Goal: Task Accomplishment & Management: Manage account settings

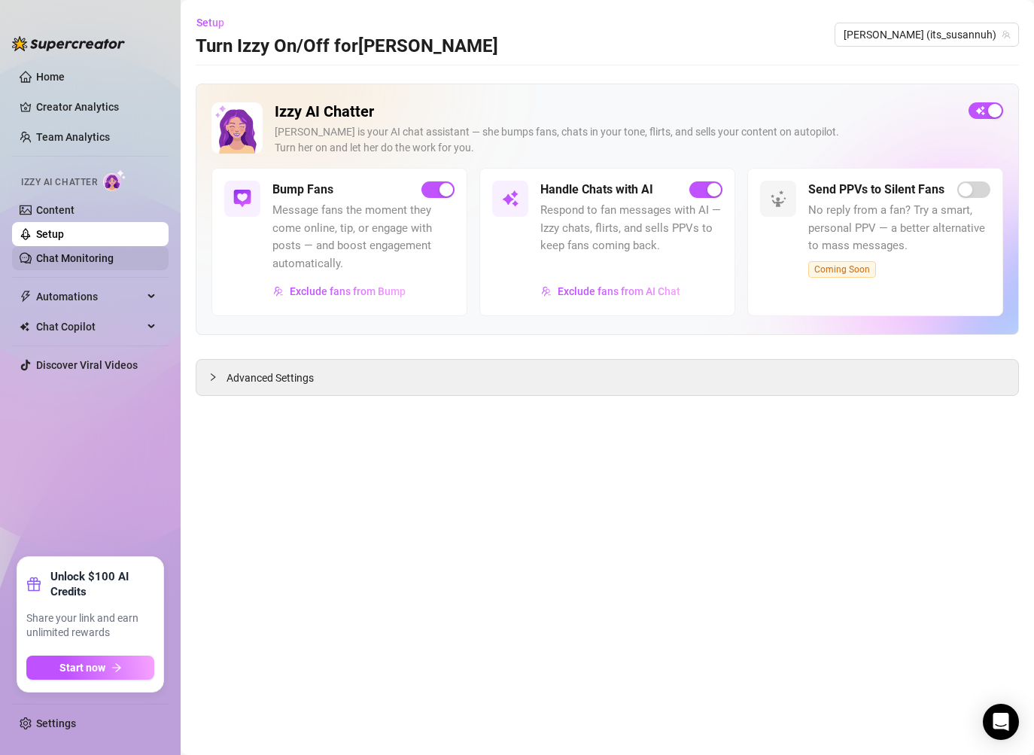
click at [114, 263] on link "Chat Monitoring" at bounding box center [74, 258] width 77 height 12
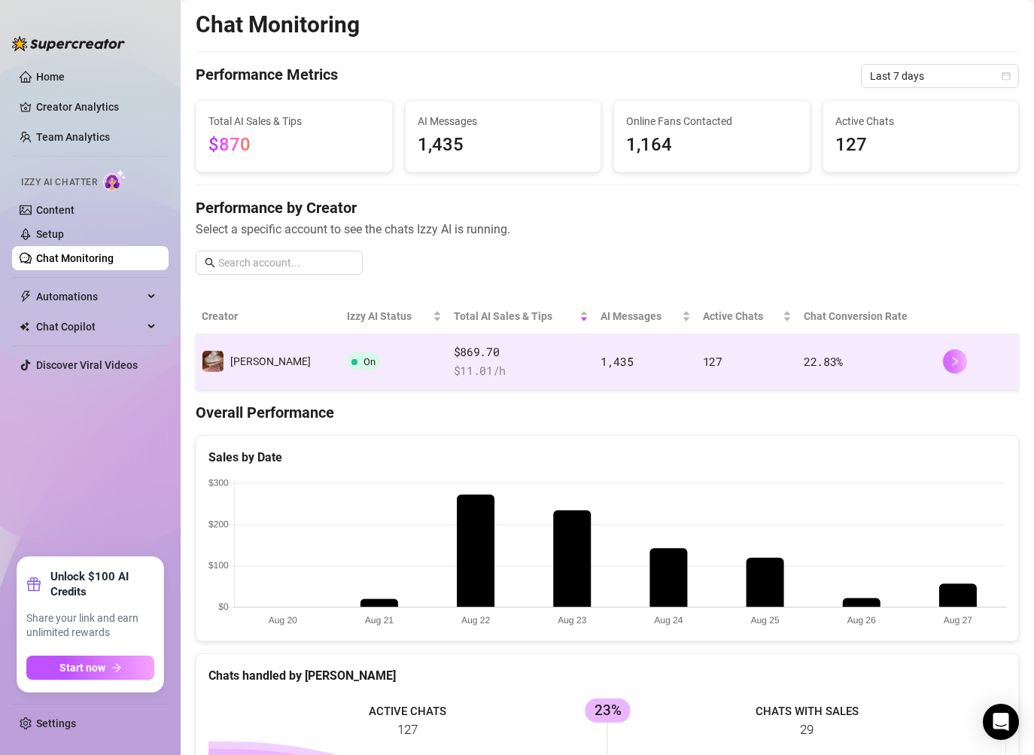
click at [956, 369] on button "button" at bounding box center [955, 361] width 24 height 24
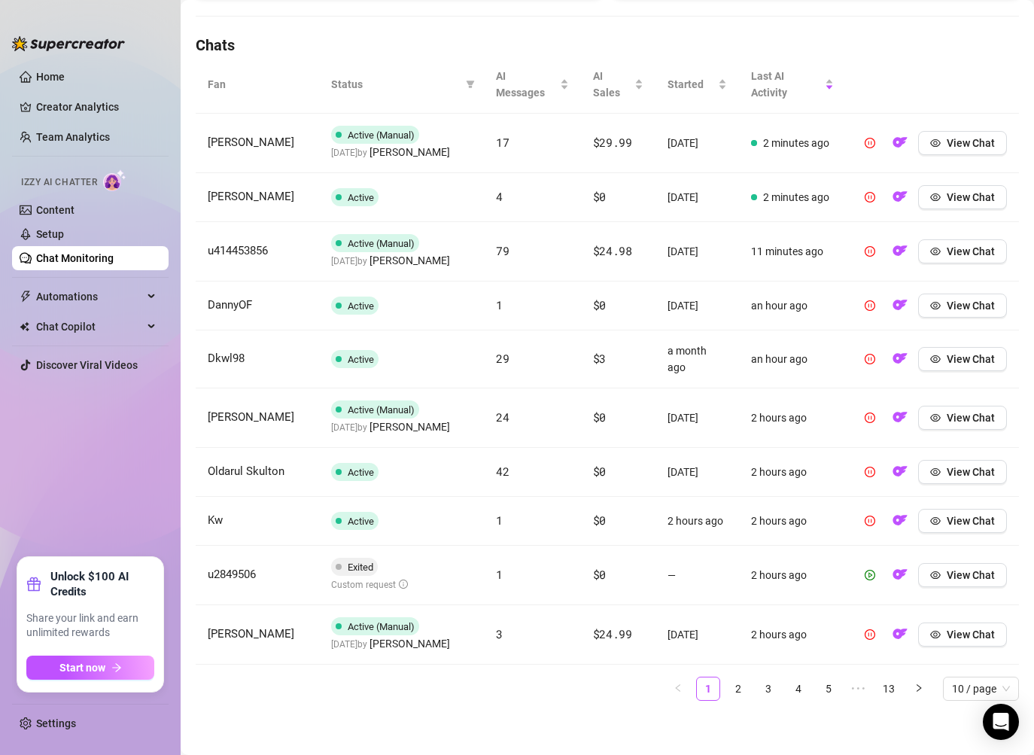
scroll to position [508, 0]
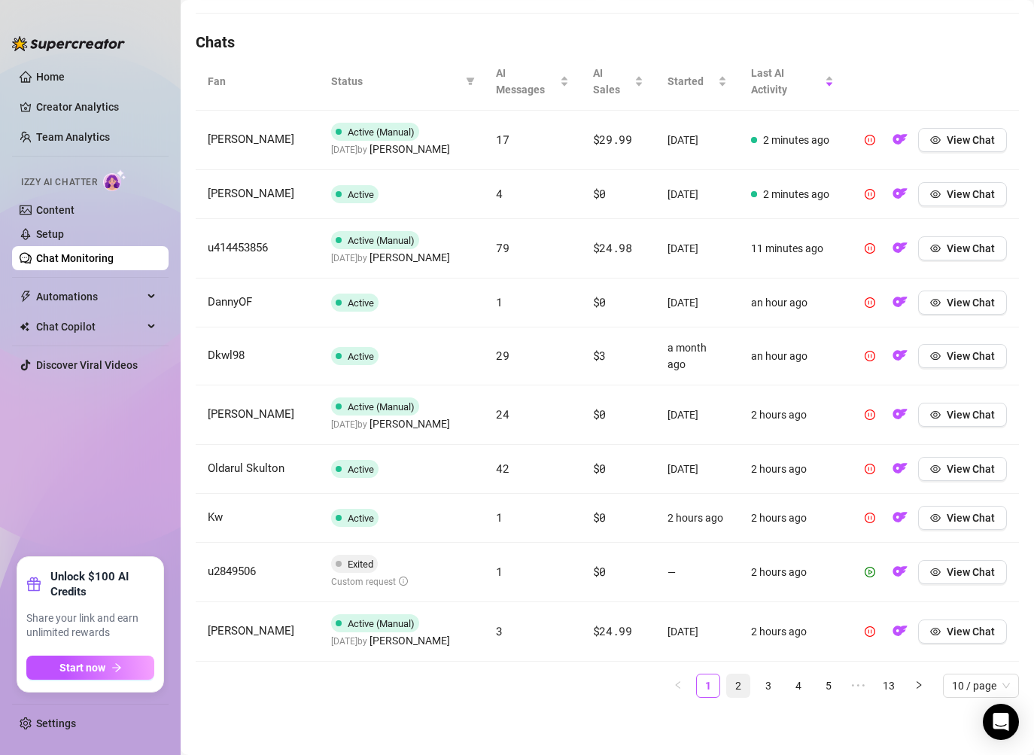
click at [741, 686] on link "2" at bounding box center [738, 685] width 23 height 23
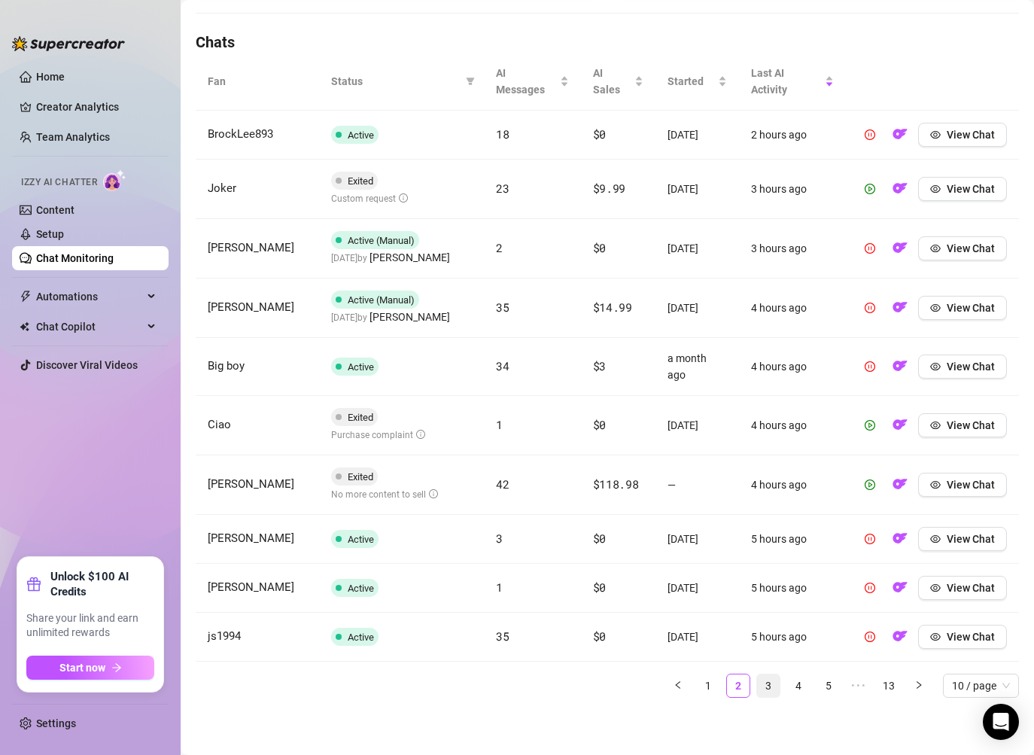
click at [770, 690] on link "3" at bounding box center [768, 685] width 23 height 23
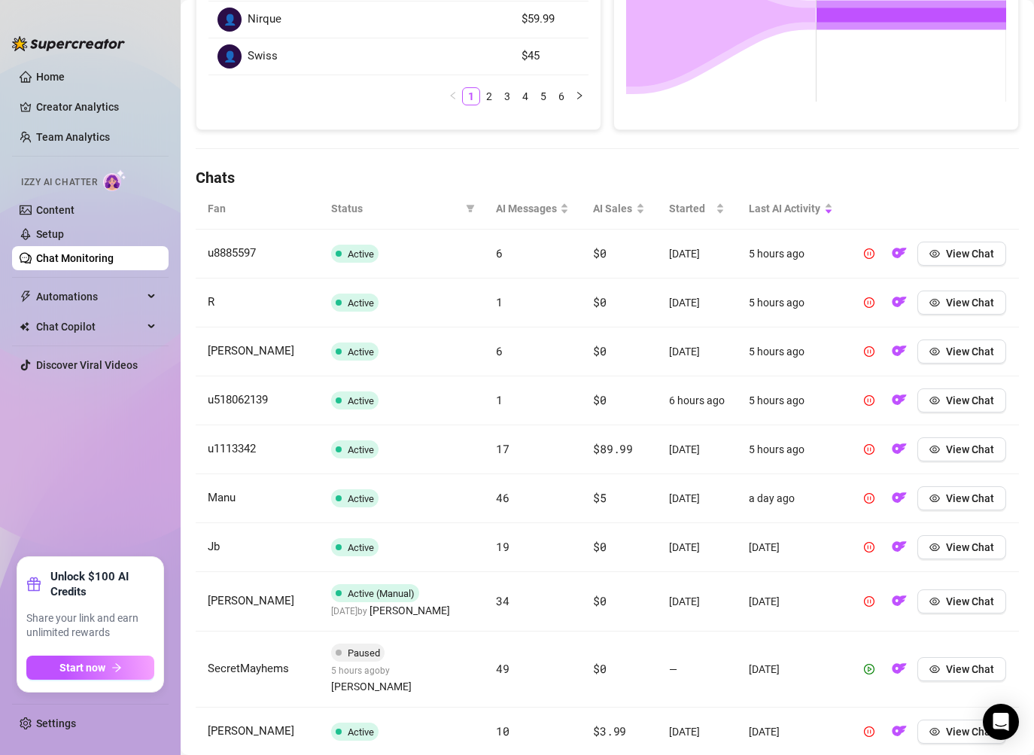
scroll to position [485, 0]
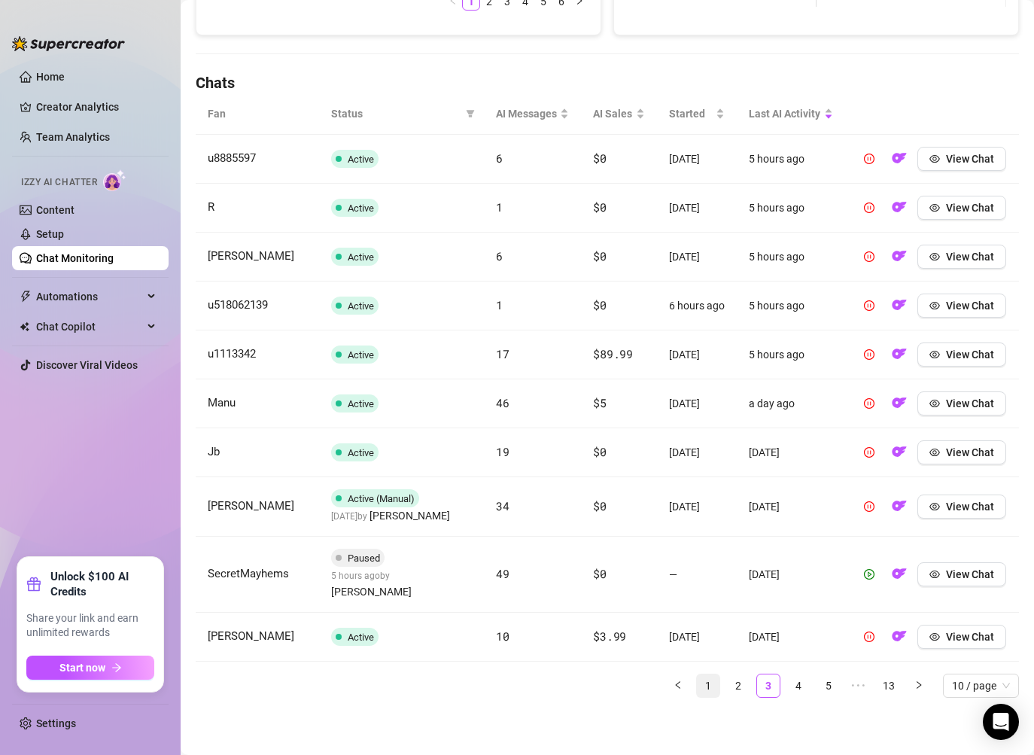
click at [706, 677] on link "1" at bounding box center [708, 685] width 23 height 23
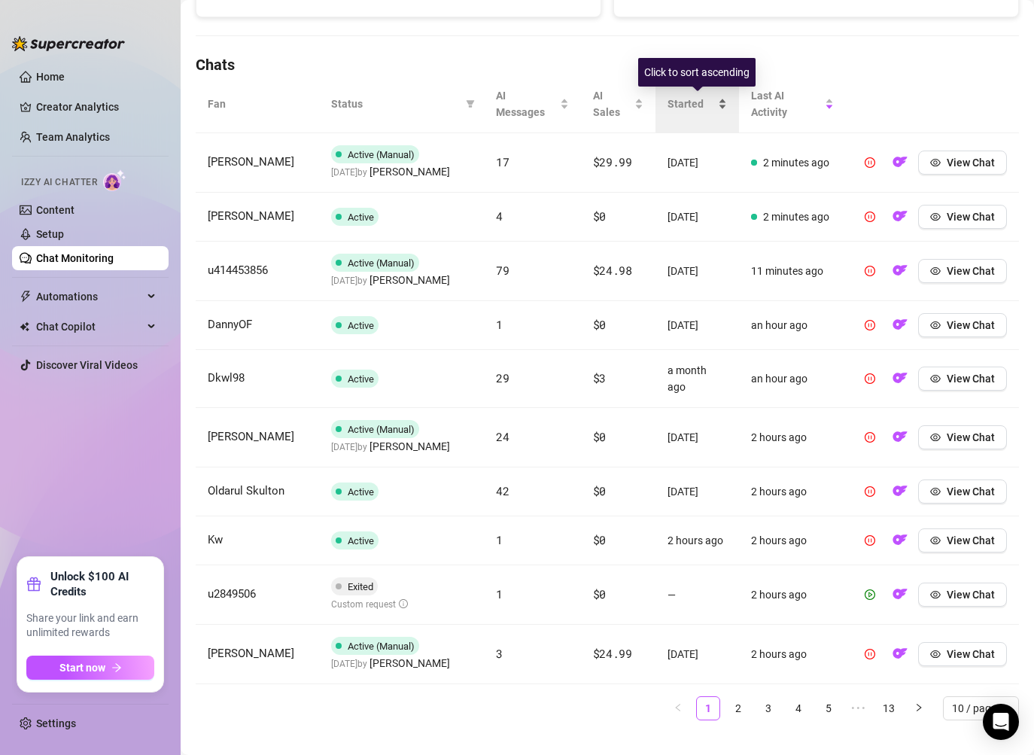
click at [682, 111] on span "Started" at bounding box center [690, 104] width 47 height 17
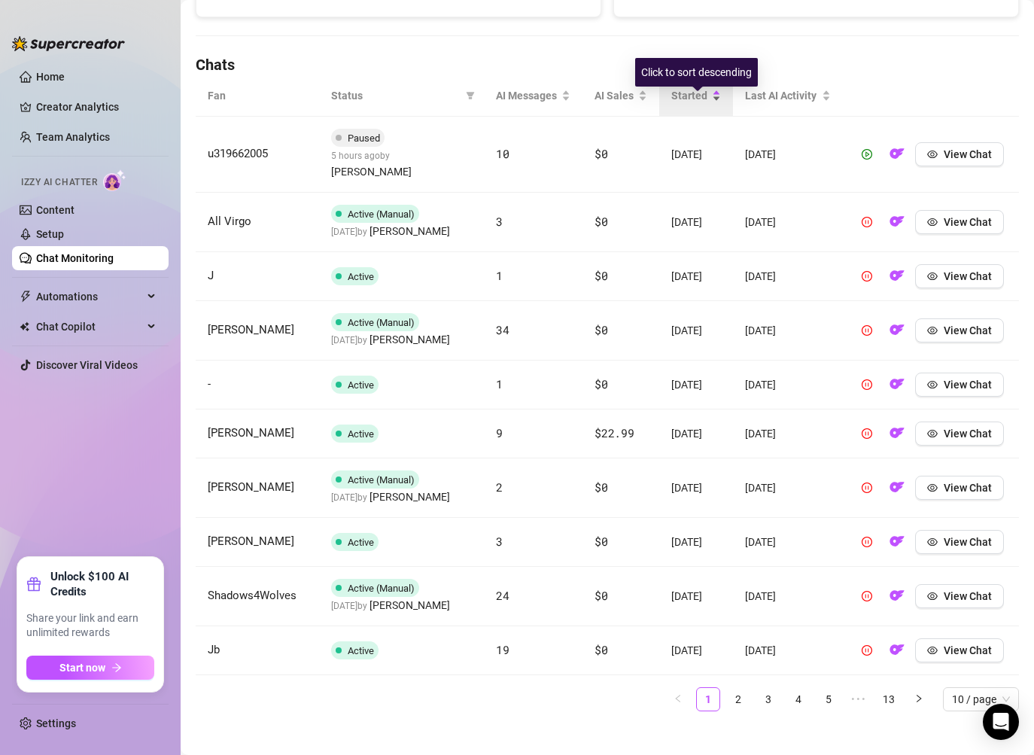
click at [682, 104] on span "Started" at bounding box center [690, 95] width 38 height 17
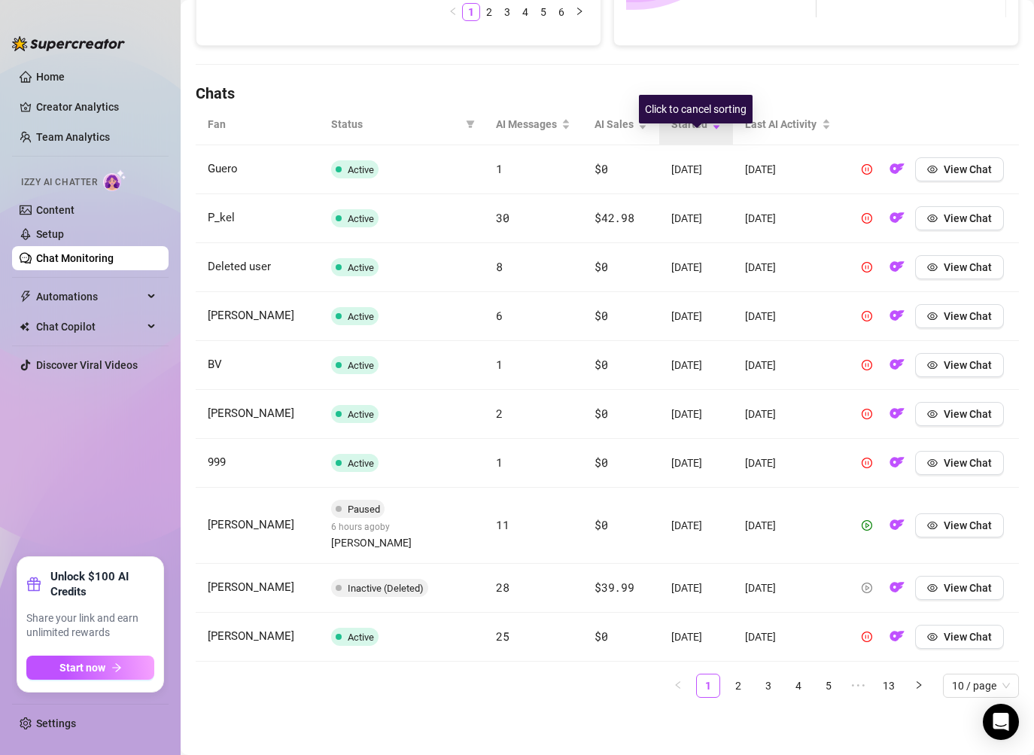
scroll to position [440, 0]
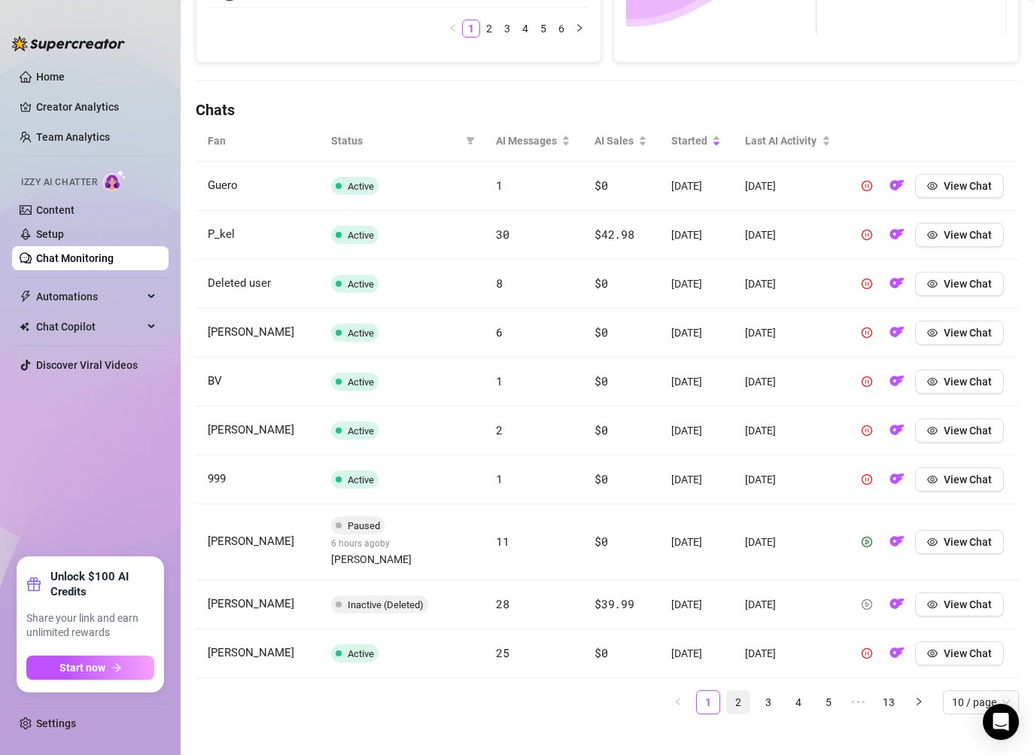
click at [739, 691] on link "2" at bounding box center [738, 702] width 23 height 23
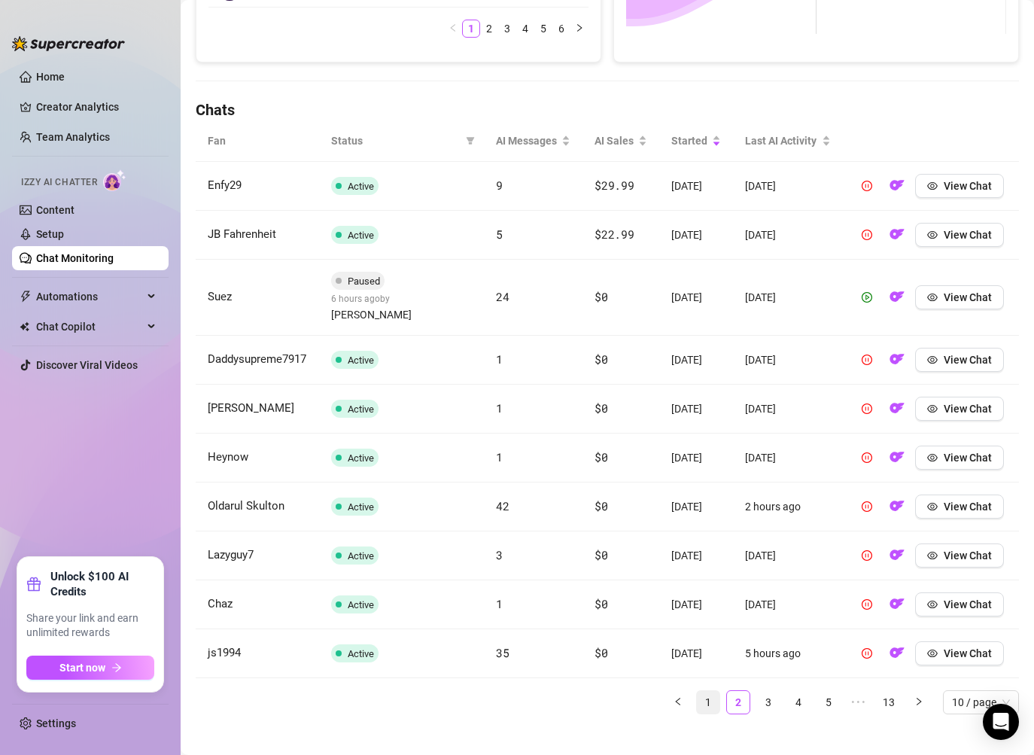
click at [711, 694] on link "1" at bounding box center [708, 702] width 23 height 23
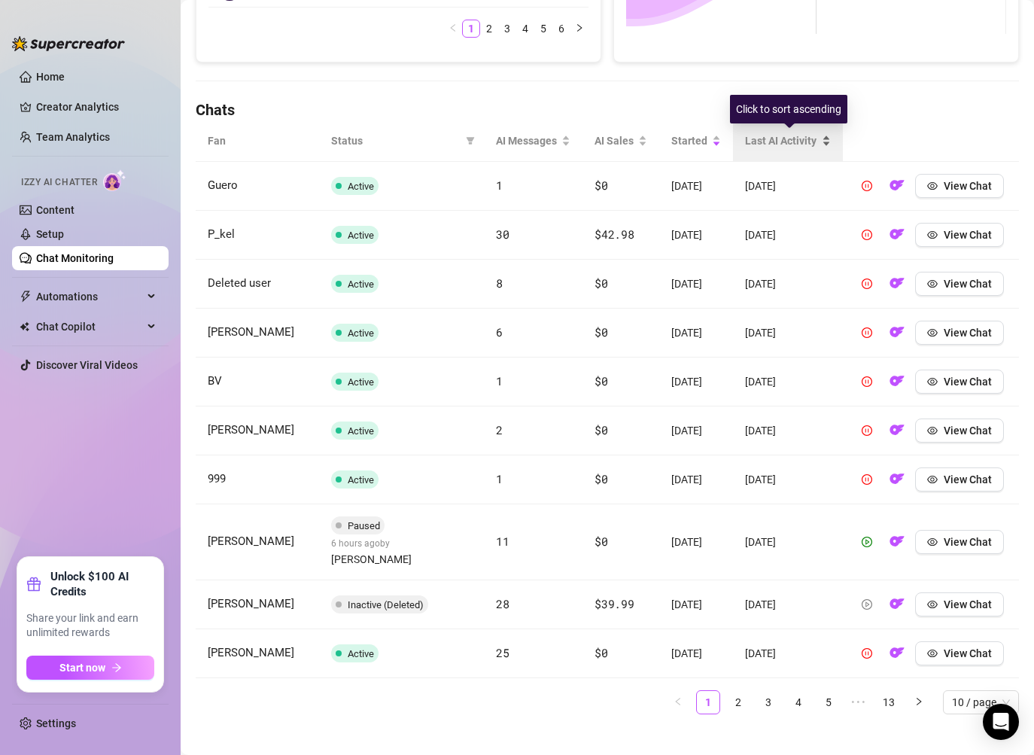
click at [762, 148] on span "Last AI Activity" at bounding box center [782, 140] width 74 height 17
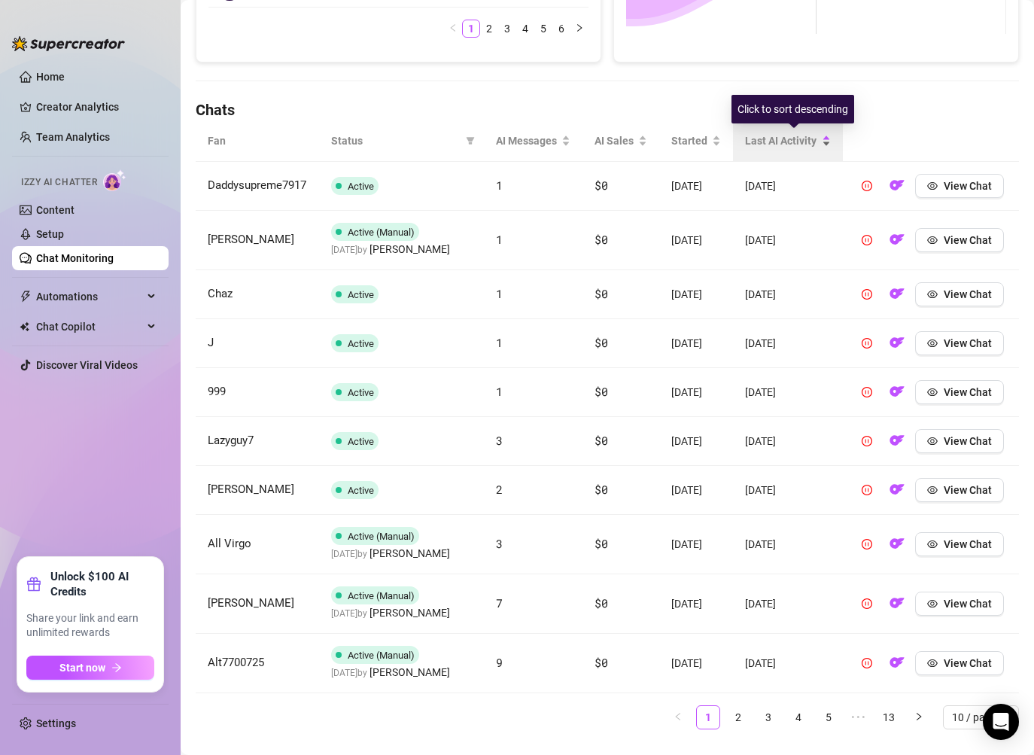
click at [766, 145] on span "Last AI Activity" at bounding box center [782, 140] width 74 height 17
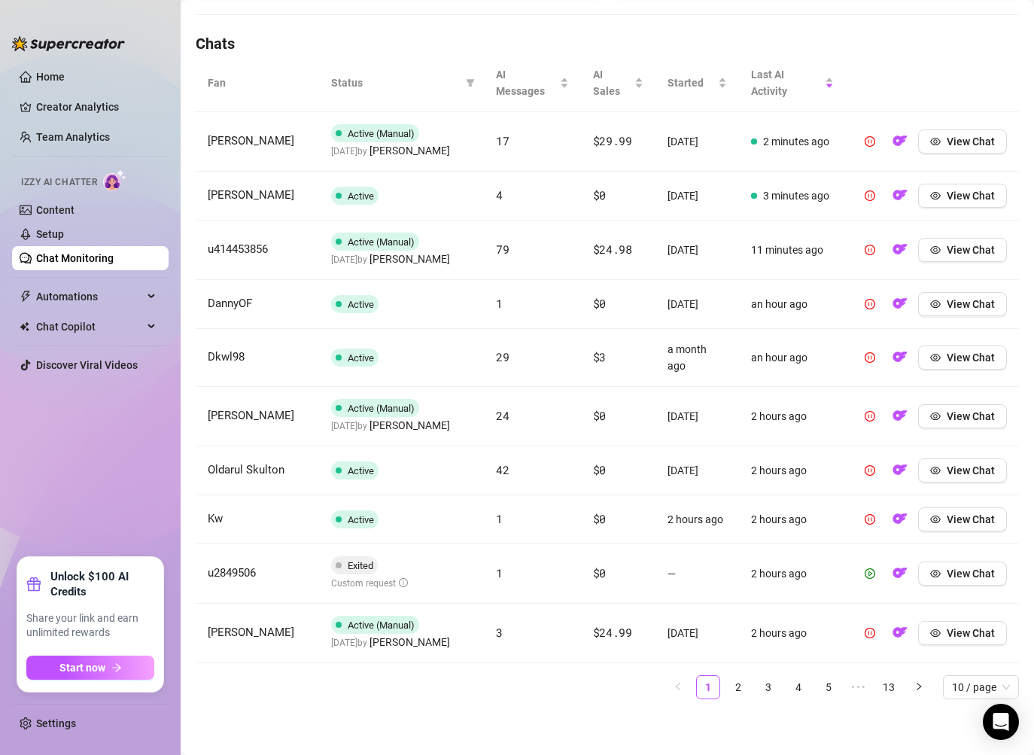
scroll to position [507, 0]
click at [740, 685] on link "2" at bounding box center [738, 686] width 23 height 23
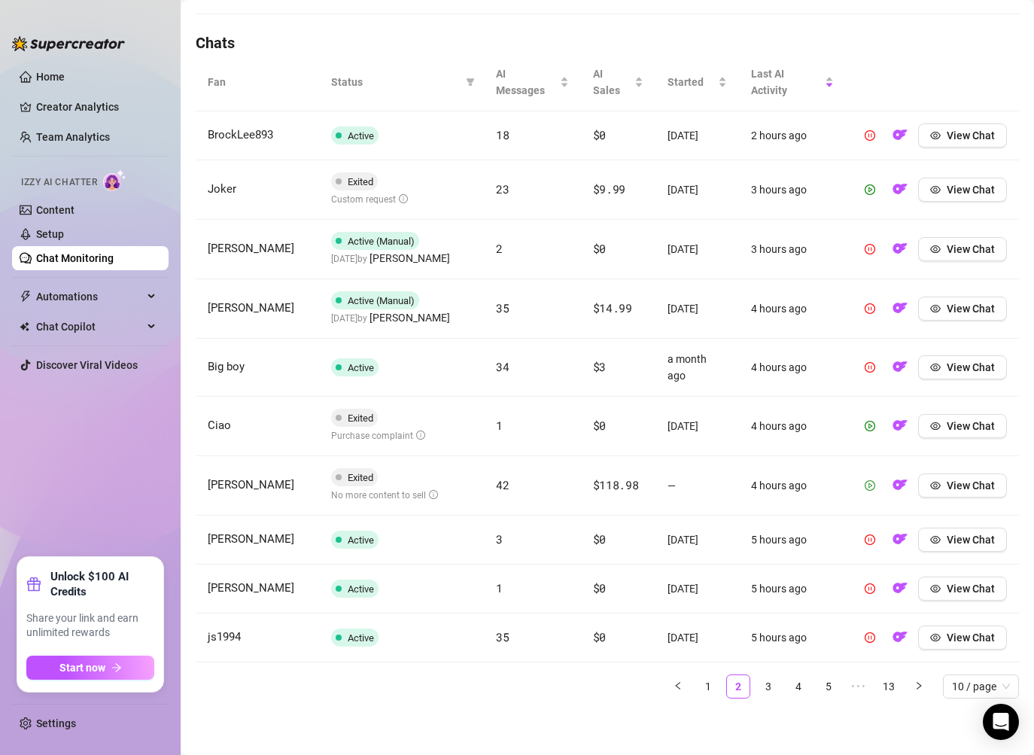
click at [869, 488] on icon "play-circle" at bounding box center [869, 485] width 11 height 11
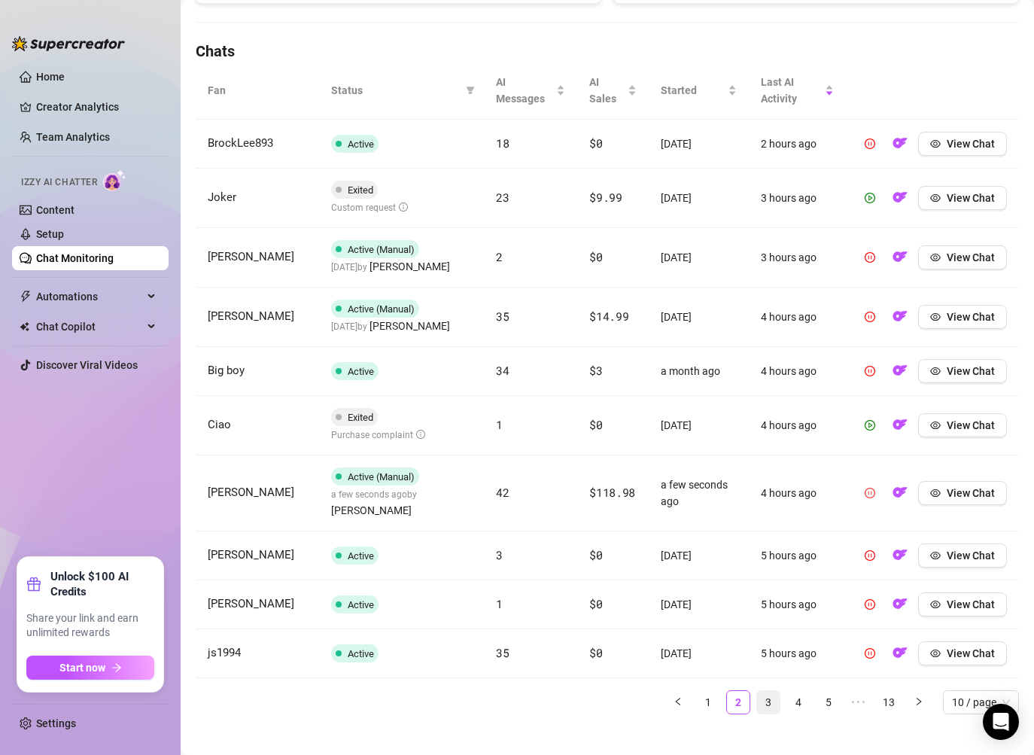
click at [761, 691] on link "3" at bounding box center [768, 702] width 23 height 23
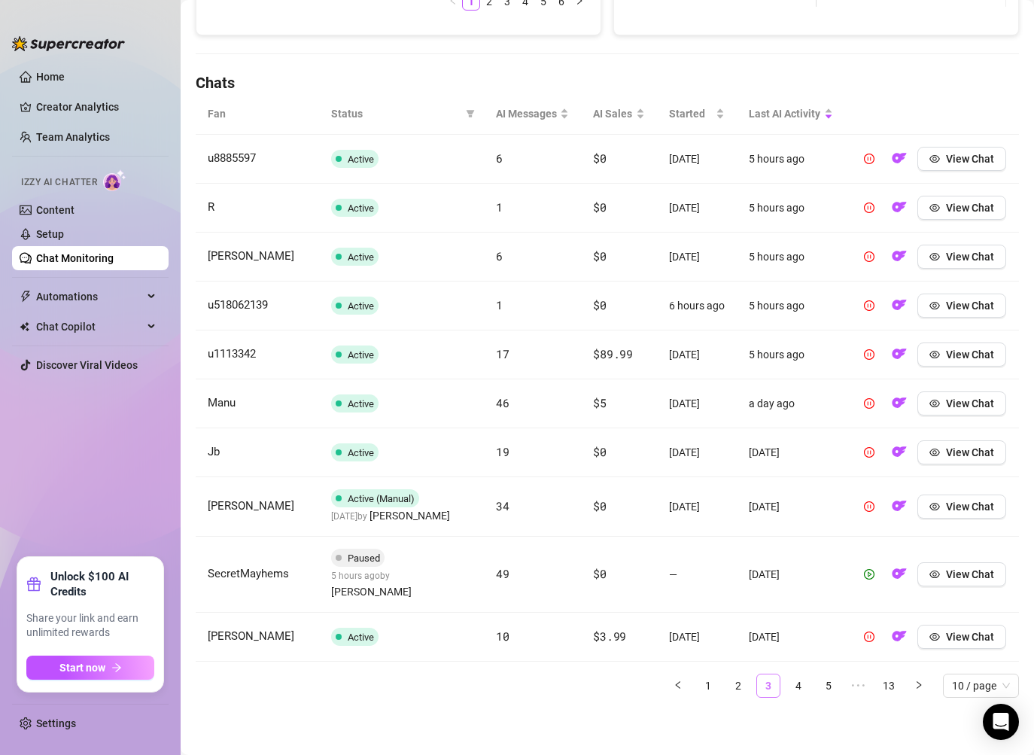
scroll to position [485, 0]
click at [871, 579] on icon "play-circle" at bounding box center [869, 574] width 11 height 11
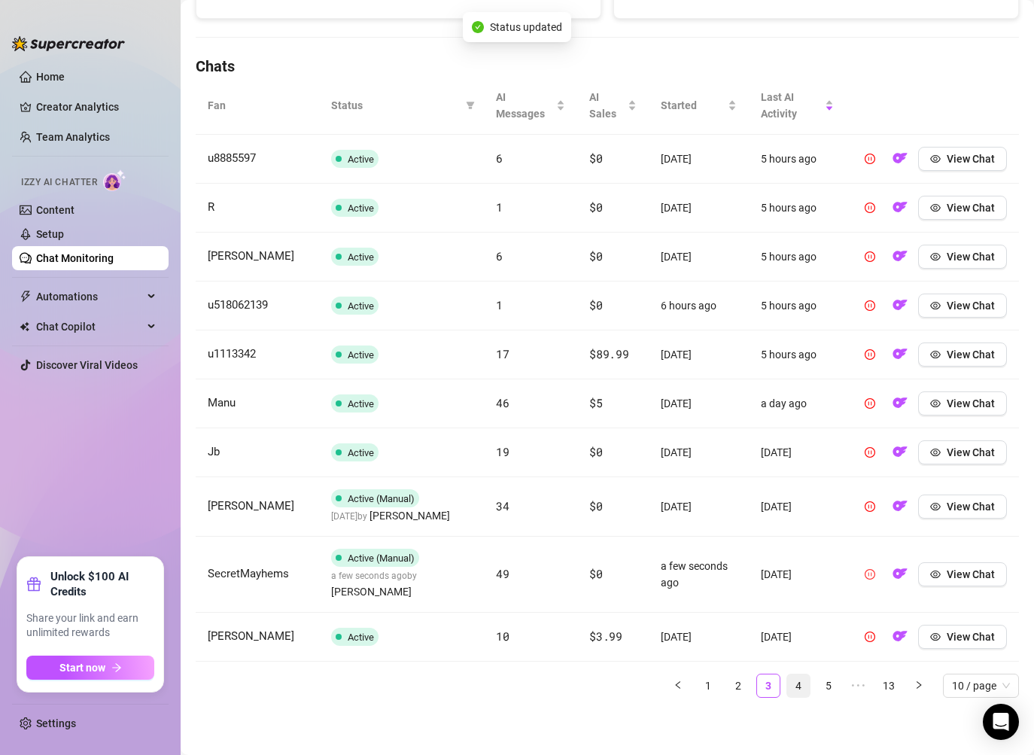
scroll to position [467, 0]
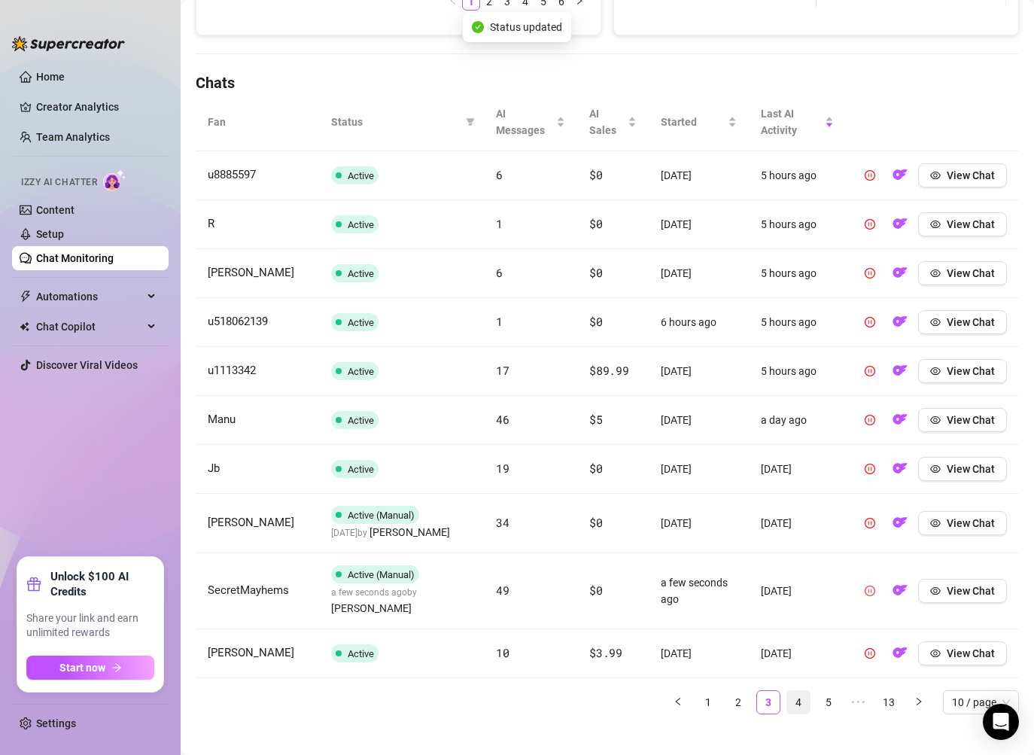
click at [800, 691] on link "4" at bounding box center [798, 702] width 23 height 23
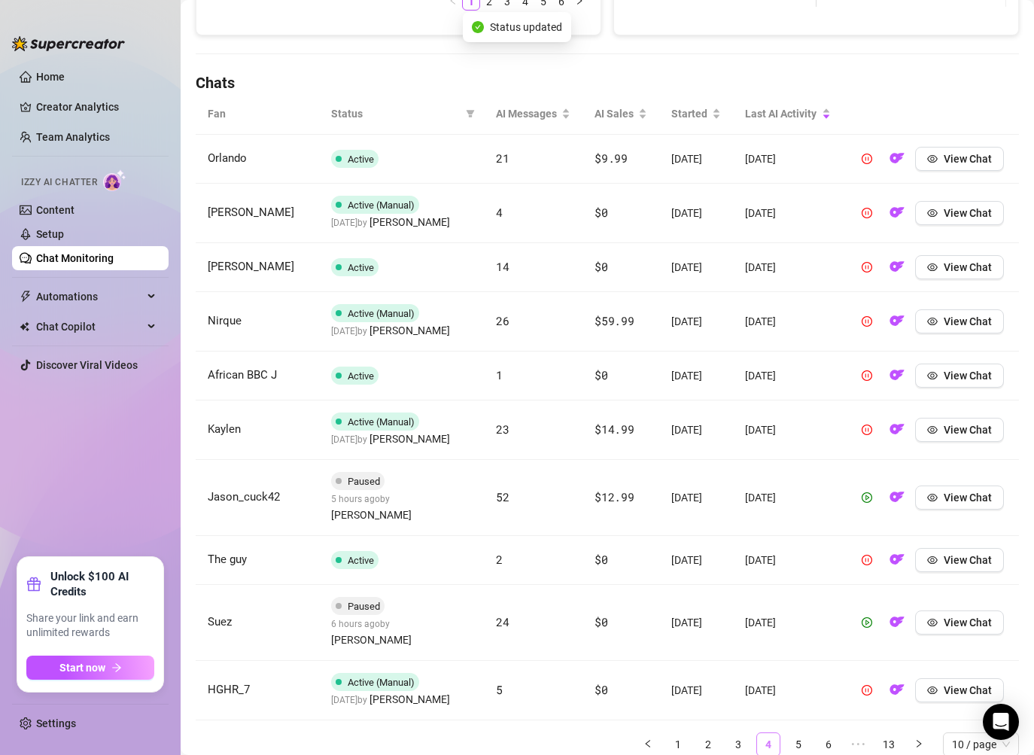
scroll to position [509, 0]
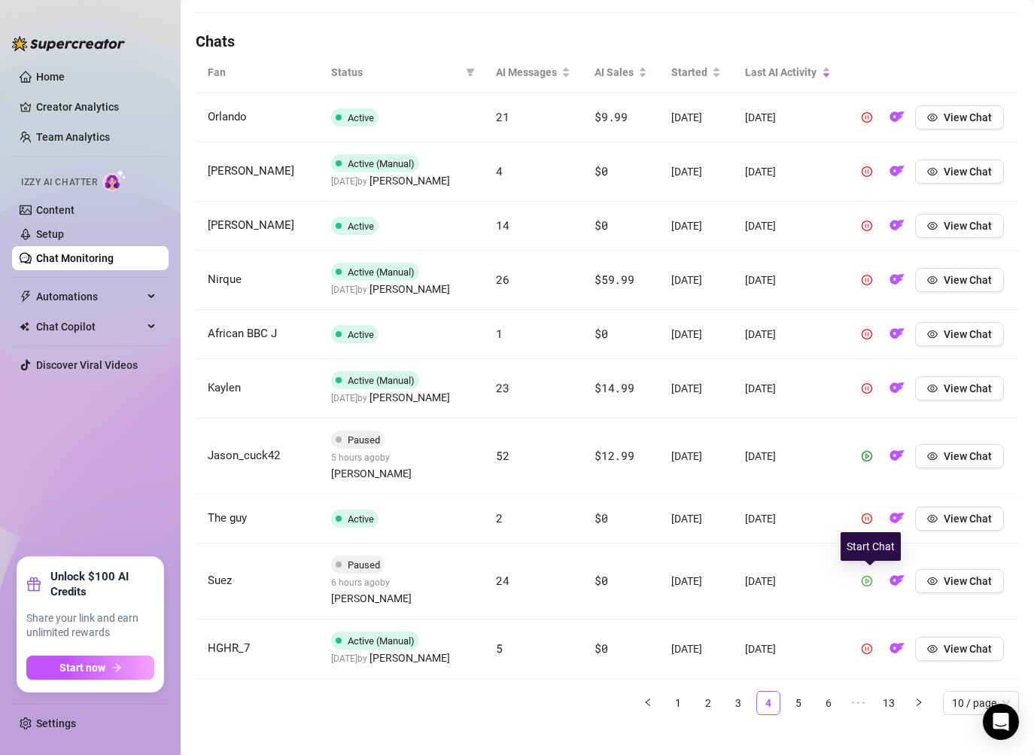
click at [872, 584] on icon "play-circle" at bounding box center [866, 580] width 11 height 11
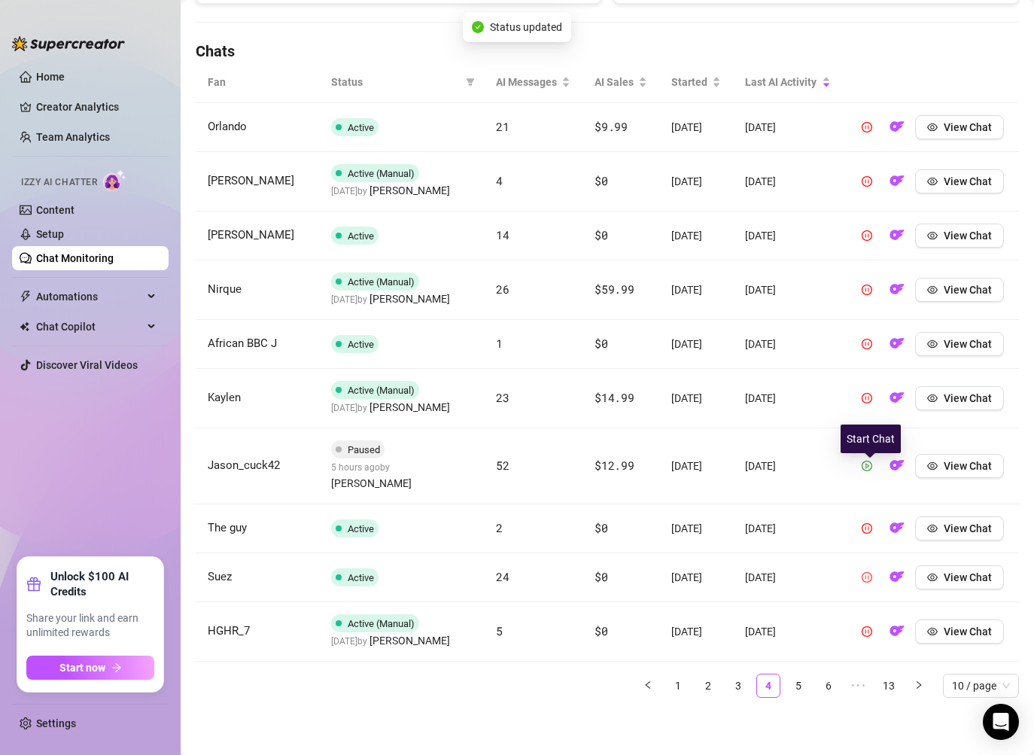
click at [867, 471] on icon "play-circle" at bounding box center [866, 465] width 11 height 11
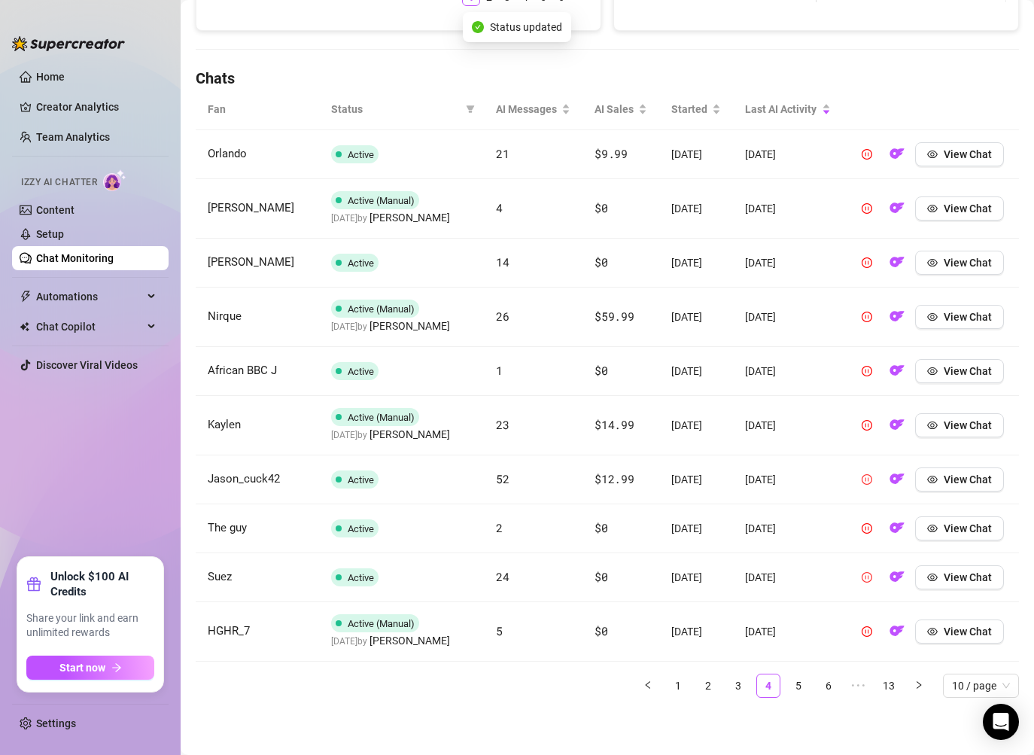
scroll to position [506, 0]
click at [792, 690] on link "5" at bounding box center [798, 685] width 23 height 23
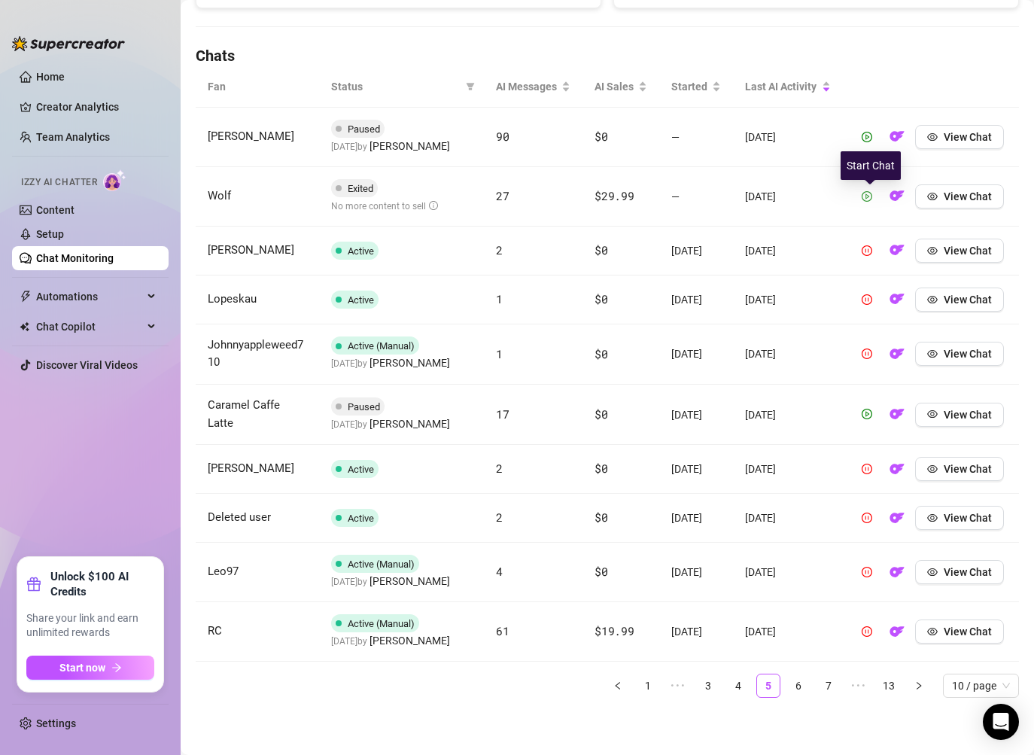
click at [871, 202] on icon "play-circle" at bounding box center [866, 196] width 11 height 11
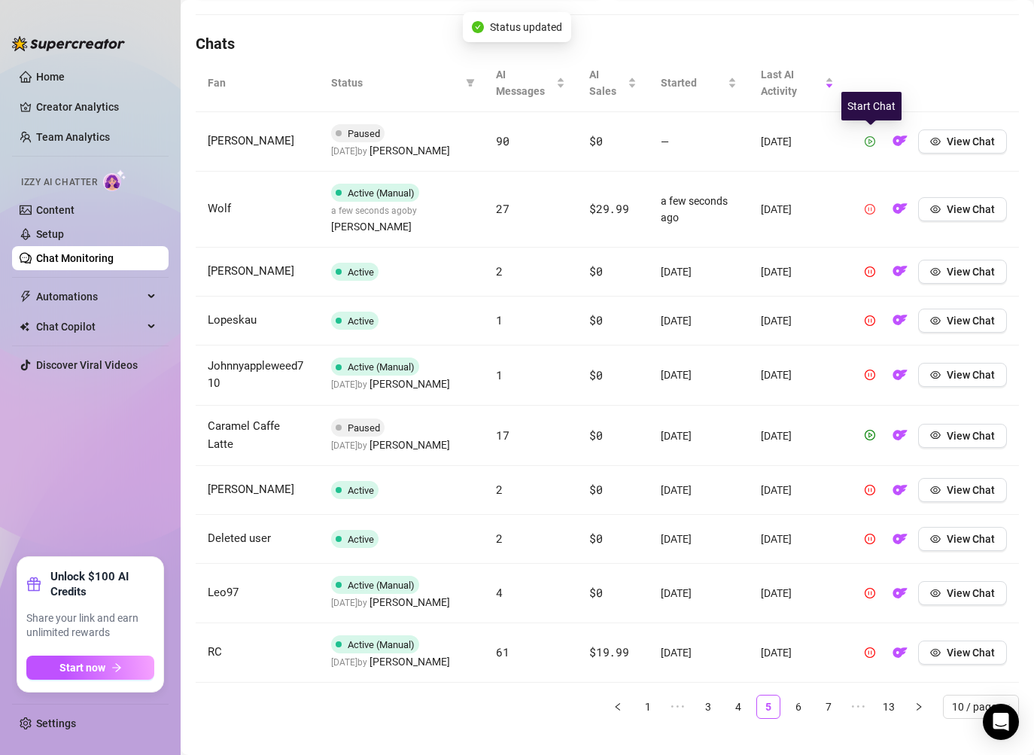
click at [870, 143] on icon "play-circle" at bounding box center [869, 141] width 11 height 11
click at [800, 695] on link "6" at bounding box center [798, 706] width 23 height 23
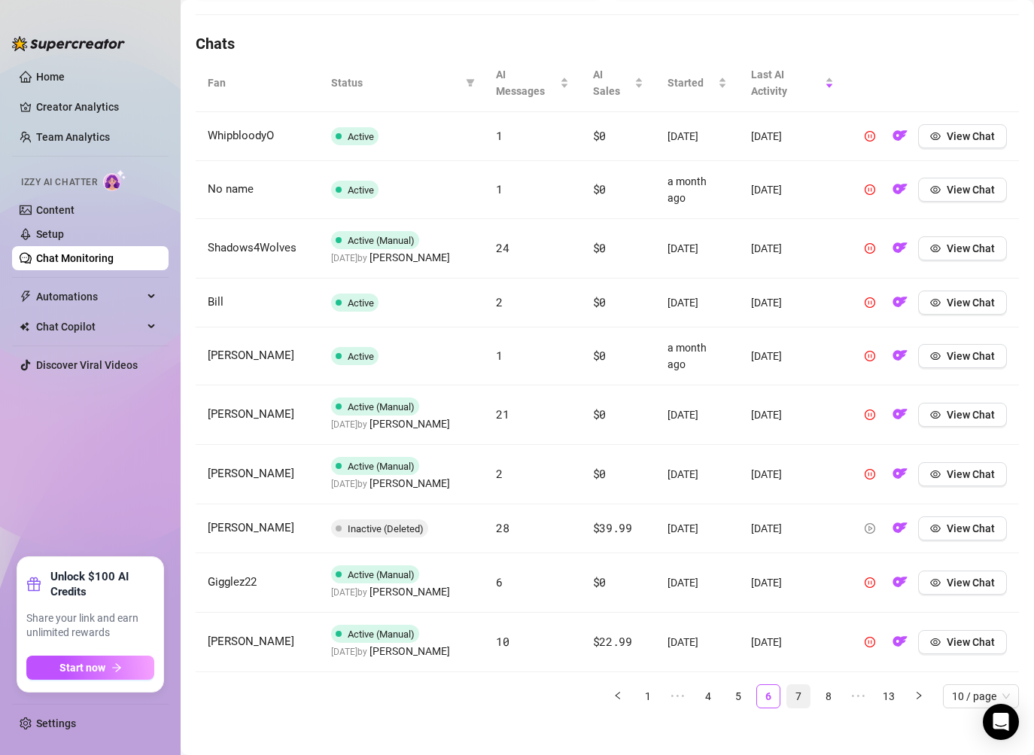
click at [796, 691] on link "7" at bounding box center [798, 696] width 23 height 23
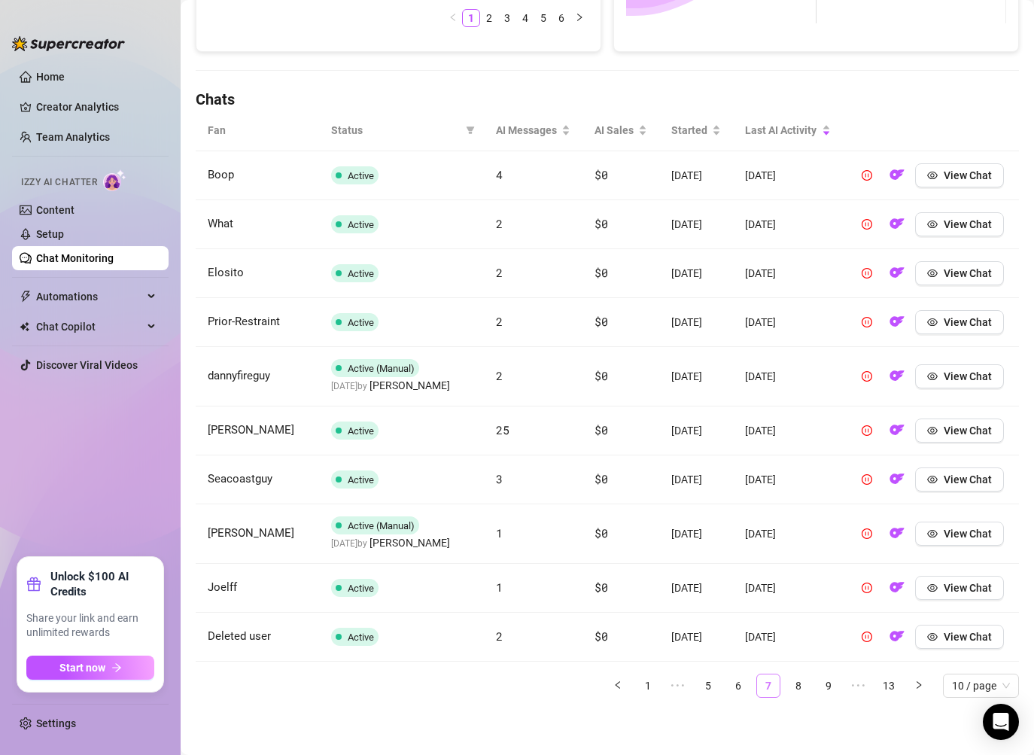
scroll to position [476, 0]
click at [822, 690] on link "9" at bounding box center [828, 685] width 23 height 23
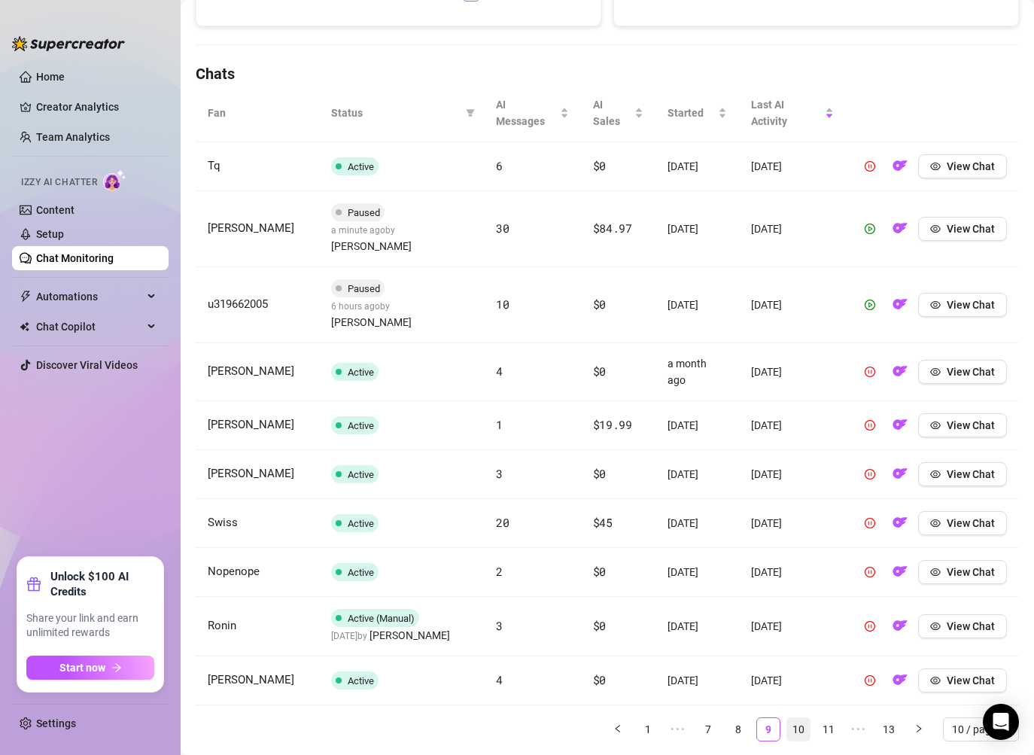
click at [801, 718] on link "10" at bounding box center [798, 729] width 23 height 23
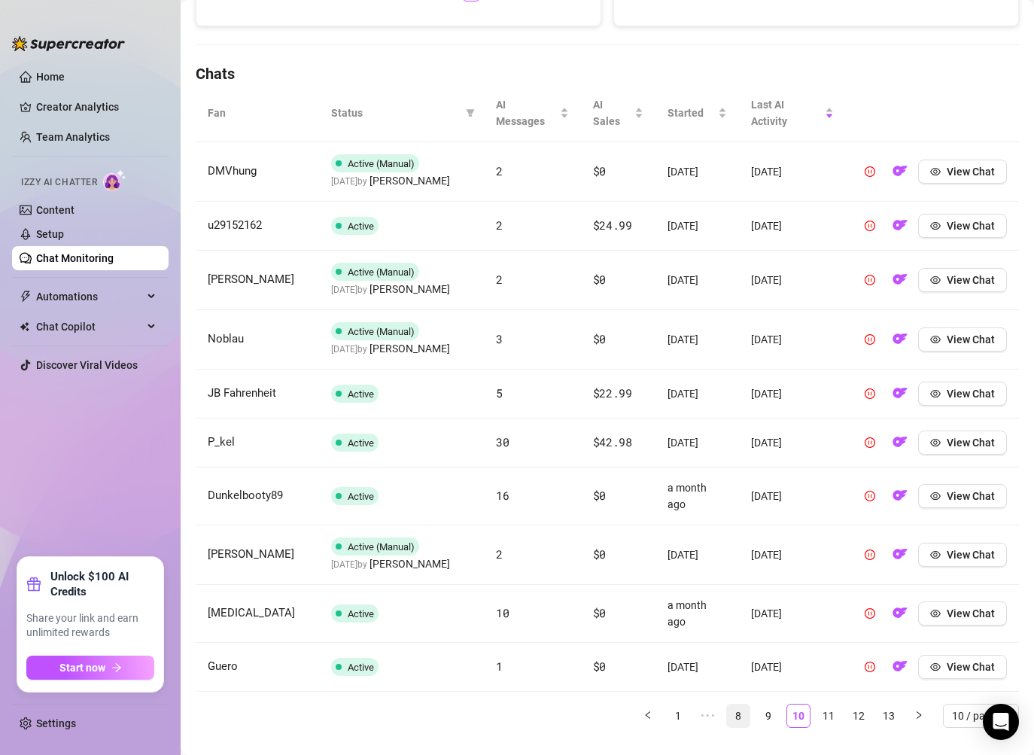
click at [747, 704] on link "8" at bounding box center [738, 715] width 23 height 23
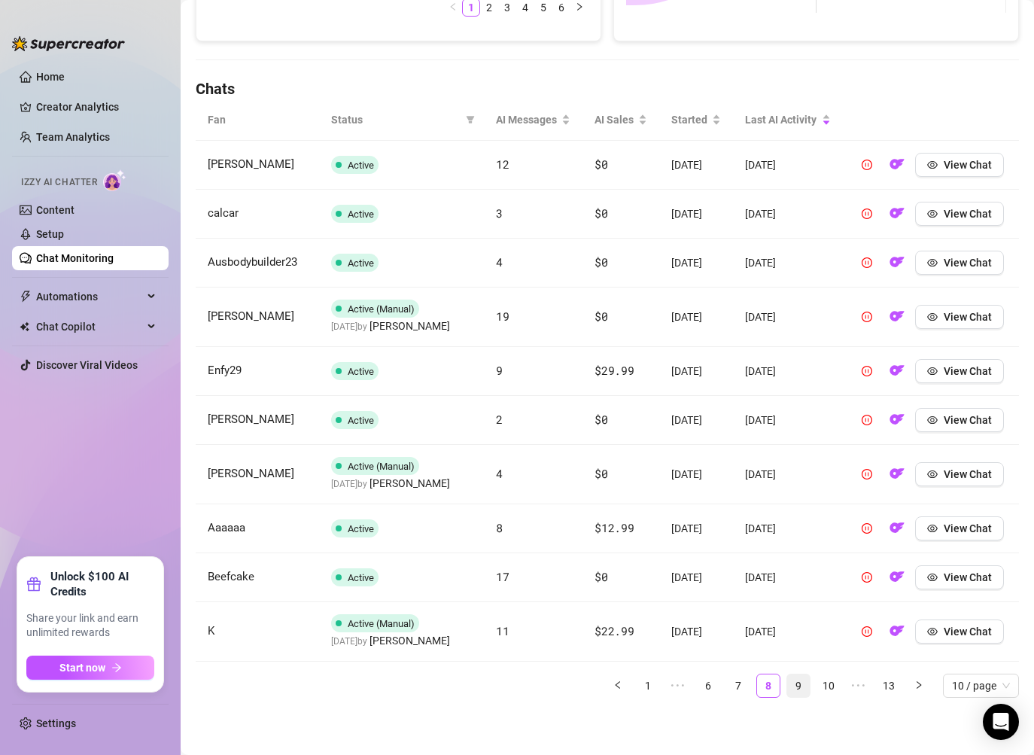
click at [795, 690] on link "9" at bounding box center [798, 685] width 23 height 23
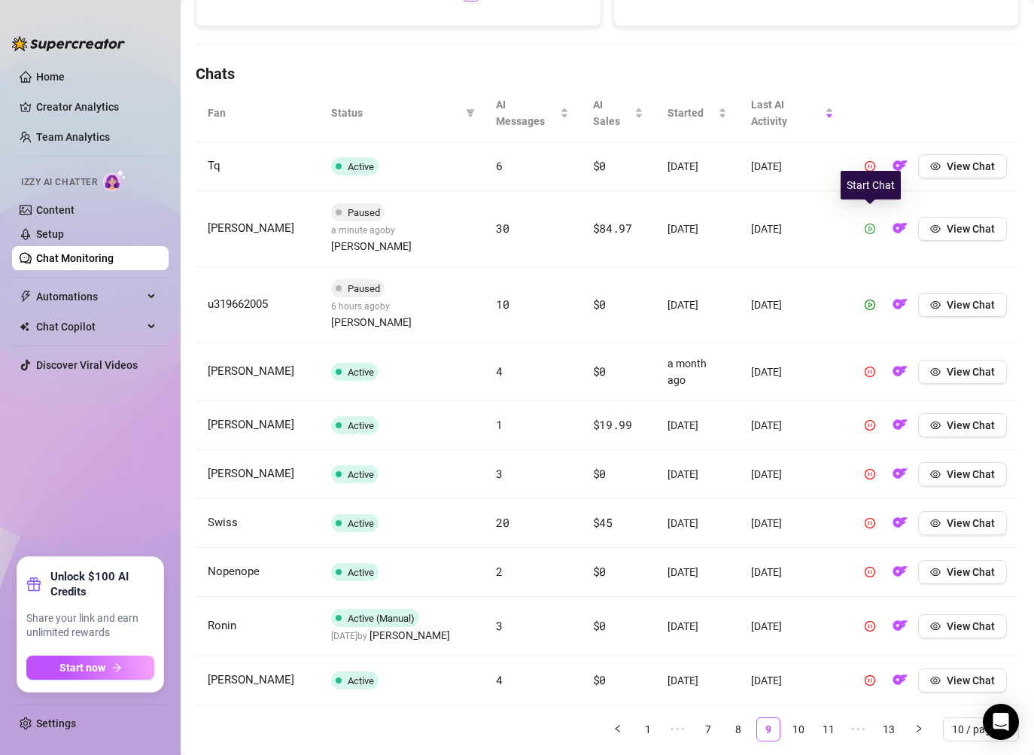
click at [873, 223] on icon "play-circle" at bounding box center [869, 228] width 11 height 11
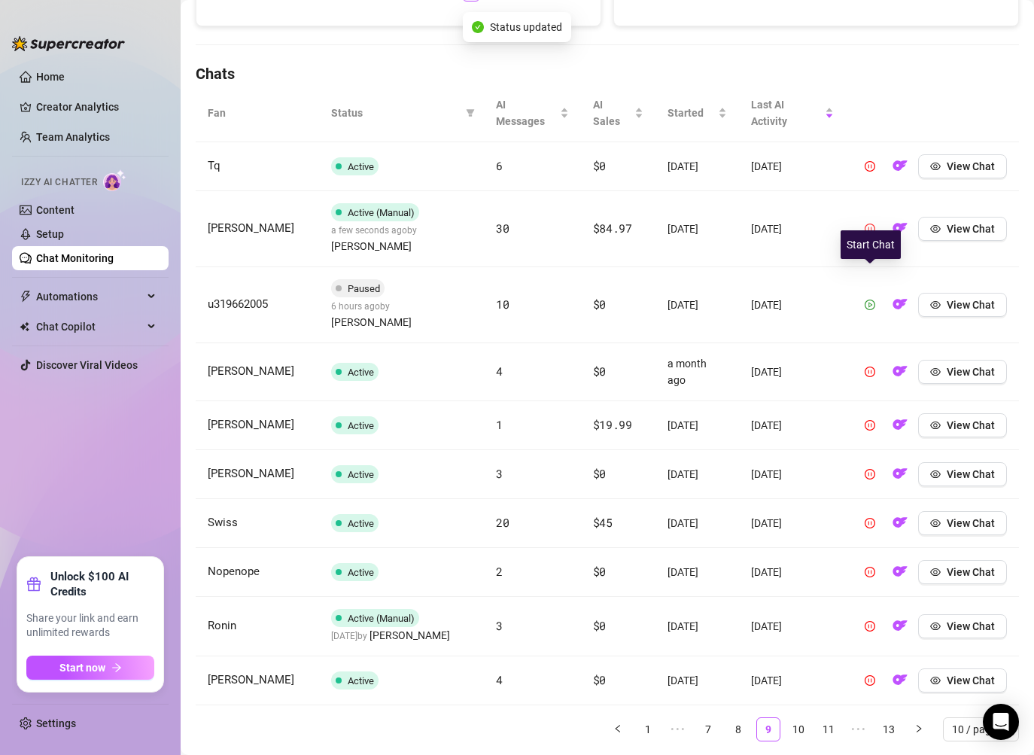
click at [867, 299] on icon "play-circle" at bounding box center [869, 304] width 11 height 11
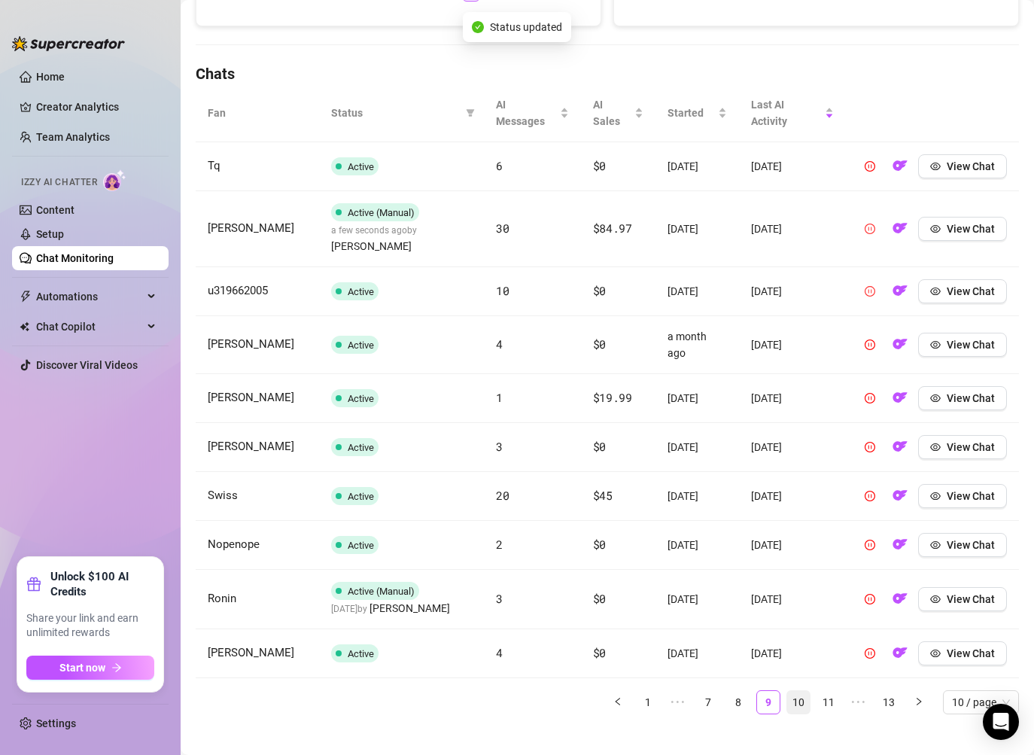
click at [794, 709] on link "10" at bounding box center [798, 702] width 23 height 23
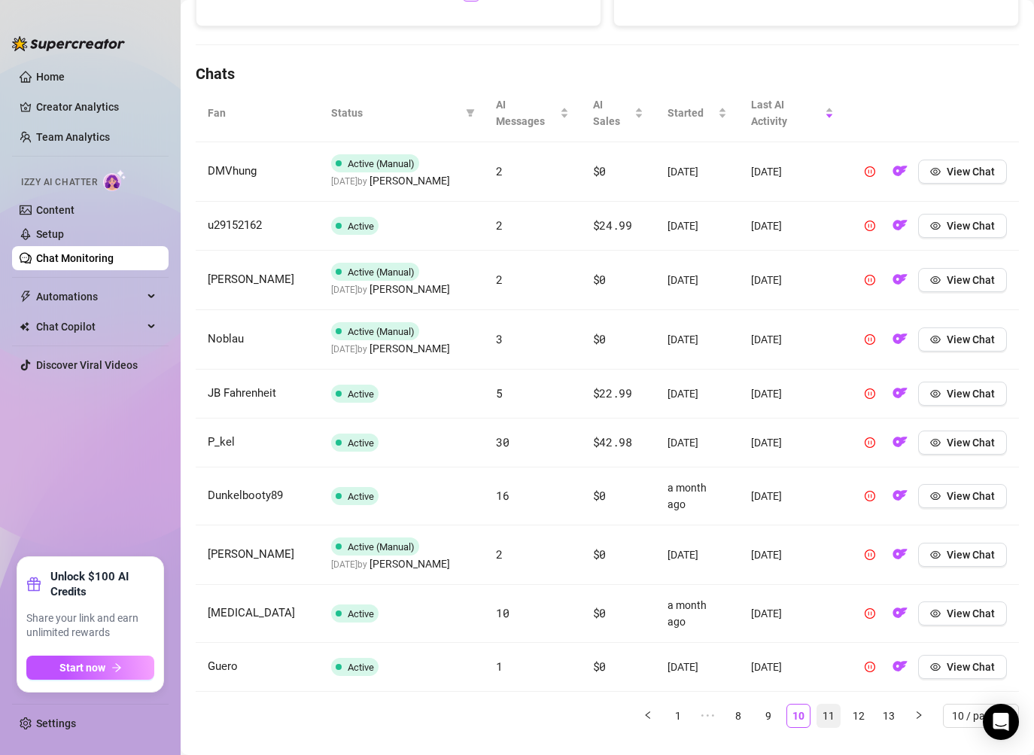
click at [821, 704] on link "11" at bounding box center [828, 715] width 23 height 23
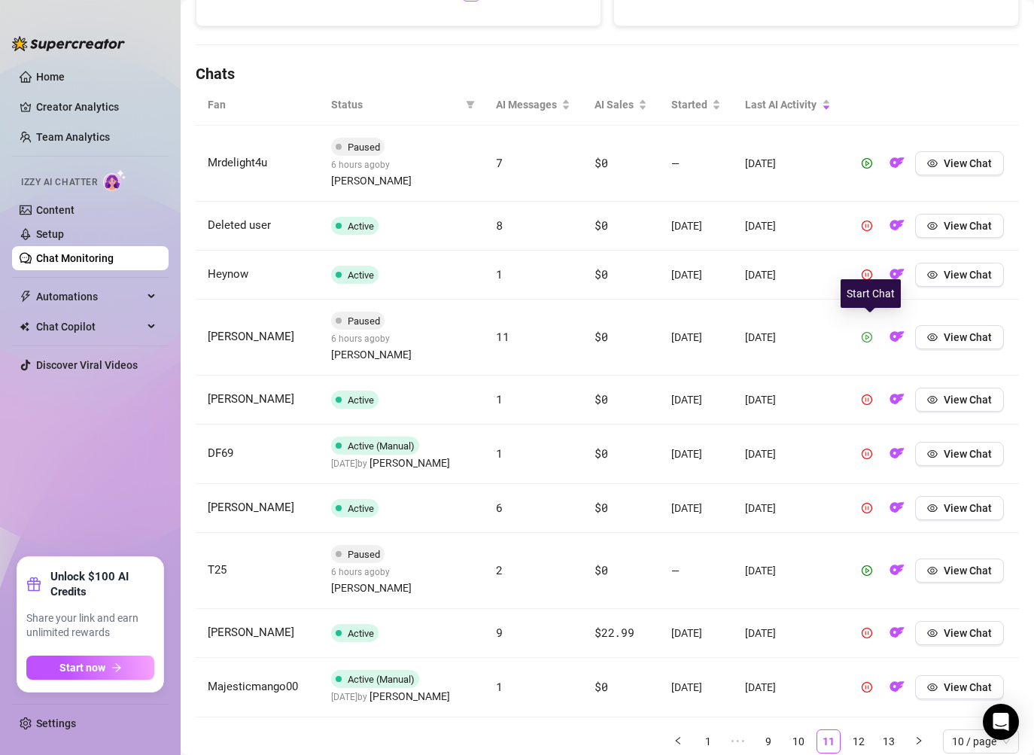
click at [870, 332] on icon "play-circle" at bounding box center [866, 337] width 11 height 11
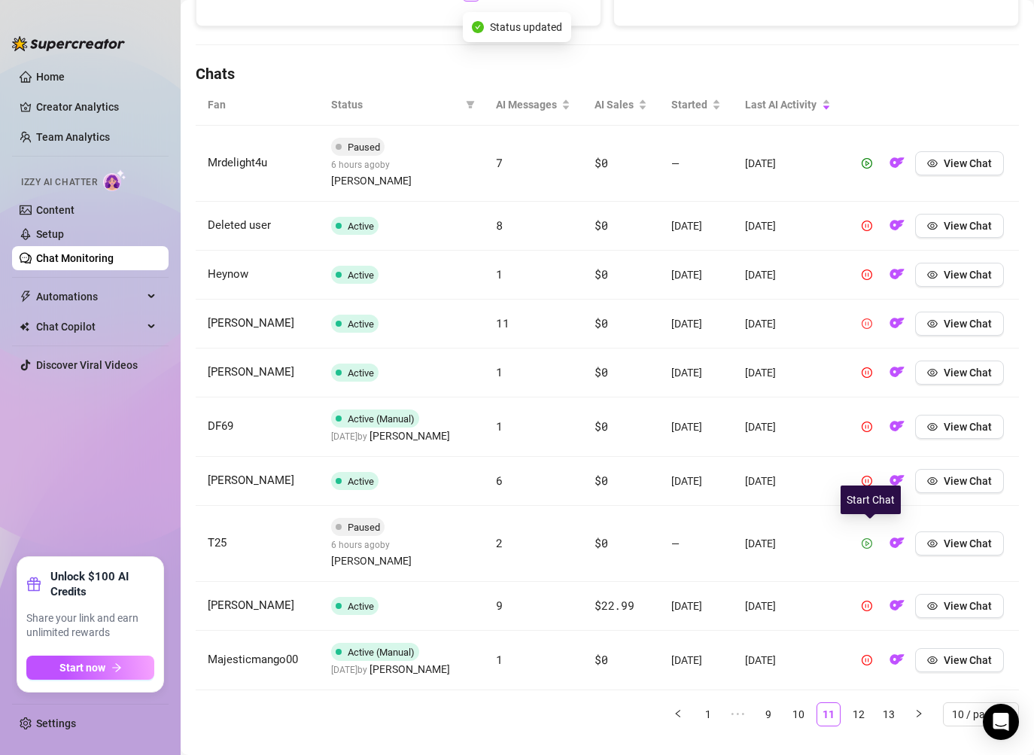
click at [872, 538] on icon "play-circle" at bounding box center [866, 543] width 11 height 11
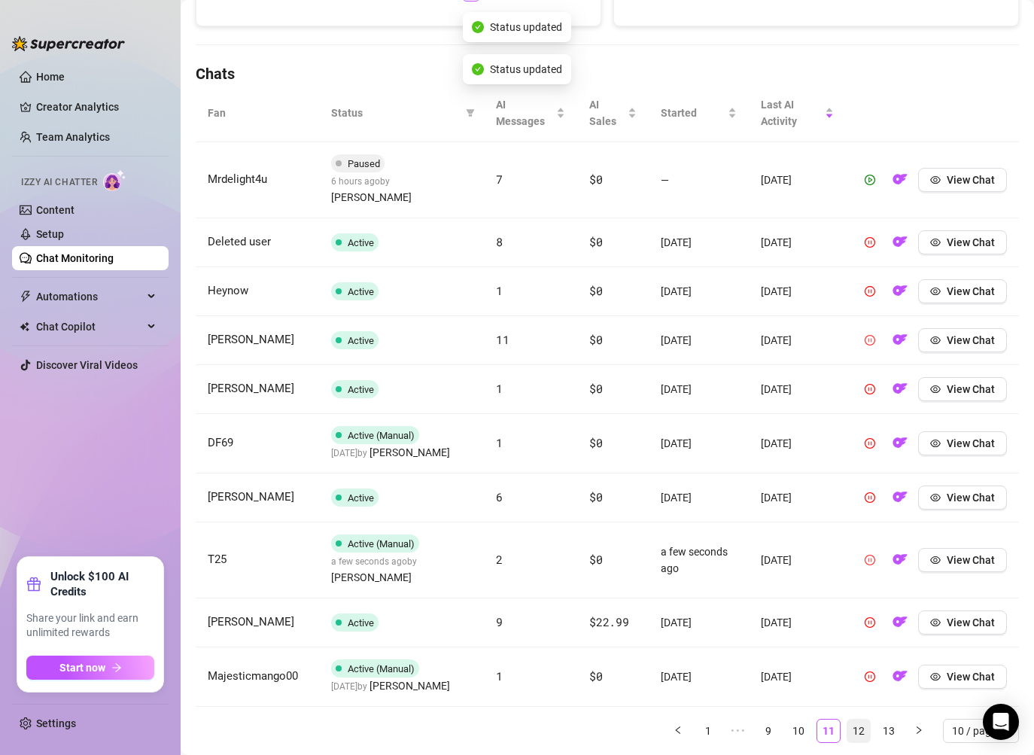
click at [858, 719] on link "12" at bounding box center [858, 730] width 23 height 23
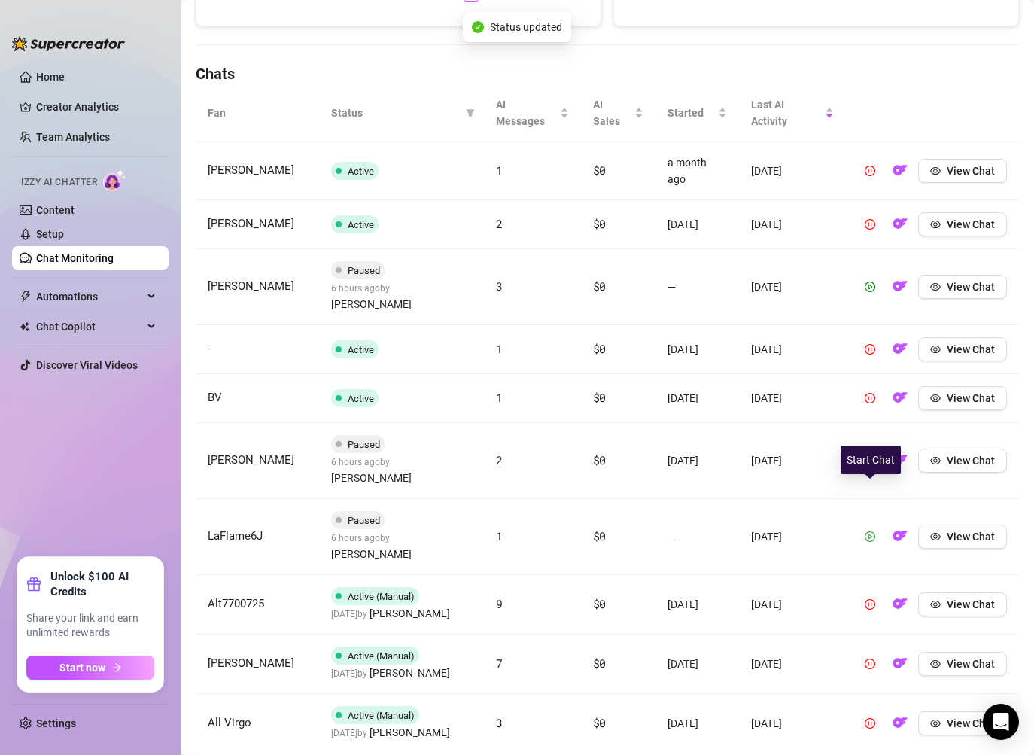
click at [871, 524] on button "button" at bounding box center [870, 536] width 24 height 24
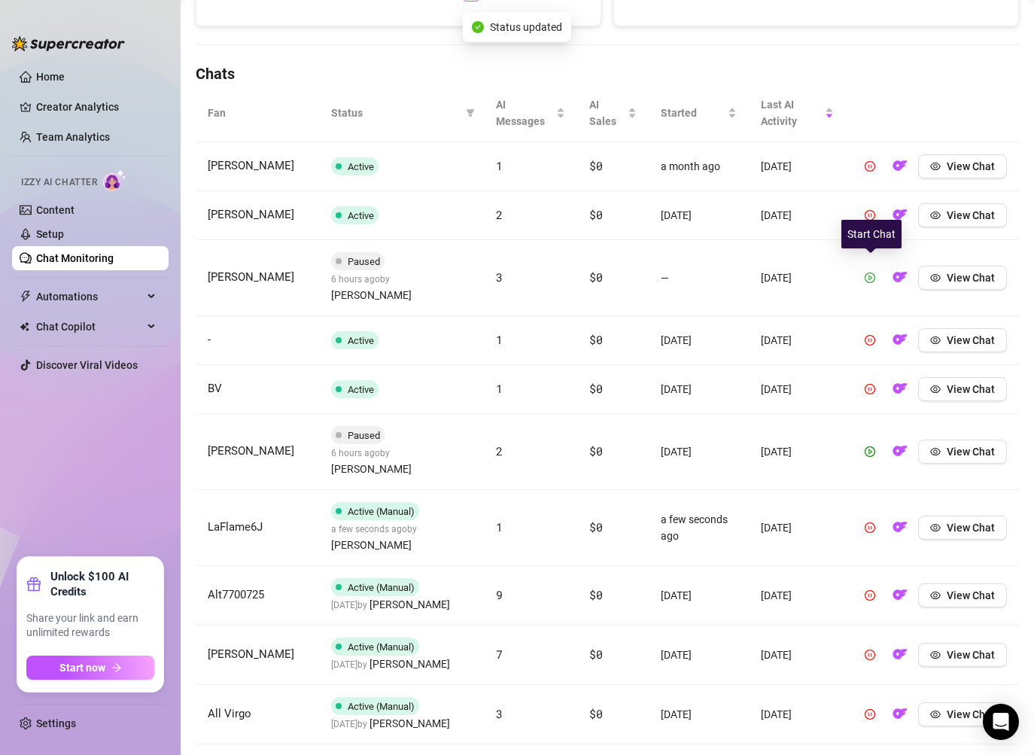
click at [870, 274] on span "button" at bounding box center [869, 278] width 11 height 12
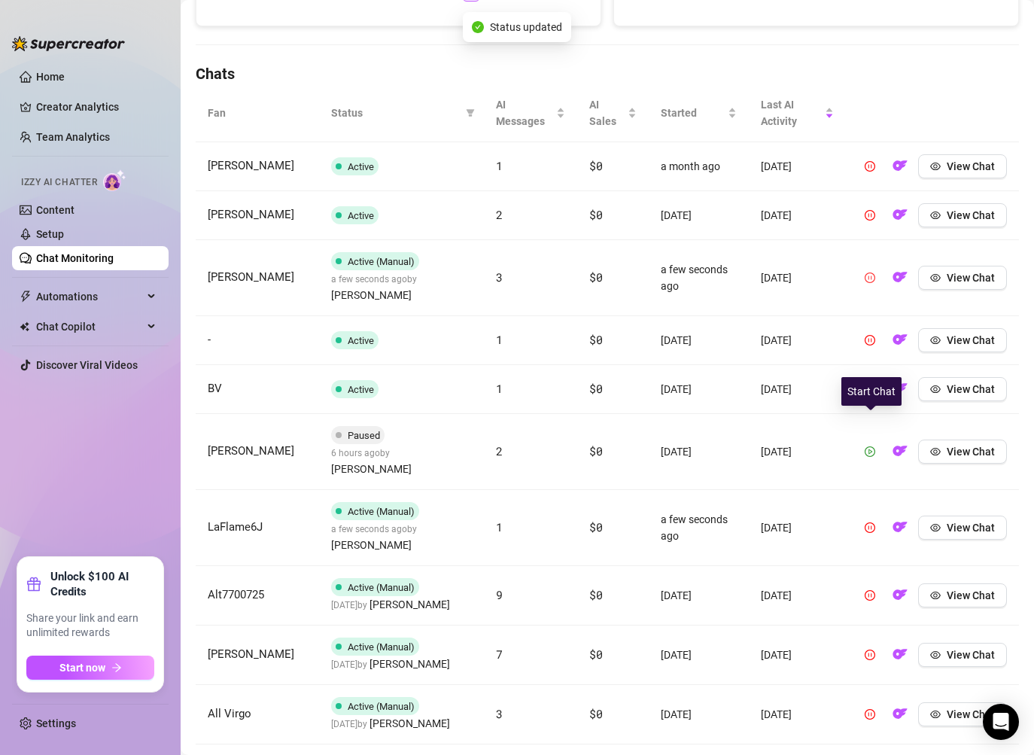
click at [874, 446] on icon "play-circle" at bounding box center [869, 451] width 11 height 11
click at [890, 754] on link "13" at bounding box center [888, 768] width 23 height 23
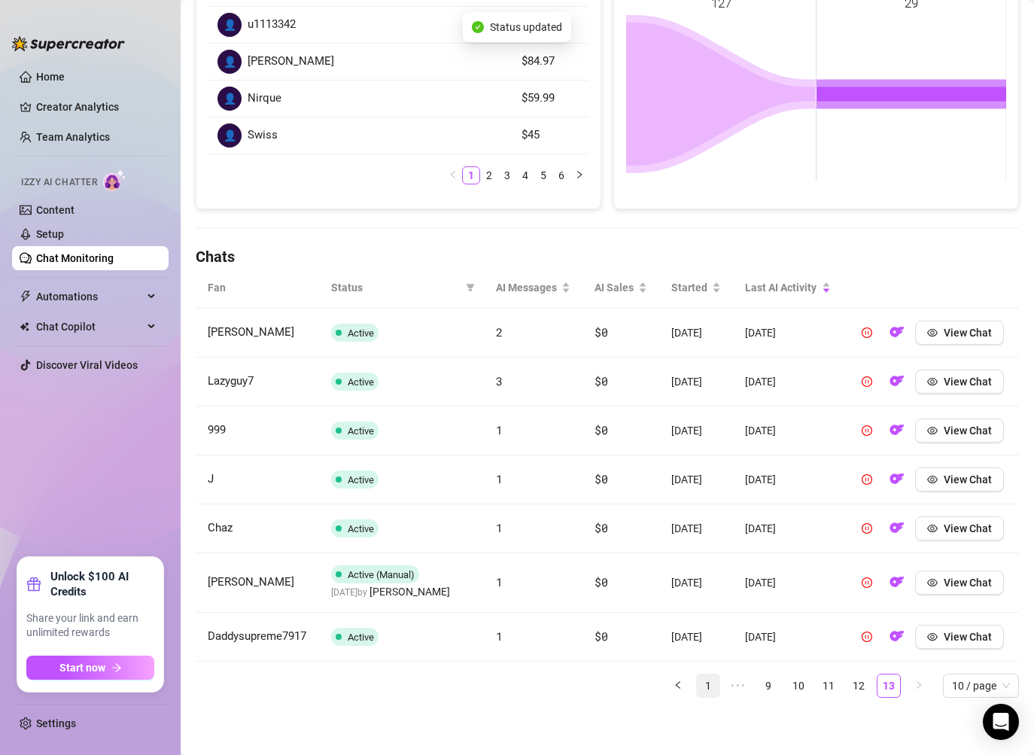
click at [707, 690] on link "1" at bounding box center [708, 685] width 23 height 23
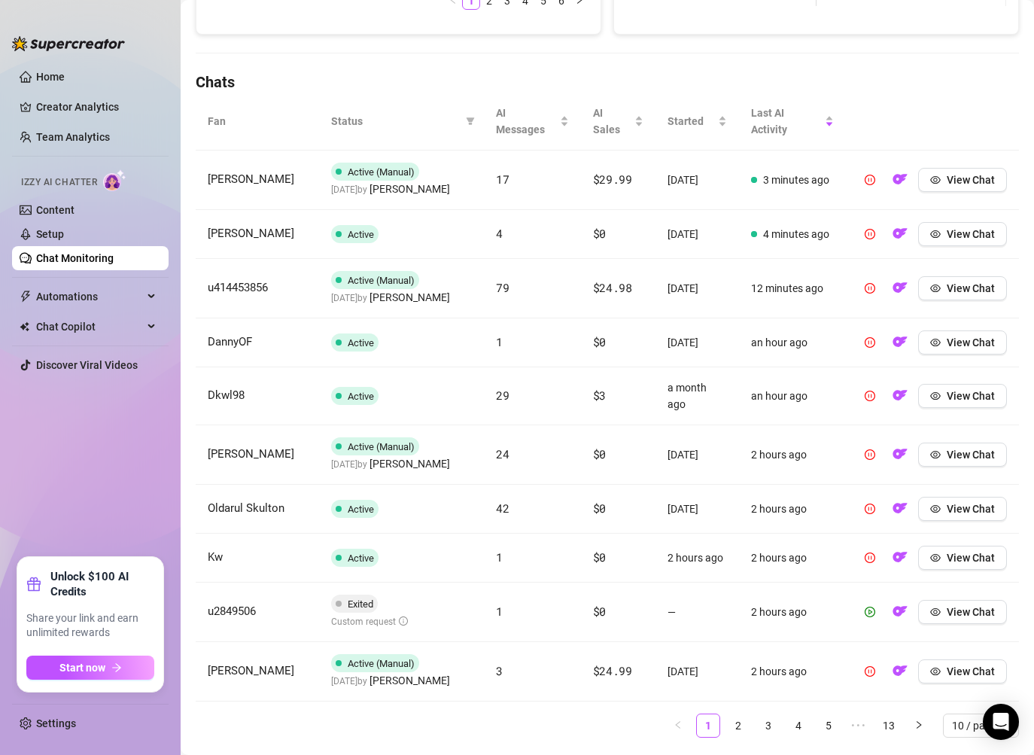
scroll to position [508, 0]
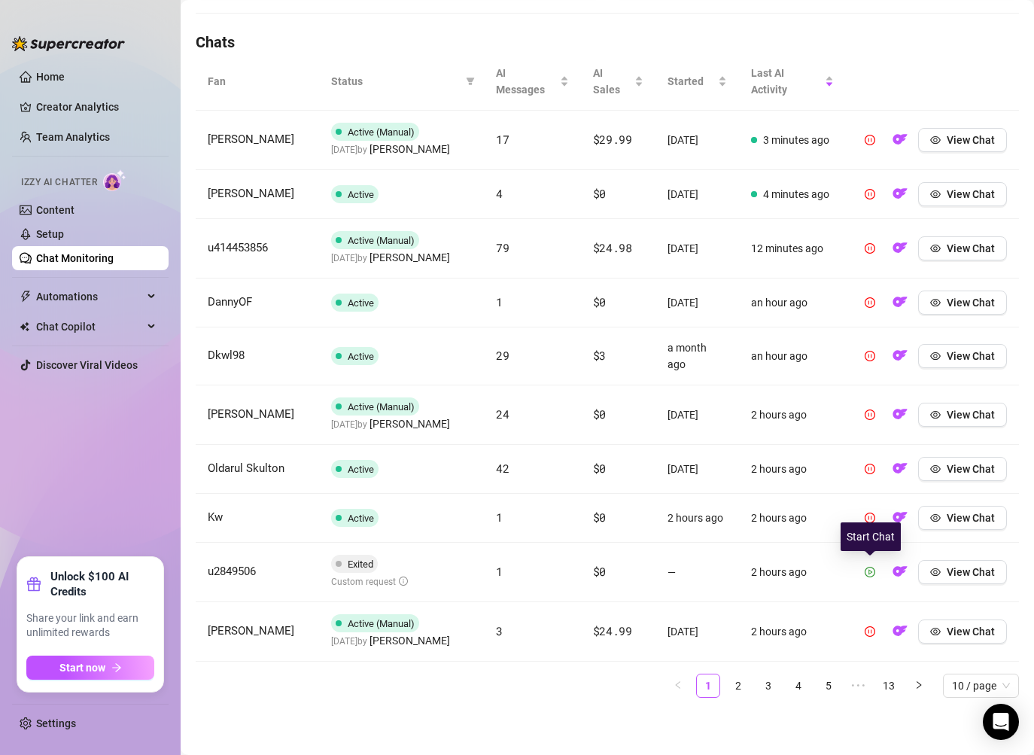
click at [876, 569] on button "button" at bounding box center [870, 572] width 24 height 24
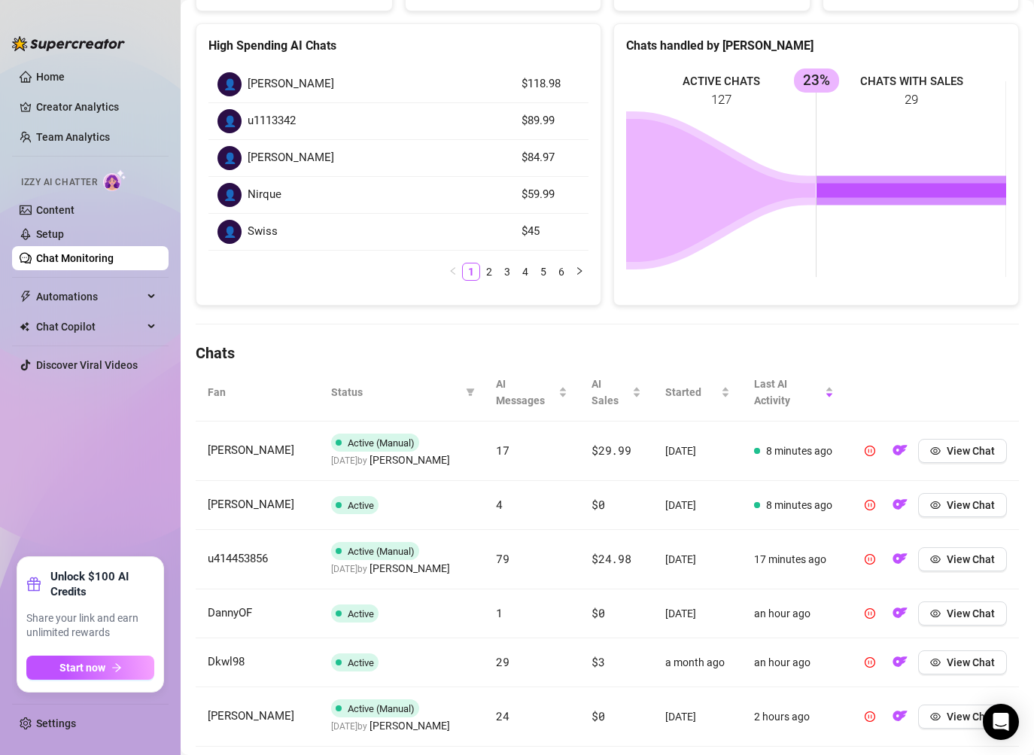
scroll to position [0, 0]
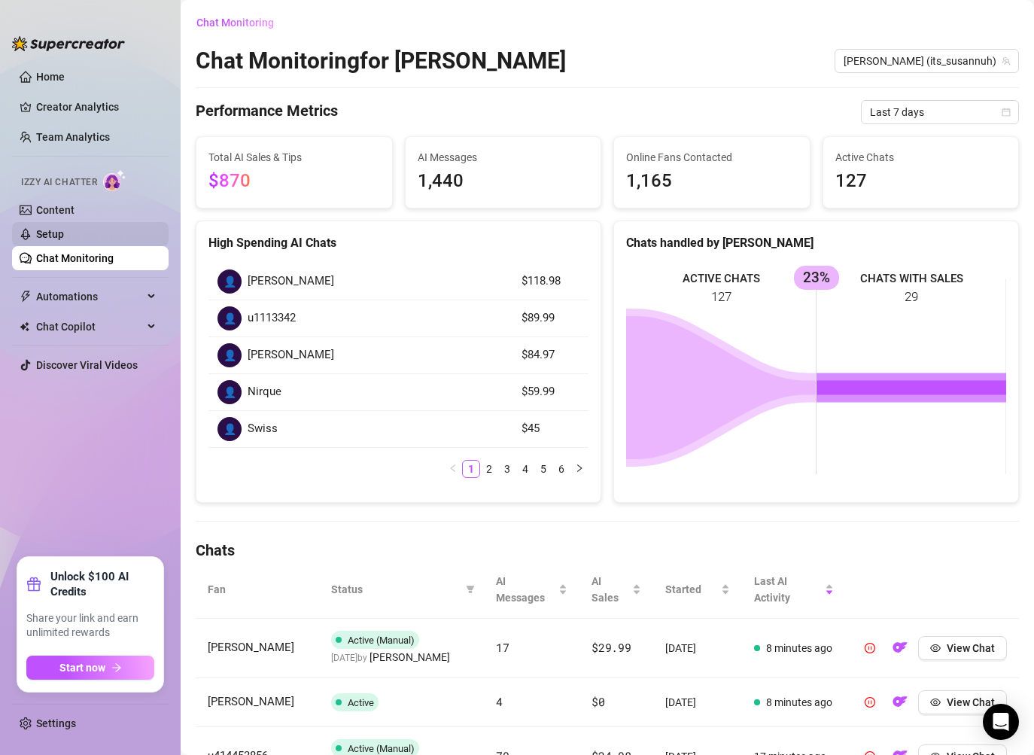
click at [64, 229] on link "Setup" at bounding box center [50, 234] width 28 height 12
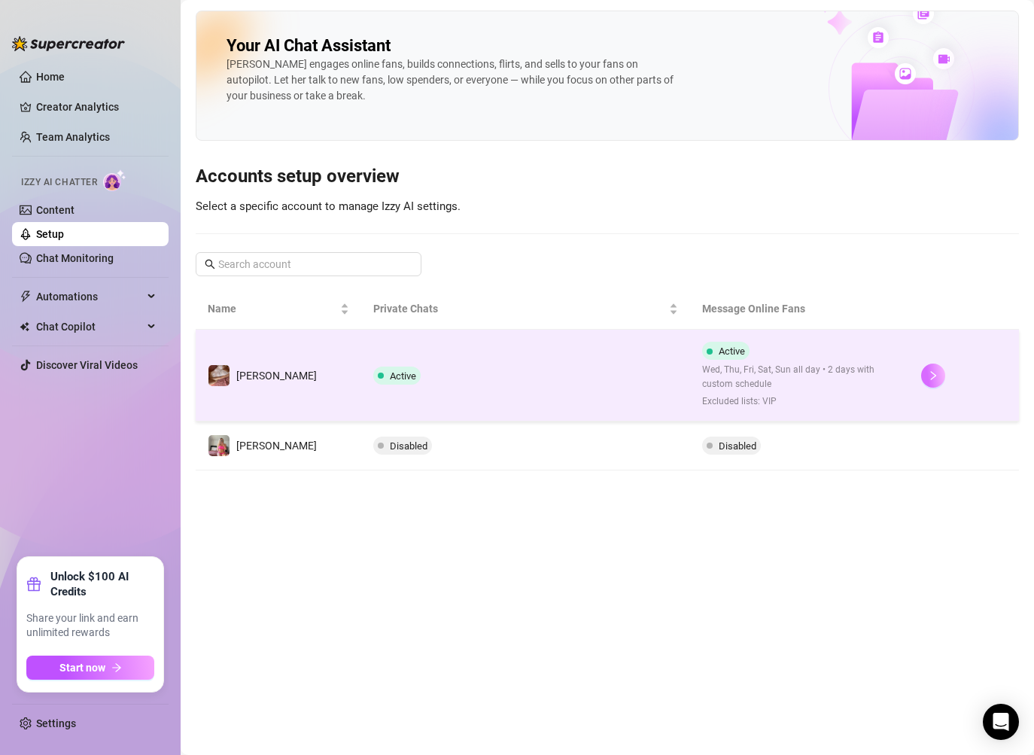
click at [930, 385] on button "button" at bounding box center [933, 375] width 24 height 24
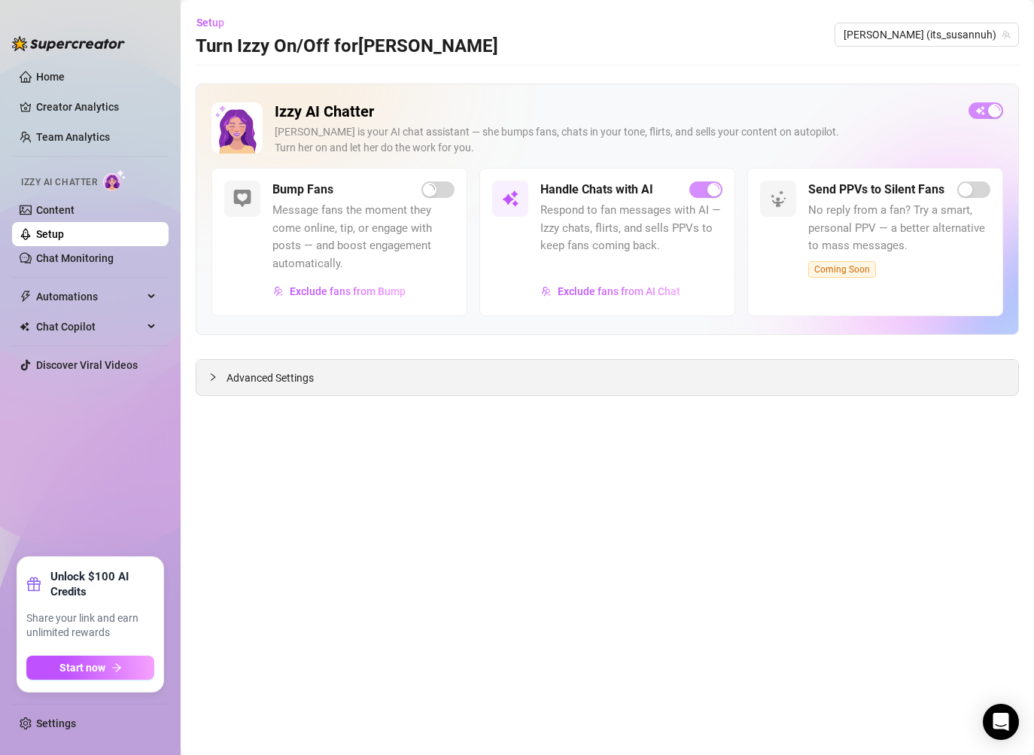
click at [400, 371] on div "Advanced Settings" at bounding box center [606, 377] width 821 height 35
click at [254, 372] on span "Advanced Settings" at bounding box center [269, 377] width 87 height 17
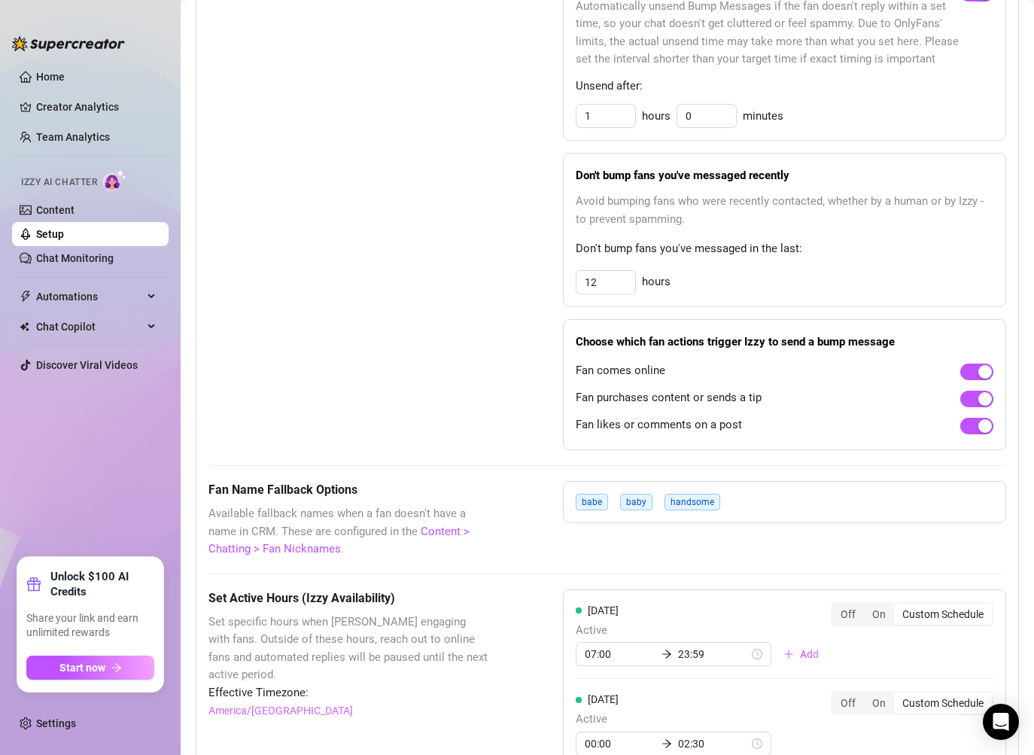
scroll to position [818, 0]
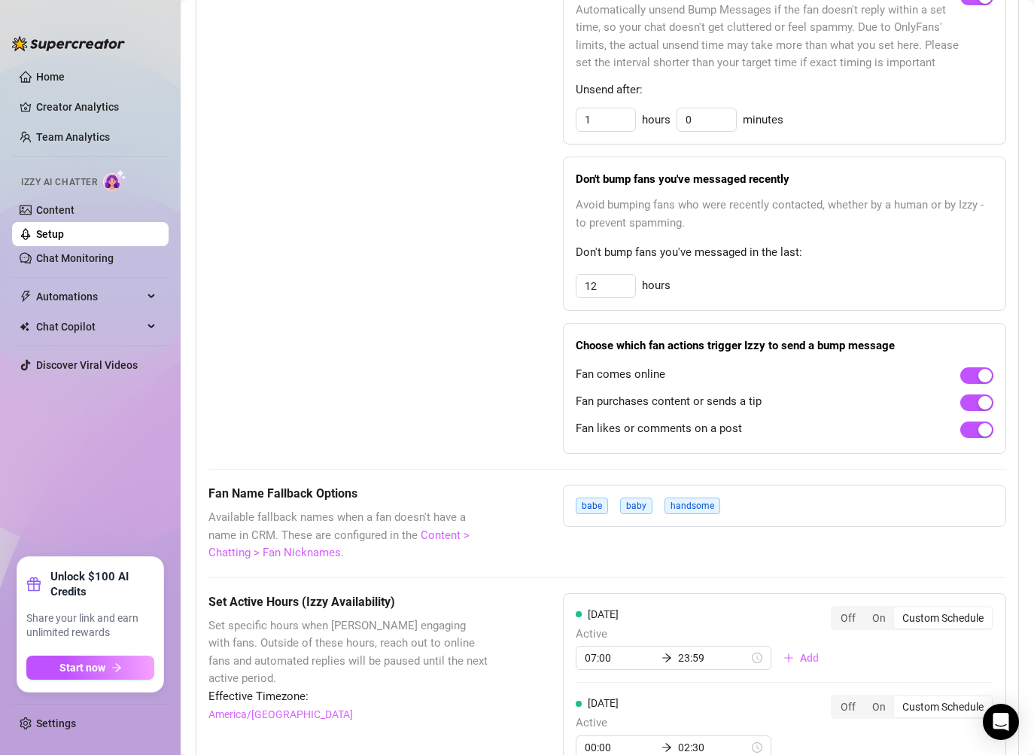
click at [455, 533] on link "Content > Chatting > Fan Nicknames" at bounding box center [338, 544] width 261 height 32
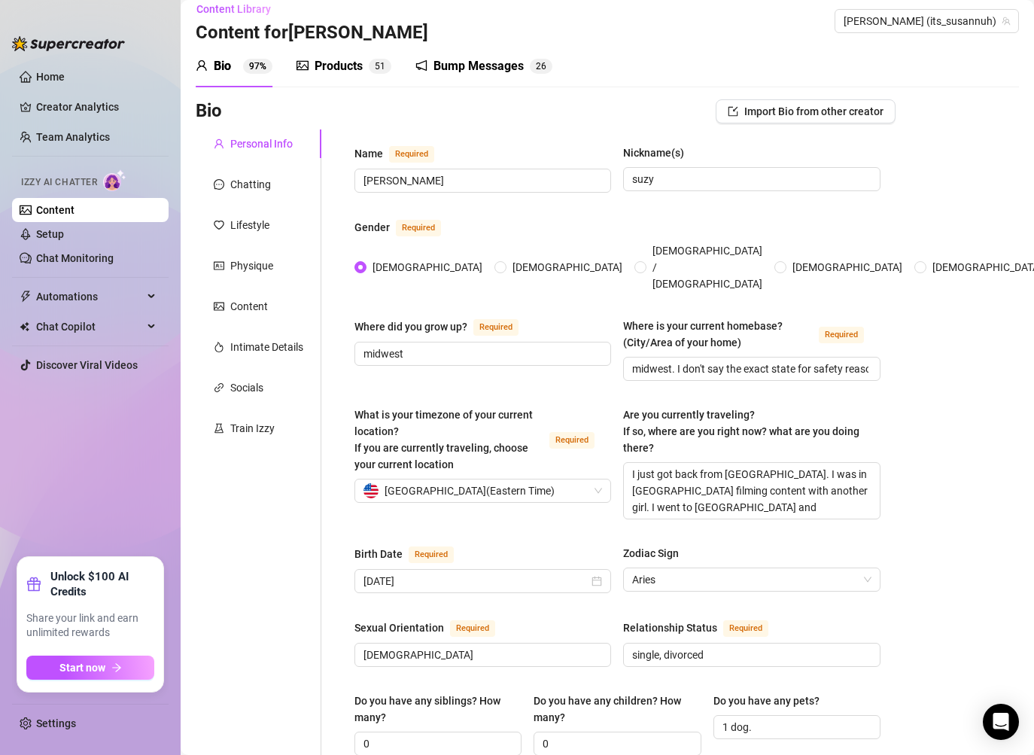
scroll to position [15, 0]
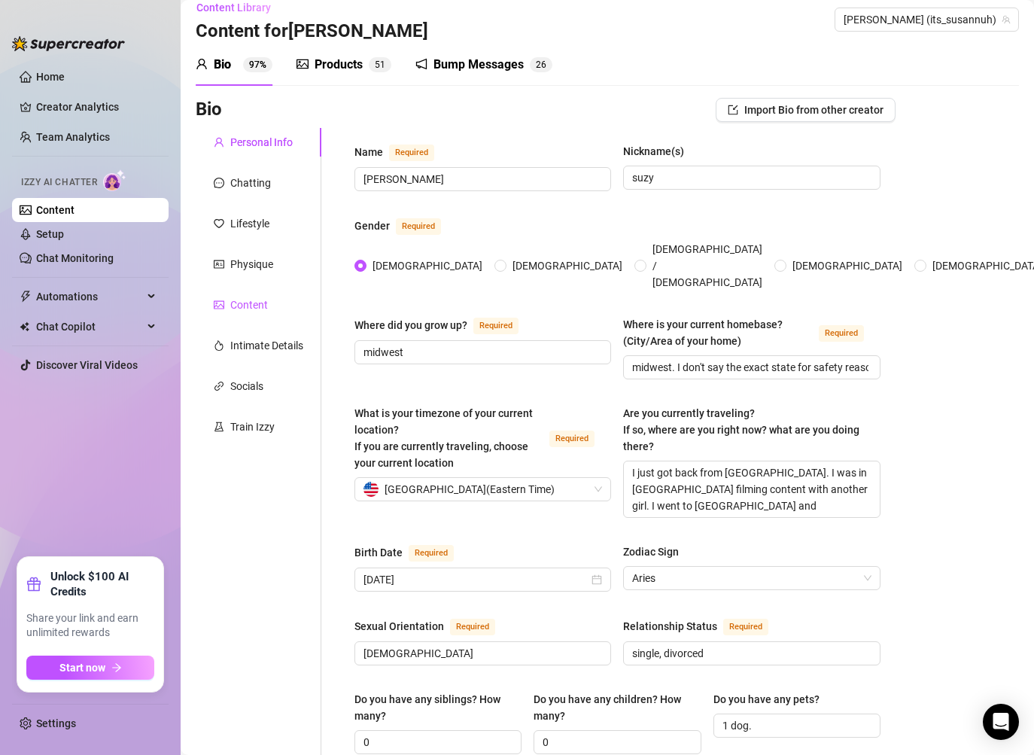
click at [253, 304] on div "Content" at bounding box center [249, 304] width 38 height 17
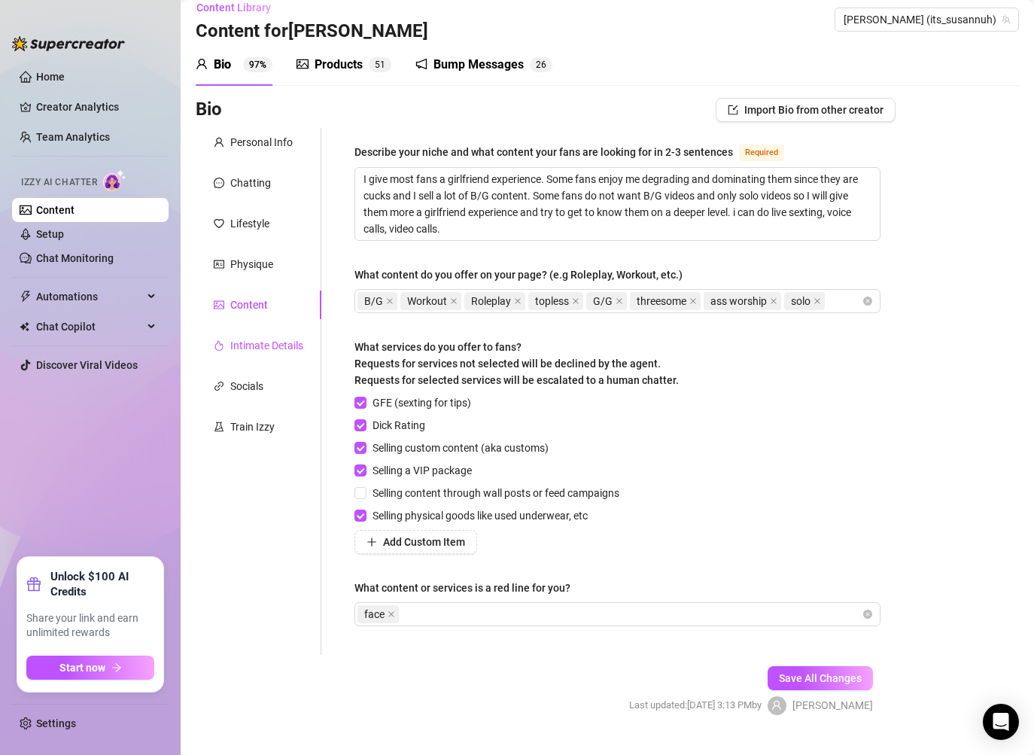
click at [260, 339] on div "Intimate Details" at bounding box center [266, 345] width 73 height 17
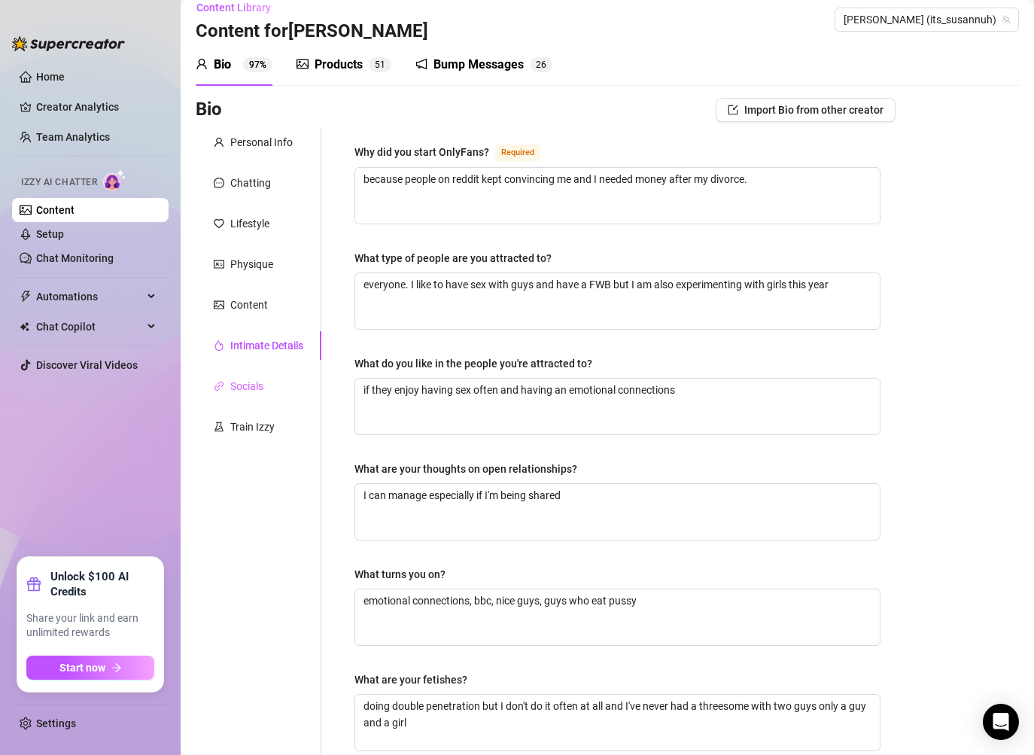
click at [260, 372] on div "Socials" at bounding box center [259, 386] width 126 height 29
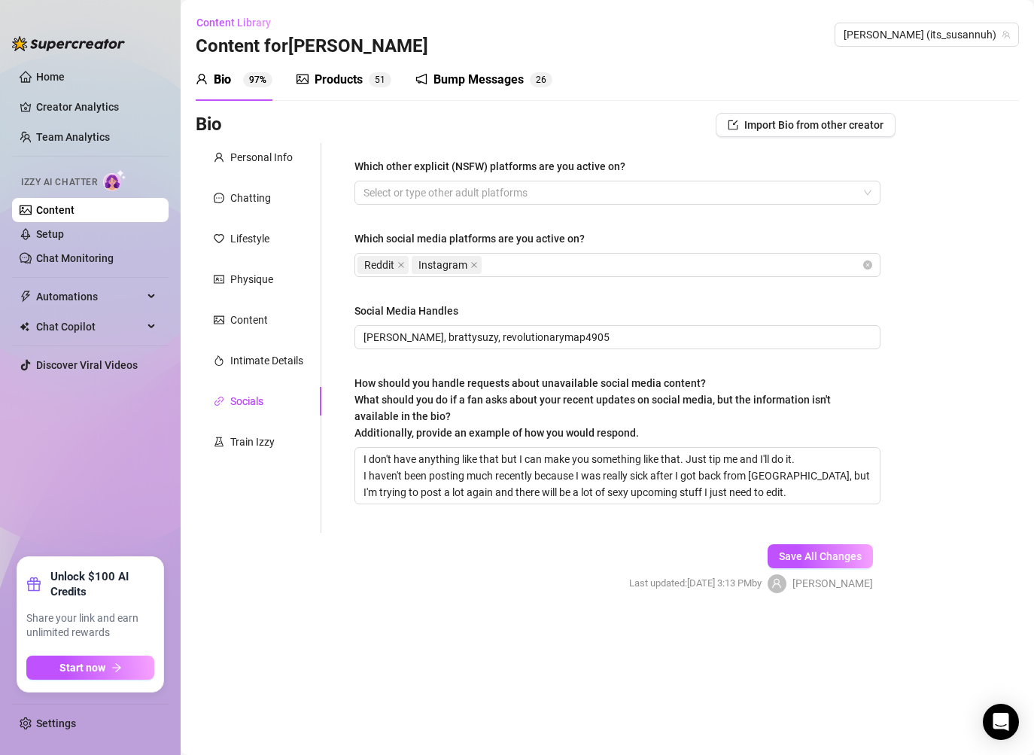
click at [267, 413] on div "Socials" at bounding box center [259, 401] width 126 height 29
click at [260, 445] on div "Train Izzy" at bounding box center [252, 441] width 44 height 17
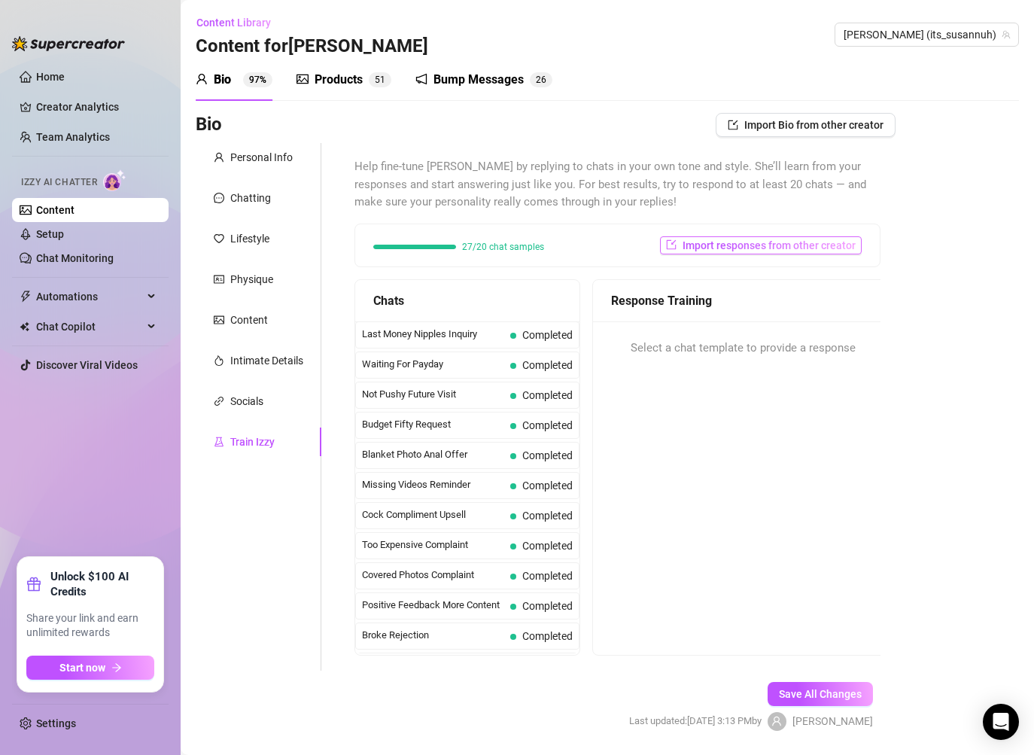
click at [693, 241] on span "Import responses from other creator" at bounding box center [768, 245] width 173 height 12
click at [761, 205] on span "Help fine-tune [PERSON_NAME] by replying to chats in your own tone and style. S…" at bounding box center [617, 184] width 526 height 53
click at [266, 314] on div "Content" at bounding box center [249, 319] width 38 height 17
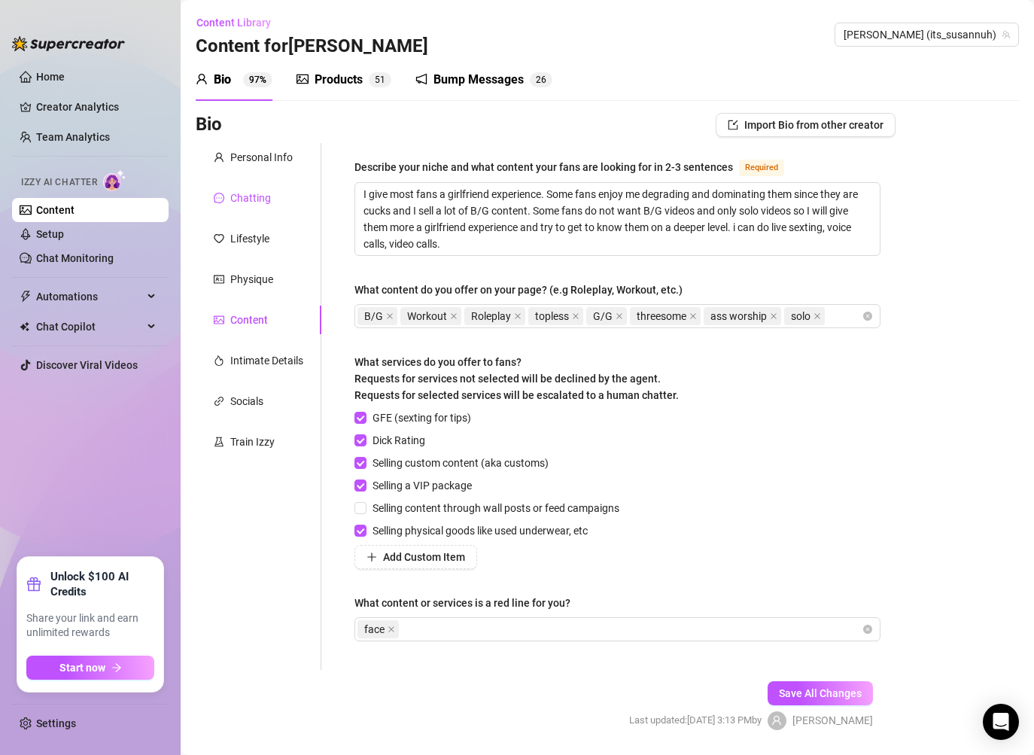
click at [258, 199] on div "Chatting" at bounding box center [250, 198] width 41 height 17
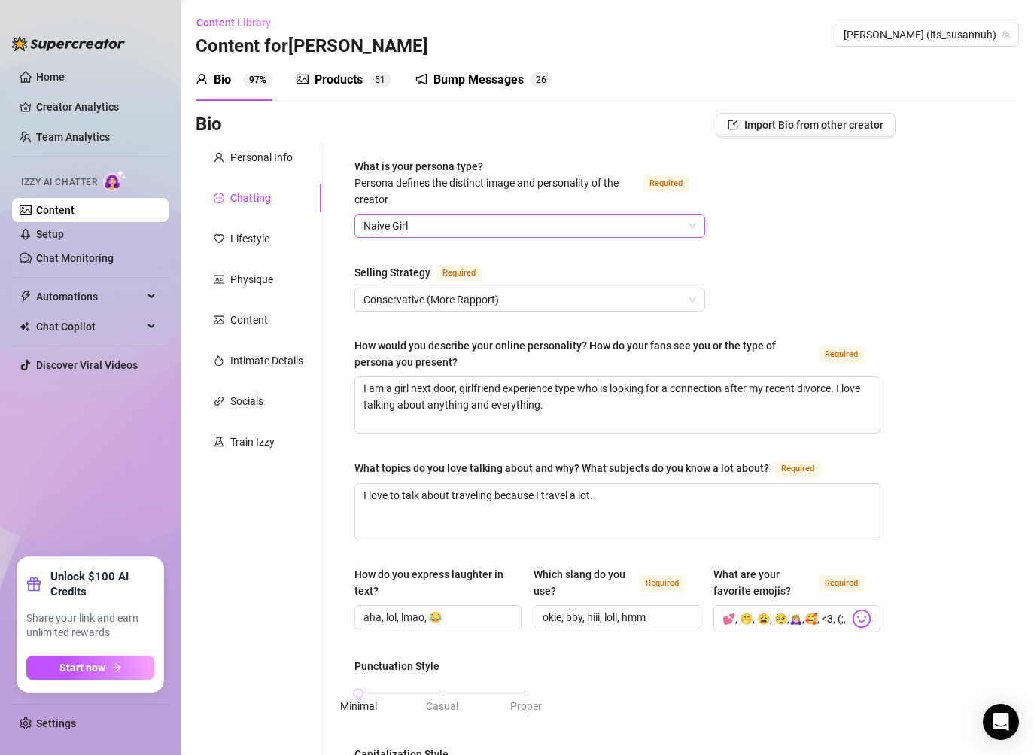
click at [645, 229] on span "Naive Girl" at bounding box center [529, 225] width 333 height 23
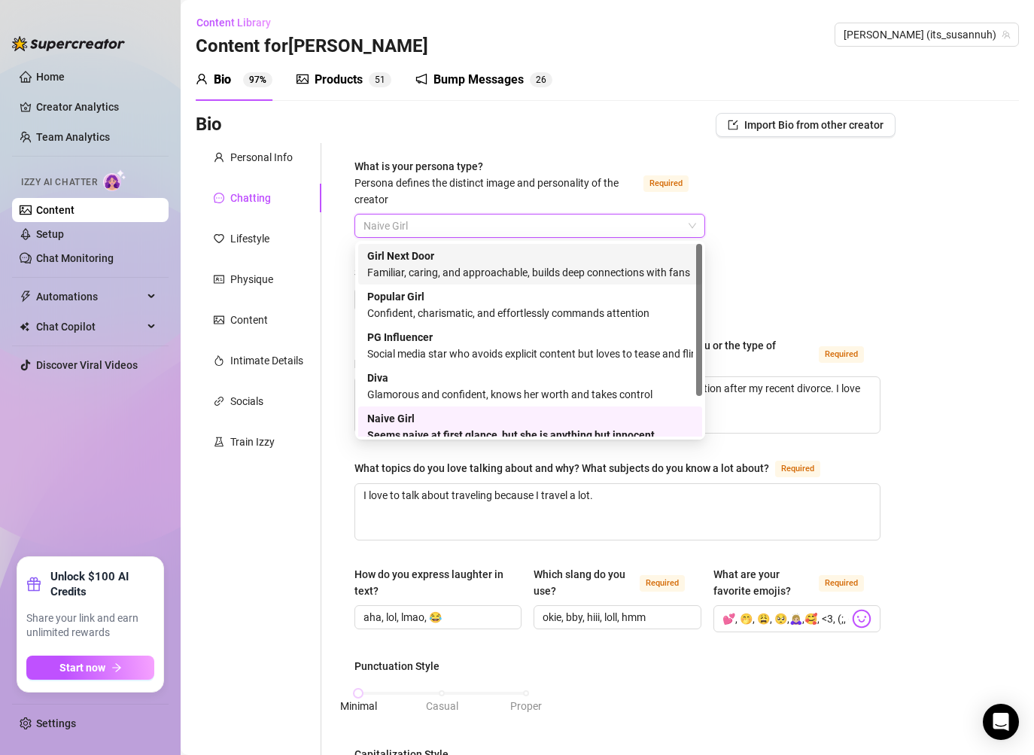
click at [585, 272] on div "Familiar, caring, and approachable, builds deep connections with fans" at bounding box center [530, 272] width 326 height 17
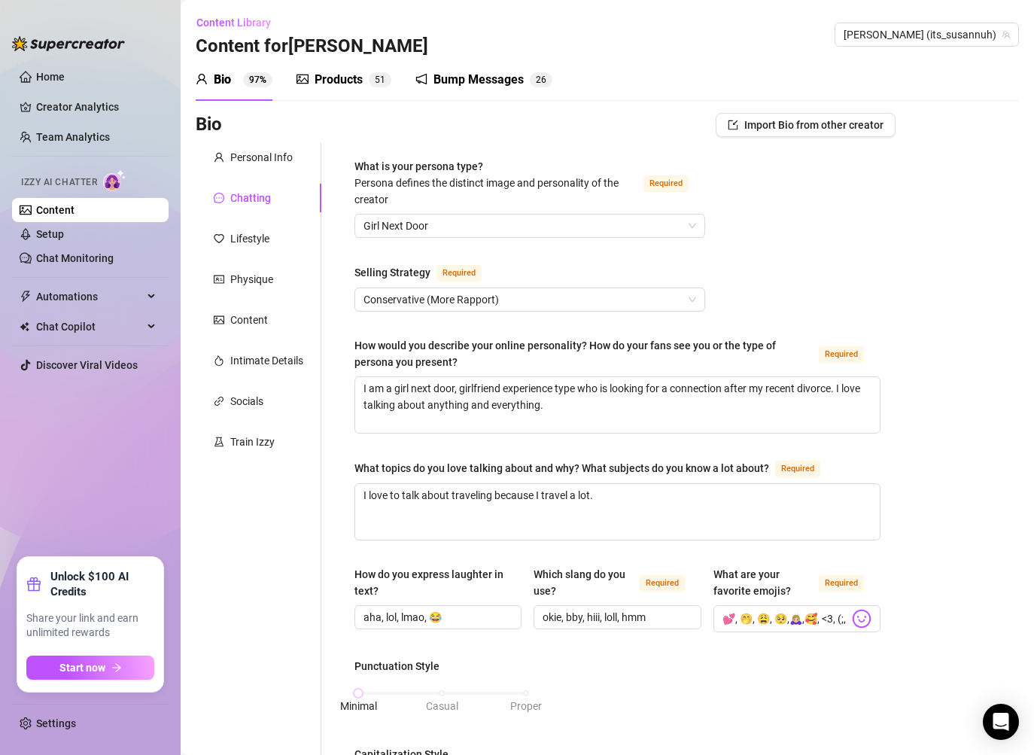
click at [758, 288] on div "What is your persona type? [PERSON_NAME] defines the distinct image and persona…" at bounding box center [617, 752] width 526 height 1189
click at [650, 299] on span "Conservative (More Rapport)" at bounding box center [529, 299] width 333 height 23
click at [739, 252] on div "What is your persona type? [PERSON_NAME] defines the distinct image and persona…" at bounding box center [617, 752] width 526 height 1189
click at [634, 300] on span "Conservative (More Rapport)" at bounding box center [529, 299] width 333 height 23
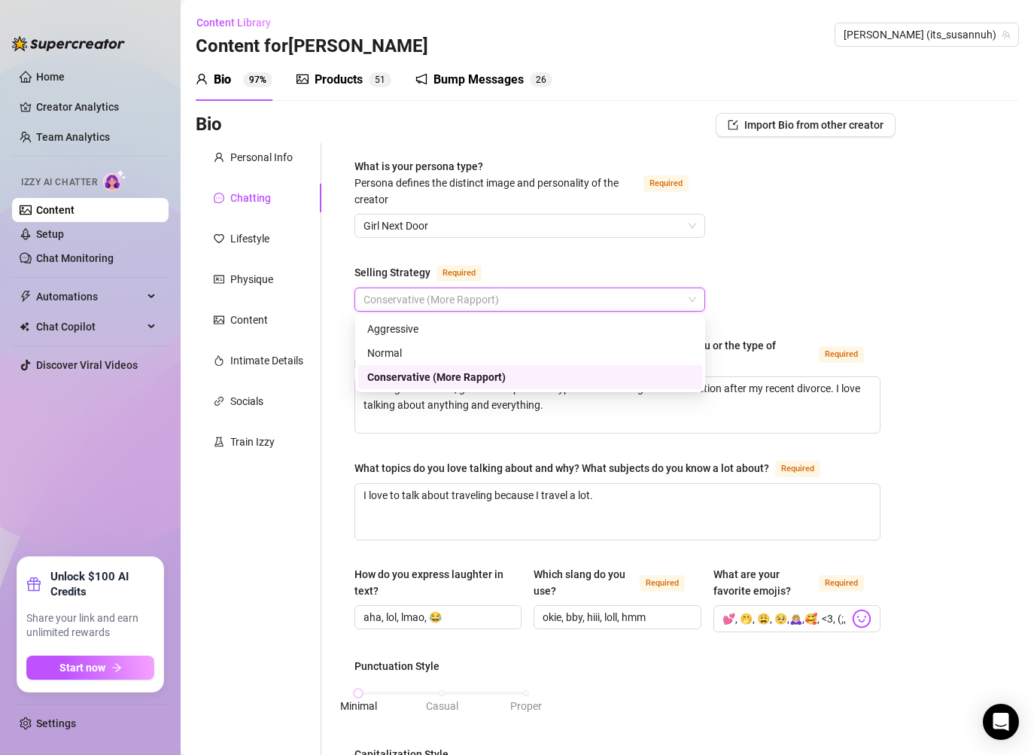
click at [744, 260] on div "What is your persona type? [PERSON_NAME] defines the distinct image and persona…" at bounding box center [617, 752] width 526 height 1189
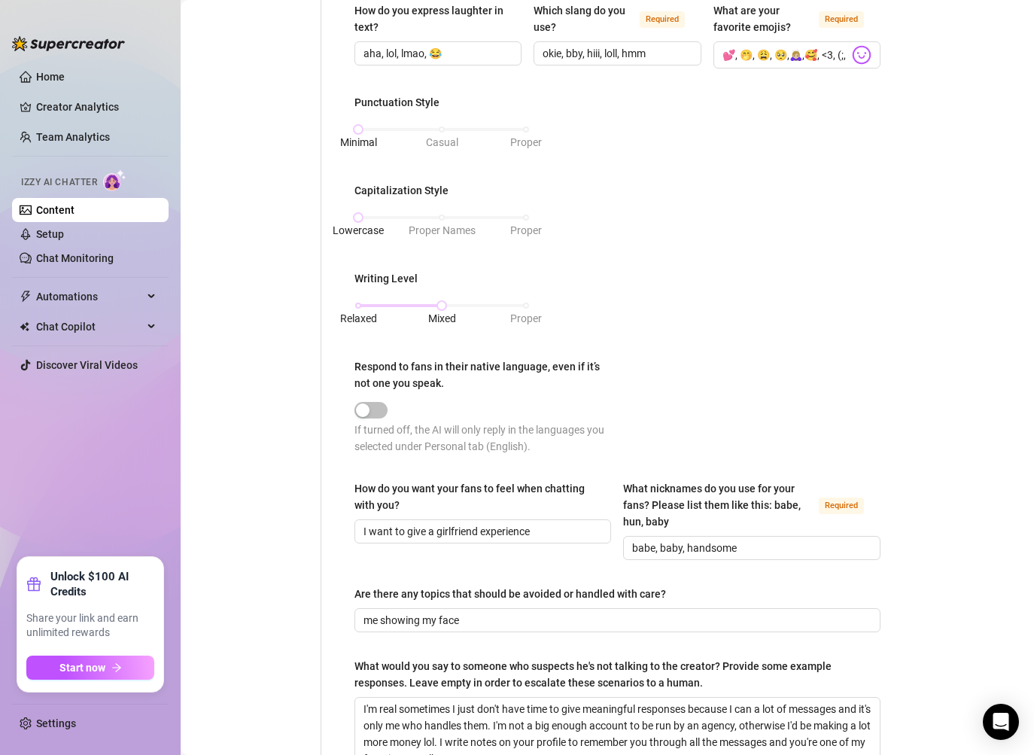
scroll to position [738, 0]
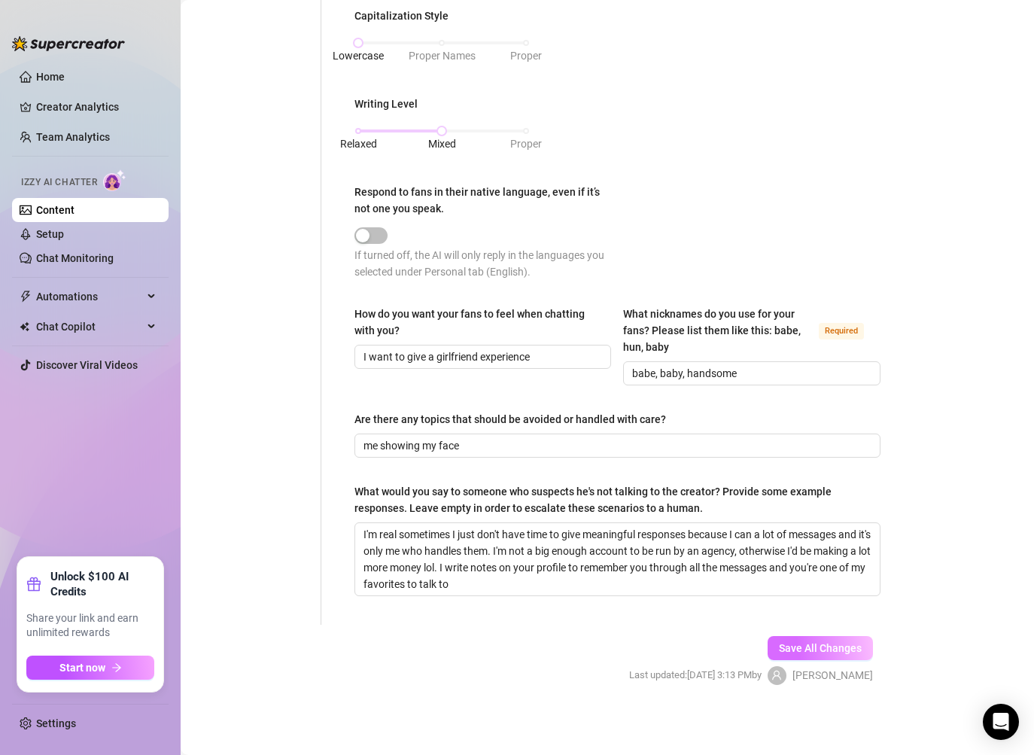
click at [791, 651] on span "Save All Changes" at bounding box center [820, 648] width 83 height 12
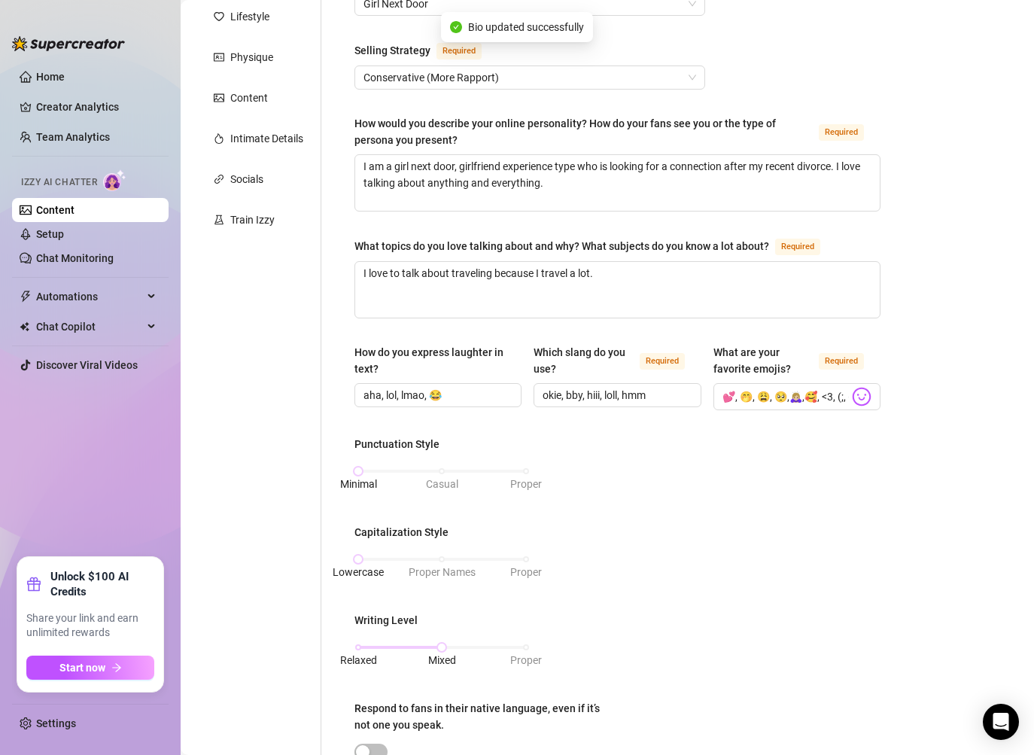
scroll to position [0, 0]
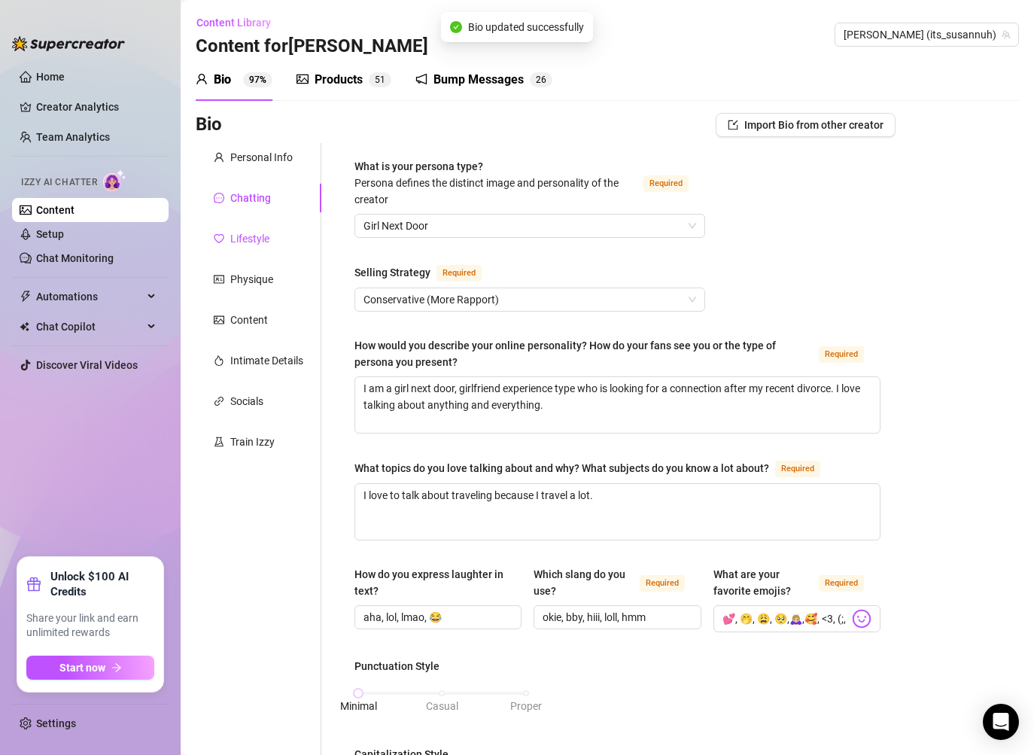
click at [267, 237] on div "Lifestyle" at bounding box center [249, 238] width 39 height 17
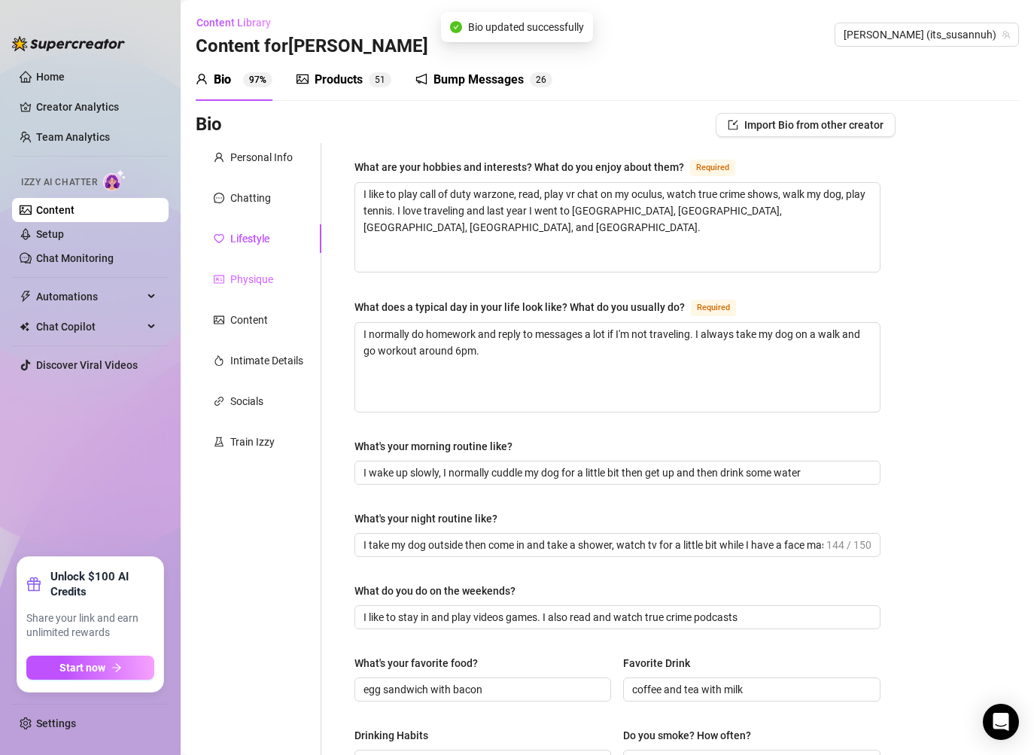
click at [266, 270] on div "Physique" at bounding box center [259, 279] width 126 height 29
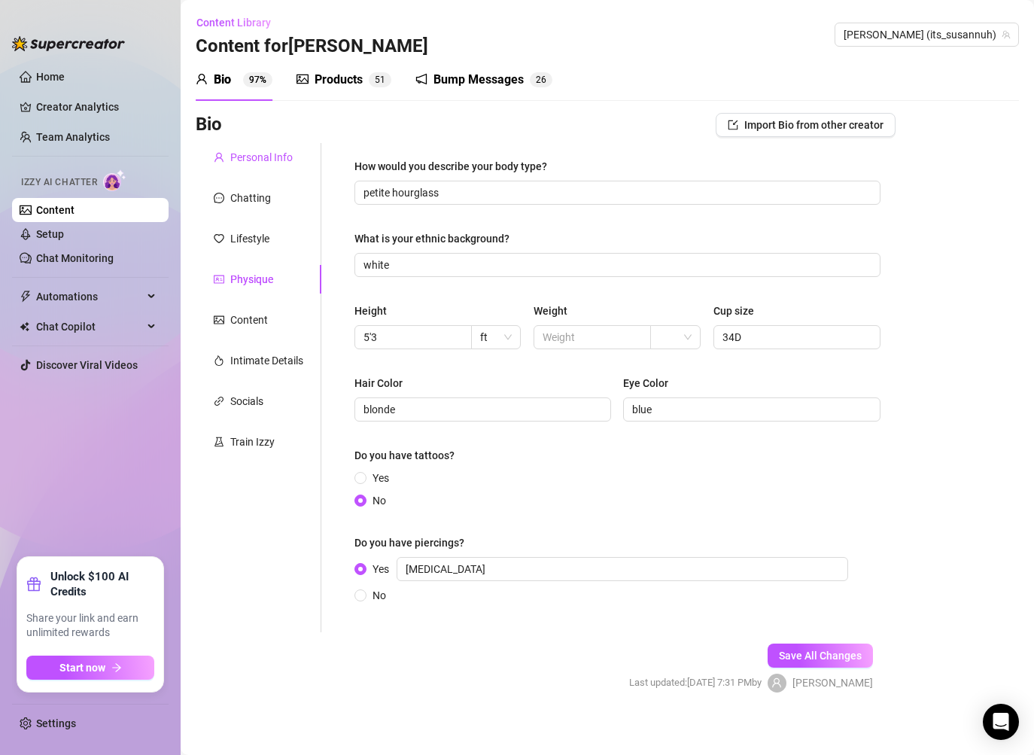
click at [267, 160] on div "Personal Info" at bounding box center [261, 157] width 62 height 17
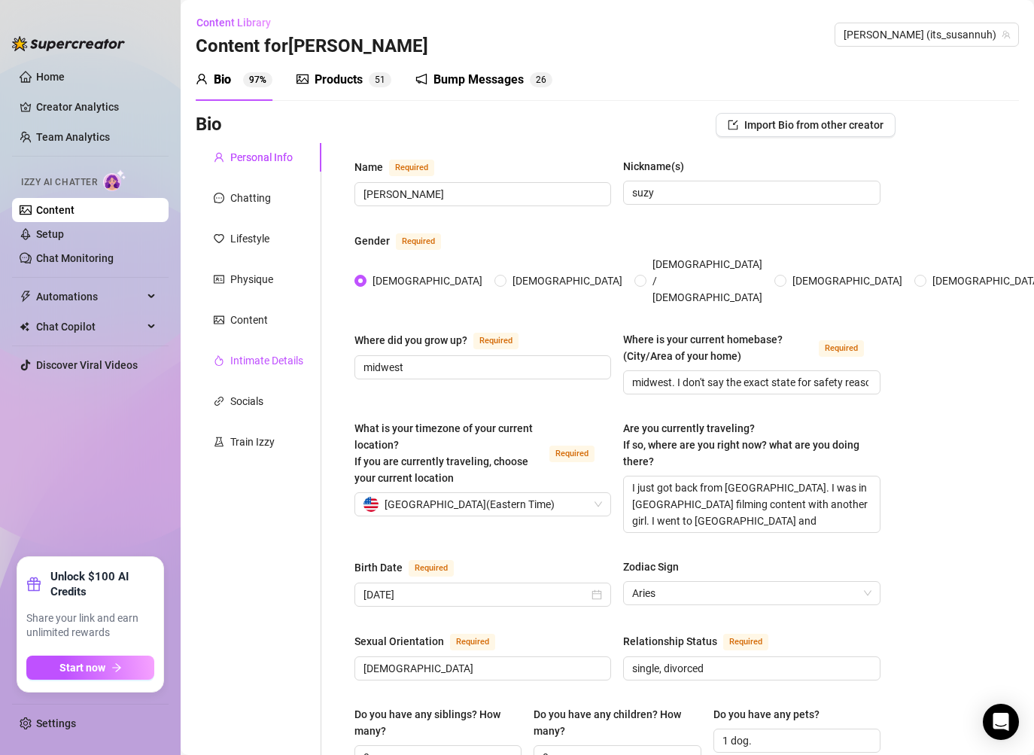
click at [268, 364] on div "Intimate Details" at bounding box center [266, 360] width 73 height 17
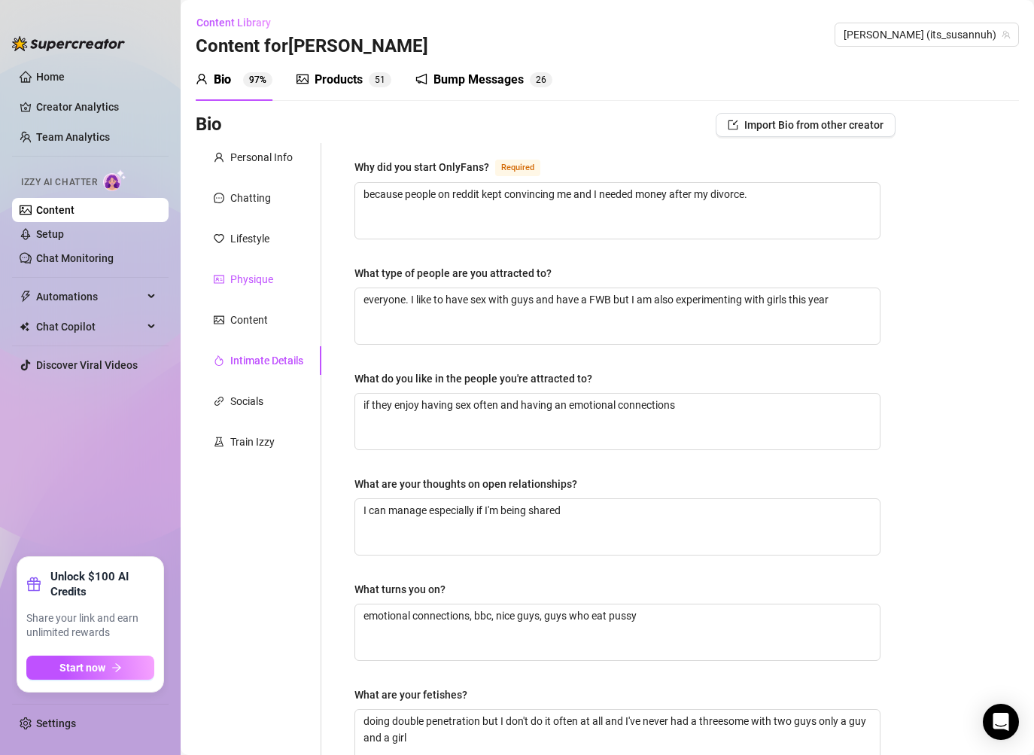
click at [262, 272] on div "Physique" at bounding box center [251, 279] width 43 height 17
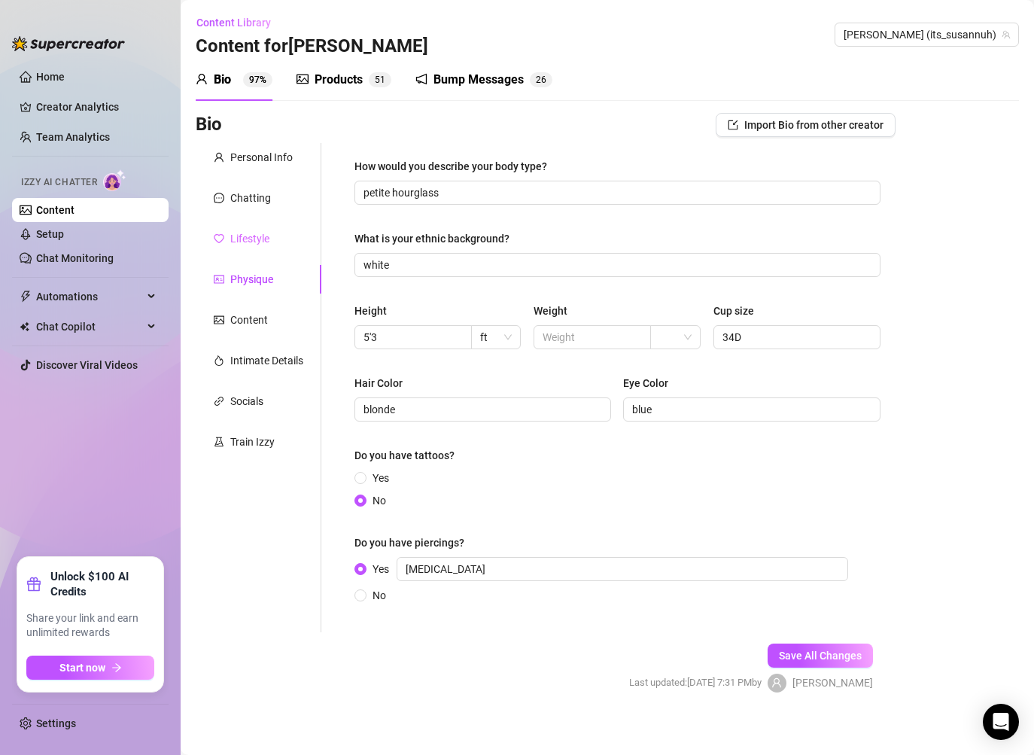
click at [252, 251] on div "Lifestyle" at bounding box center [259, 238] width 126 height 29
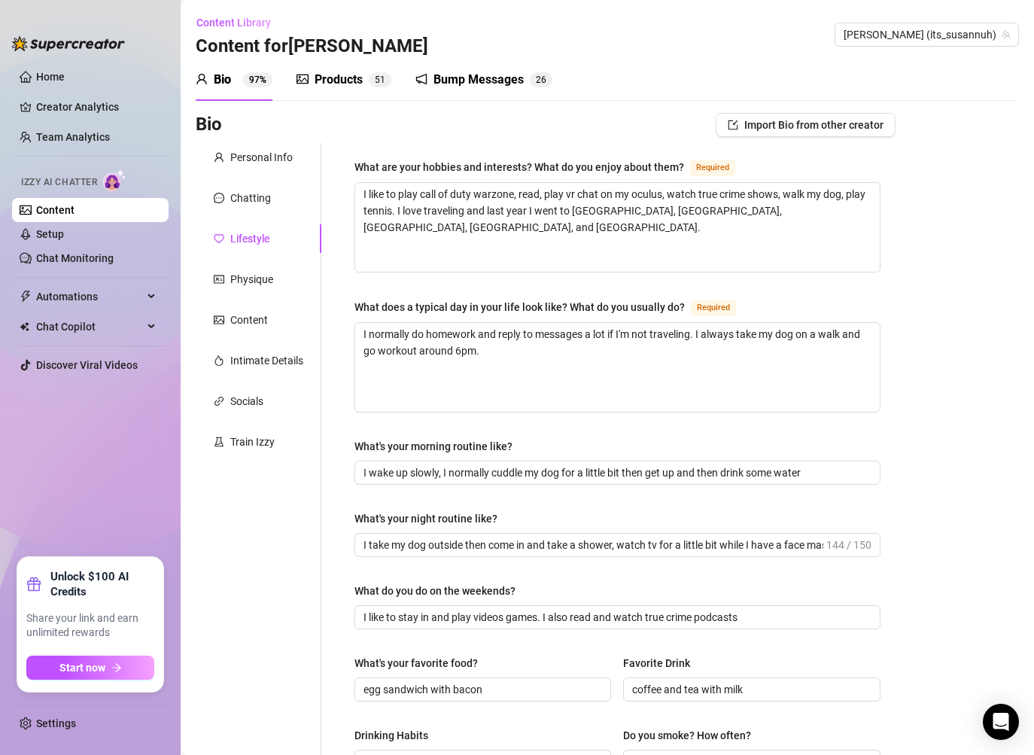
click at [327, 89] on div "Products 5 1" at bounding box center [343, 80] width 95 height 42
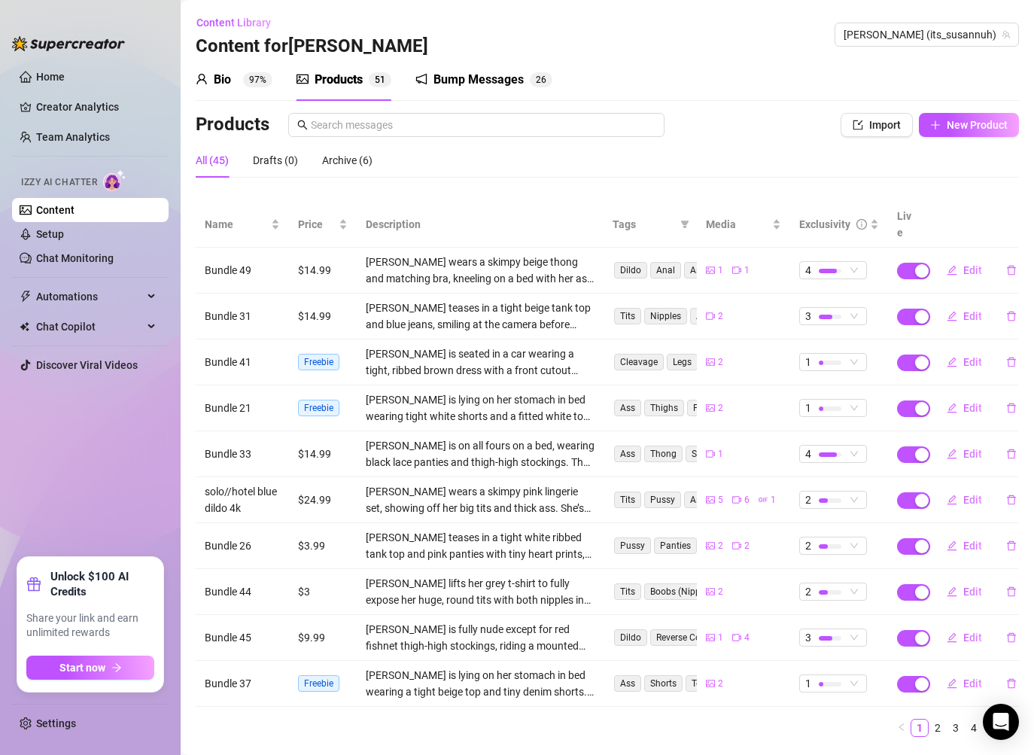
click at [251, 84] on sup "97%" at bounding box center [257, 79] width 29 height 15
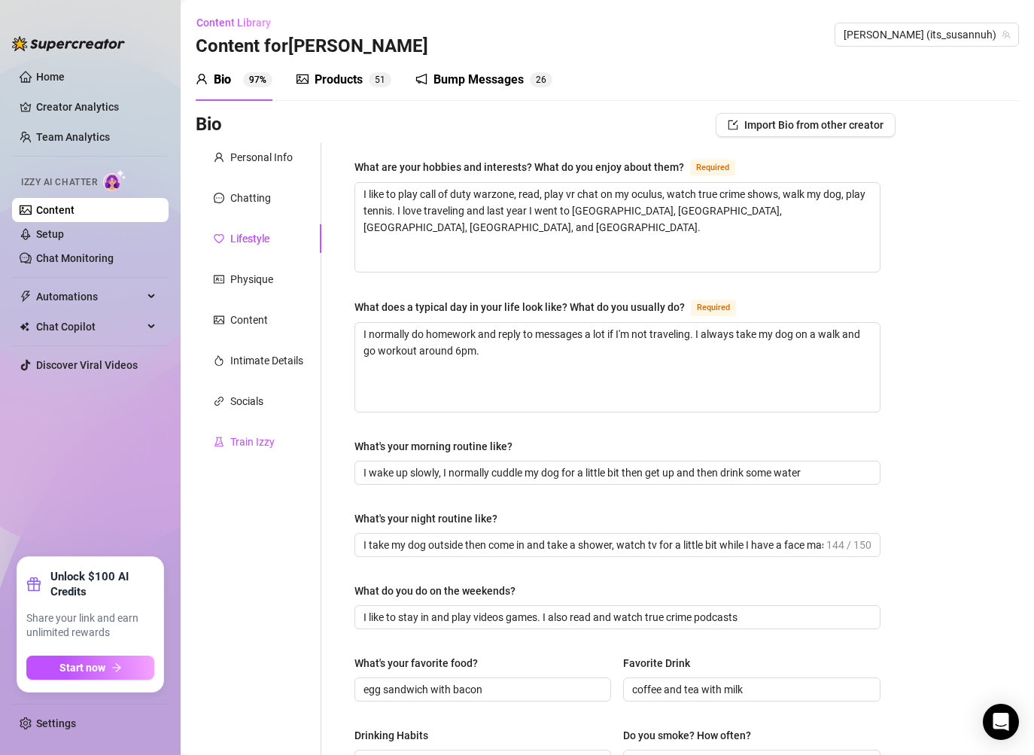
click at [257, 447] on div "Train Izzy" at bounding box center [252, 441] width 44 height 17
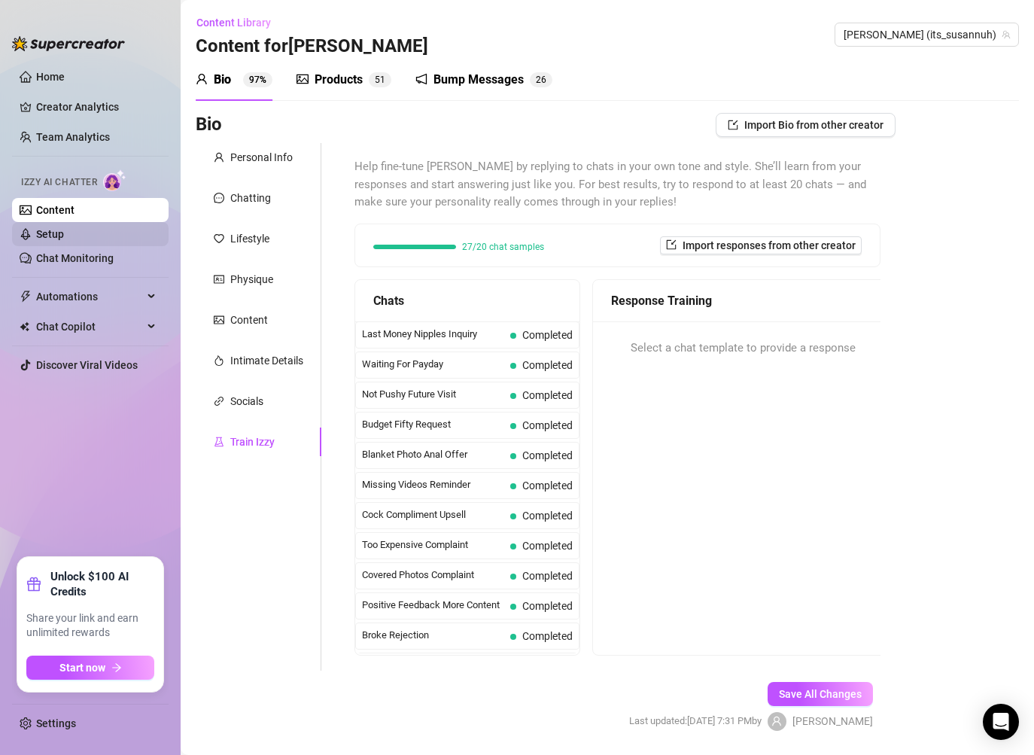
click at [64, 232] on link "Setup" at bounding box center [50, 234] width 28 height 12
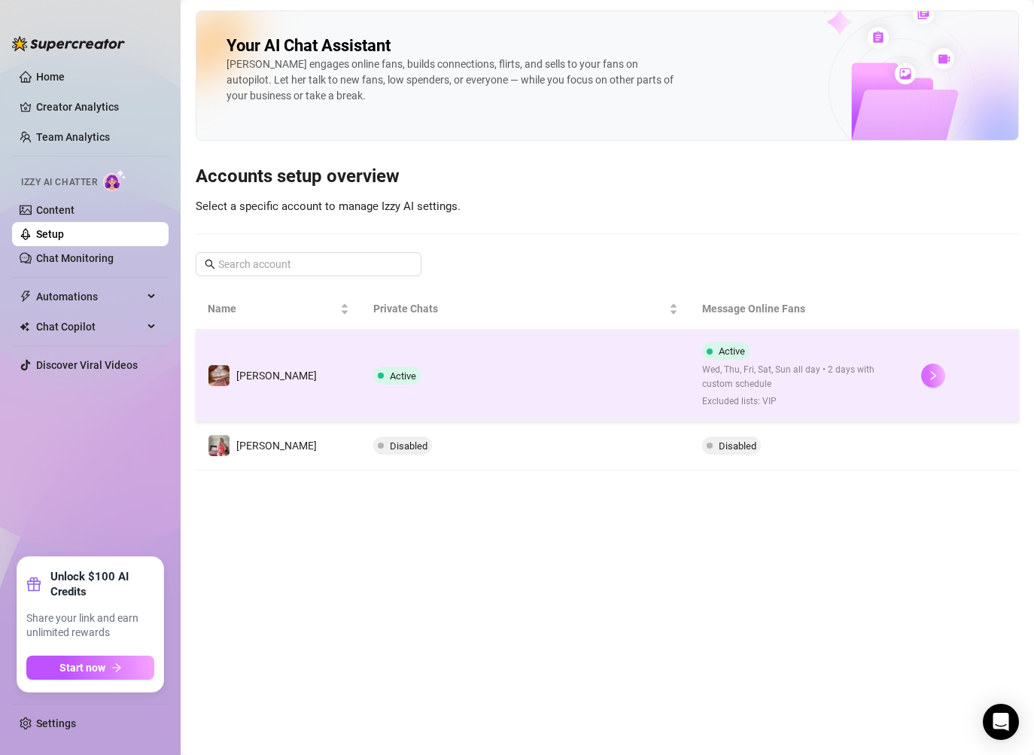
click at [921, 378] on button "button" at bounding box center [933, 375] width 24 height 24
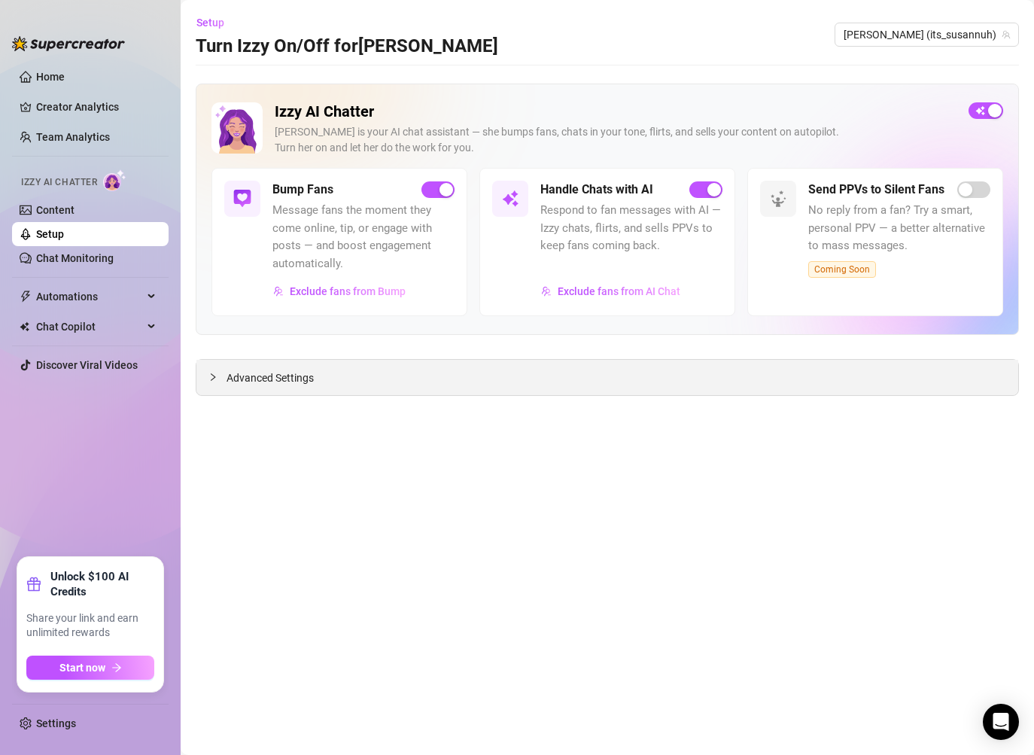
click at [296, 385] on span "Advanced Settings" at bounding box center [269, 377] width 87 height 17
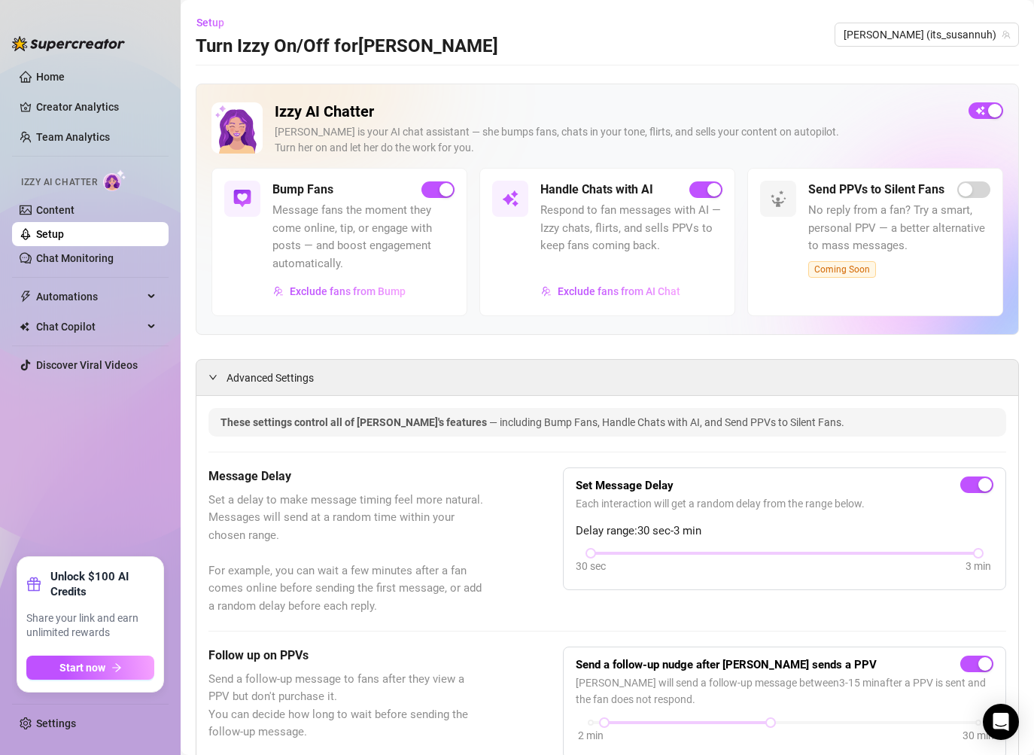
scroll to position [2, 0]
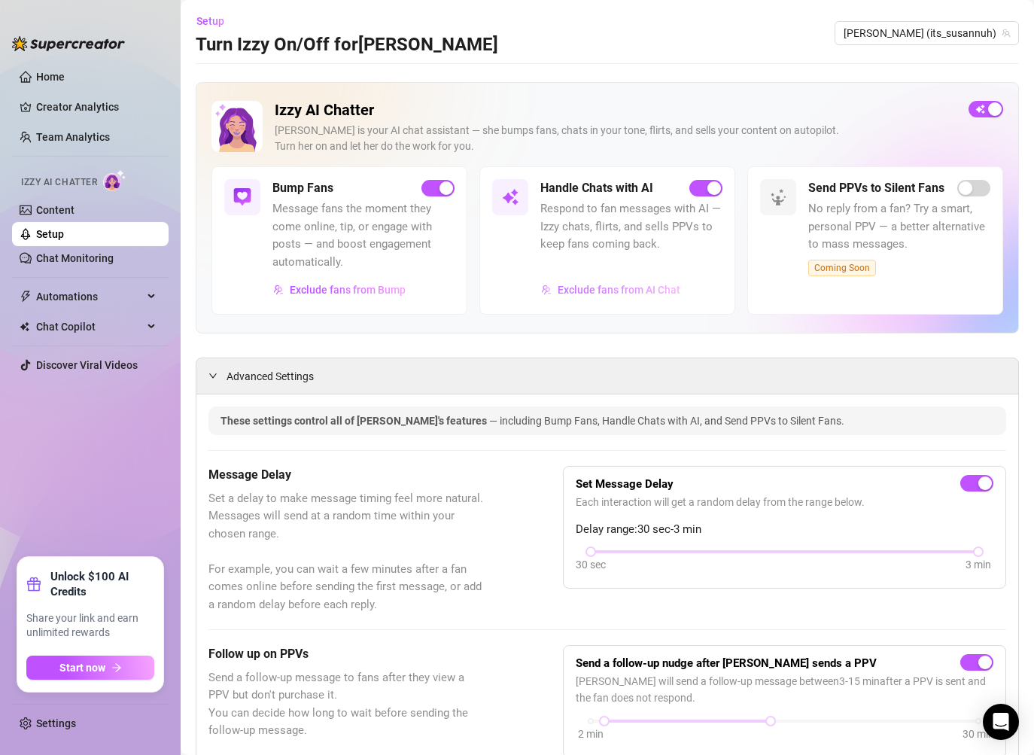
click at [604, 291] on span "Exclude fans from AI Chat" at bounding box center [618, 290] width 123 height 12
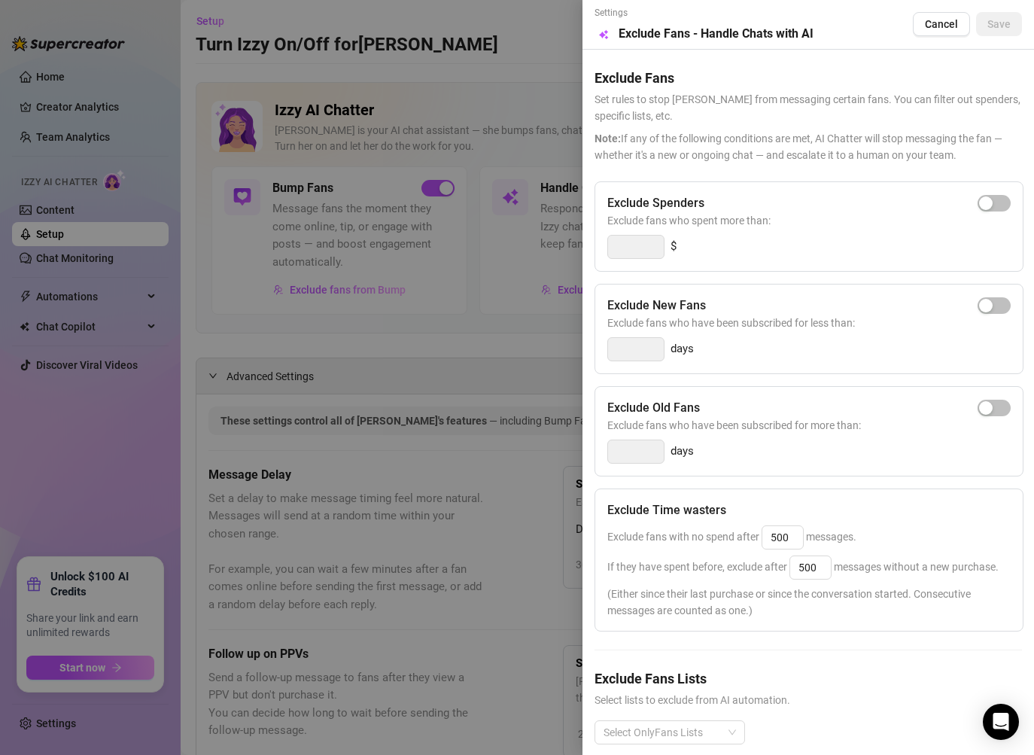
click at [441, 451] on div at bounding box center [517, 377] width 1034 height 755
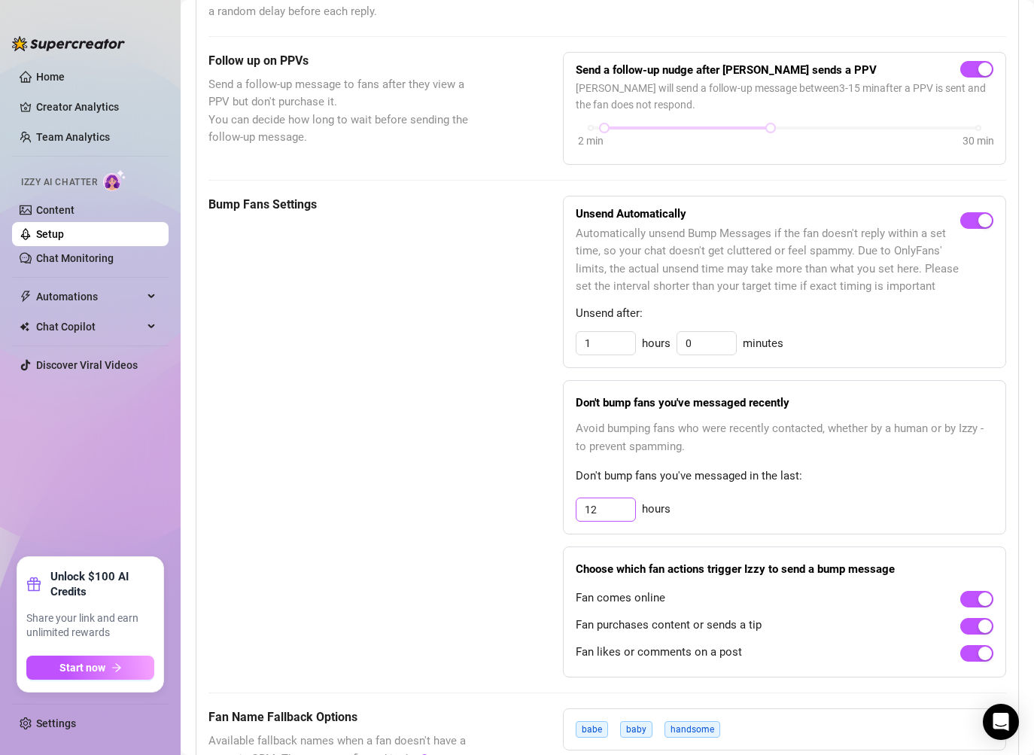
scroll to position [596, 0]
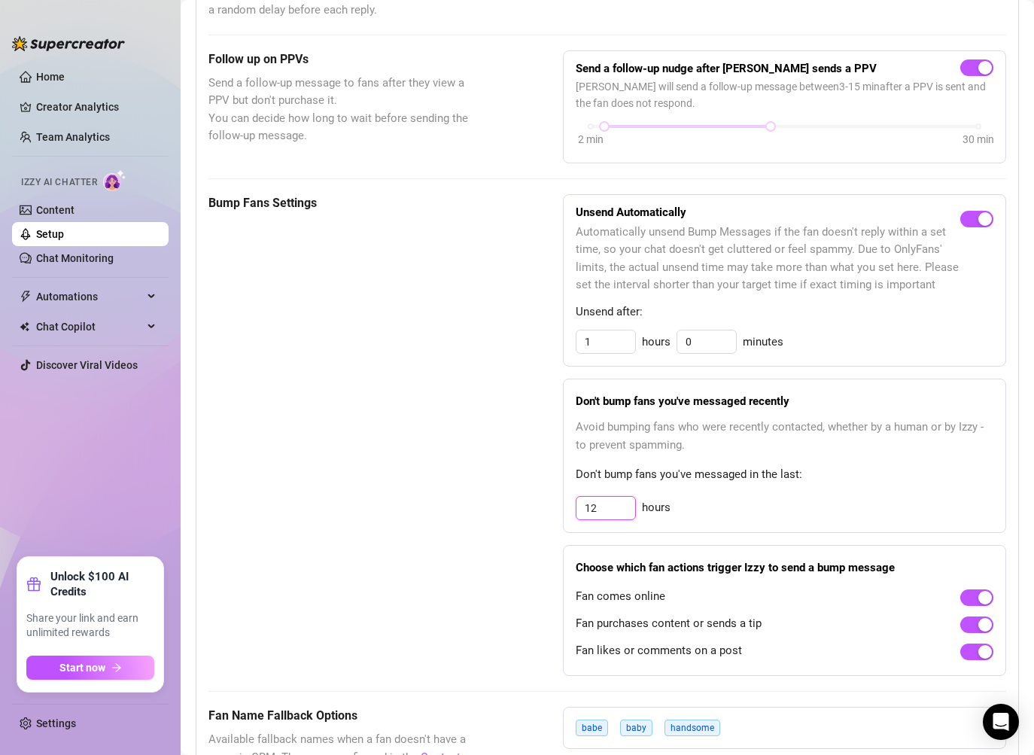
click at [609, 353] on input "12" at bounding box center [605, 341] width 59 height 23
type input "1"
type input "3"
click at [463, 530] on div "Bump Fans Settings" at bounding box center [347, 435] width 279 height 482
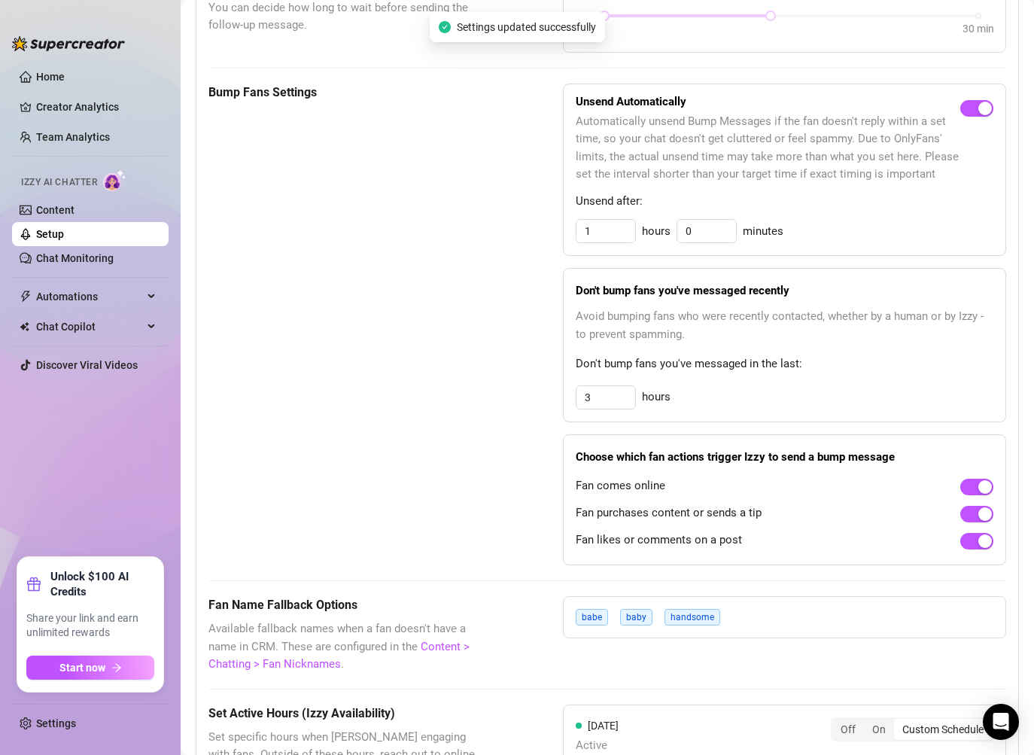
scroll to position [713, 0]
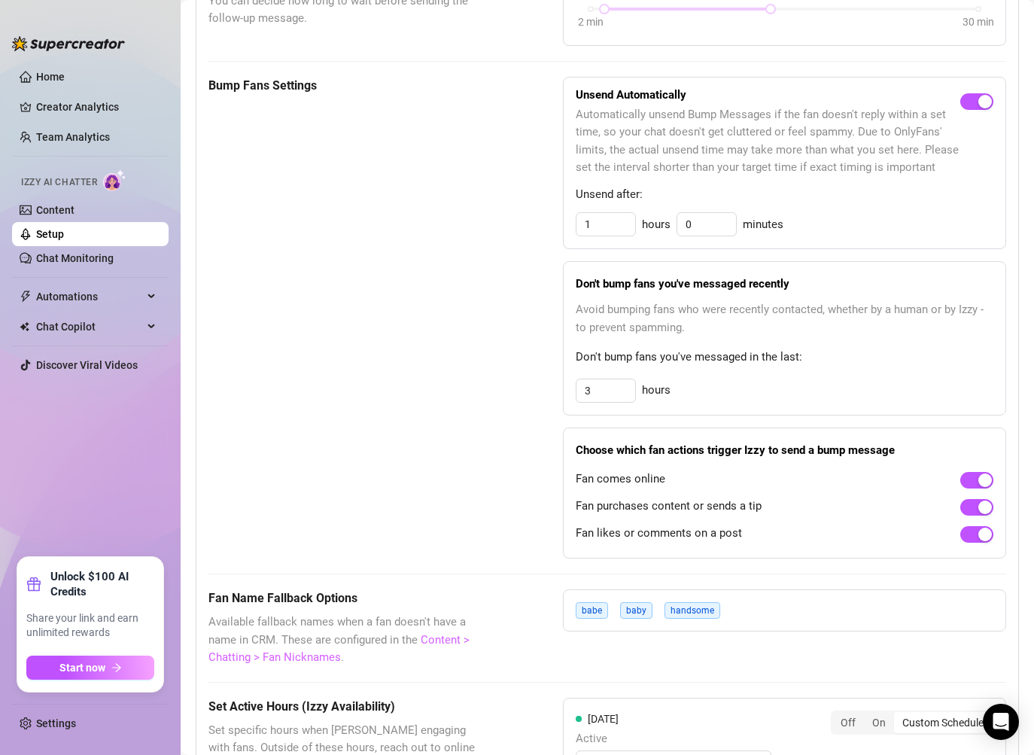
click at [441, 641] on link "Content > Chatting > Fan Nicknames" at bounding box center [338, 649] width 261 height 32
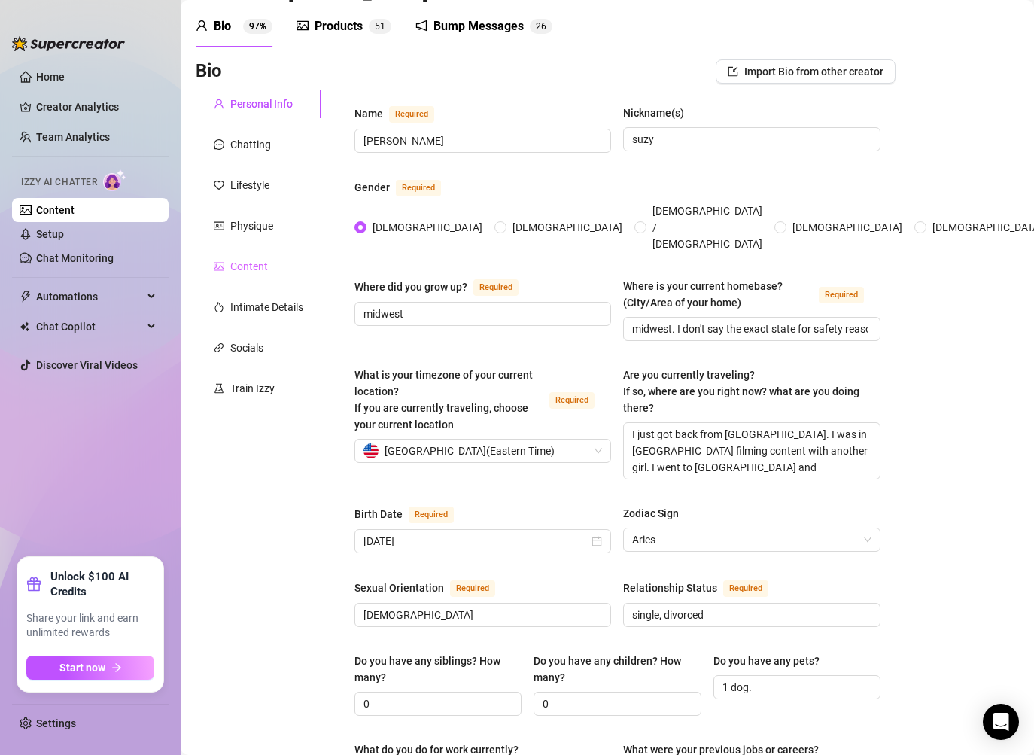
scroll to position [50, 0]
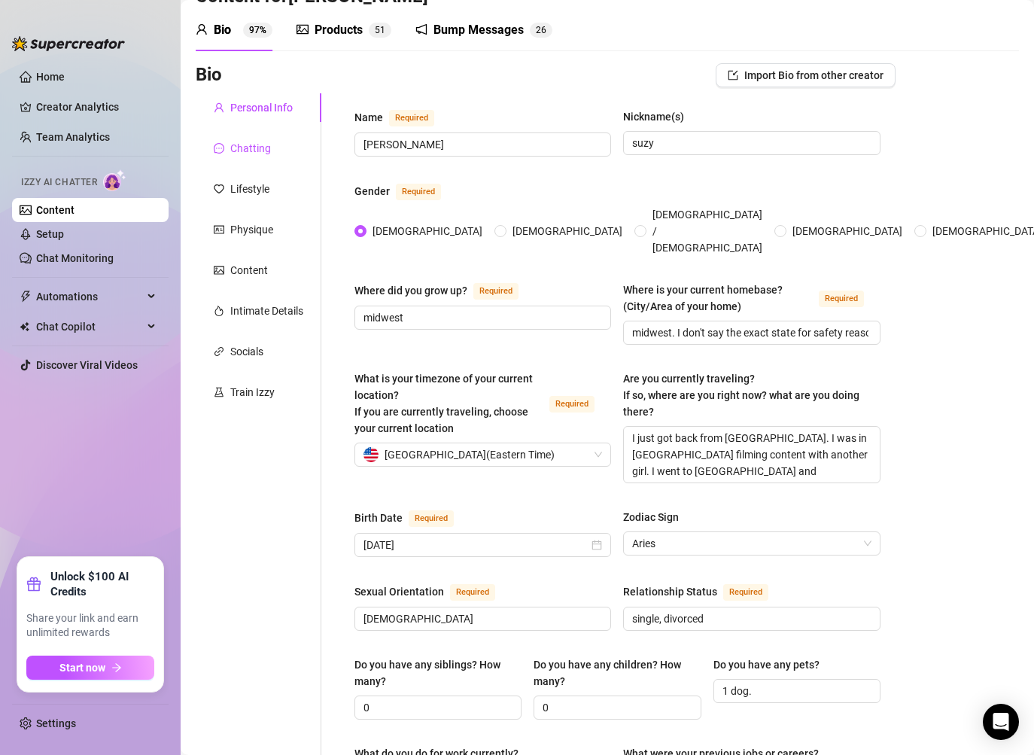
click at [251, 152] on div "Chatting" at bounding box center [250, 148] width 41 height 17
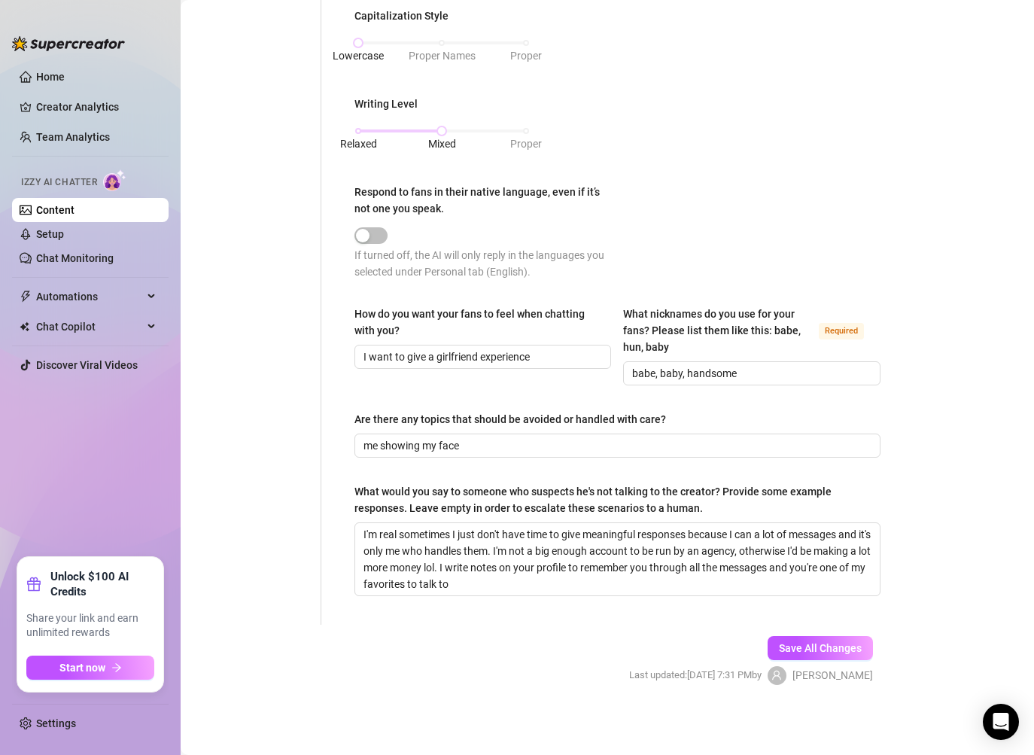
scroll to position [0, 0]
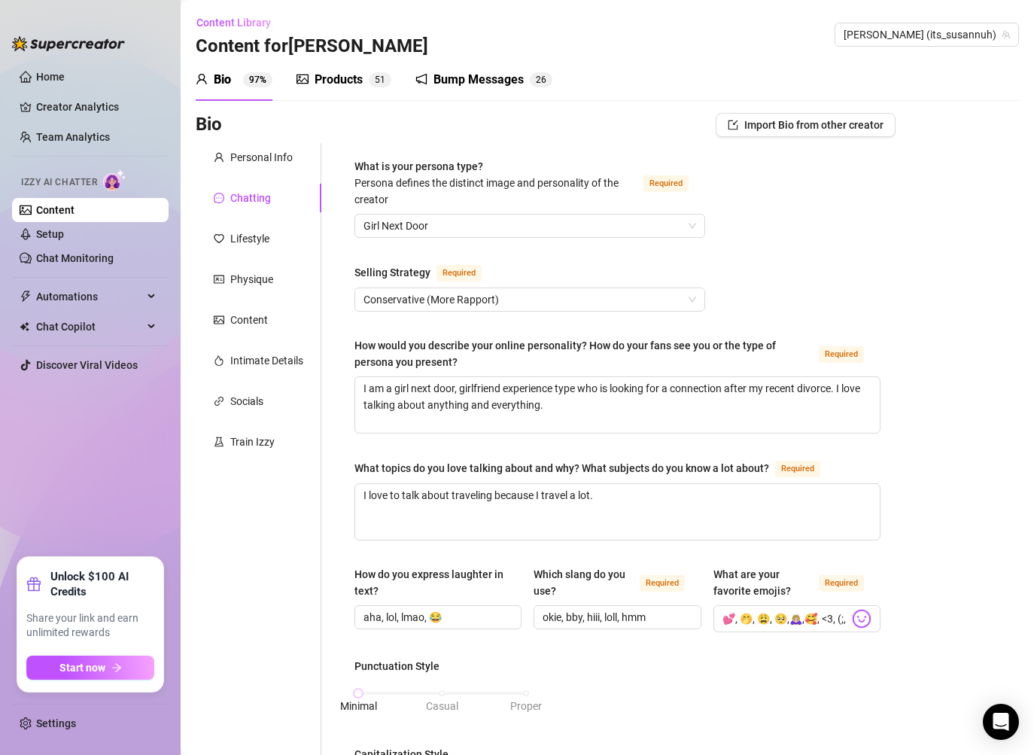
click at [71, 273] on ul "Home Creator Analytics Team Analytics Izzy AI Chatter Content Setup Chat Monito…" at bounding box center [90, 305] width 156 height 492
click at [70, 264] on link "Chat Monitoring" at bounding box center [74, 258] width 77 height 12
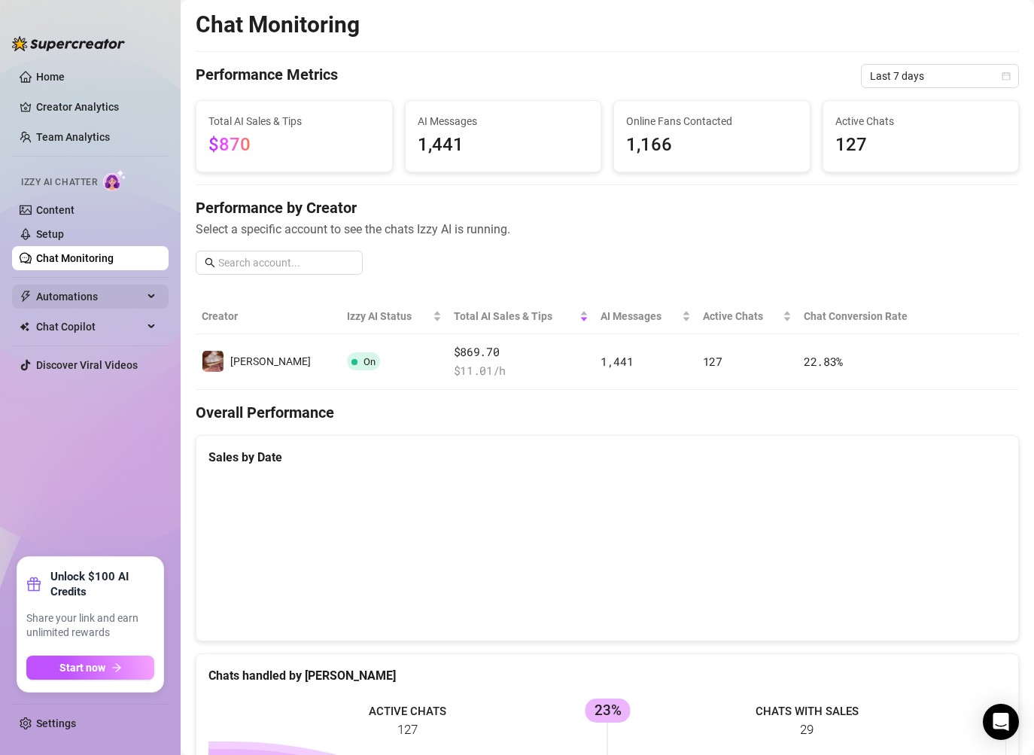
click at [77, 287] on span "Automations" at bounding box center [89, 296] width 107 height 24
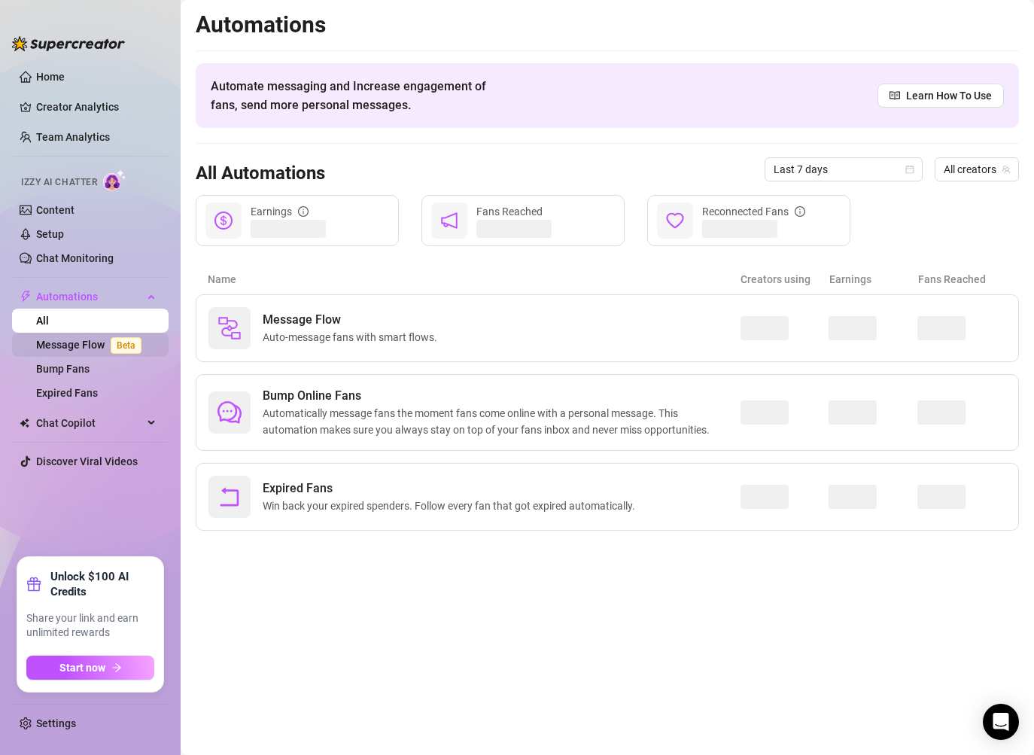
click at [83, 345] on link "Message Flow Beta" at bounding box center [91, 345] width 111 height 12
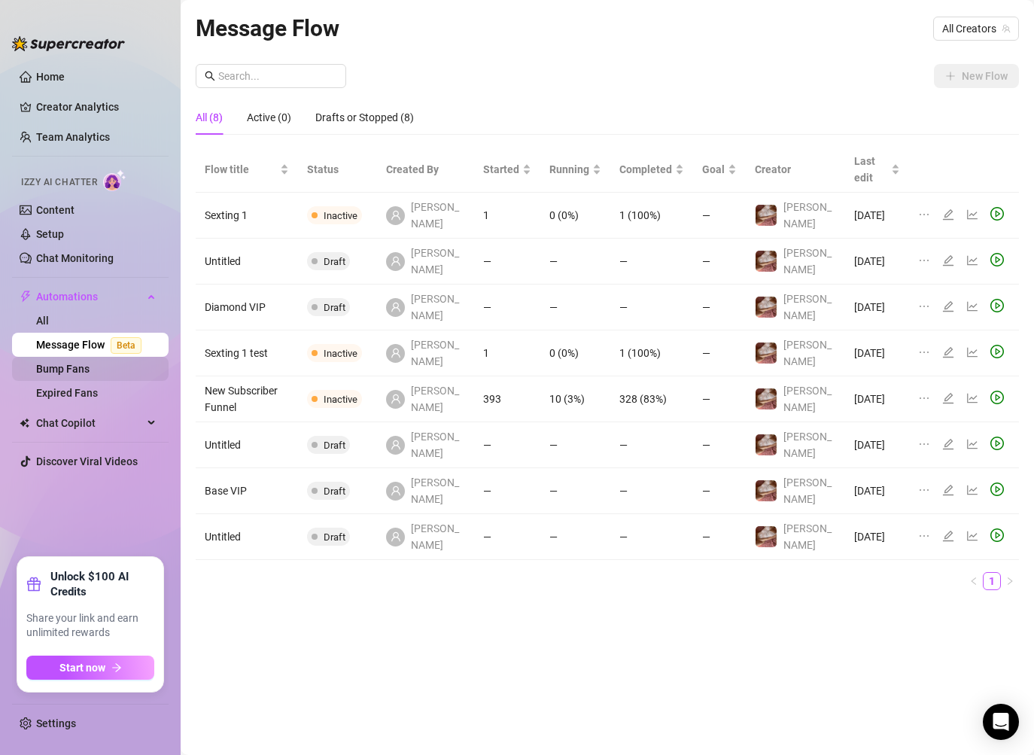
click at [87, 365] on link "Bump Fans" at bounding box center [62, 369] width 53 height 12
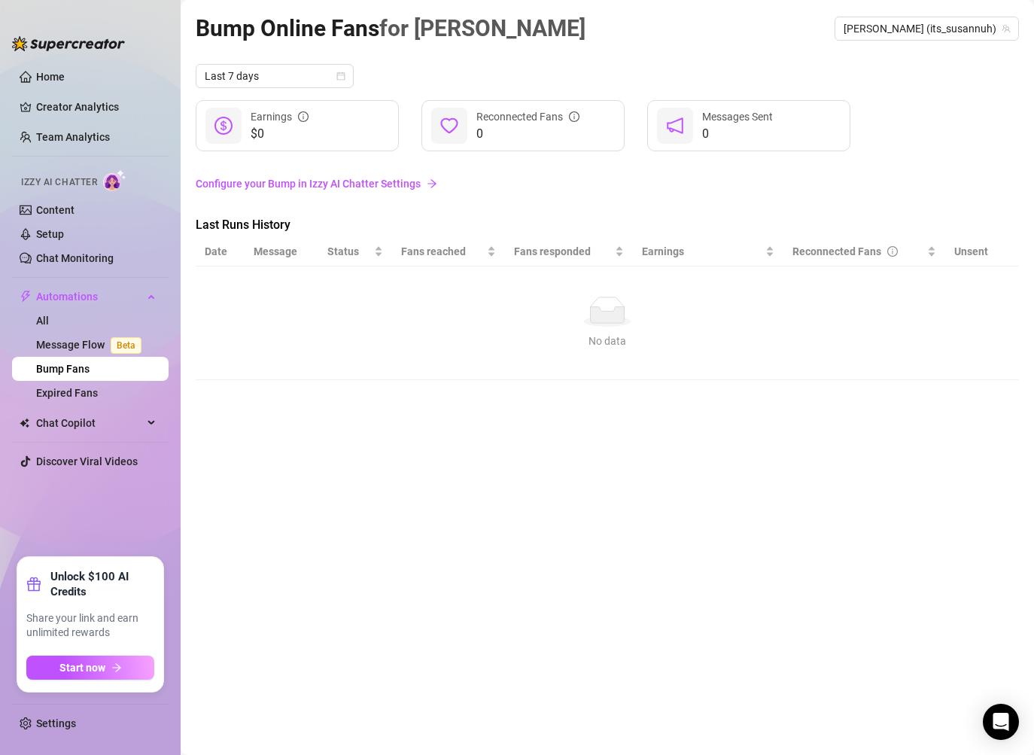
click at [332, 190] on link "Configure your Bump in Izzy AI Chatter Settings" at bounding box center [607, 183] width 823 height 17
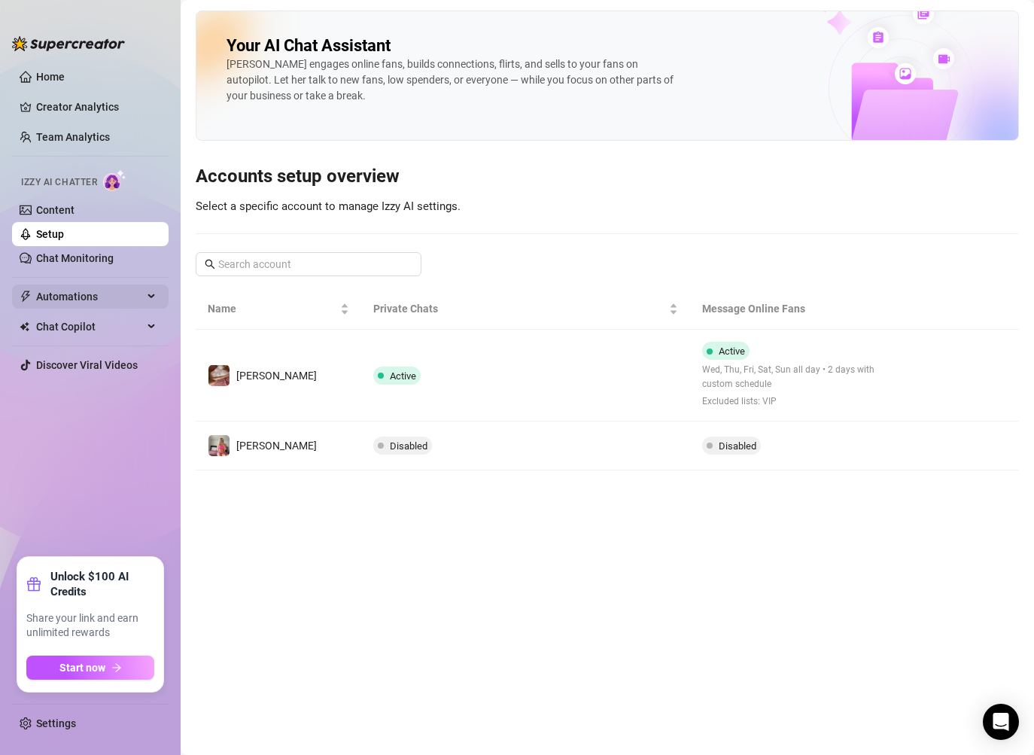
click at [95, 302] on span "Automations" at bounding box center [89, 296] width 107 height 24
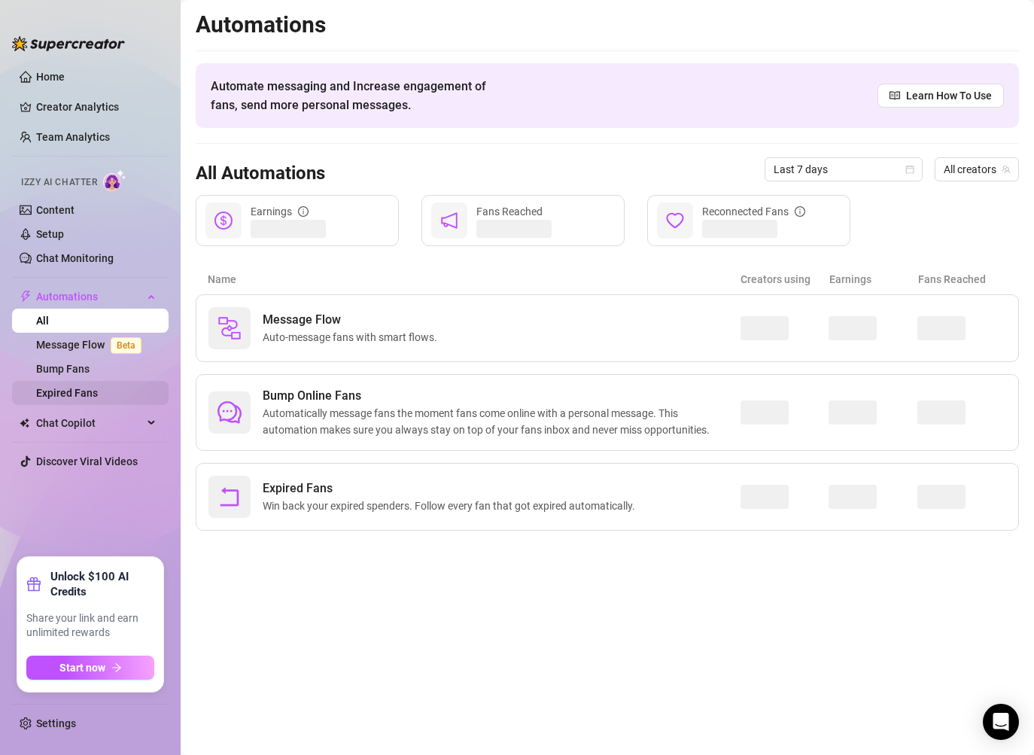
click at [74, 393] on link "Expired Fans" at bounding box center [67, 393] width 62 height 12
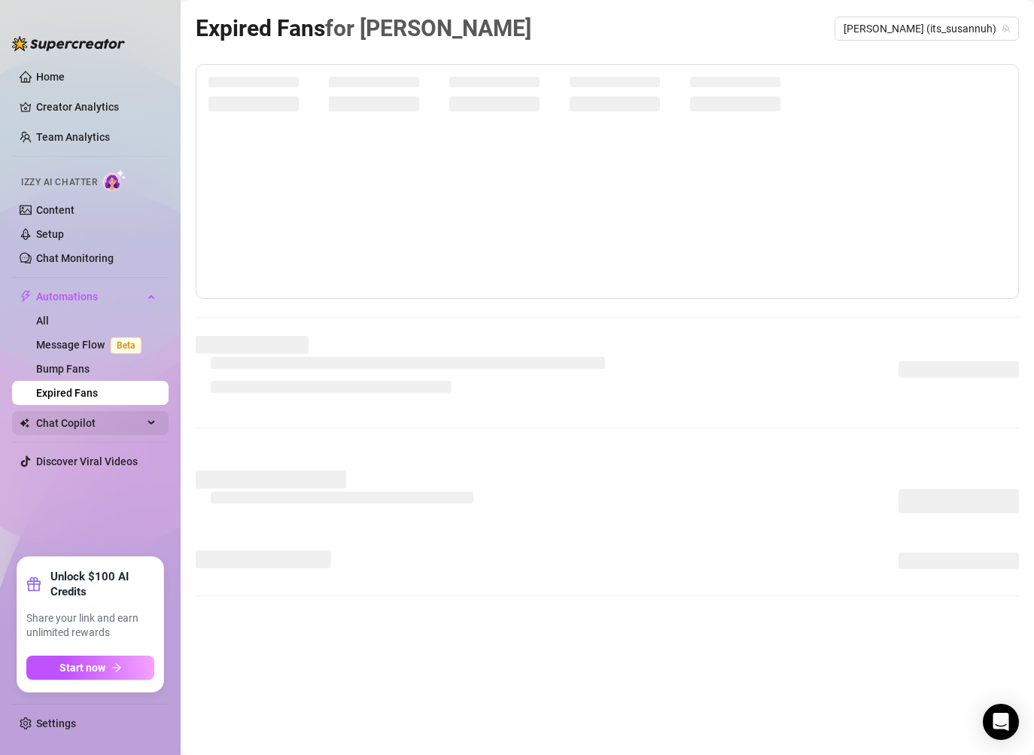
click at [145, 423] on div "Chat Copilot" at bounding box center [90, 423] width 156 height 24
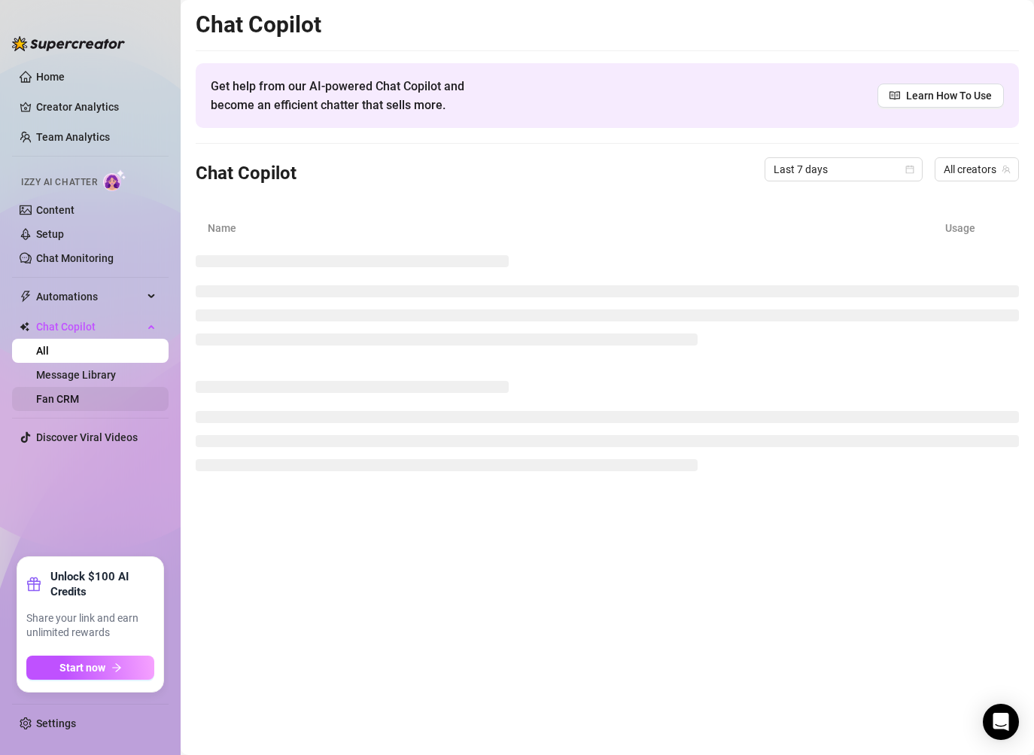
click at [79, 393] on link "Fan CRM" at bounding box center [57, 399] width 43 height 12
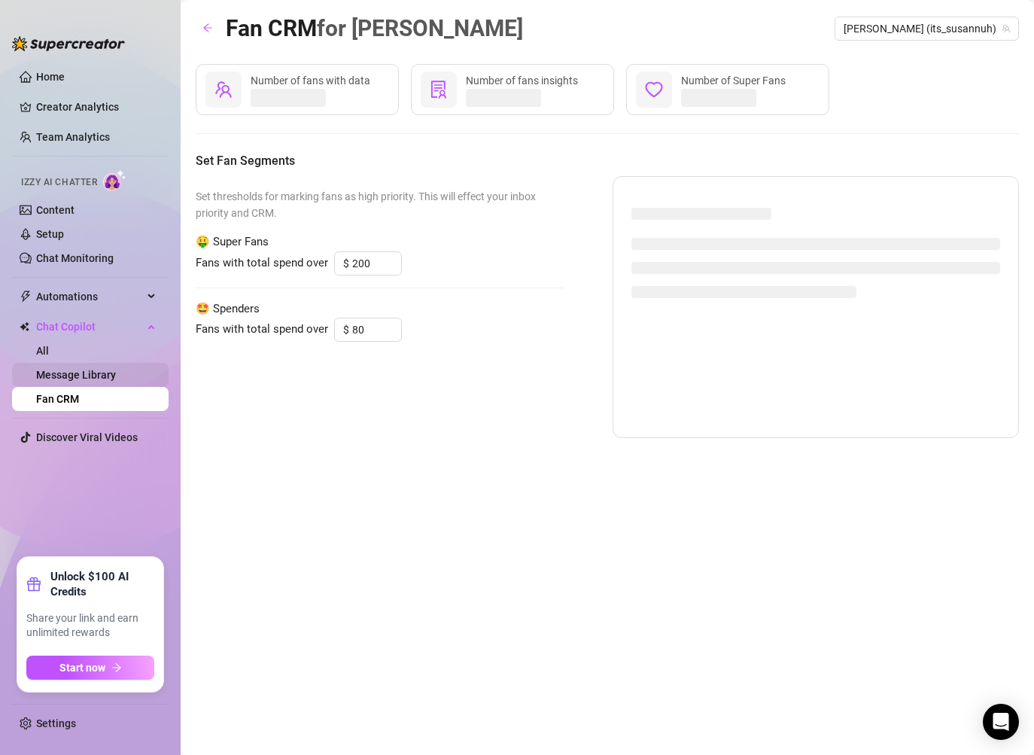
click at [101, 375] on link "Message Library" at bounding box center [76, 375] width 80 height 12
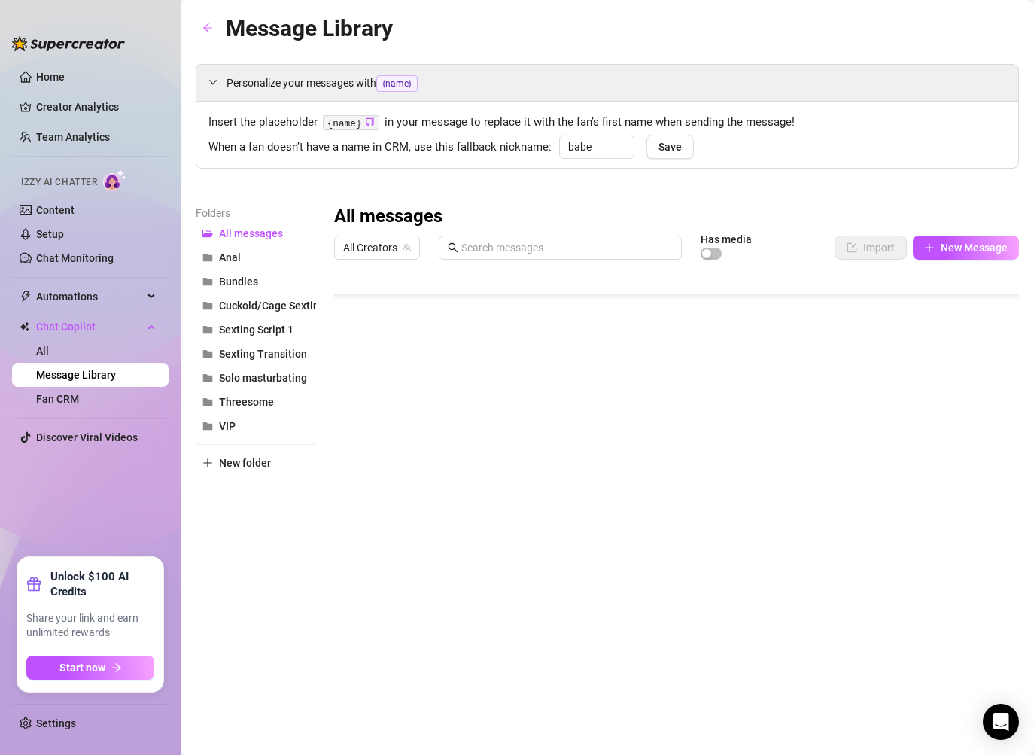
scroll to position [678, 0]
click at [73, 216] on link "Content" at bounding box center [55, 210] width 38 height 12
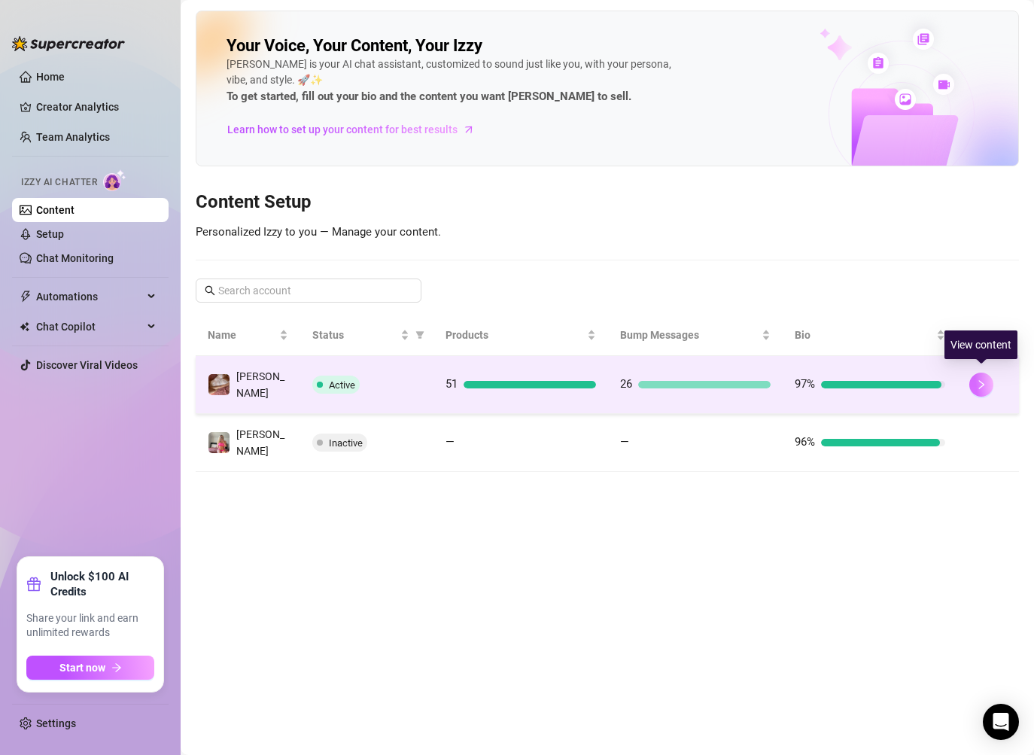
click at [987, 386] on button "button" at bounding box center [981, 384] width 24 height 24
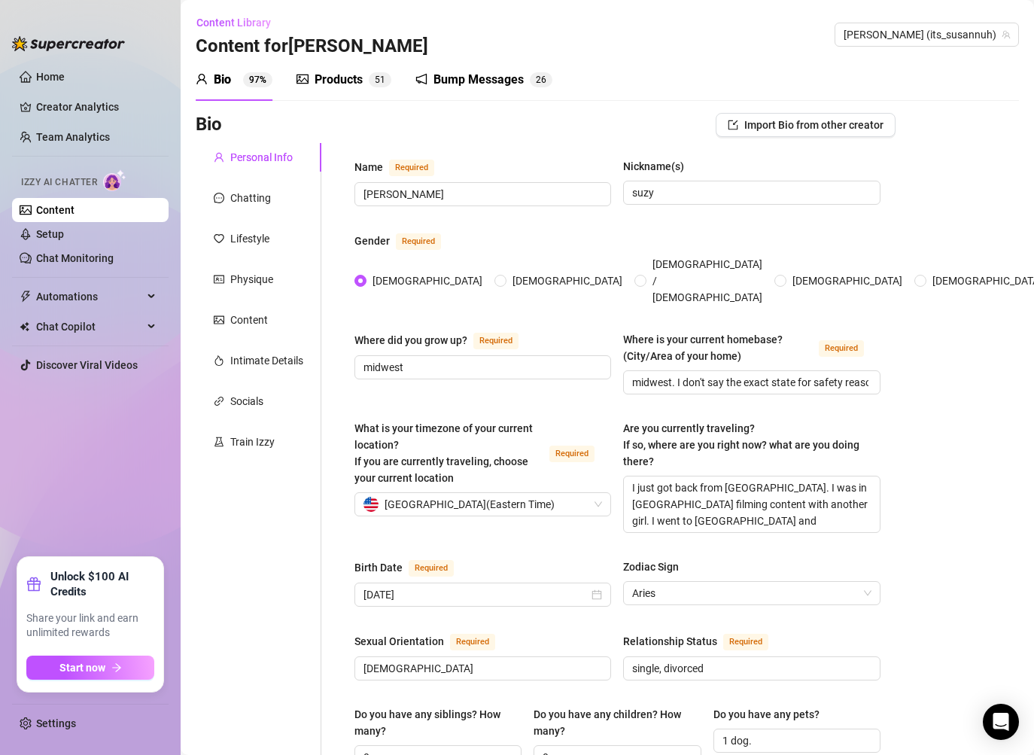
click at [364, 83] on div "Products 5 1" at bounding box center [343, 80] width 95 height 18
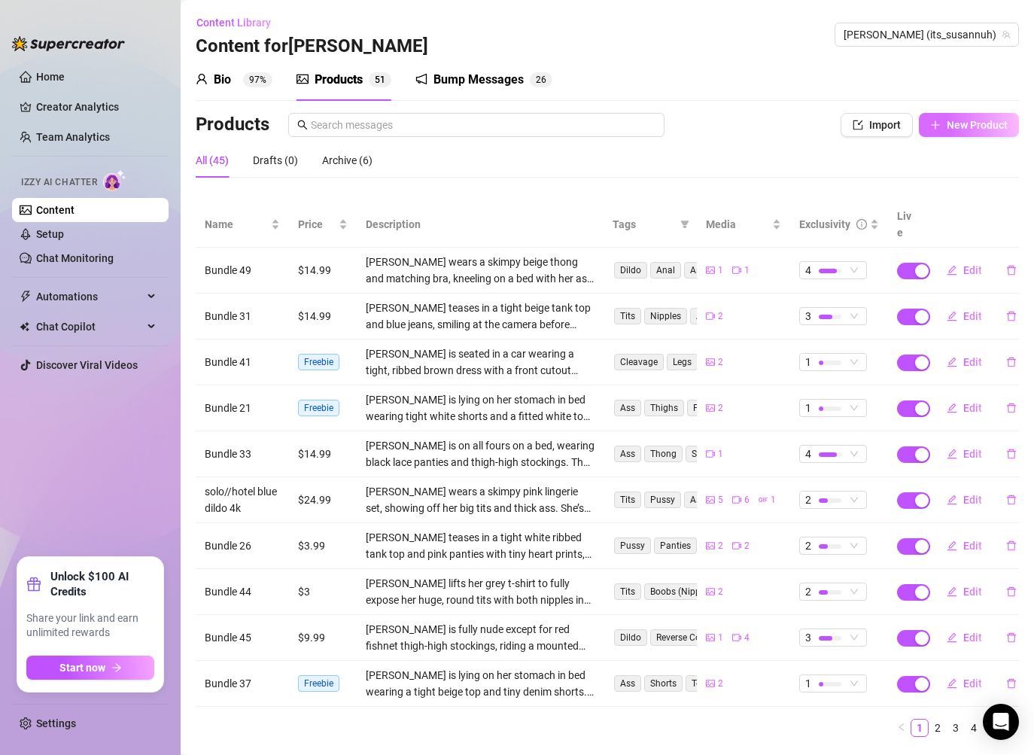
click at [971, 129] on span "New Product" at bounding box center [976, 125] width 61 height 12
type textarea "Type your message here..."
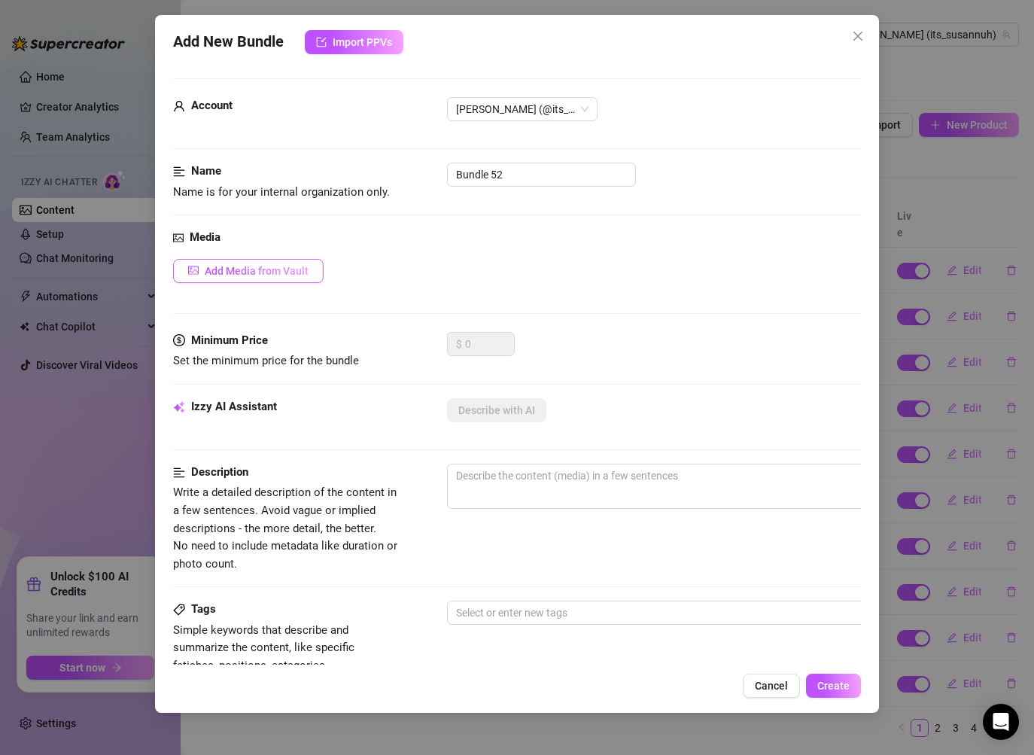
click at [260, 275] on span "Add Media from Vault" at bounding box center [257, 271] width 104 height 12
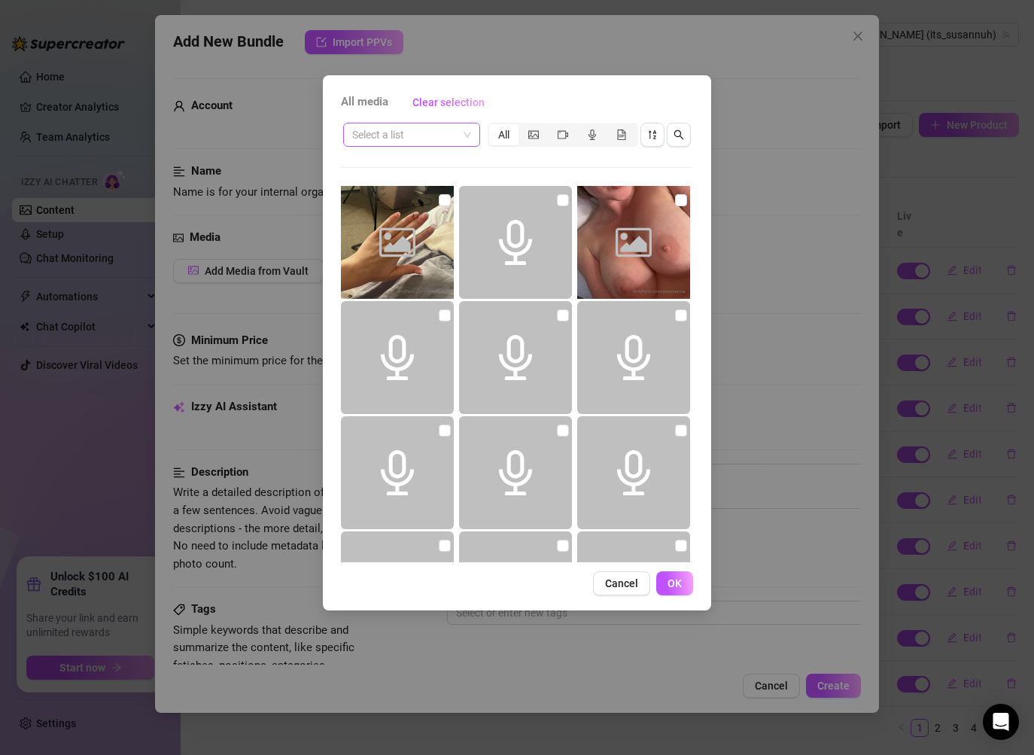
click at [439, 132] on input "search" at bounding box center [404, 134] width 105 height 23
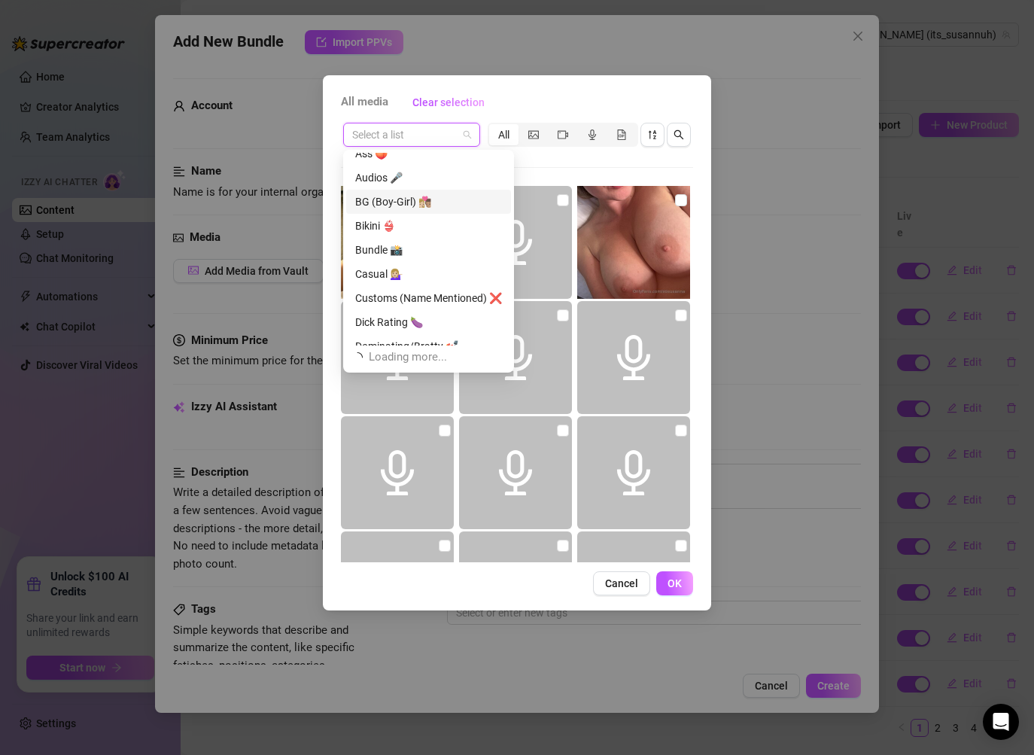
scroll to position [48, 0]
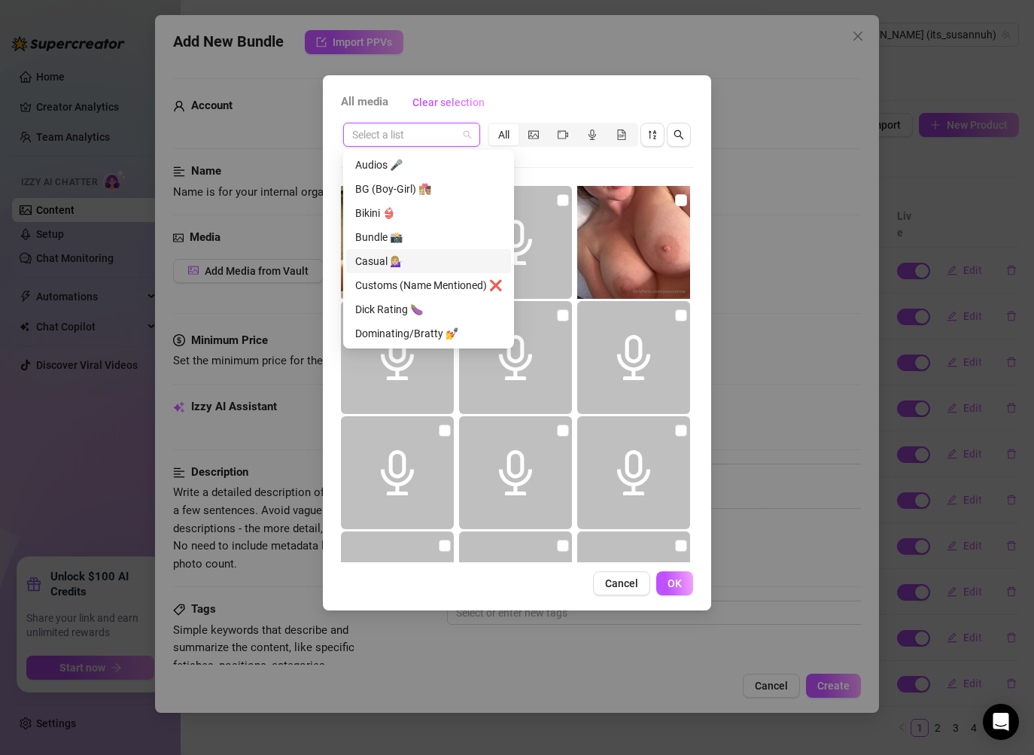
click at [417, 260] on div "Casual 💁🏼‍♀️" at bounding box center [428, 261] width 147 height 17
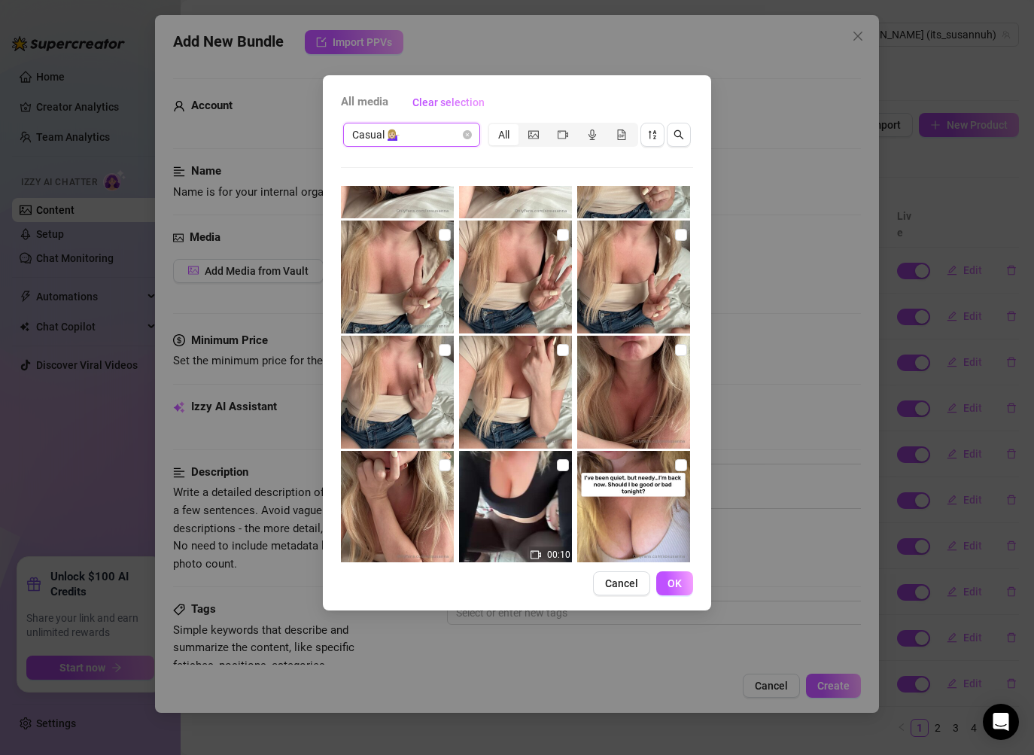
scroll to position [567, 0]
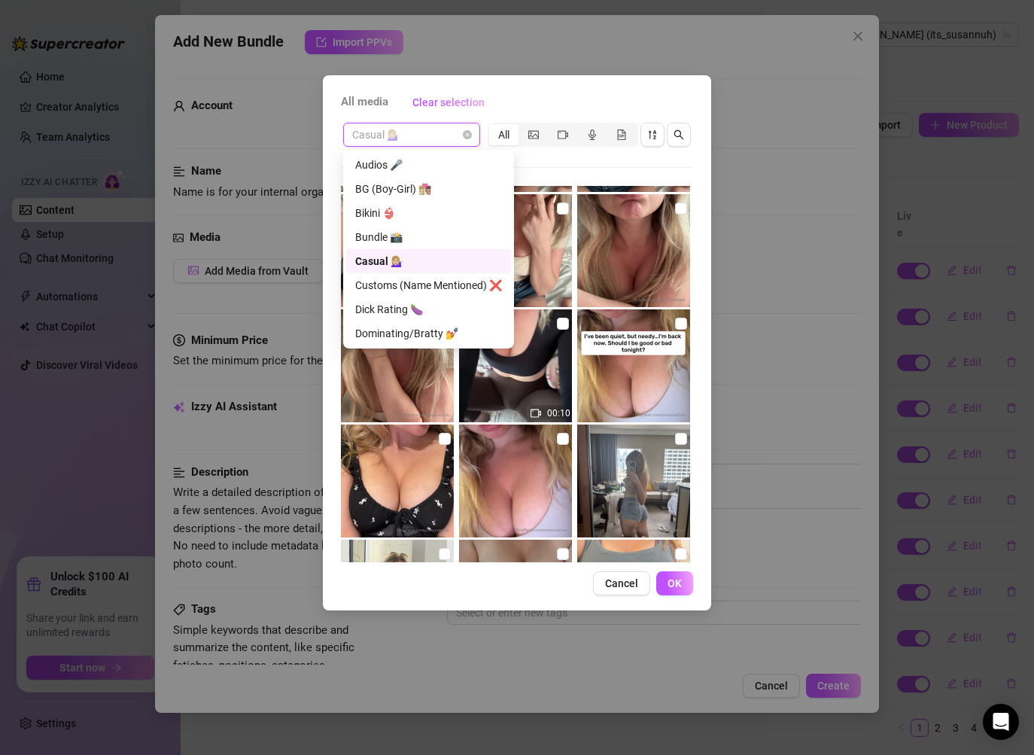
click at [433, 132] on span "Casual 💁🏼‍♀️" at bounding box center [411, 134] width 119 height 23
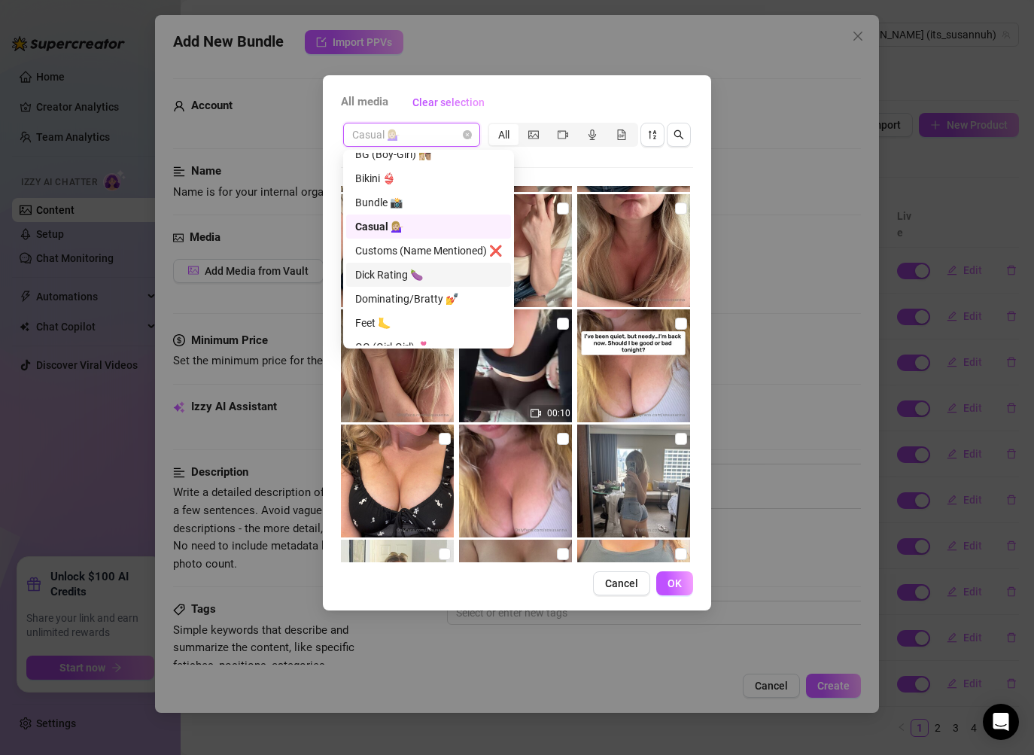
scroll to position [87, 0]
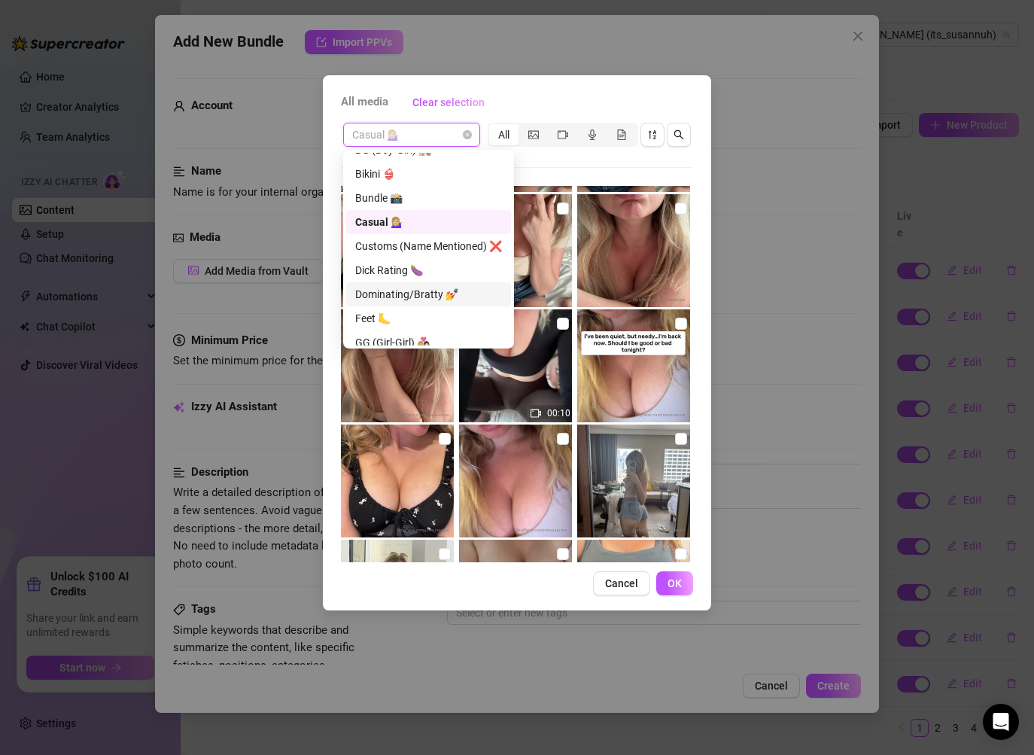
click at [434, 296] on div "Dominating/Bratty 💅" at bounding box center [428, 294] width 147 height 17
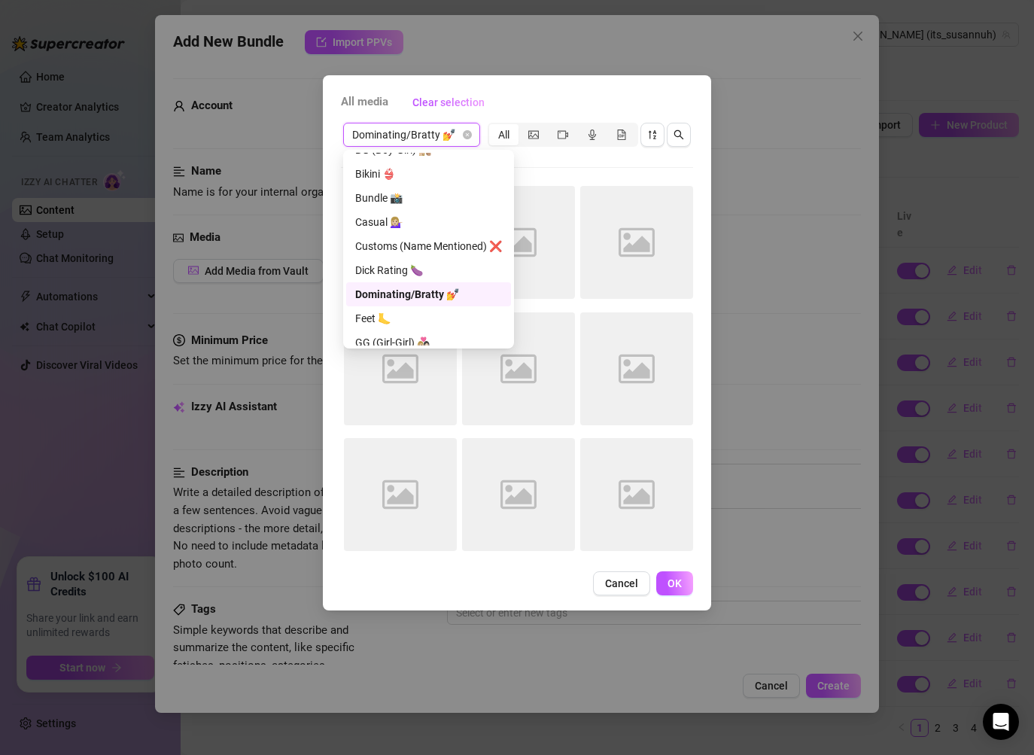
scroll to position [0, 0]
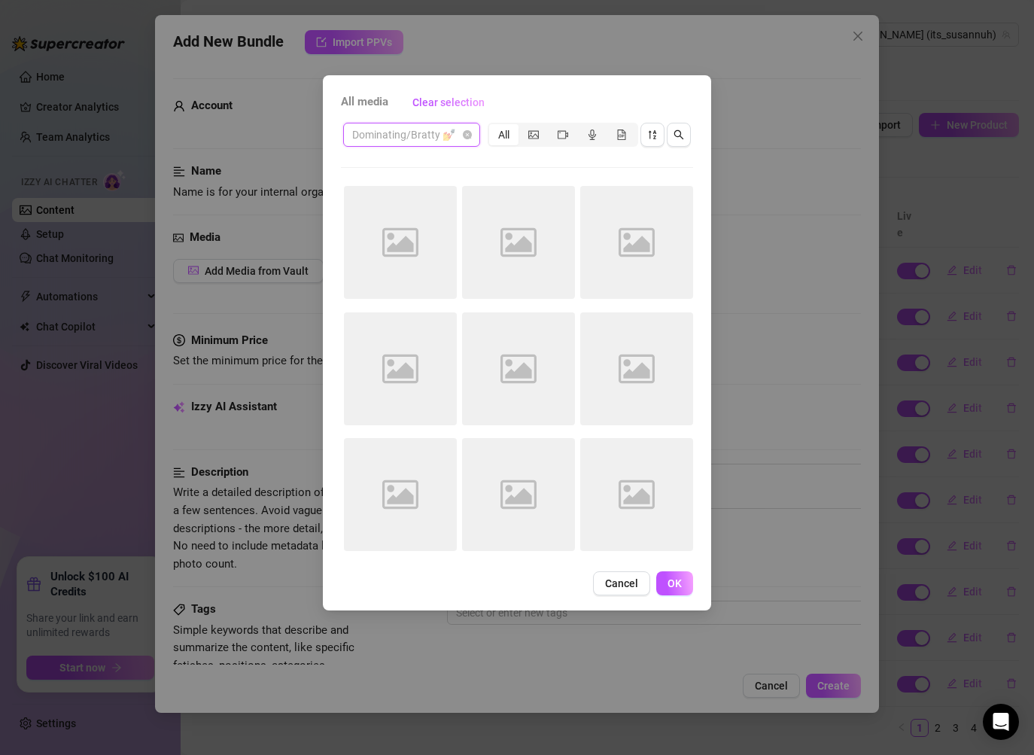
click at [426, 140] on span "Dominating/Bratty 💅" at bounding box center [411, 134] width 119 height 23
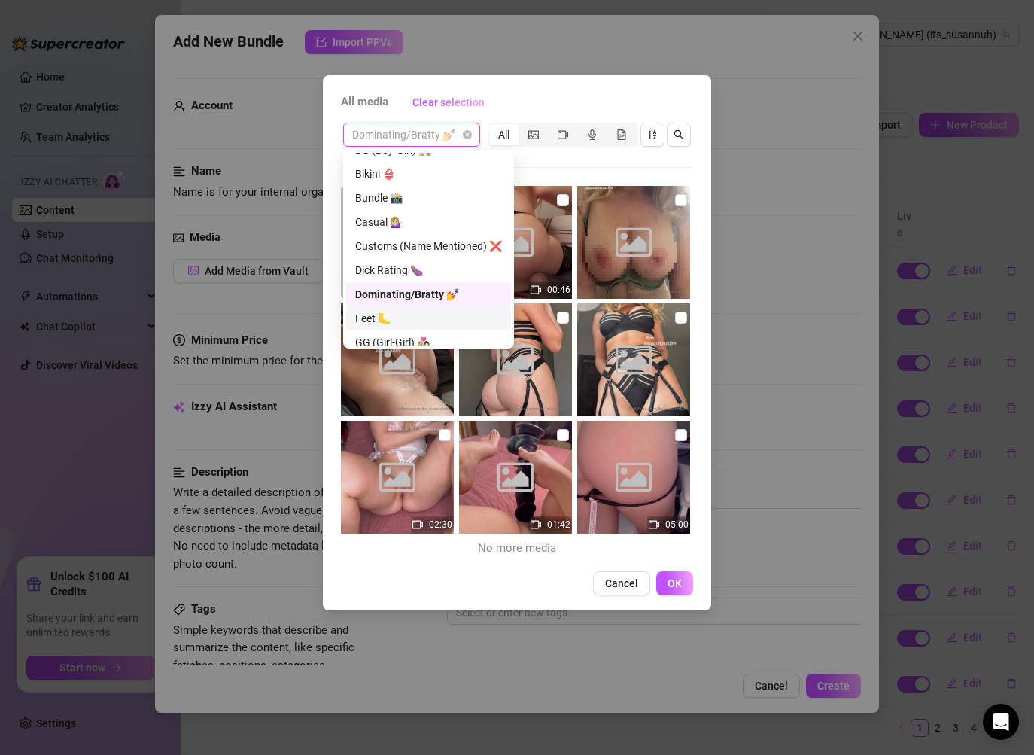
click at [414, 316] on div "Feet 🦶" at bounding box center [428, 318] width 147 height 17
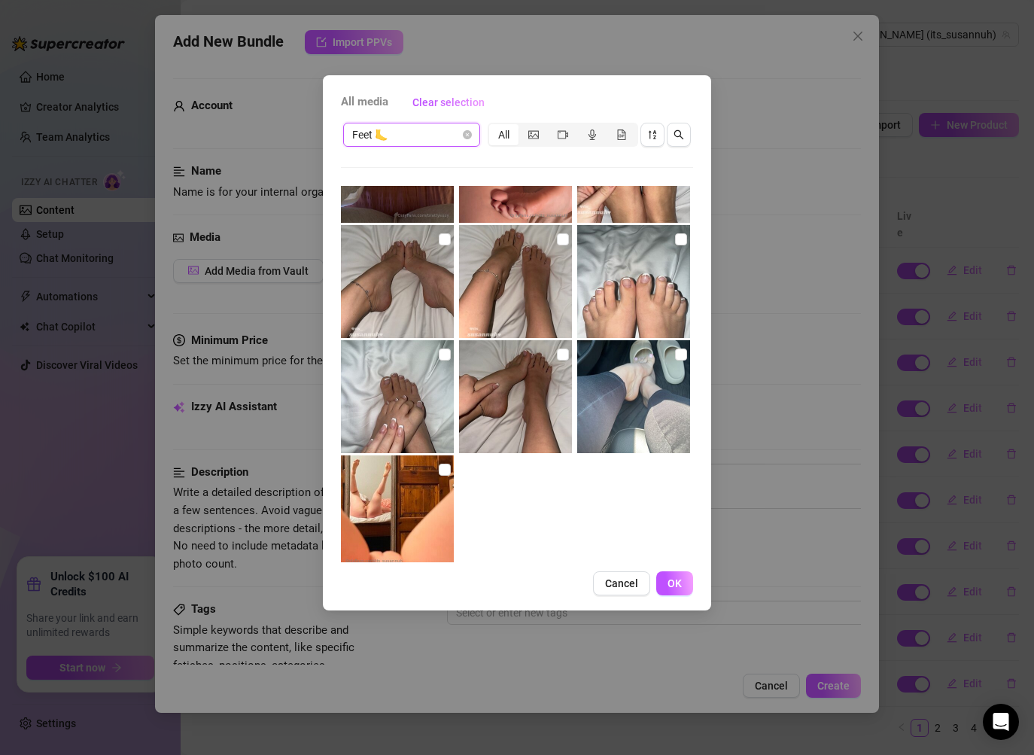
scroll to position [71, 0]
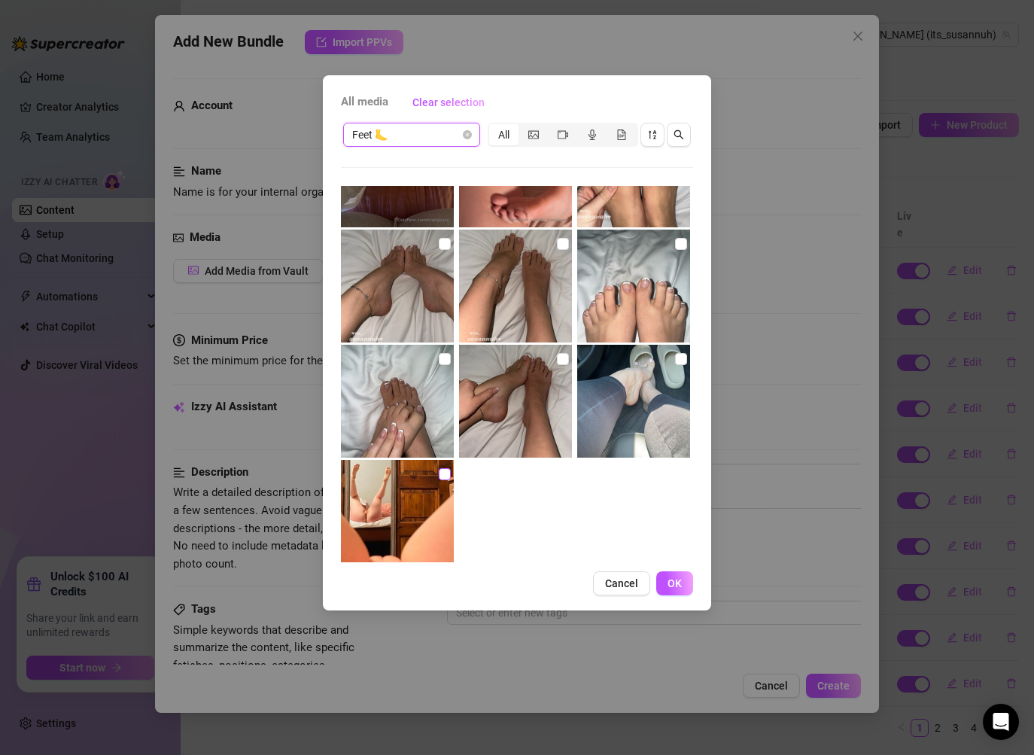
click at [442, 476] on input "checkbox" at bounding box center [445, 474] width 12 height 12
checkbox input "true"
click at [676, 588] on span "OK" at bounding box center [674, 583] width 14 height 12
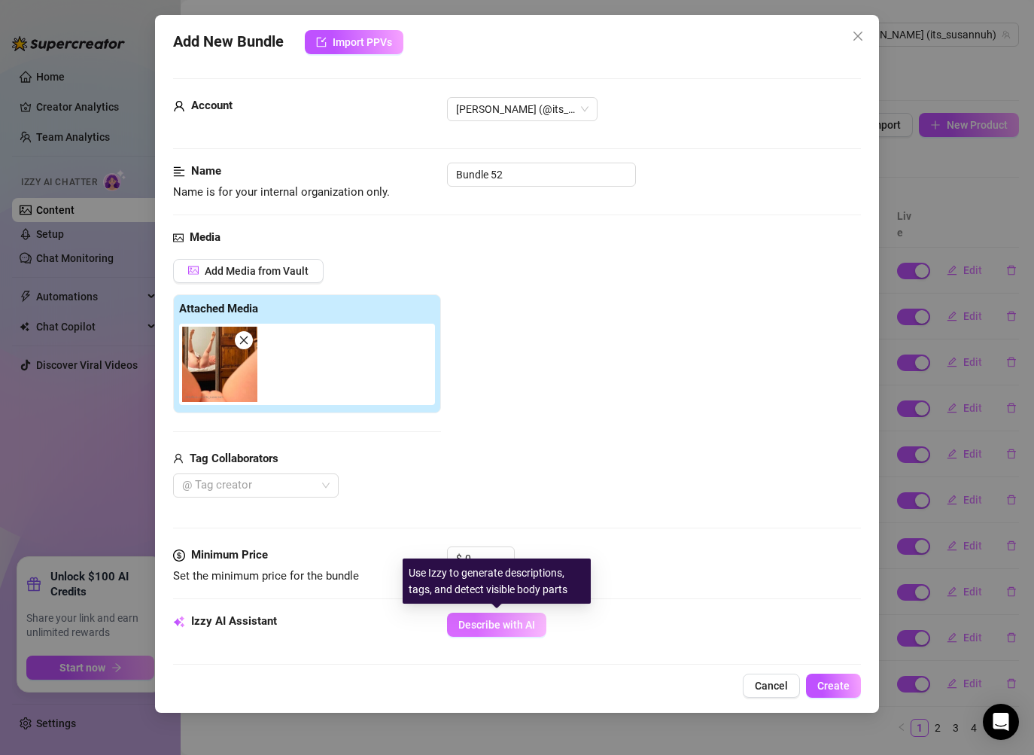
click at [487, 617] on button "Describe with AI" at bounding box center [496, 624] width 99 height 24
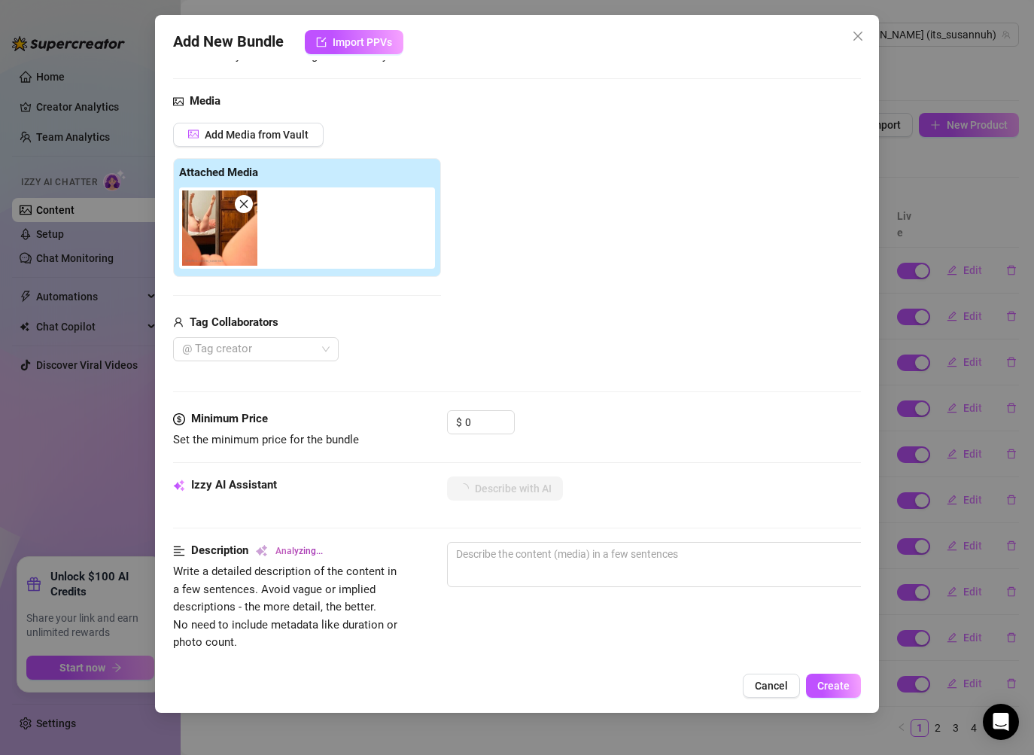
scroll to position [133, 0]
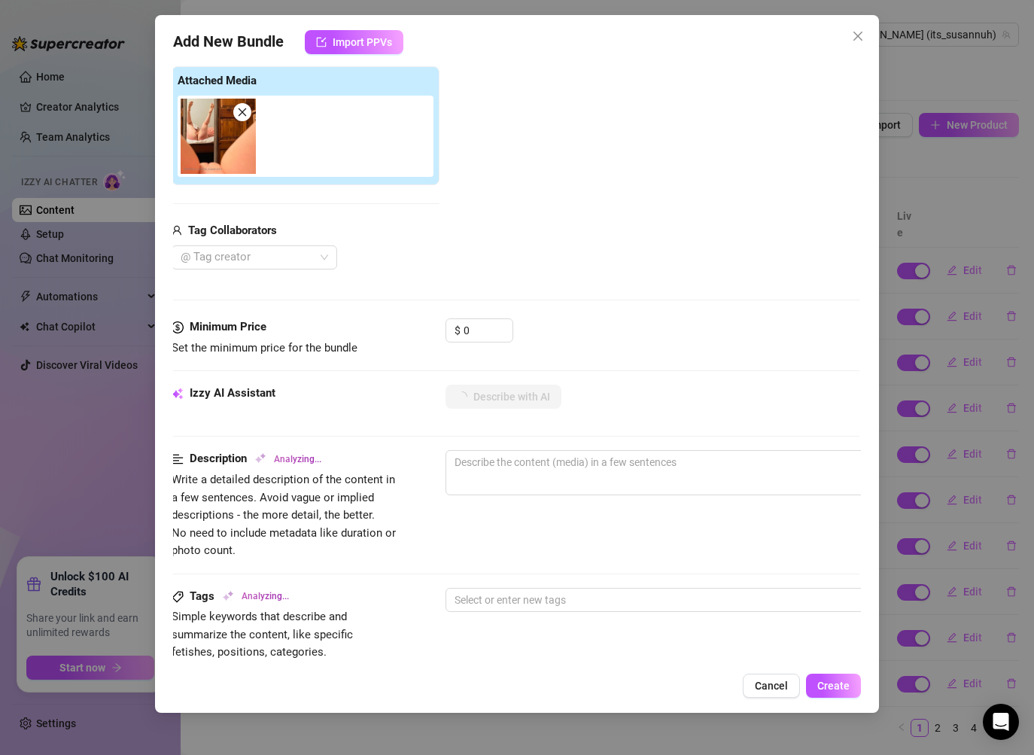
type textarea "[PERSON_NAME]"
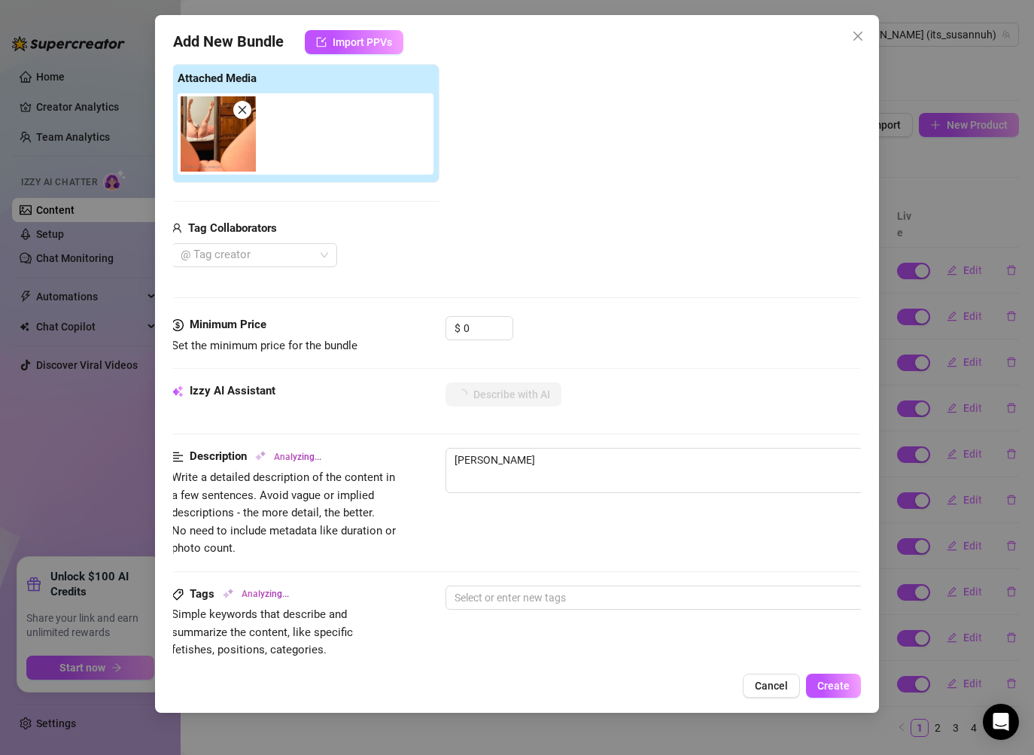
type textarea "[PERSON_NAME] is"
type textarea "[PERSON_NAME] is fully"
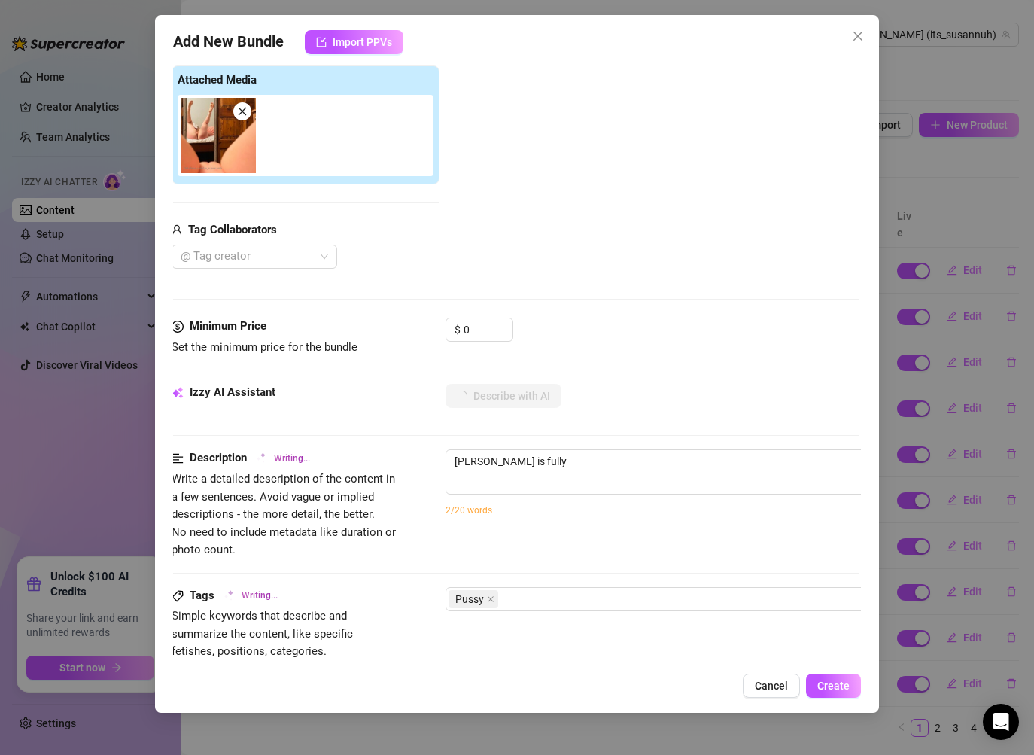
type textarea "[PERSON_NAME] is fully naked"
type textarea "[PERSON_NAME] is fully naked on"
type textarea "[PERSON_NAME] is fully naked on a"
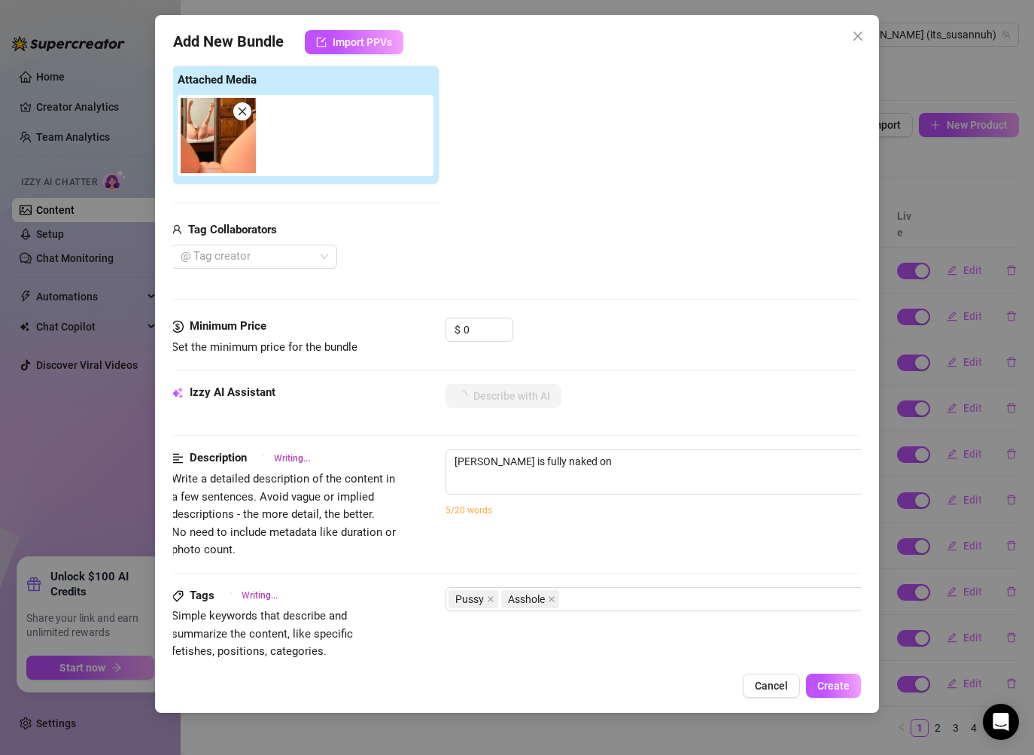
type textarea "[PERSON_NAME] is fully naked on a"
type textarea "[PERSON_NAME] is fully naked on a bed"
type textarea "[PERSON_NAME] is fully naked on a bed with"
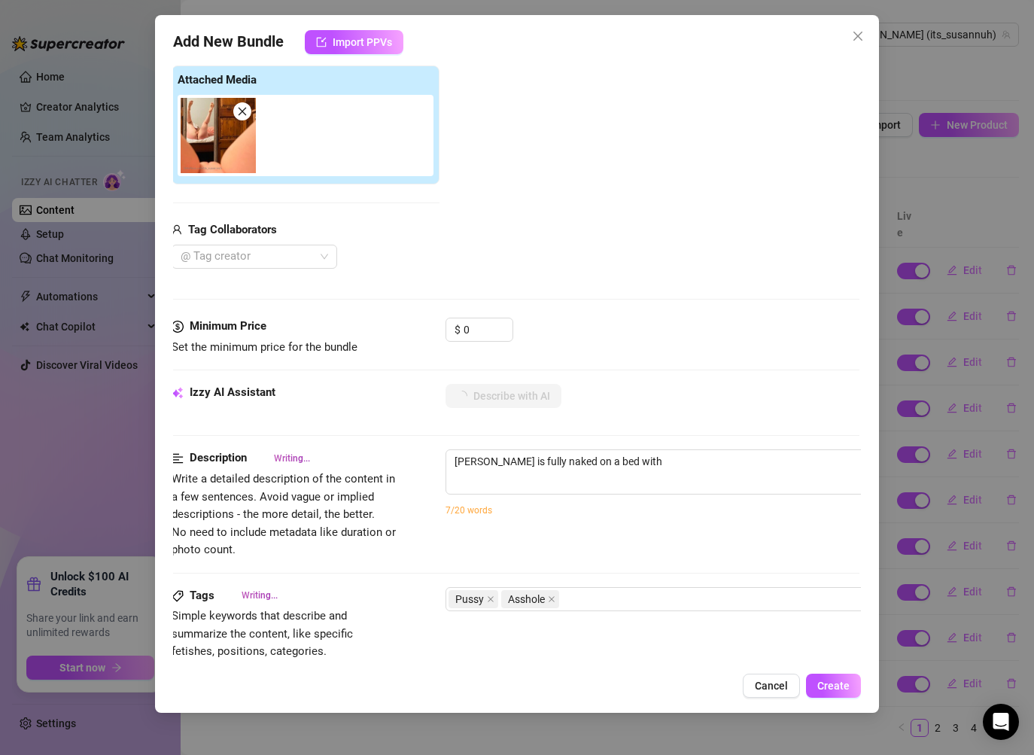
type textarea "[PERSON_NAME] is fully naked on a bed with legs"
type textarea "[PERSON_NAME] is fully naked on a bed with legs spread"
type textarea "[PERSON_NAME] is fully naked on a bed with legs spread wide,"
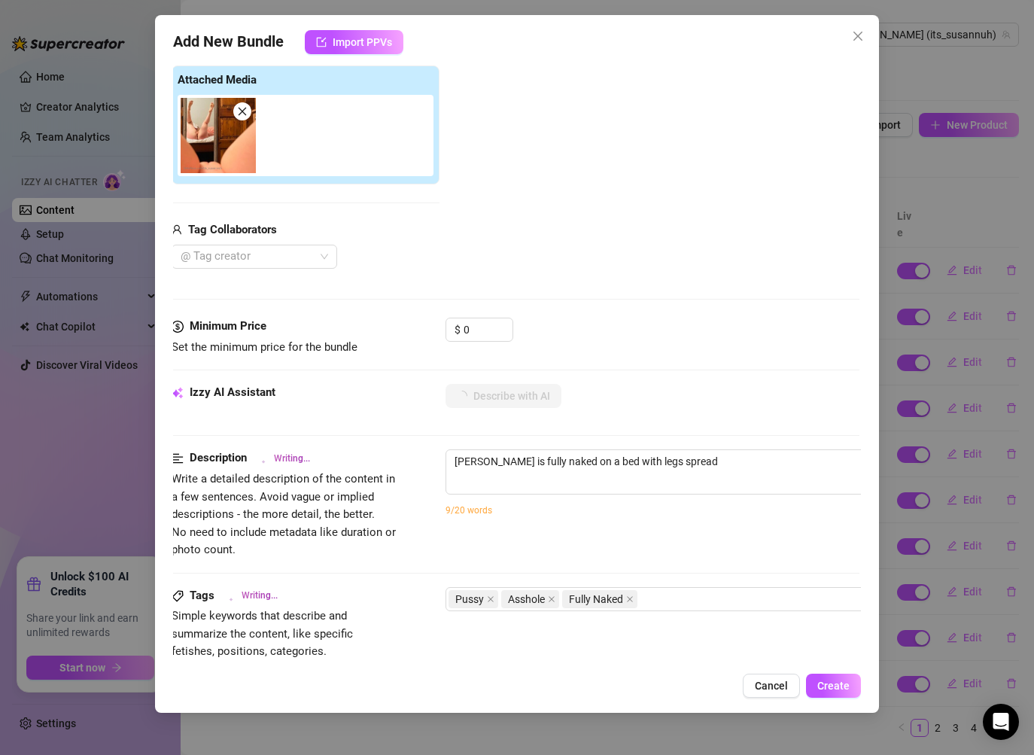
type textarea "[PERSON_NAME] is fully naked on a bed with legs spread wide,"
type textarea "[PERSON_NAME] is fully naked on a bed with legs spread wide, showing"
type textarea "[PERSON_NAME] is fully naked on a bed with legs spread wide, showing her"
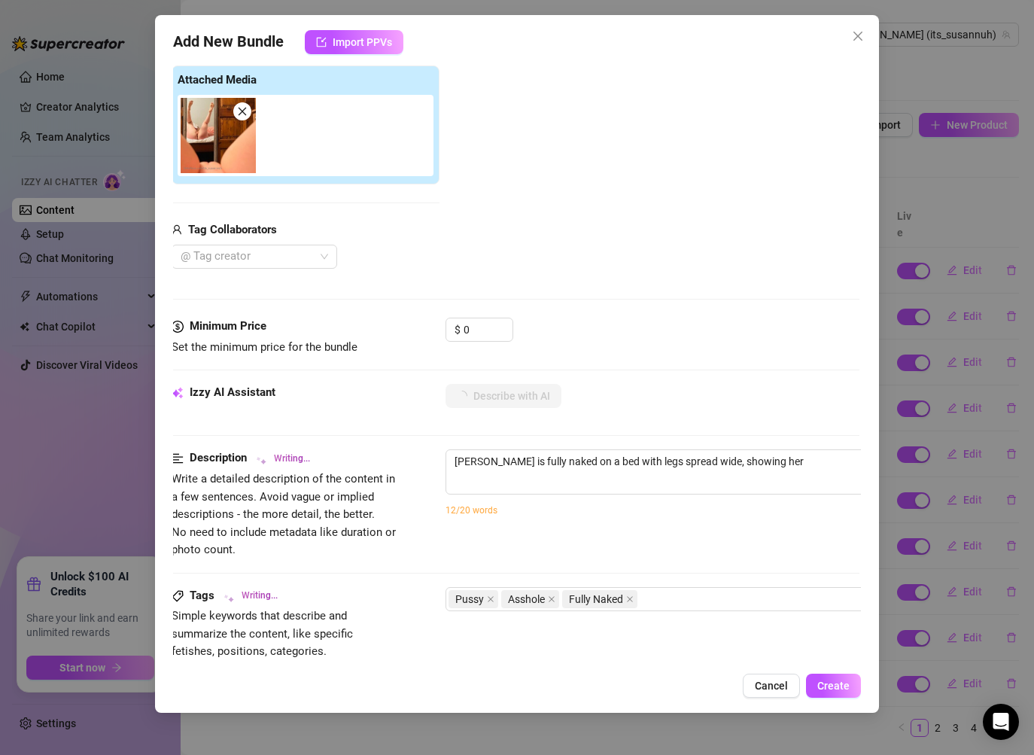
type textarea "[PERSON_NAME] is fully naked on a bed with legs spread wide, showing her bare"
type textarea "[PERSON_NAME] is fully naked on a bed with legs spread wide, showing her bare p…"
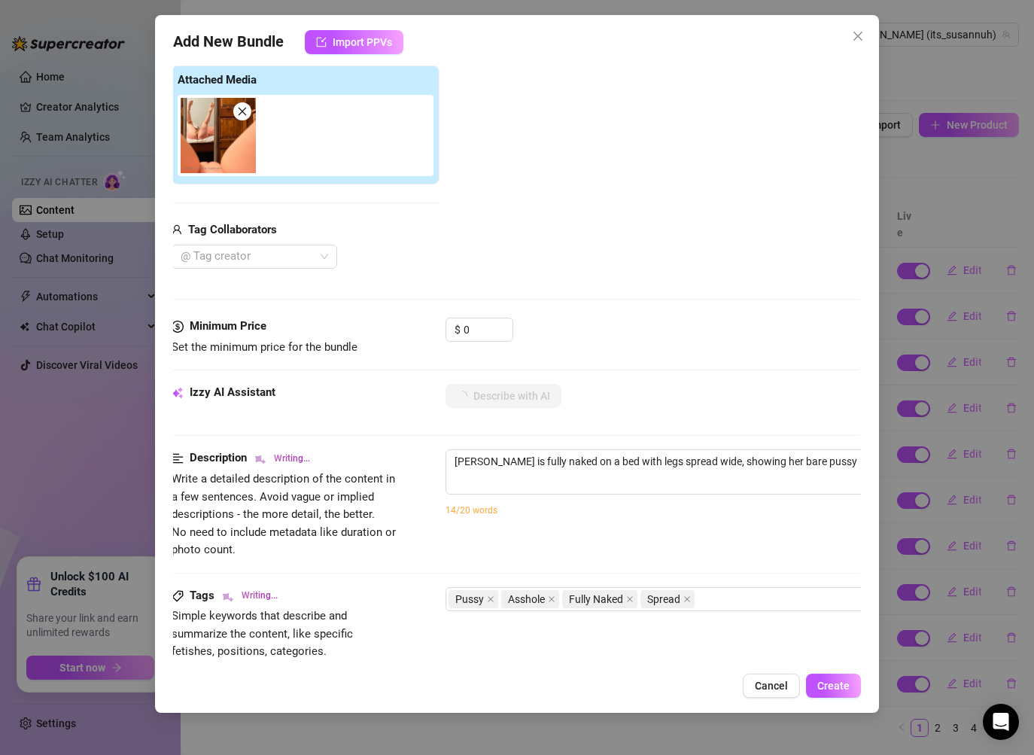
type textarea "[PERSON_NAME] is fully naked on a bed with legs spread wide, showing her bare p…"
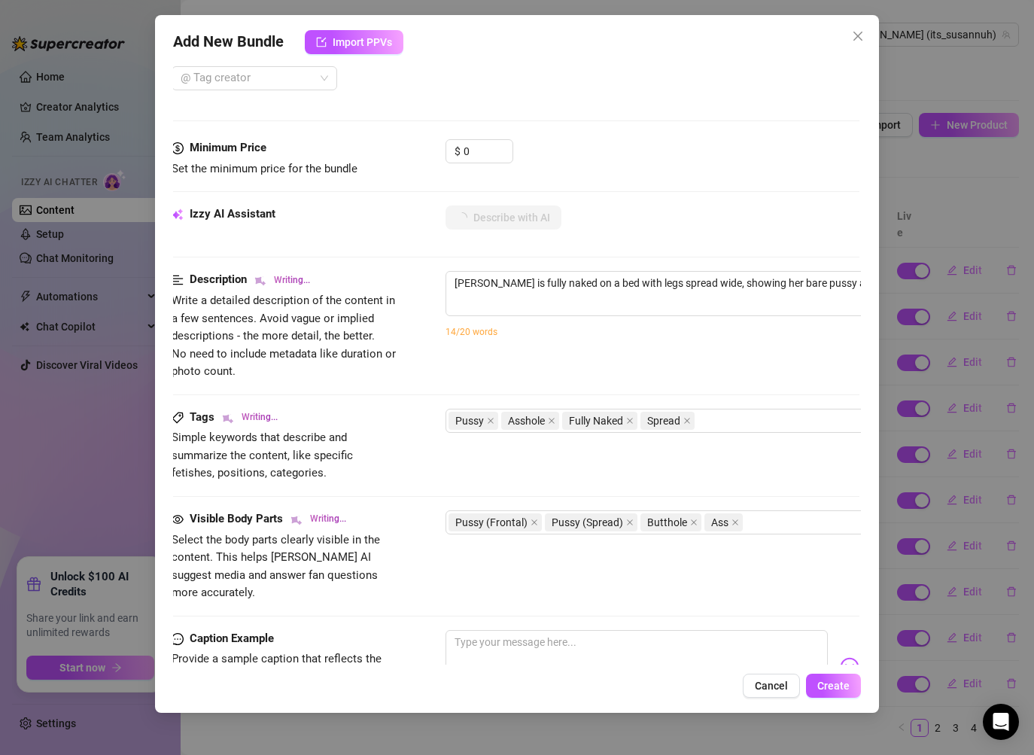
type textarea "[PERSON_NAME] is fully naked on a bed with legs spread wide, showing her bare p…"
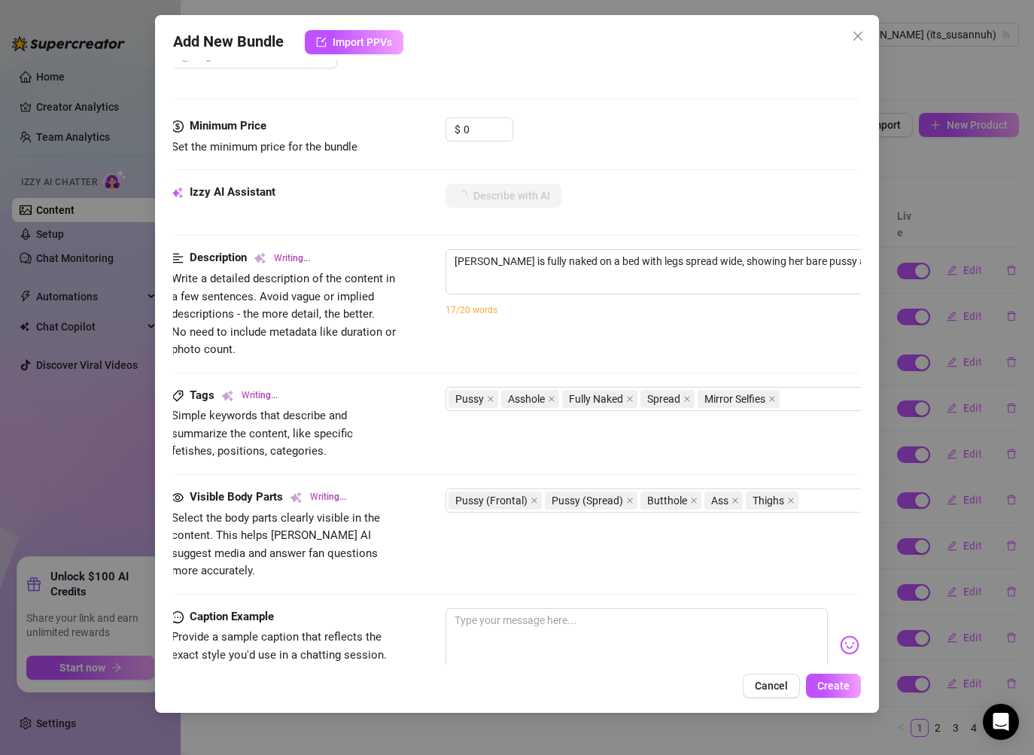
type textarea "[PERSON_NAME] is fully naked on a bed with legs spread wide, showing her bare p…"
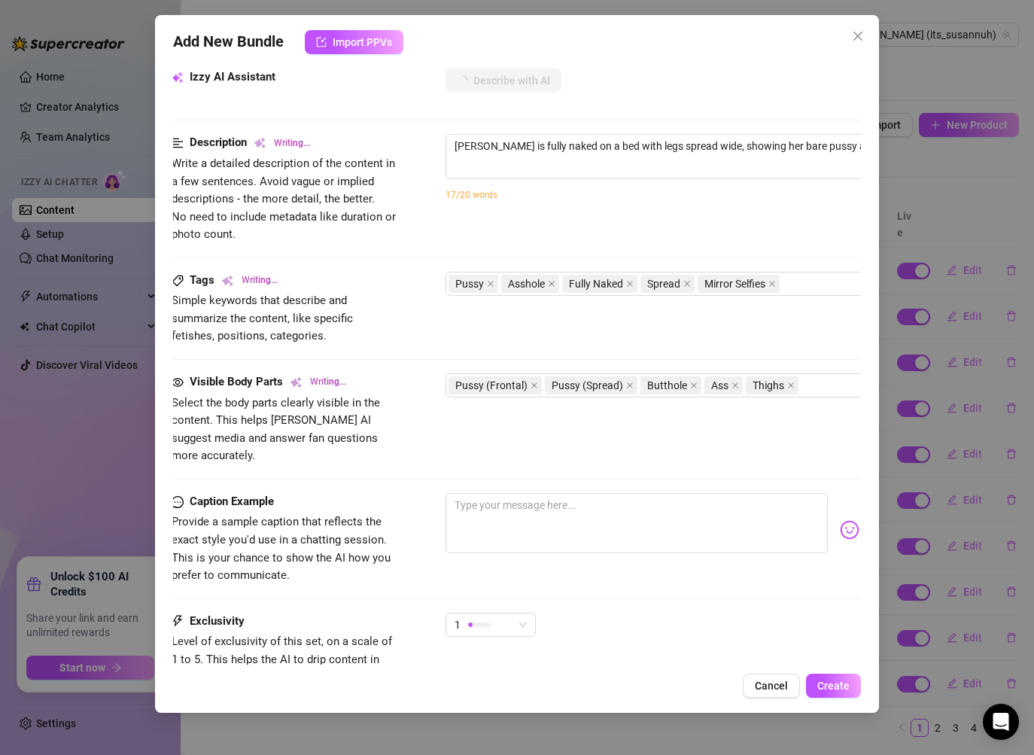
type textarea "[PERSON_NAME] is fully naked on a bed with legs spread wide, showing her bare p…"
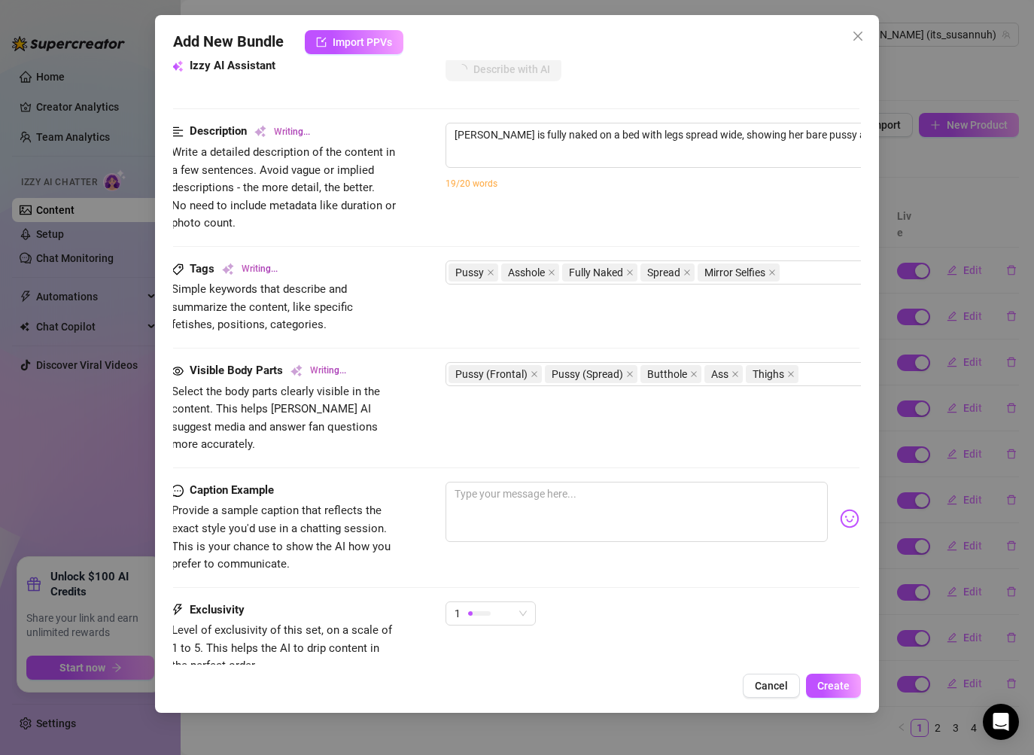
type textarea "[PERSON_NAME] is fully naked on a bed with legs spread wide, showing her bare p…"
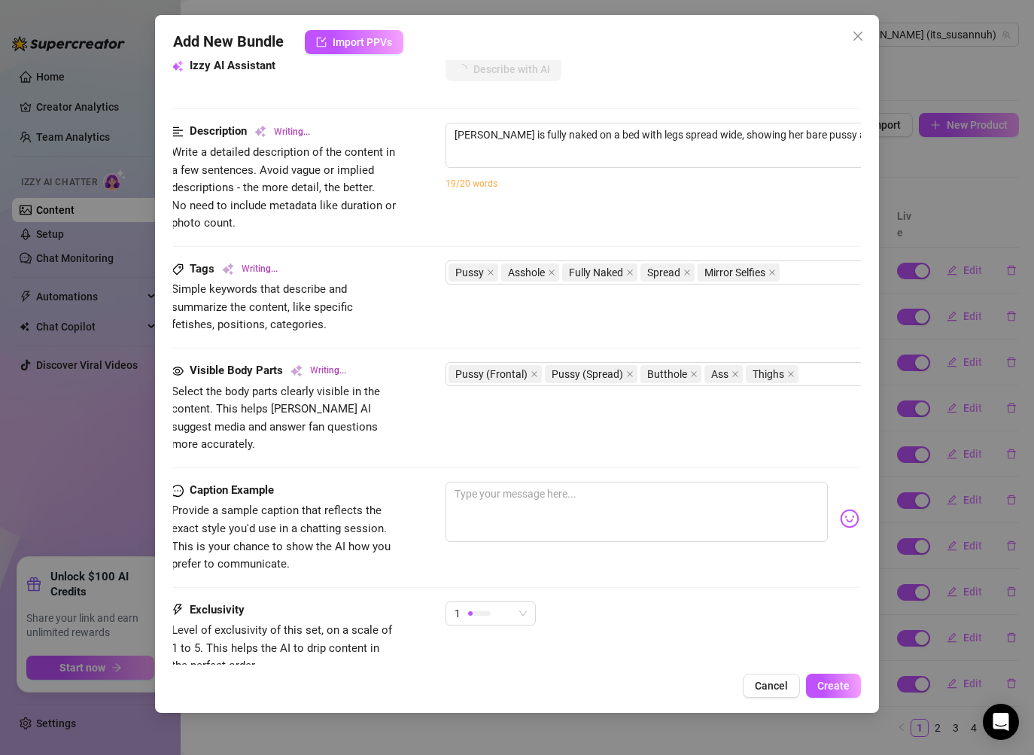
type textarea "[PERSON_NAME] is fully naked on a bed with legs spread wide, showing her bare p…"
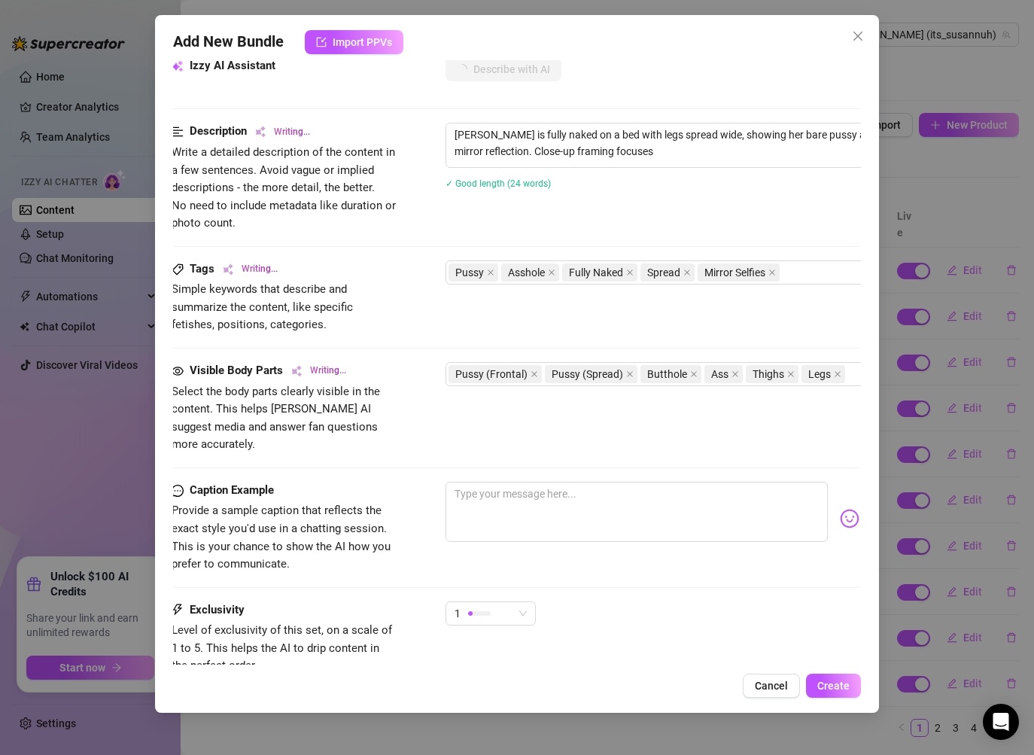
type textarea "[PERSON_NAME] is fully naked on a bed with legs spread wide, showing her bare p…"
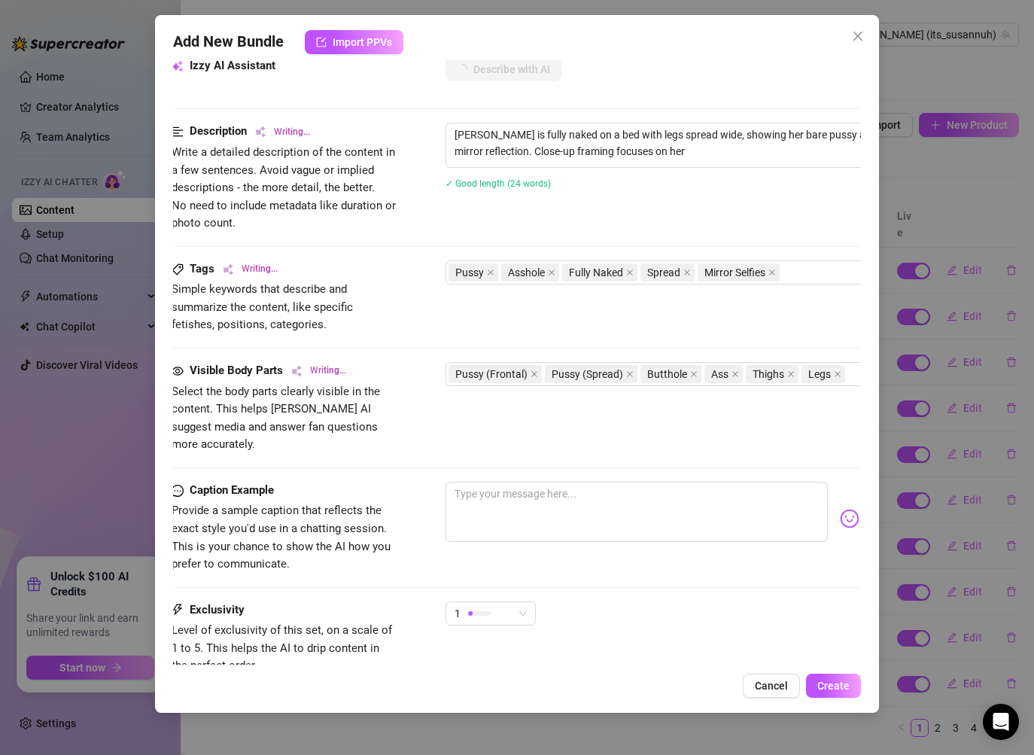
type textarea "[PERSON_NAME] is fully naked on a bed with legs spread wide, showing her bare p…"
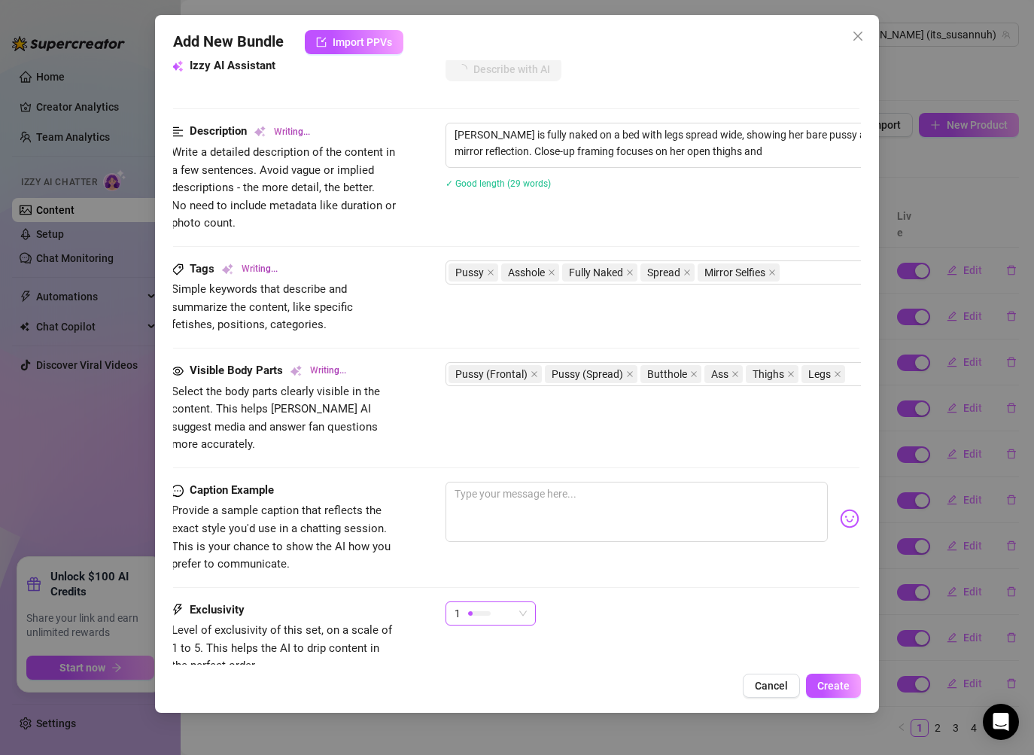
type textarea "[PERSON_NAME] is fully naked on a bed with legs spread wide, showing her bare p…"
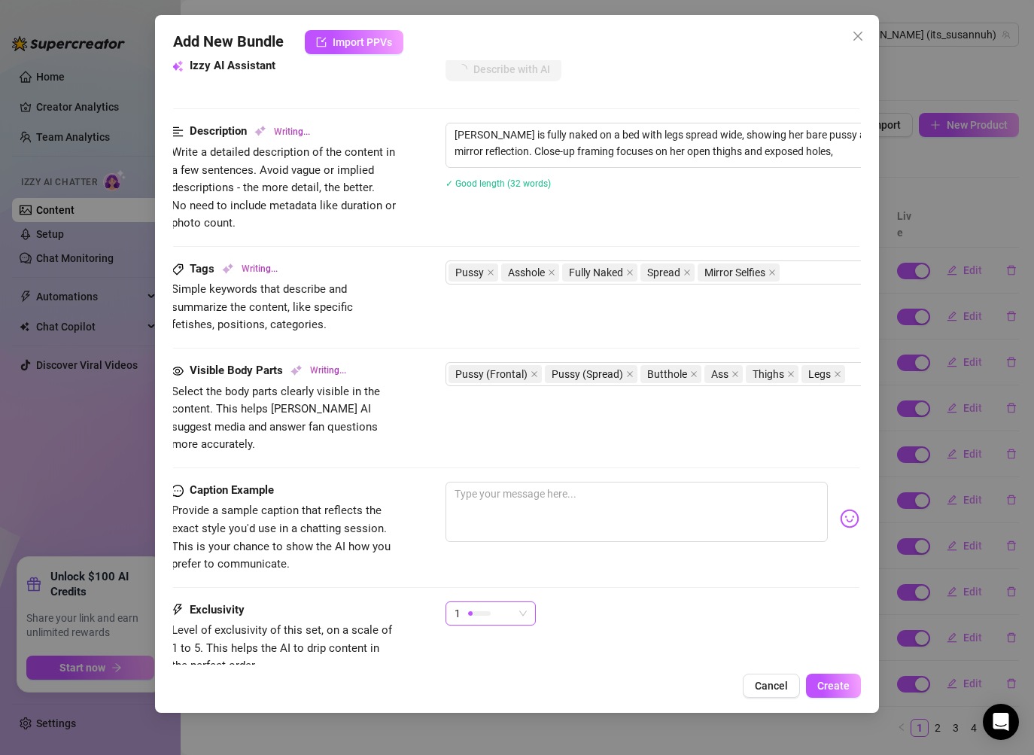
type textarea "[PERSON_NAME] is fully naked on a bed with legs spread wide, showing her bare p…"
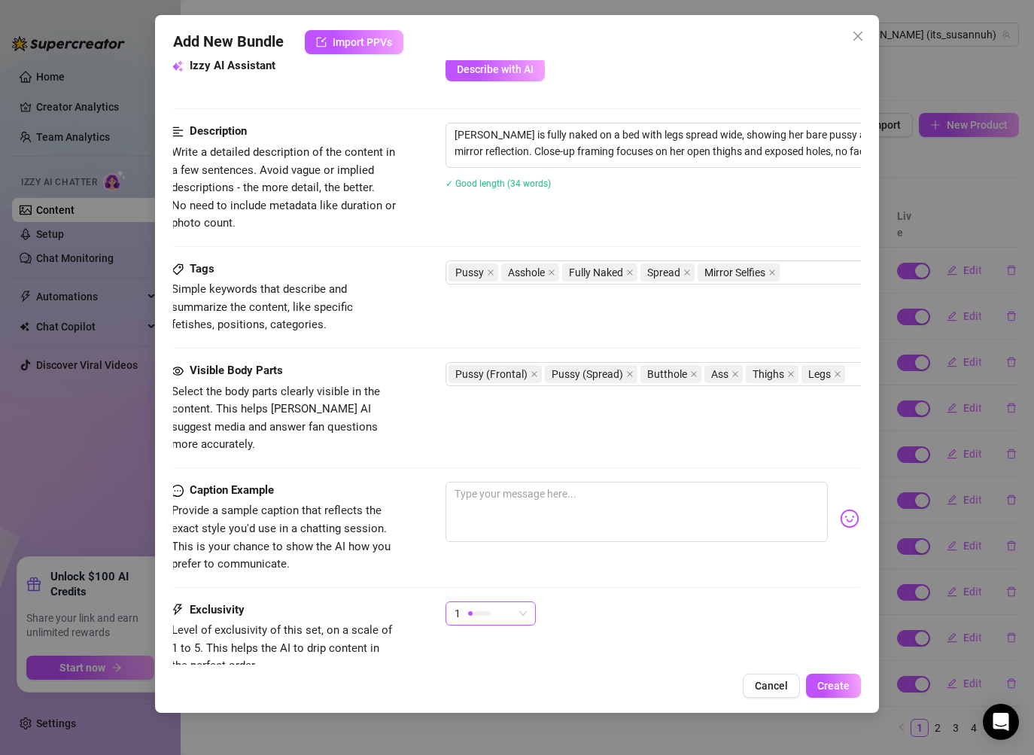
click at [527, 605] on div "1" at bounding box center [490, 613] width 90 height 24
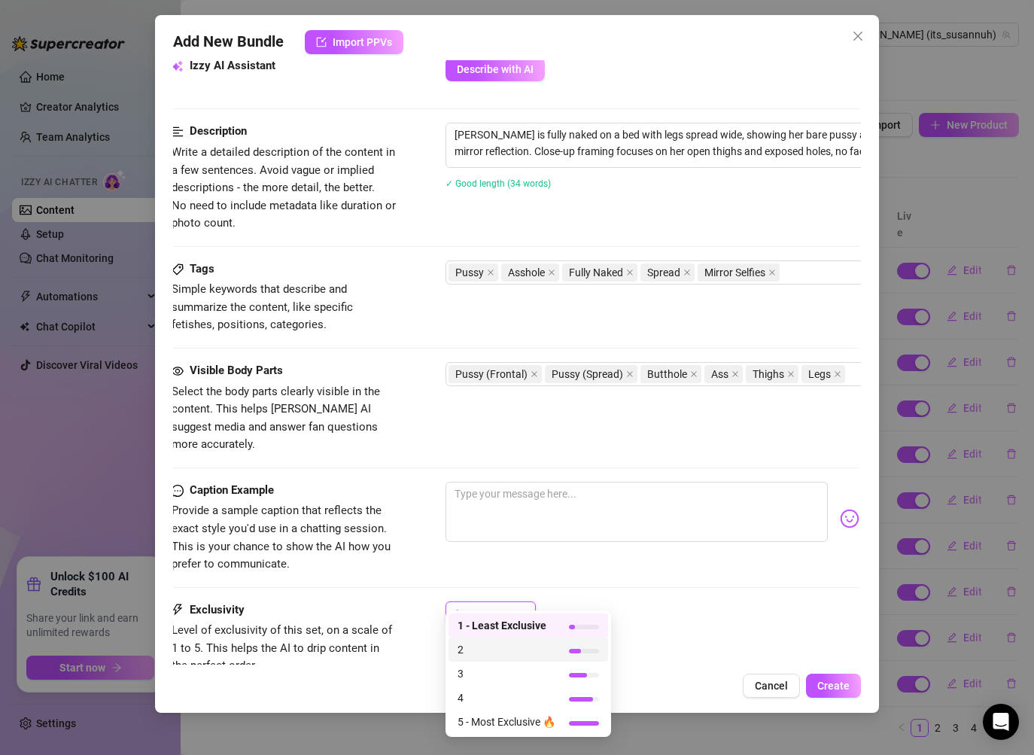
click at [505, 646] on span "2" at bounding box center [506, 649] width 98 height 17
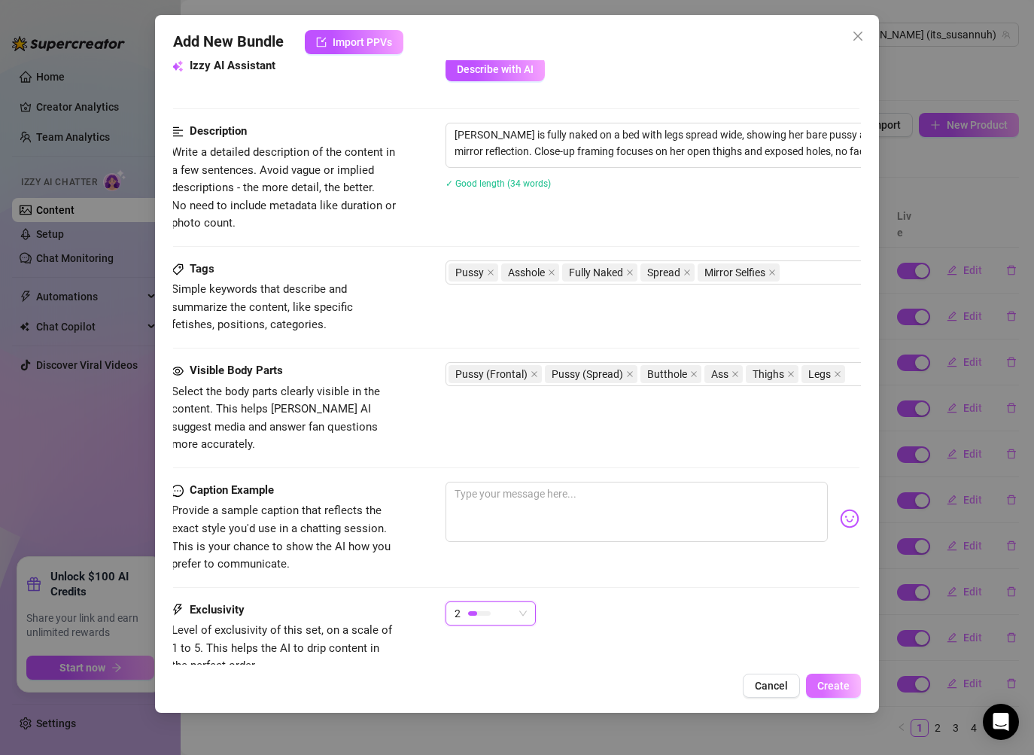
click at [849, 691] on button "Create" at bounding box center [833, 685] width 55 height 24
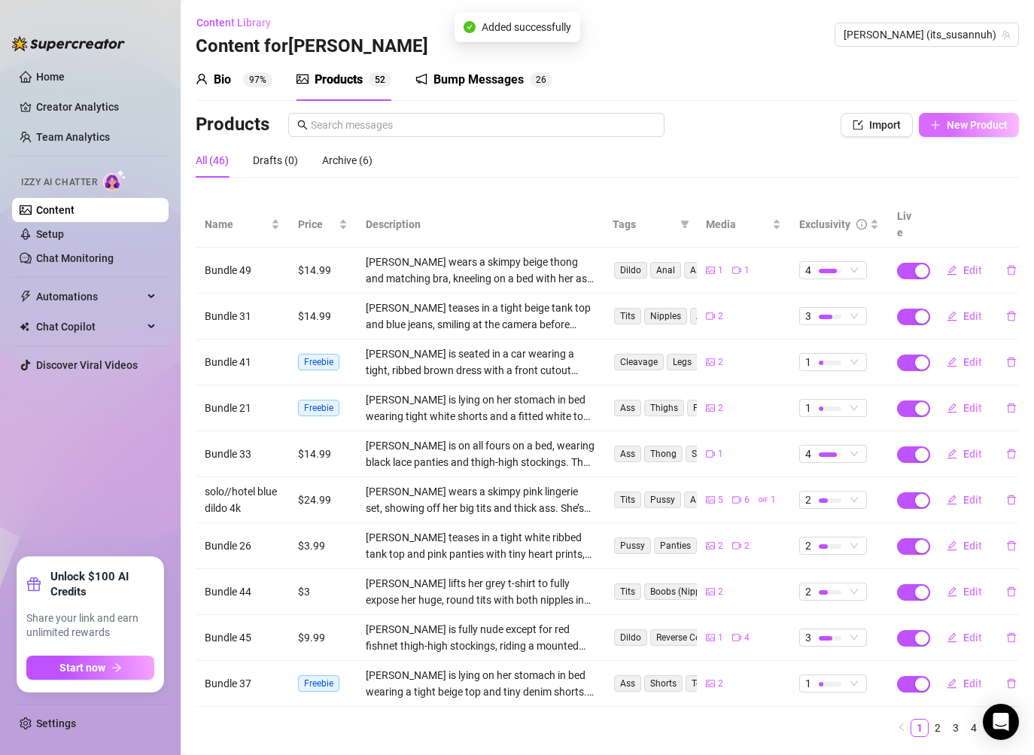
click at [940, 129] on icon "plus" at bounding box center [935, 125] width 11 height 11
type textarea "Type your message here..."
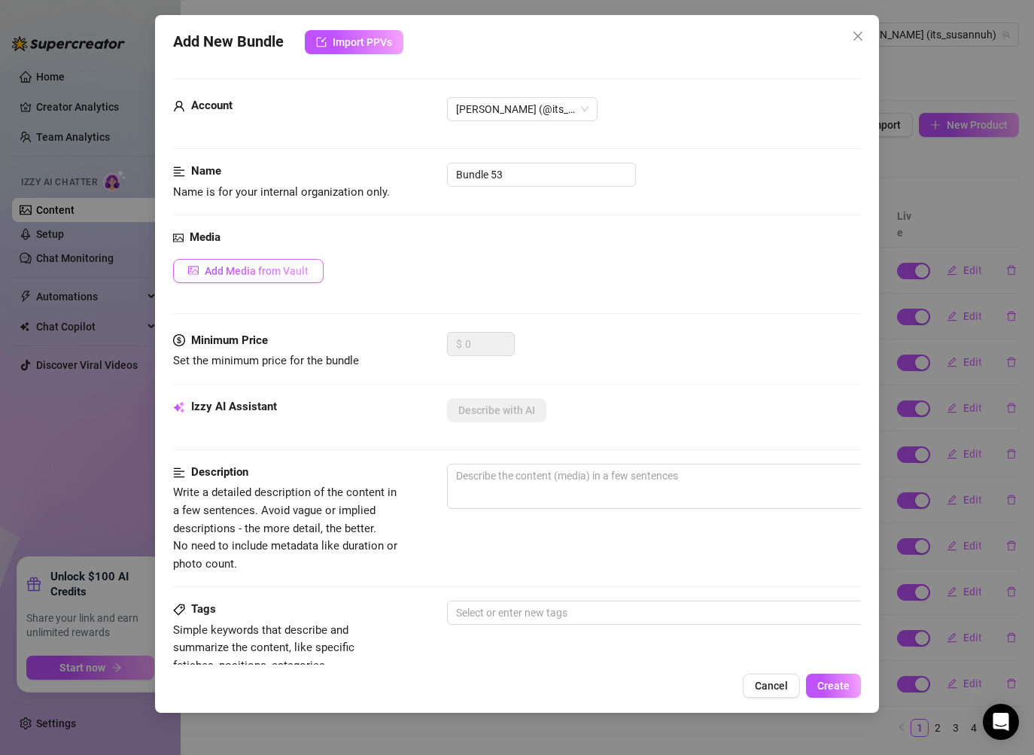
click at [278, 268] on span "Add Media from Vault" at bounding box center [257, 271] width 104 height 12
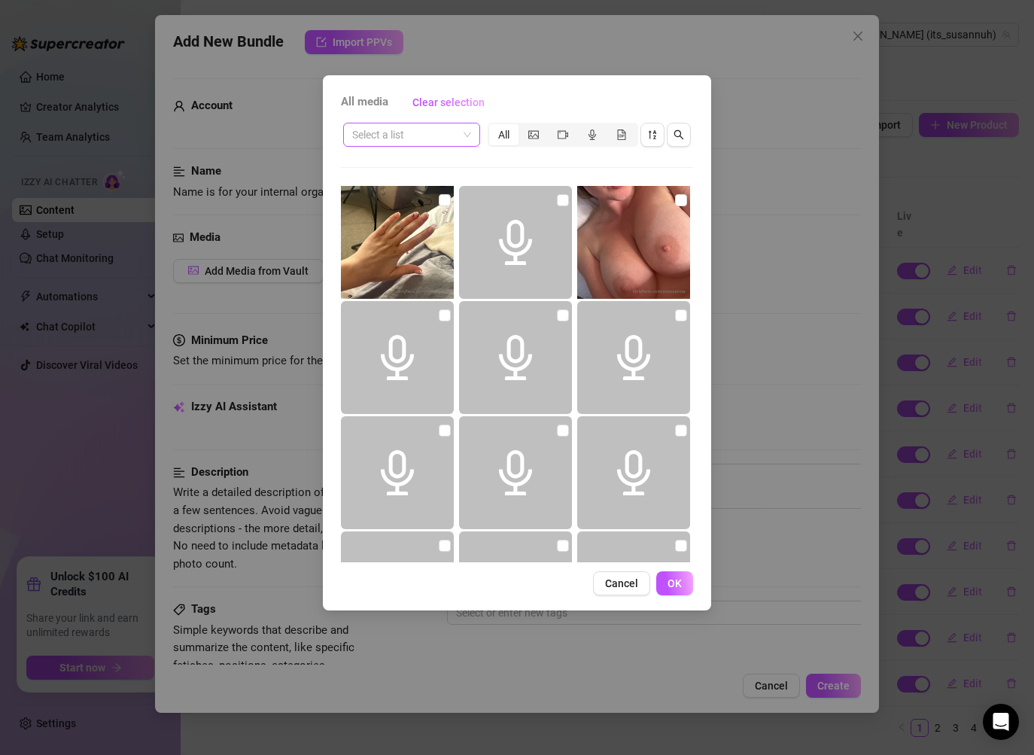
click at [443, 133] on input "search" at bounding box center [404, 134] width 105 height 23
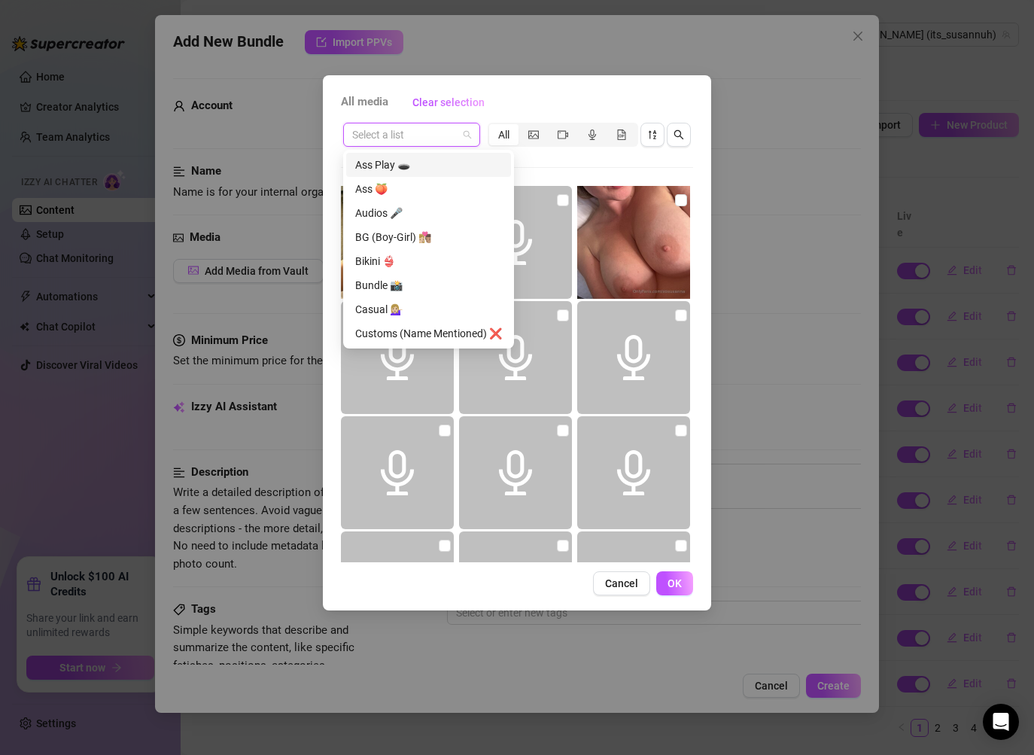
click at [537, 153] on div "Select a list All 05:28 05:05 01:19 03:27" at bounding box center [517, 341] width 352 height 442
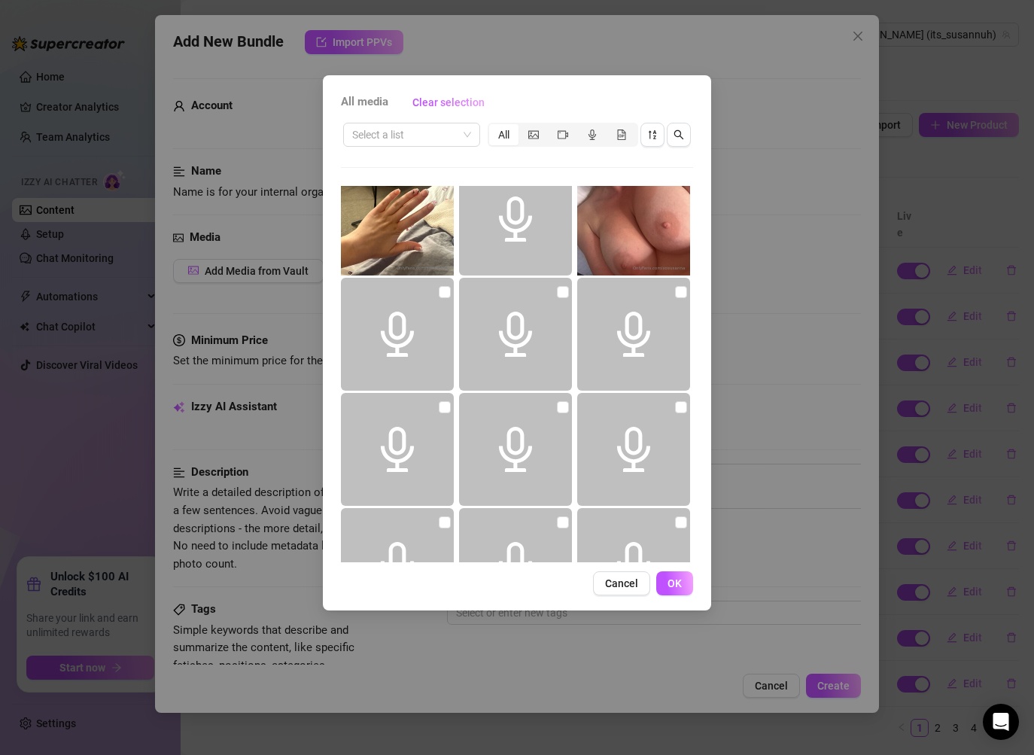
scroll to position [0, 0]
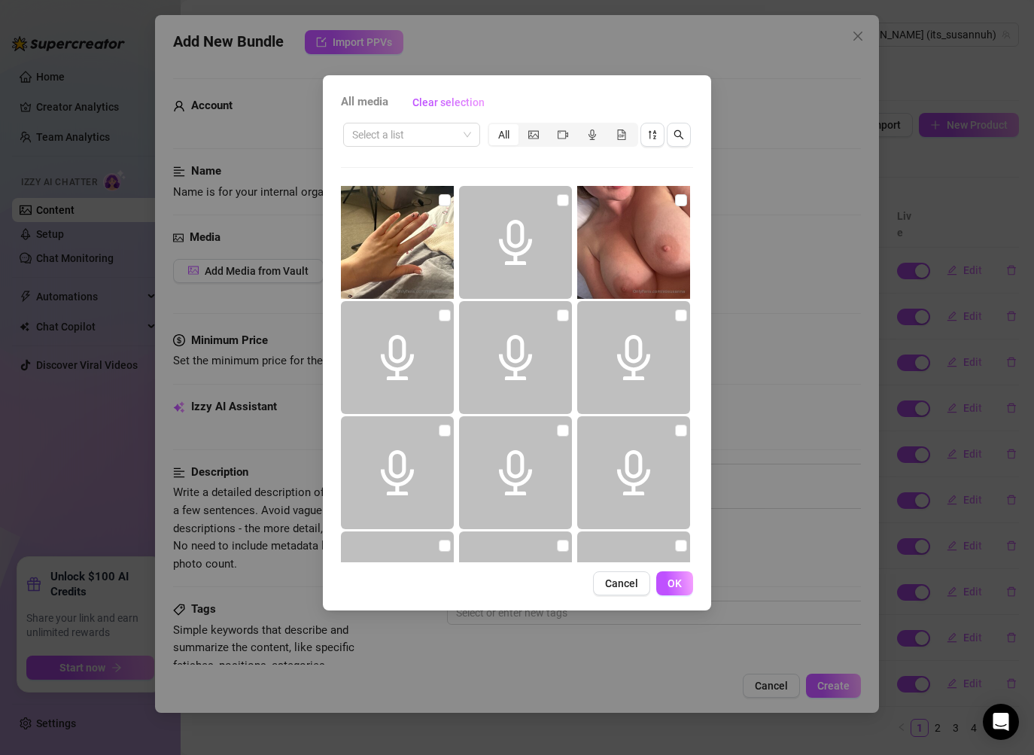
click at [673, 207] on img at bounding box center [633, 242] width 113 height 113
click at [676, 204] on input "checkbox" at bounding box center [681, 200] width 12 height 12
checkbox input "true"
click at [684, 584] on button "OK" at bounding box center [674, 583] width 37 height 24
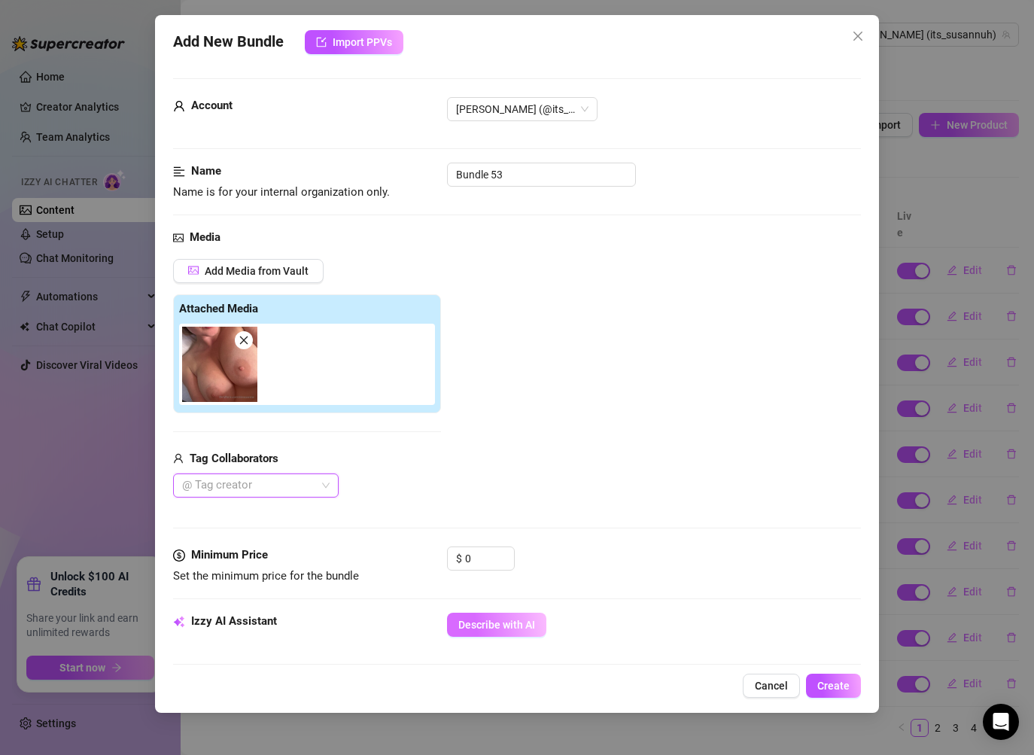
click at [478, 621] on span "Describe with AI" at bounding box center [496, 624] width 77 height 12
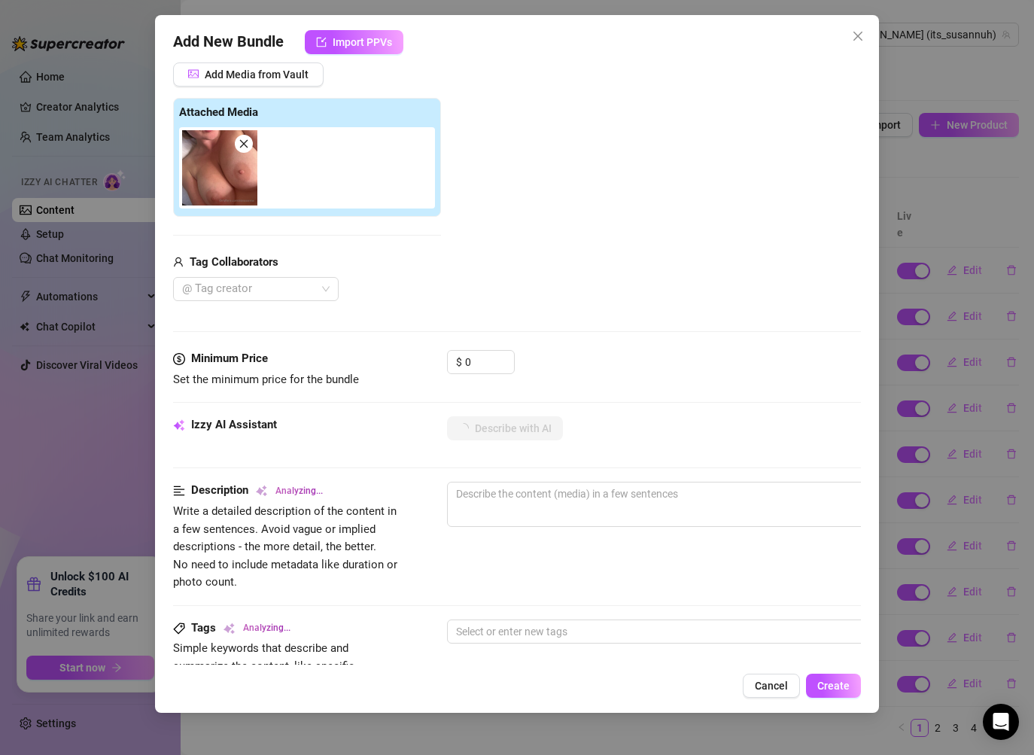
scroll to position [192, 0]
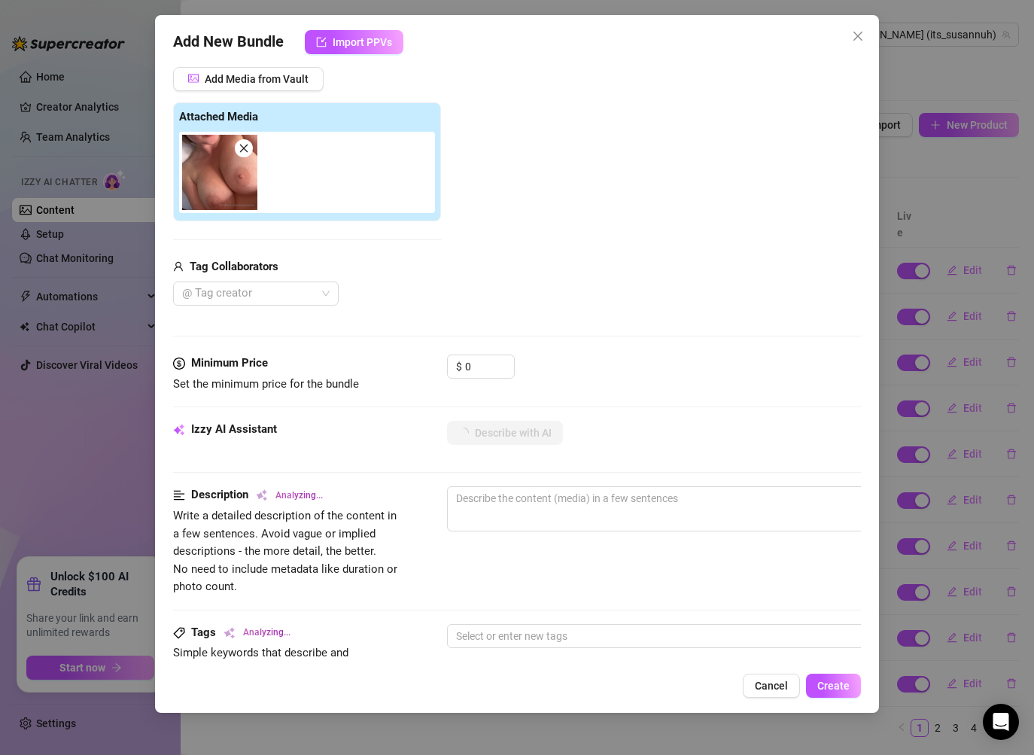
type textarea "[PERSON_NAME]"
type textarea "[PERSON_NAME] is"
type textarea "[PERSON_NAME] is topless"
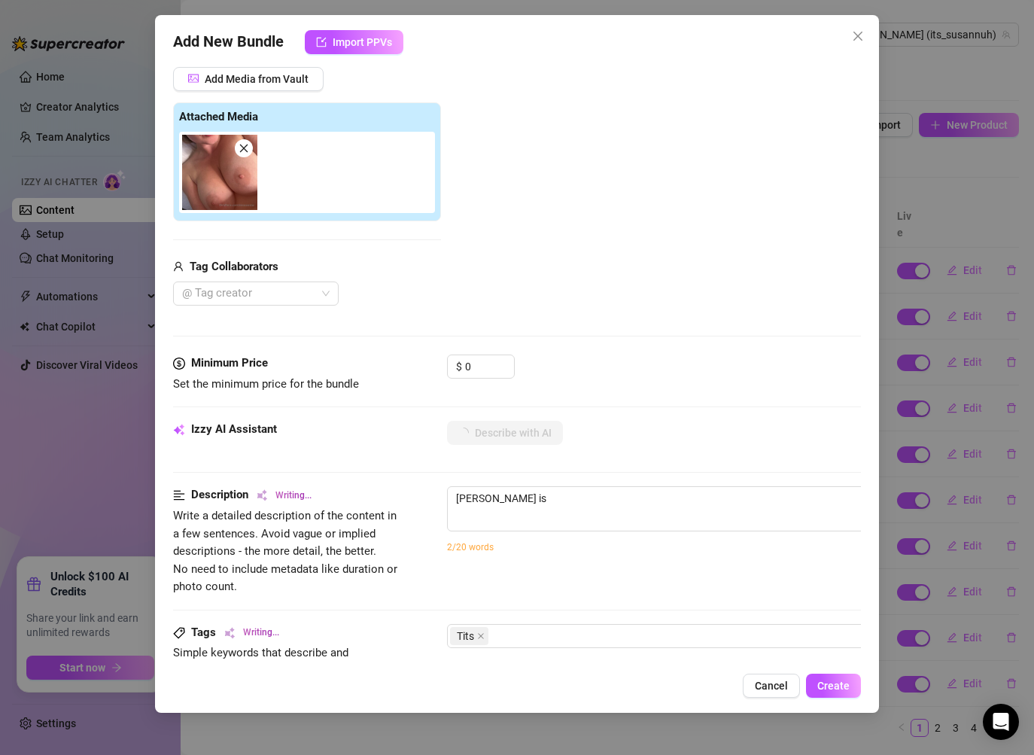
type textarea "[PERSON_NAME] is topless"
type textarea "[PERSON_NAME] is topless in"
type textarea "[PERSON_NAME] is topless in bed,"
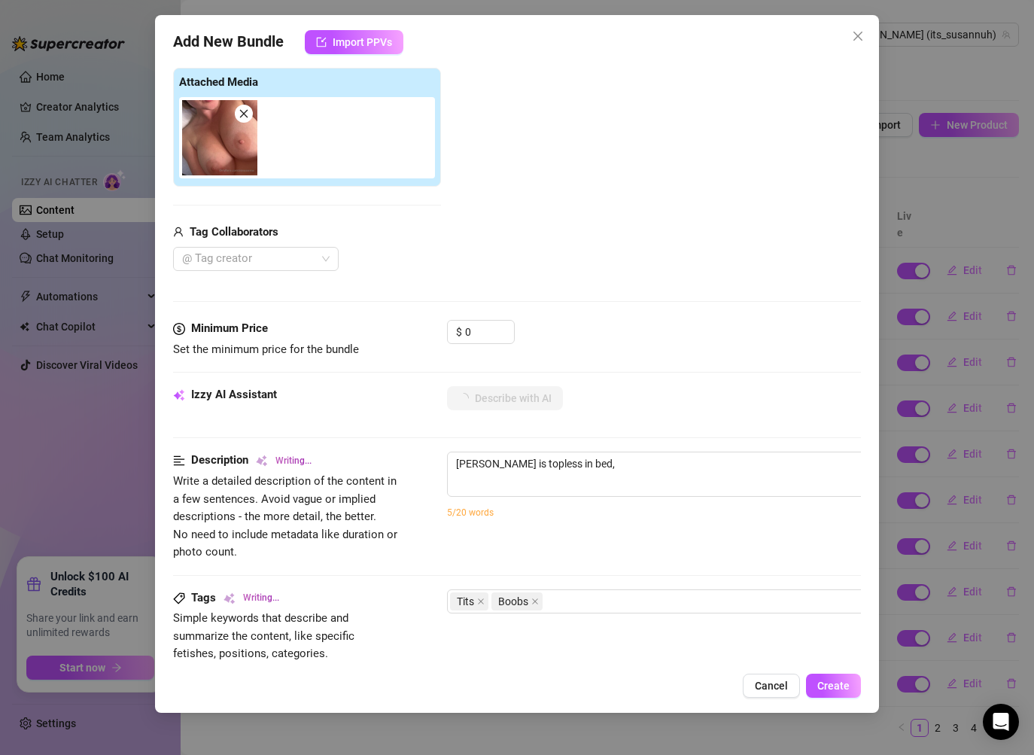
type textarea "[PERSON_NAME] is topless in bed, showing"
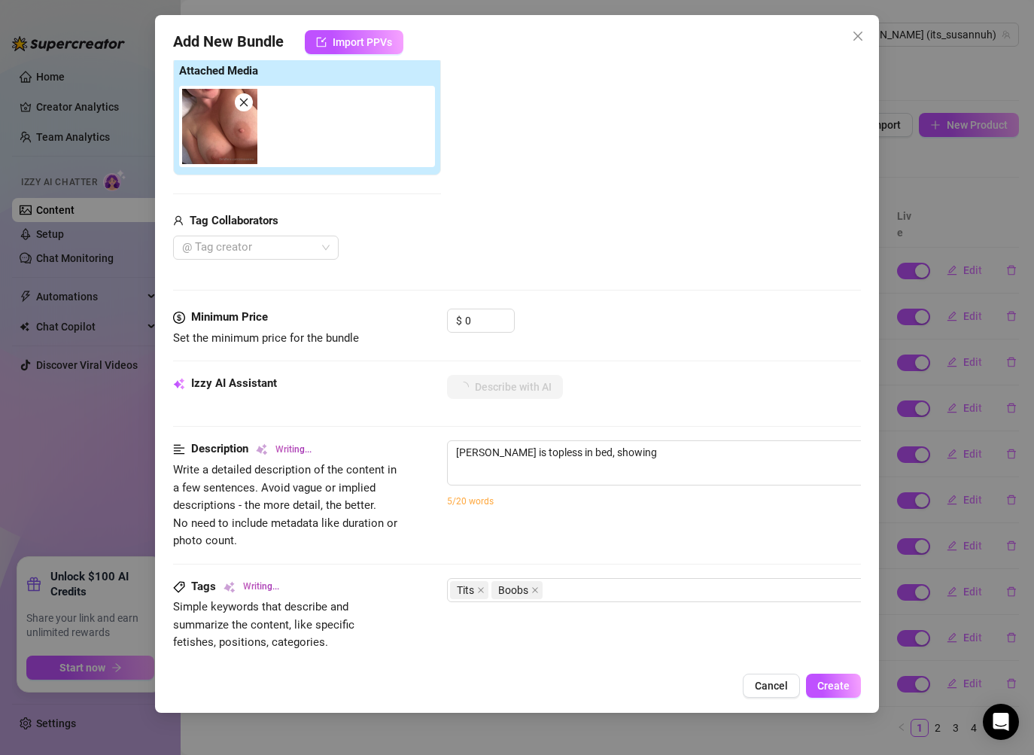
type textarea "[PERSON_NAME] is topless in bed, showing off"
type textarea "[PERSON_NAME] is topless in bed, showing off her"
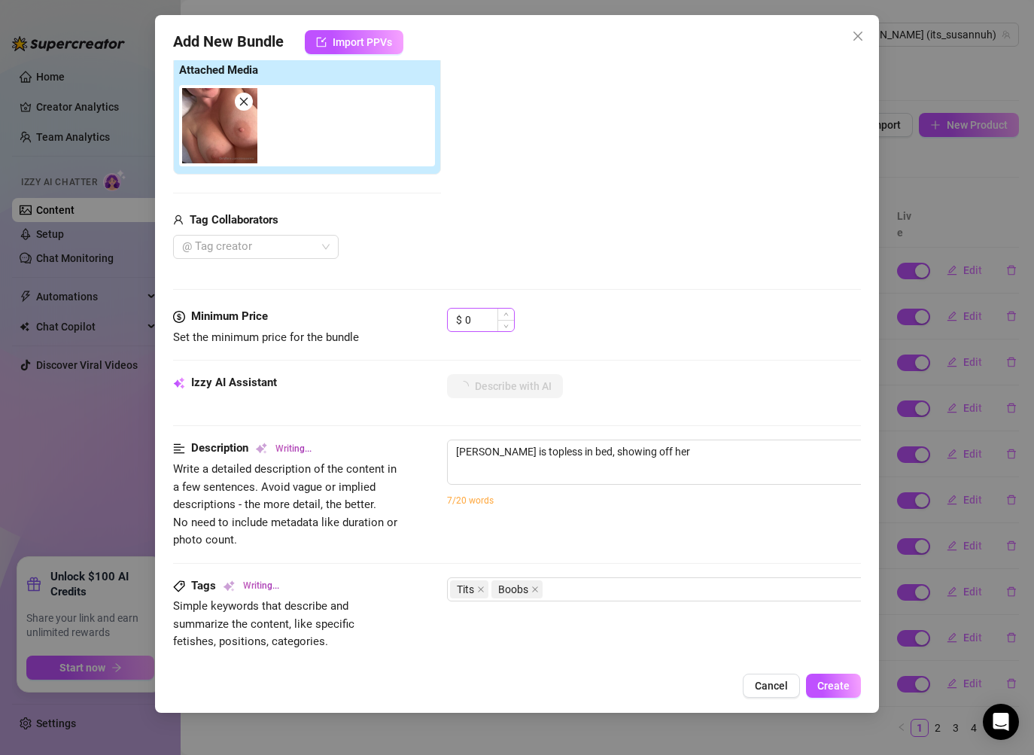
type textarea "[PERSON_NAME] is topless in bed, showing off her big,"
type textarea "[PERSON_NAME] is topless in bed, showing off her big, natural"
type textarea "[PERSON_NAME] is topless in bed, showing off her big, natural tits"
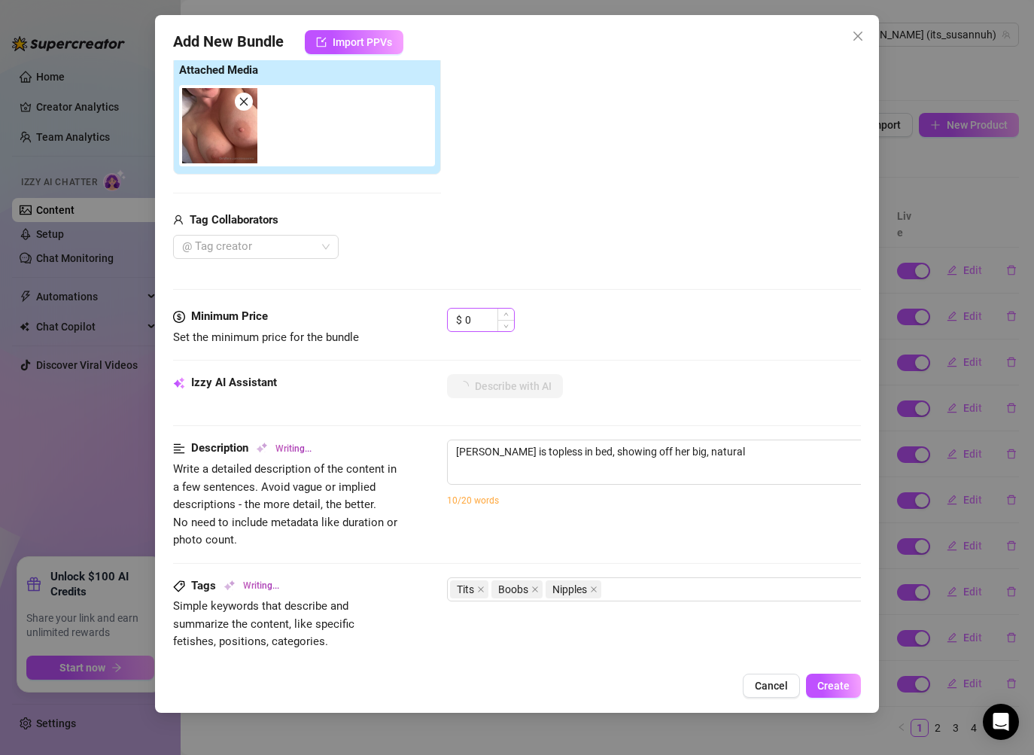
type textarea "[PERSON_NAME] is topless in bed, showing off her big, natural tits"
type textarea "[PERSON_NAME] is topless in bed, showing off her big, natural tits with"
type textarea "[PERSON_NAME] is topless in bed, showing off her big, natural tits with nipples"
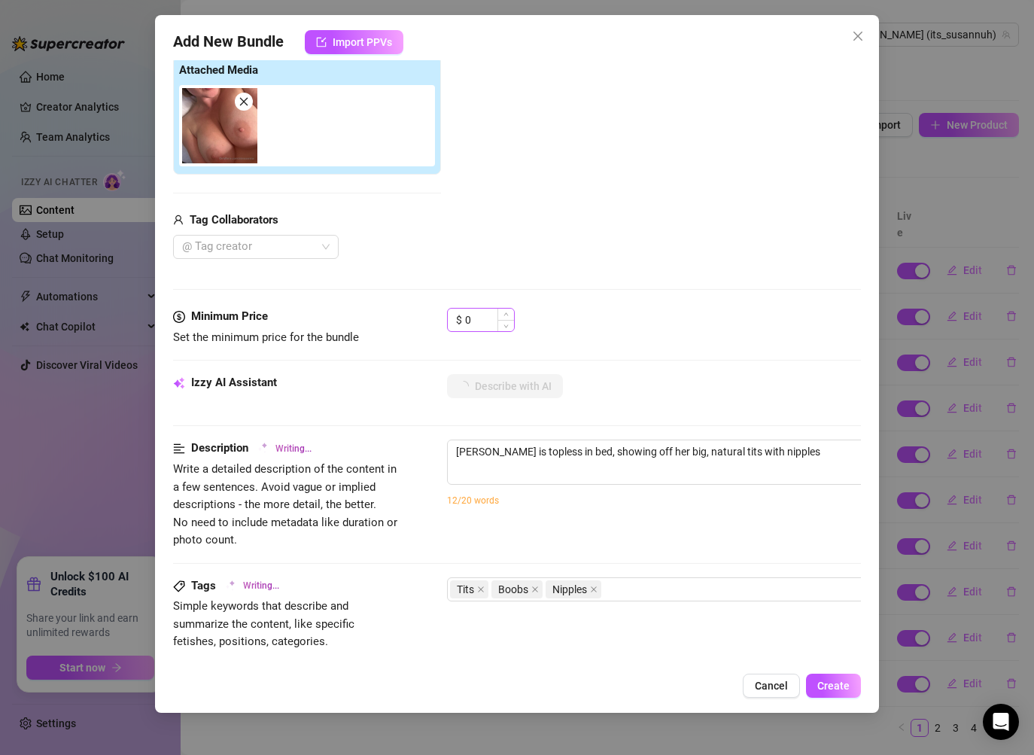
type textarea "[PERSON_NAME] is topless in bed, showing off her big, natural tits with nipples…"
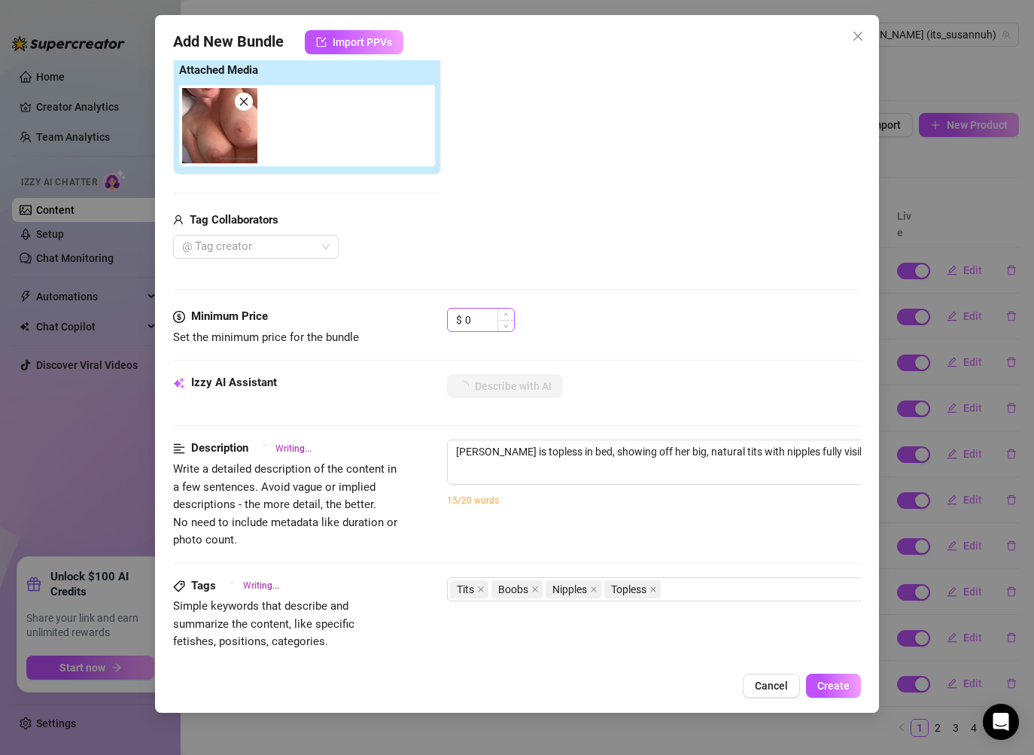
type textarea "[PERSON_NAME] is topless in bed, showing off her big, natural tits with nipples…"
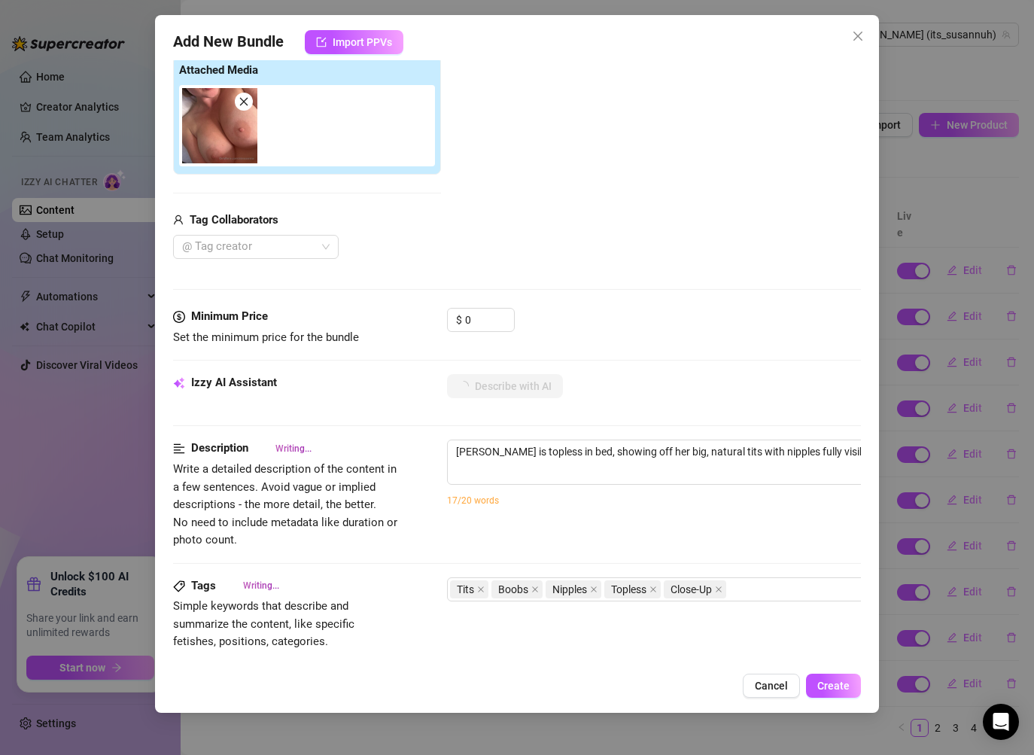
type textarea "[PERSON_NAME] is topless in bed, showing off her big, natural tits with nipples…"
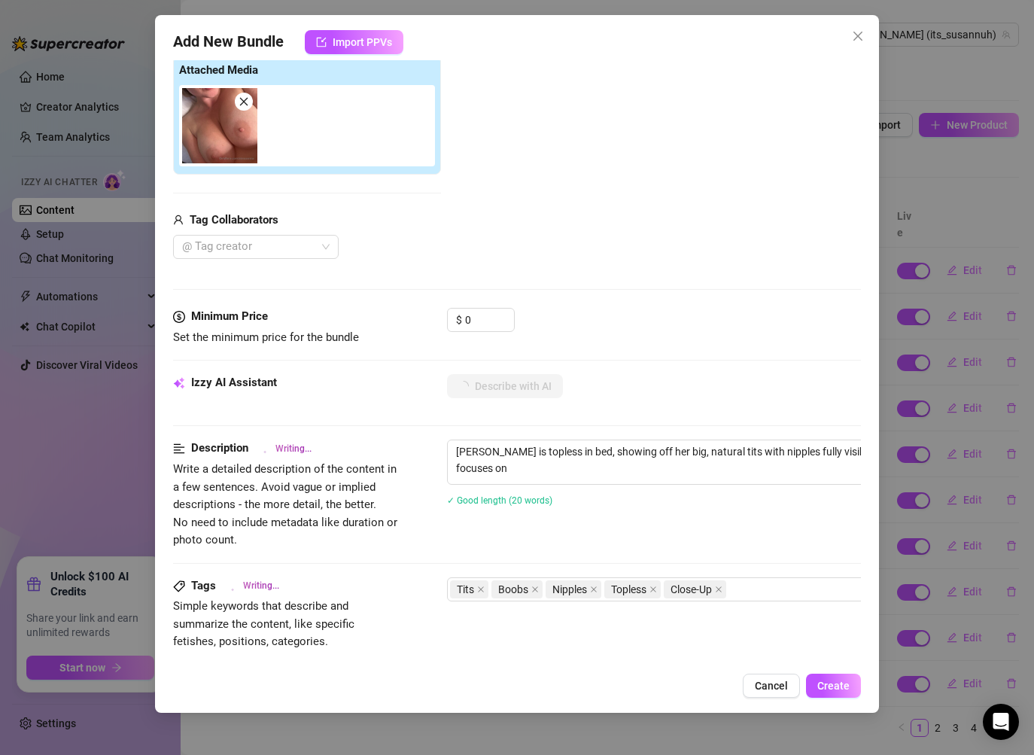
type textarea "[PERSON_NAME] is topless in bed, showing off her big, natural tits with nipples…"
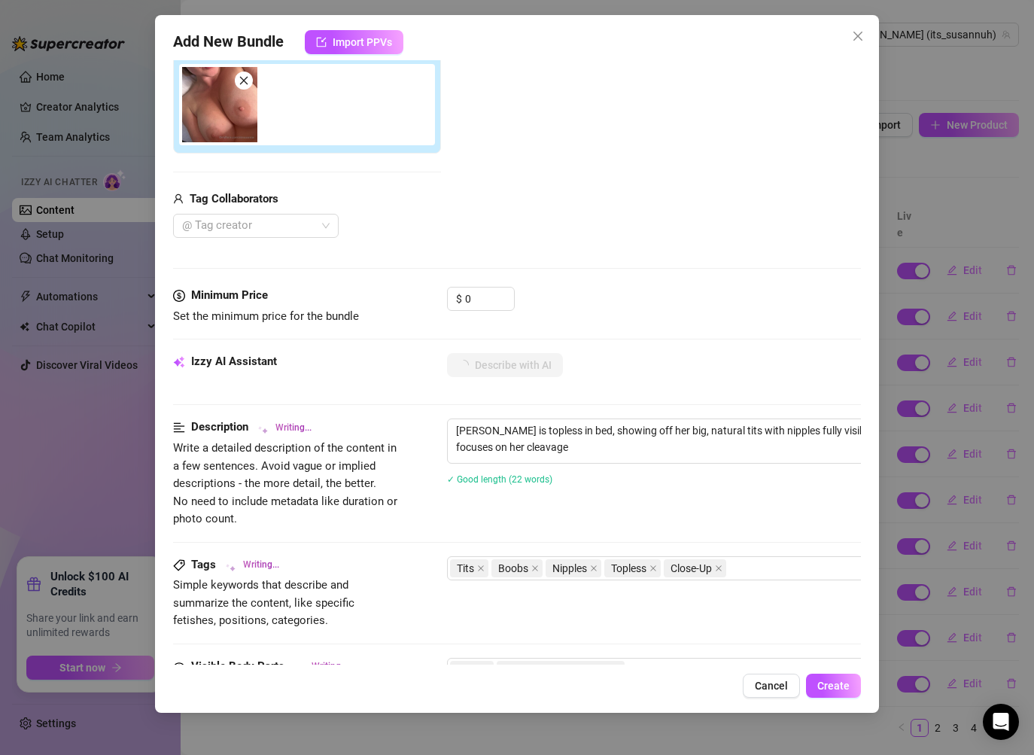
type textarea "[PERSON_NAME] is topless in bed, showing off her big, natural tits with nipples…"
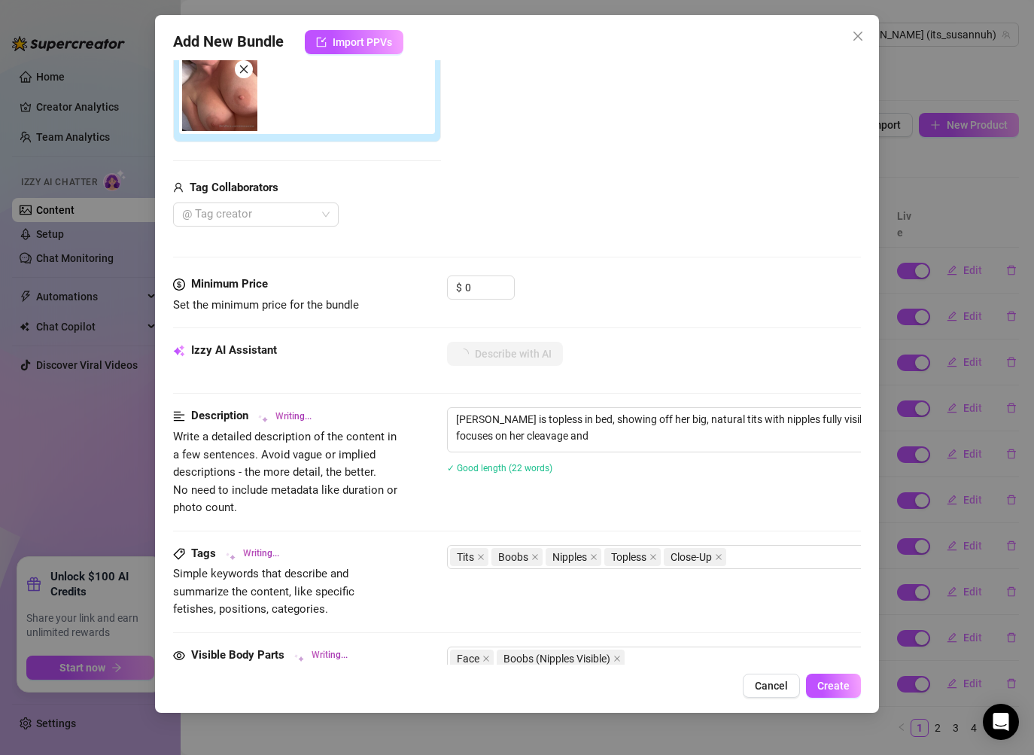
type textarea "[PERSON_NAME] is topless in bed, showing off her big, natural tits with nipples…"
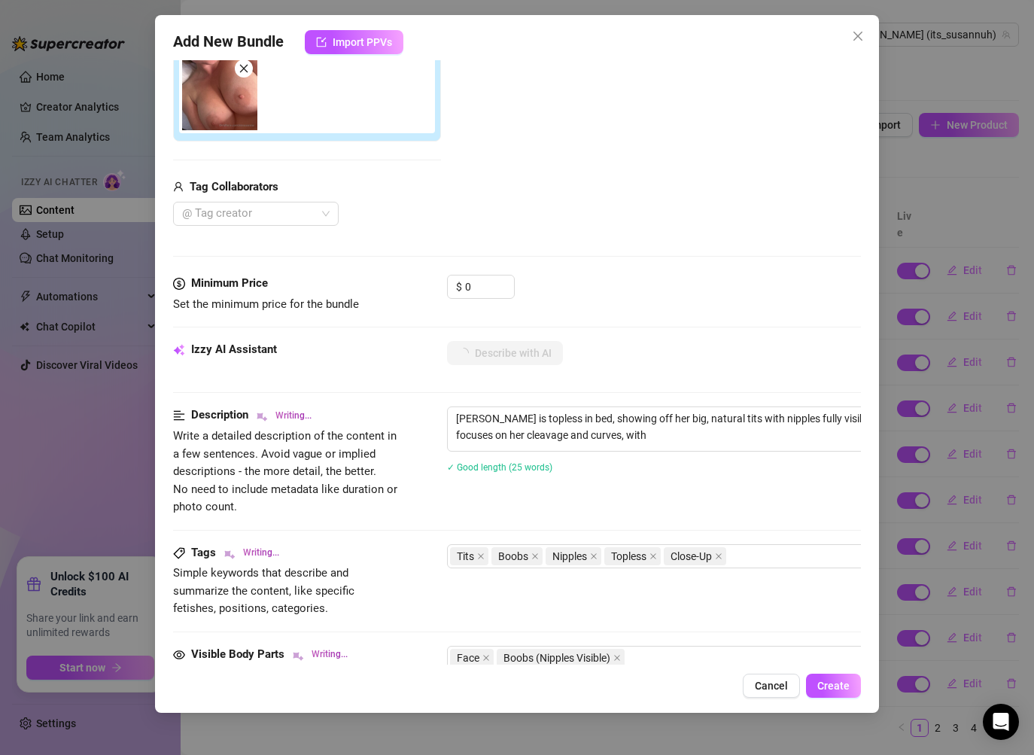
type textarea "[PERSON_NAME] is topless in bed, showing off her big, natural tits with nipples…"
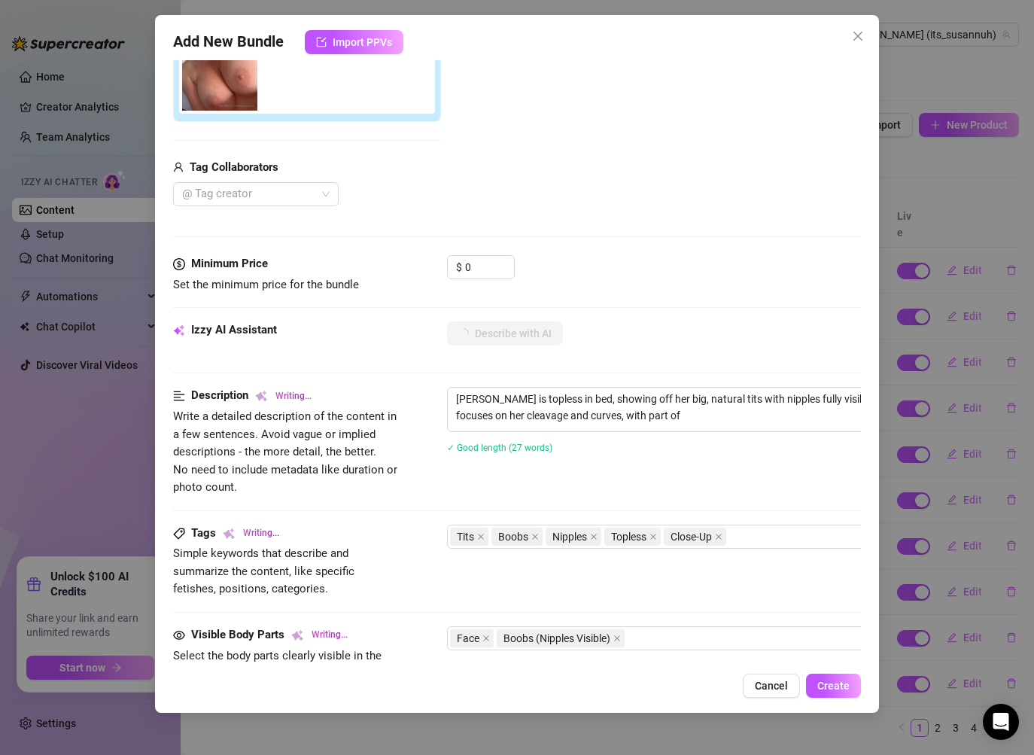
type textarea "[PERSON_NAME] is topless in bed, showing off her big, natural tits with nipples…"
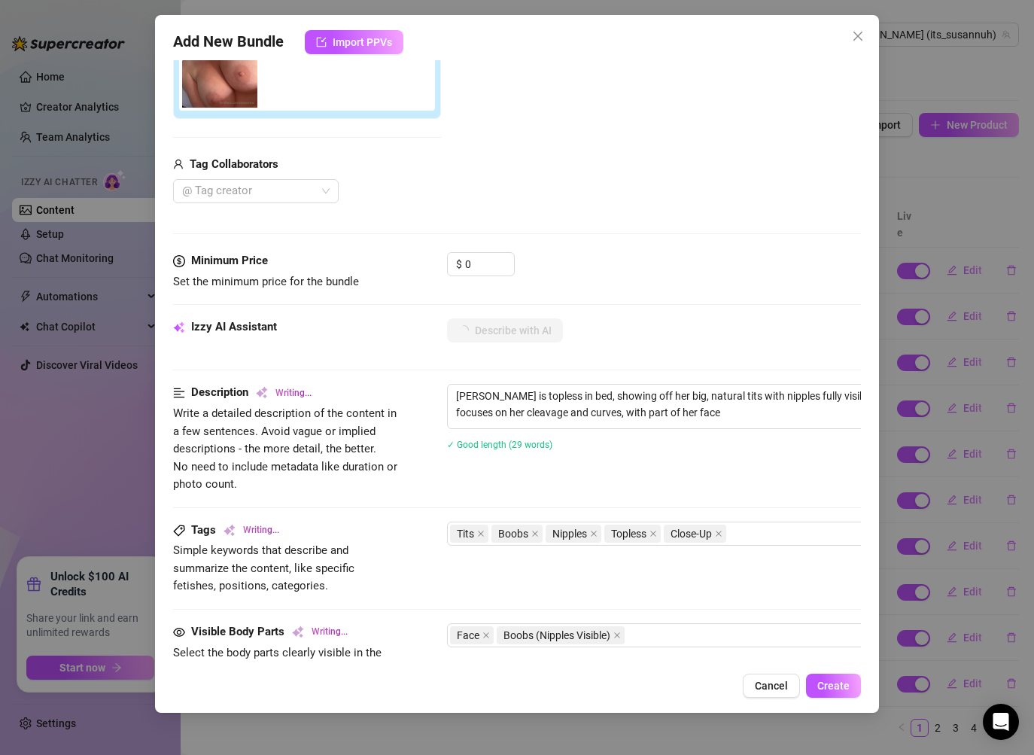
type textarea "[PERSON_NAME] is topless in bed, showing off her big, natural tits with nipples…"
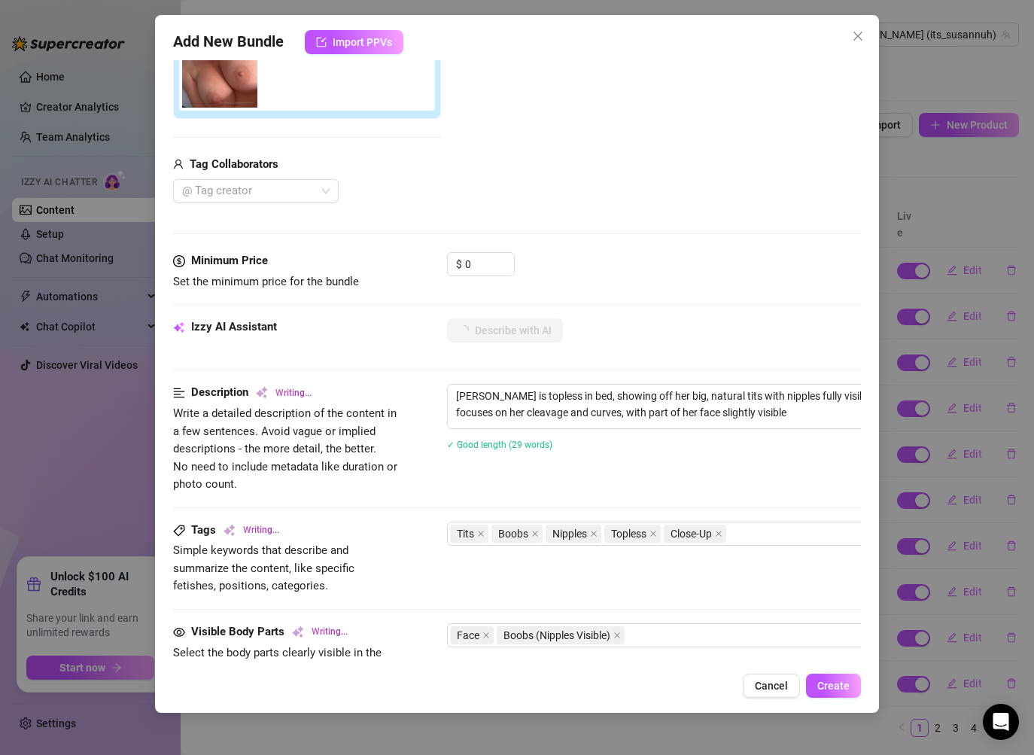
type textarea "[PERSON_NAME] is topless in bed, showing off her big, natural tits with nipples…"
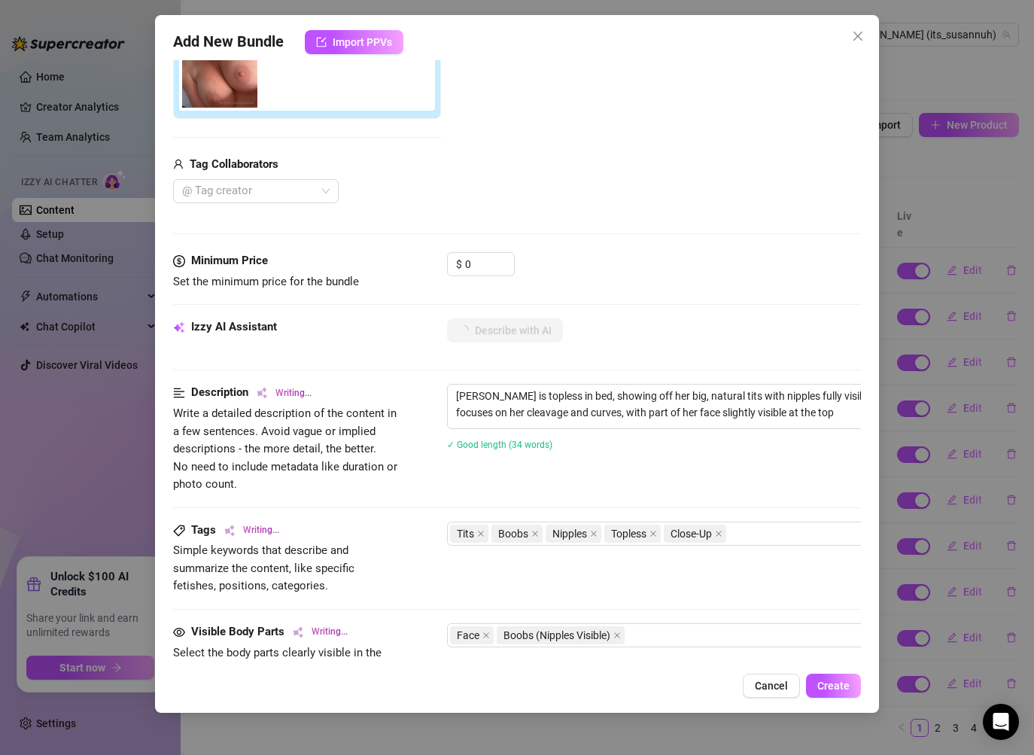
type textarea "[PERSON_NAME] is topless in bed, showing off her big, natural tits with nipples…"
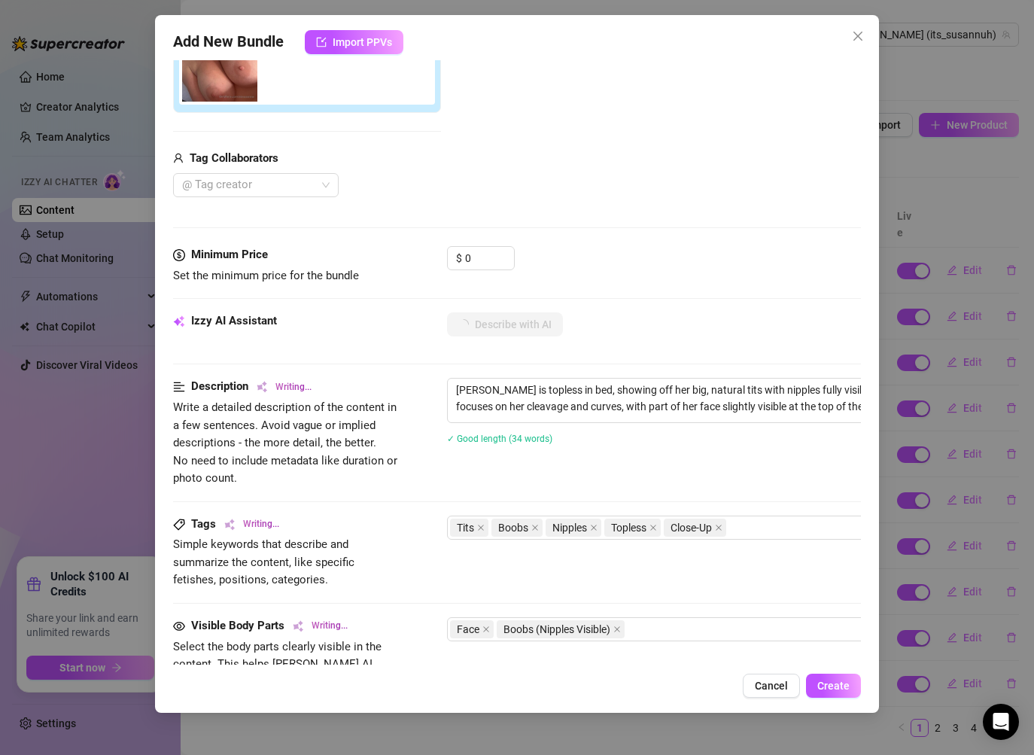
type textarea "[PERSON_NAME] is topless in bed, showing off her big, natural tits with nipples…"
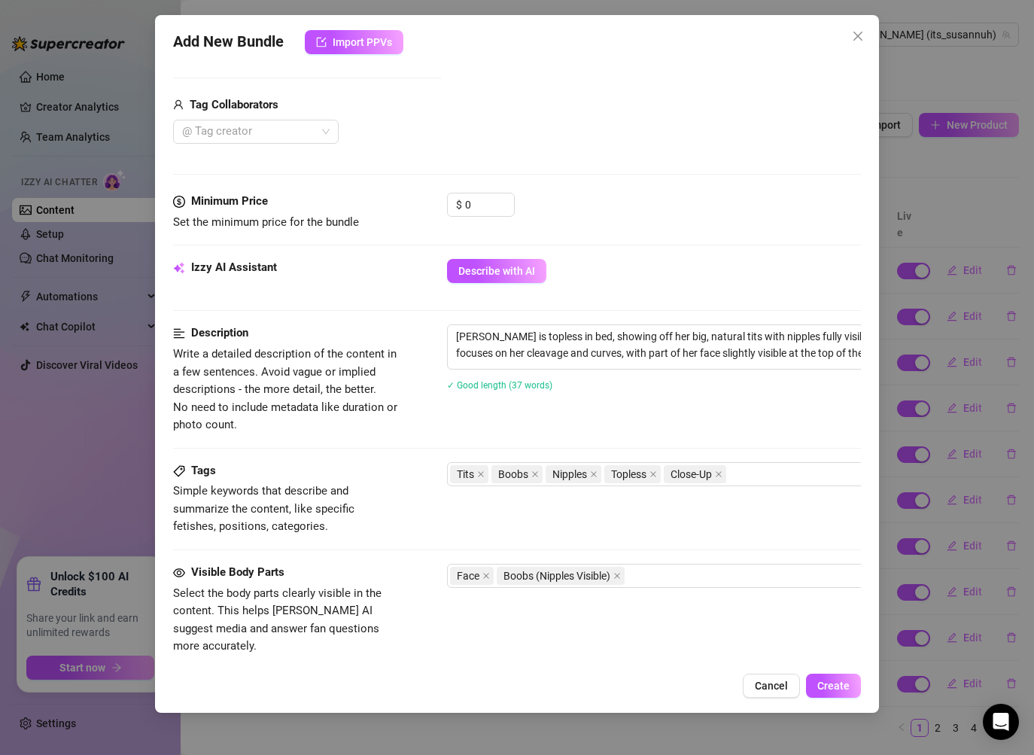
scroll to position [660, 0]
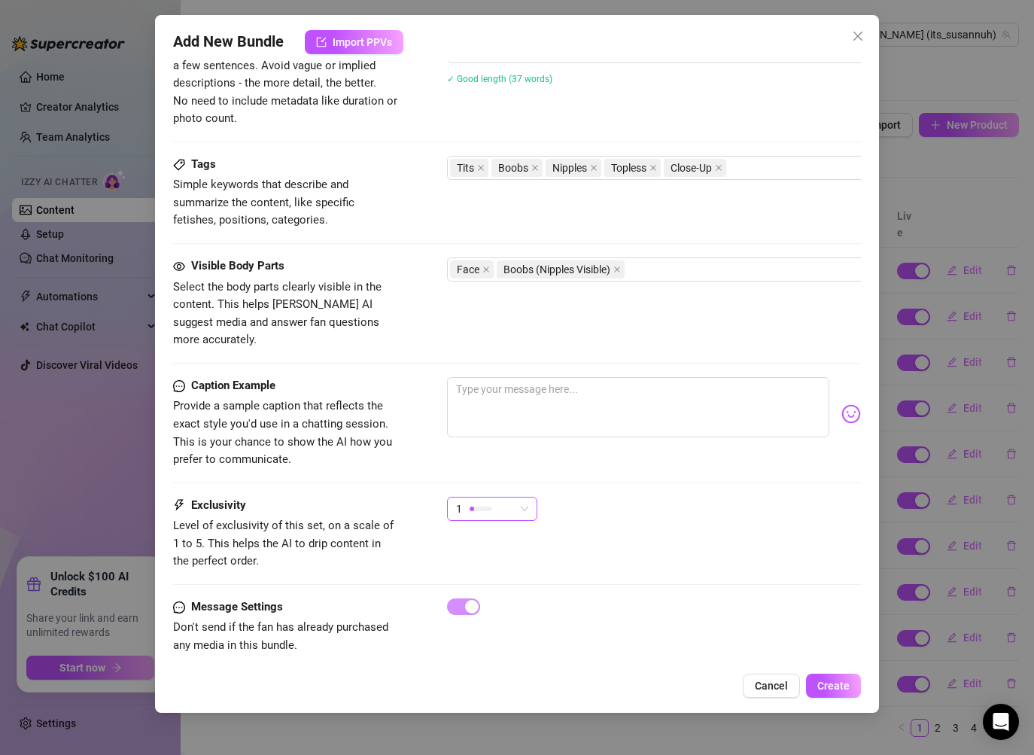
click at [527, 499] on span "1" at bounding box center [492, 508] width 72 height 23
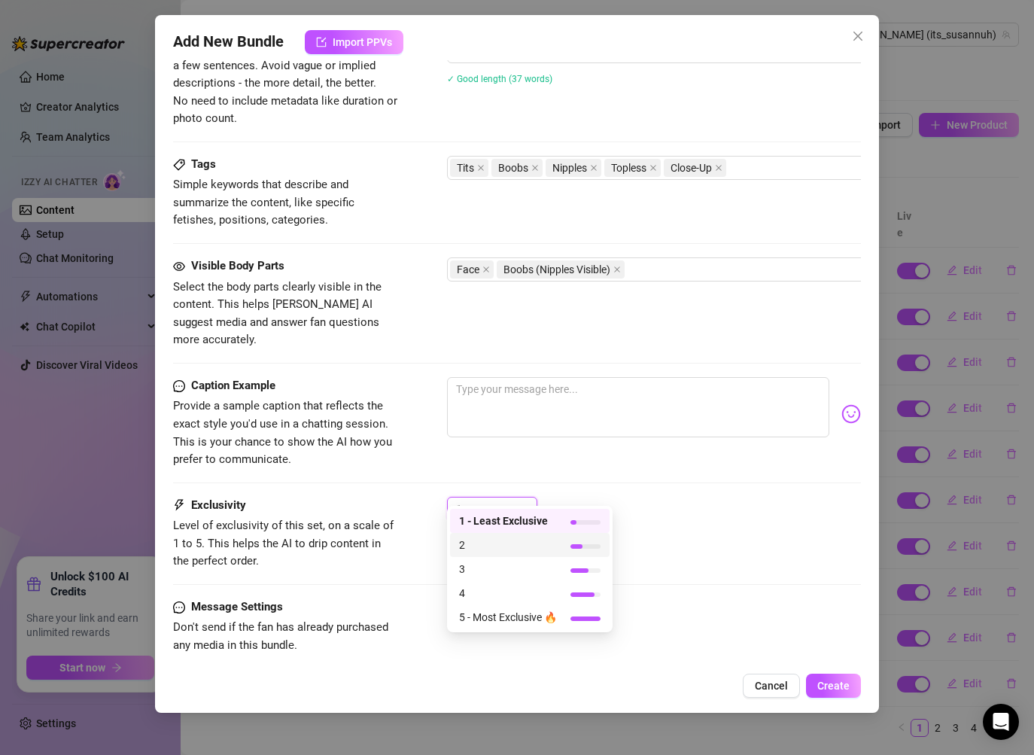
click at [502, 546] on span "2" at bounding box center [508, 544] width 98 height 17
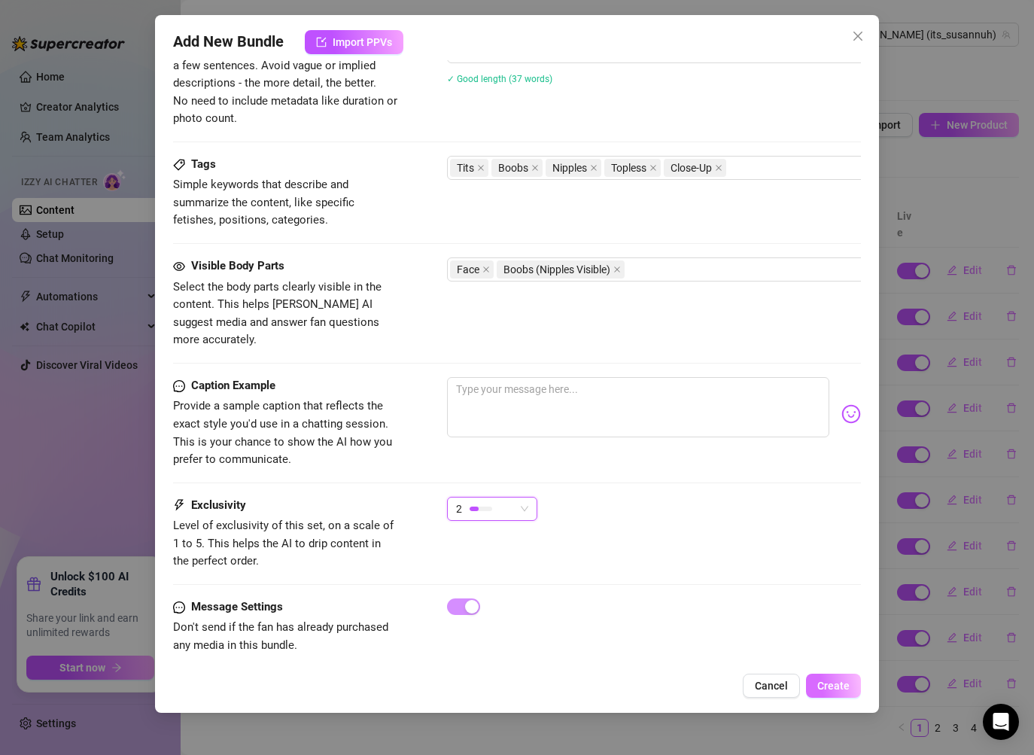
click at [829, 685] on span "Create" at bounding box center [833, 685] width 32 height 12
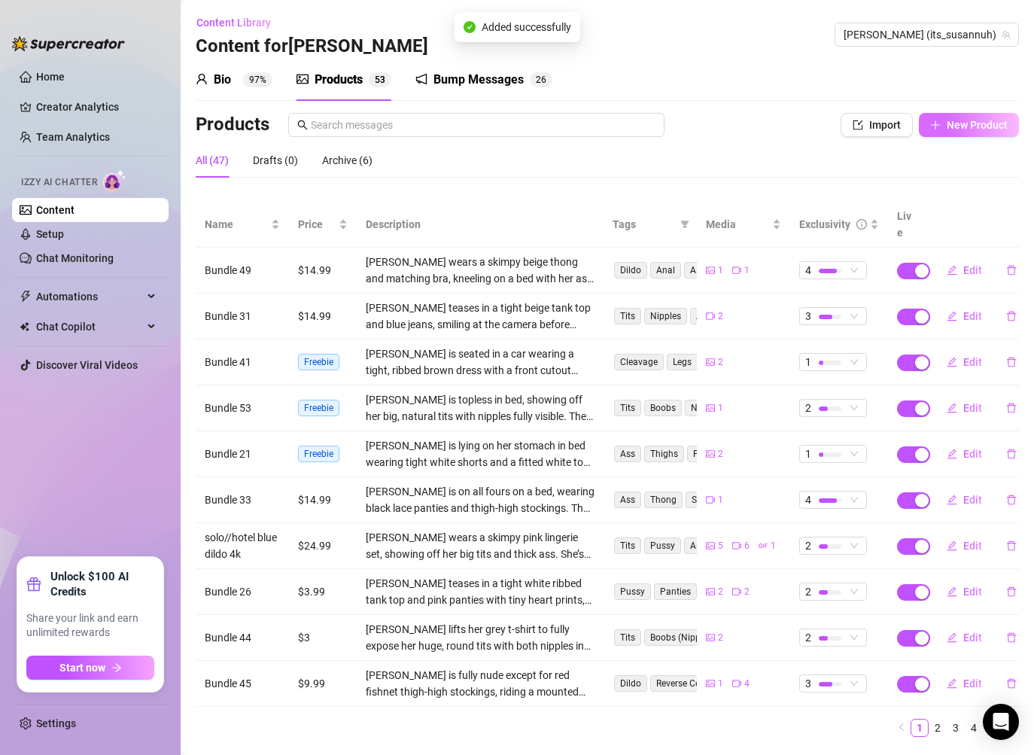
click at [961, 120] on span "New Product" at bounding box center [976, 125] width 61 height 12
type textarea "Type your message here..."
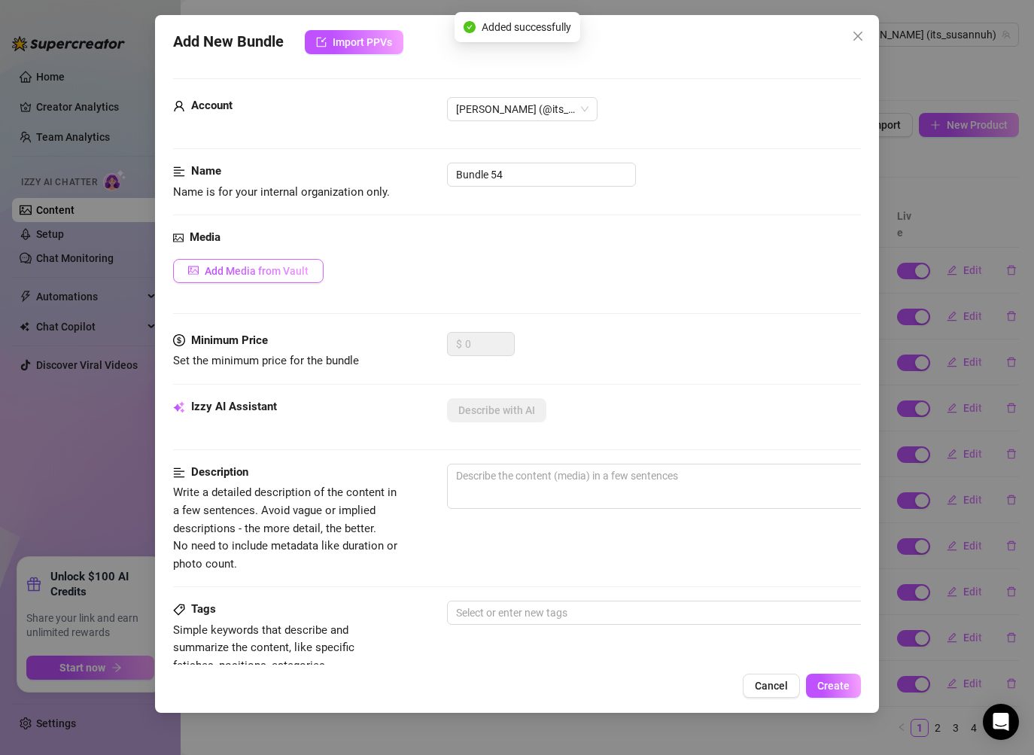
click at [276, 277] on button "Add Media from Vault" at bounding box center [248, 271] width 150 height 24
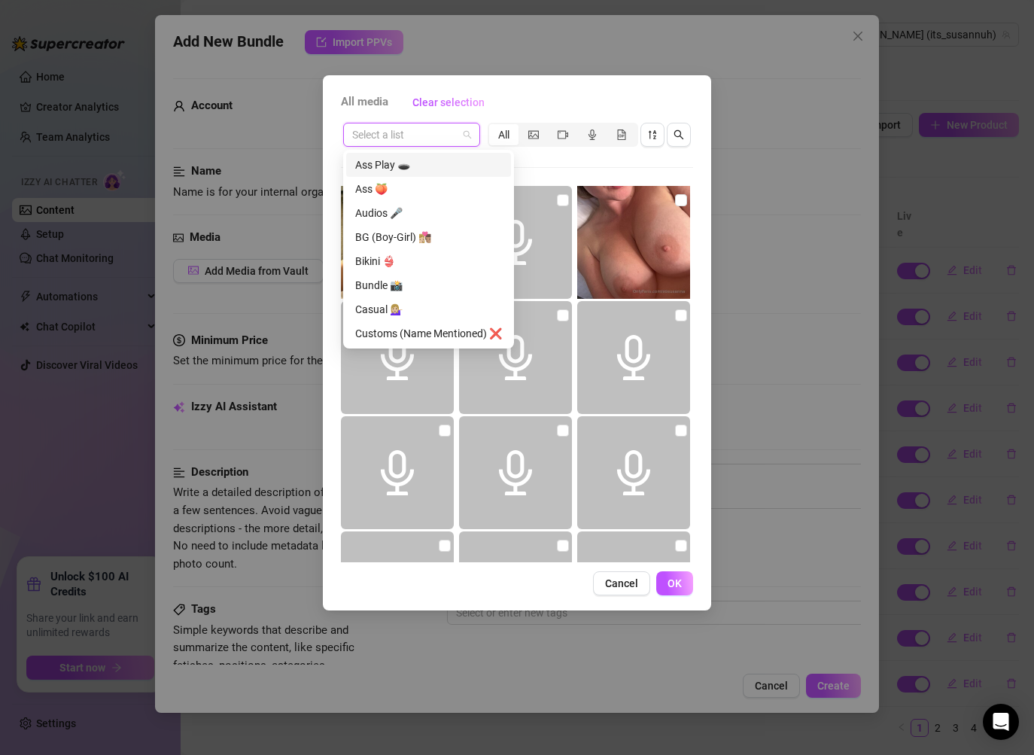
click at [430, 138] on input "search" at bounding box center [404, 134] width 105 height 23
click at [493, 121] on div "Select a list All" at bounding box center [517, 134] width 352 height 29
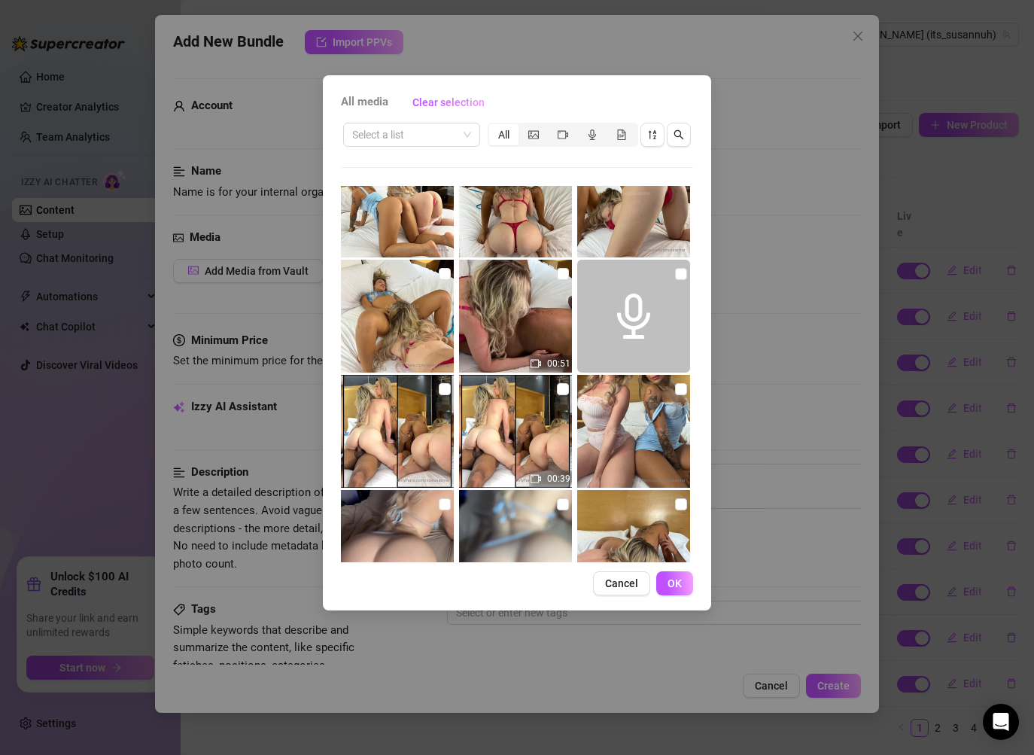
scroll to position [4708, 0]
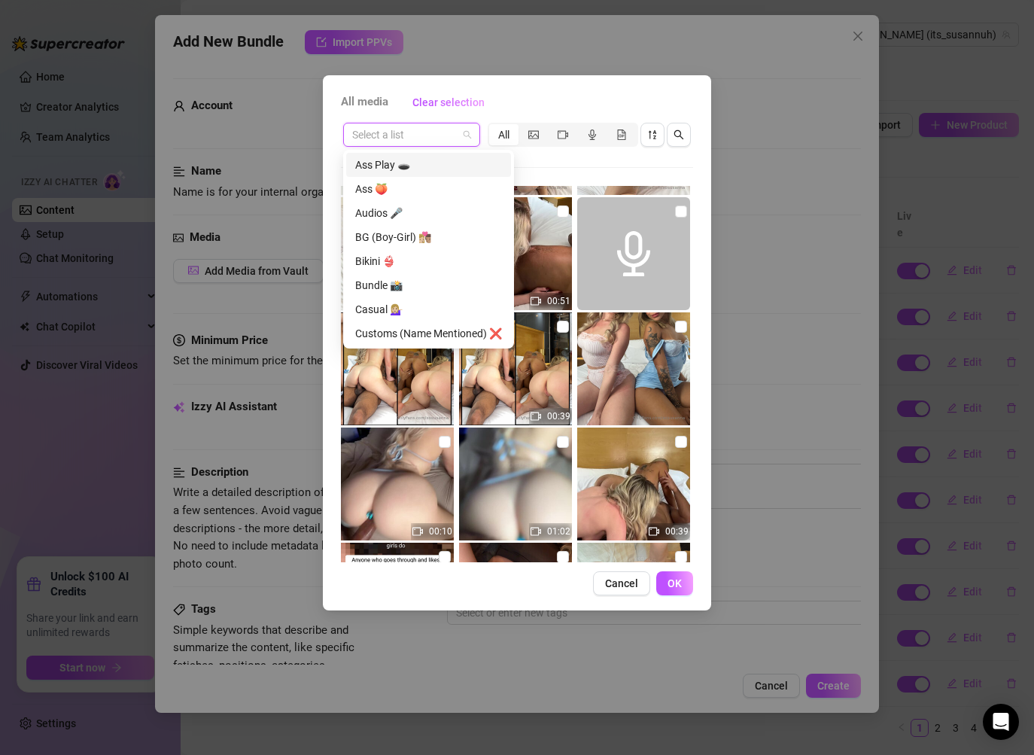
click at [442, 127] on input "search" at bounding box center [404, 134] width 105 height 23
click at [551, 171] on div "Select a list All 05:28 05:05 01:19 03:27 25:31 30:04 01:30 00:41 00:03 00:14 0…" at bounding box center [517, 341] width 352 height 442
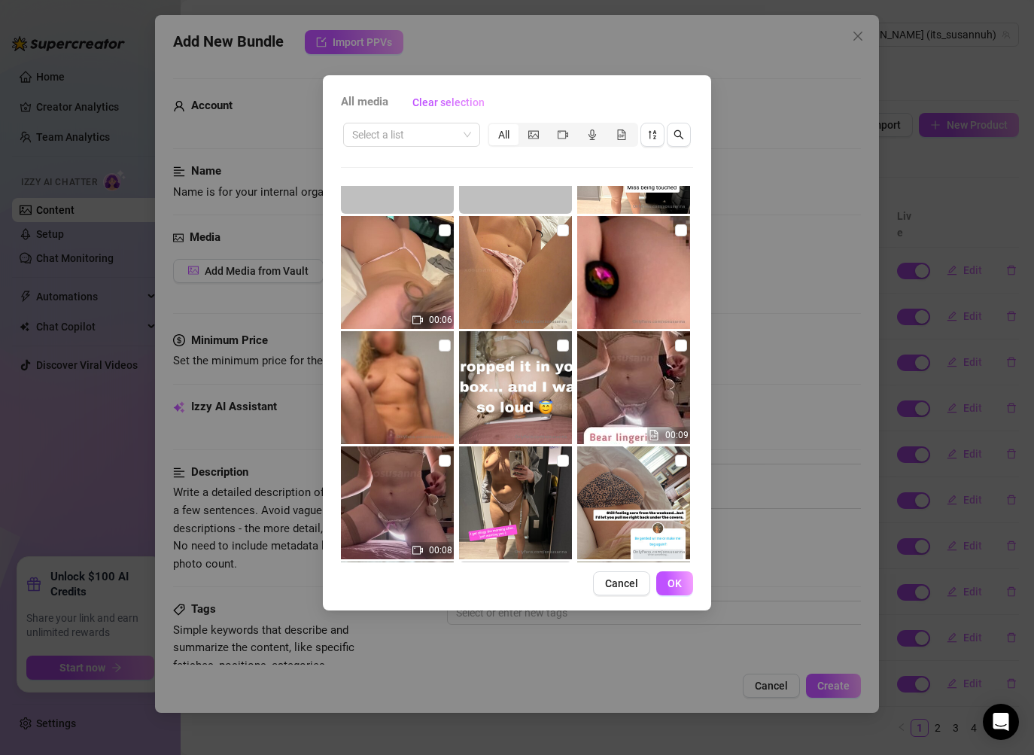
scroll to position [11237, 0]
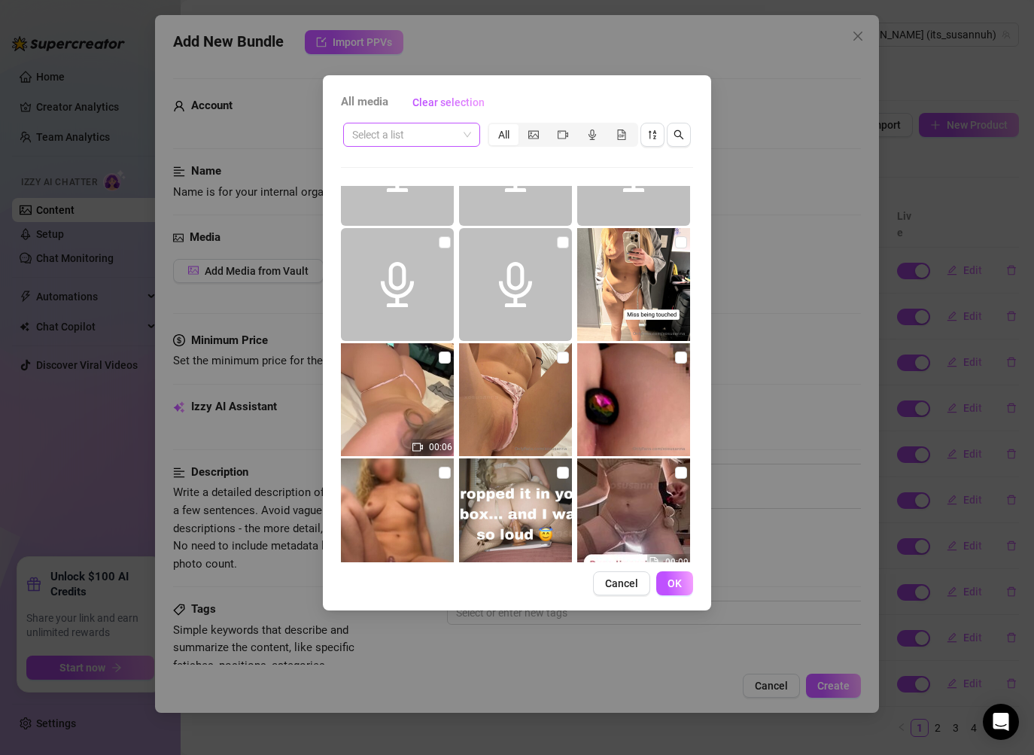
click at [430, 129] on input "search" at bounding box center [404, 134] width 105 height 23
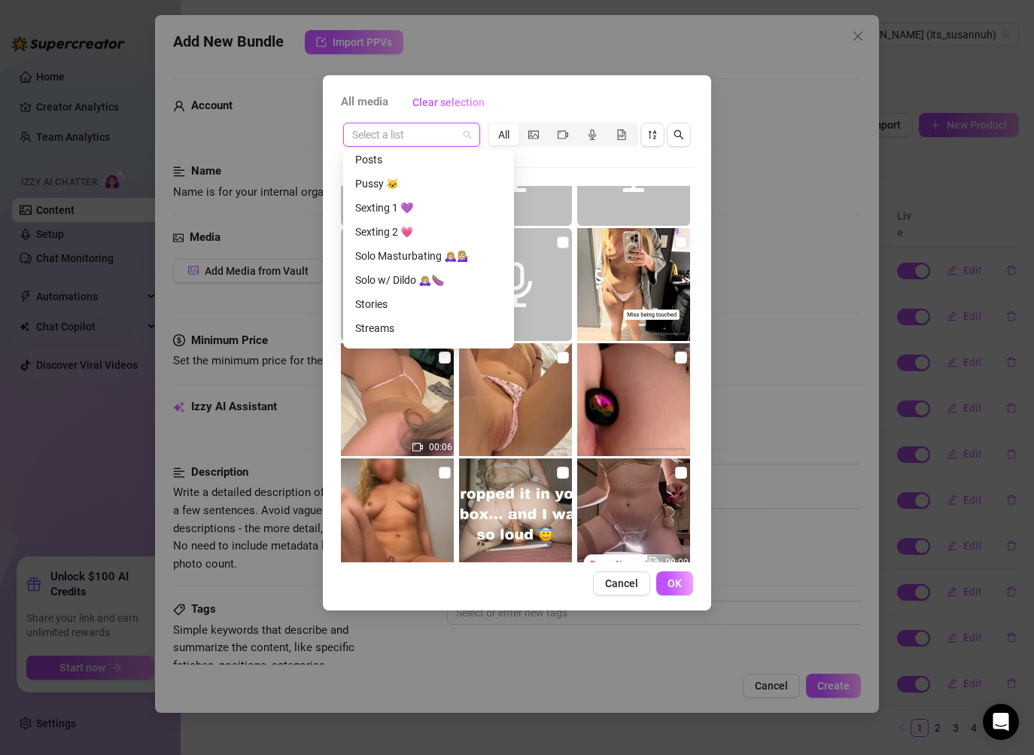
scroll to position [495, 0]
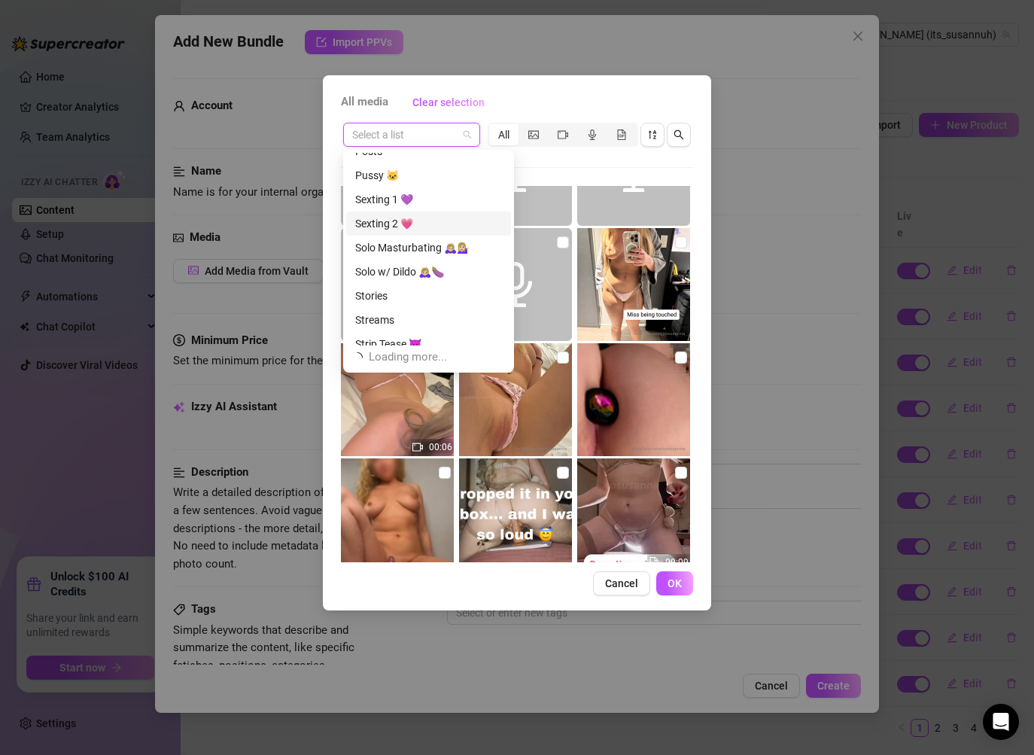
click at [421, 215] on div "Sexting 2 💗" at bounding box center [428, 223] width 147 height 17
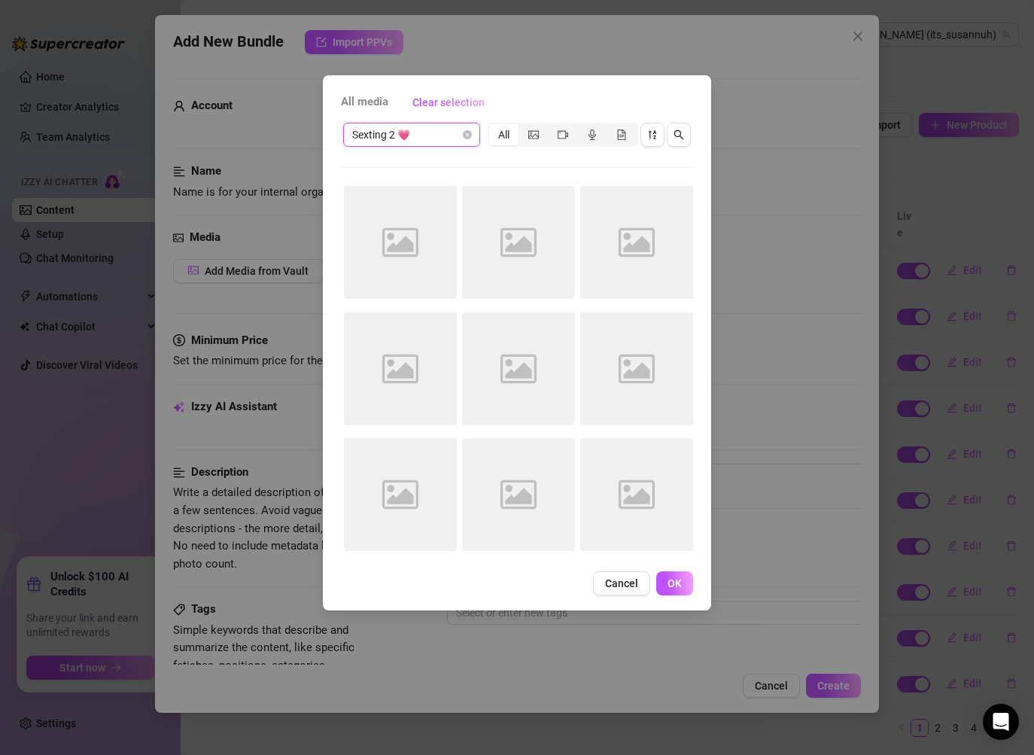
scroll to position [0, 0]
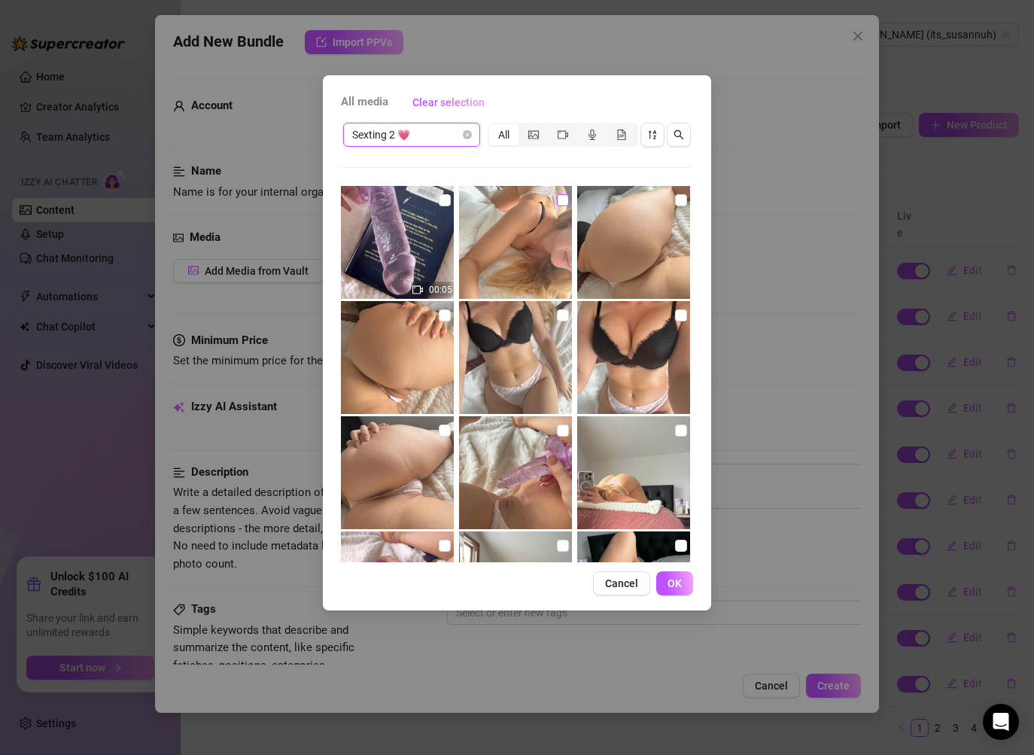
click at [560, 200] on input "checkbox" at bounding box center [563, 200] width 12 height 12
checkbox input "true"
click at [669, 579] on span "OK" at bounding box center [674, 583] width 14 height 12
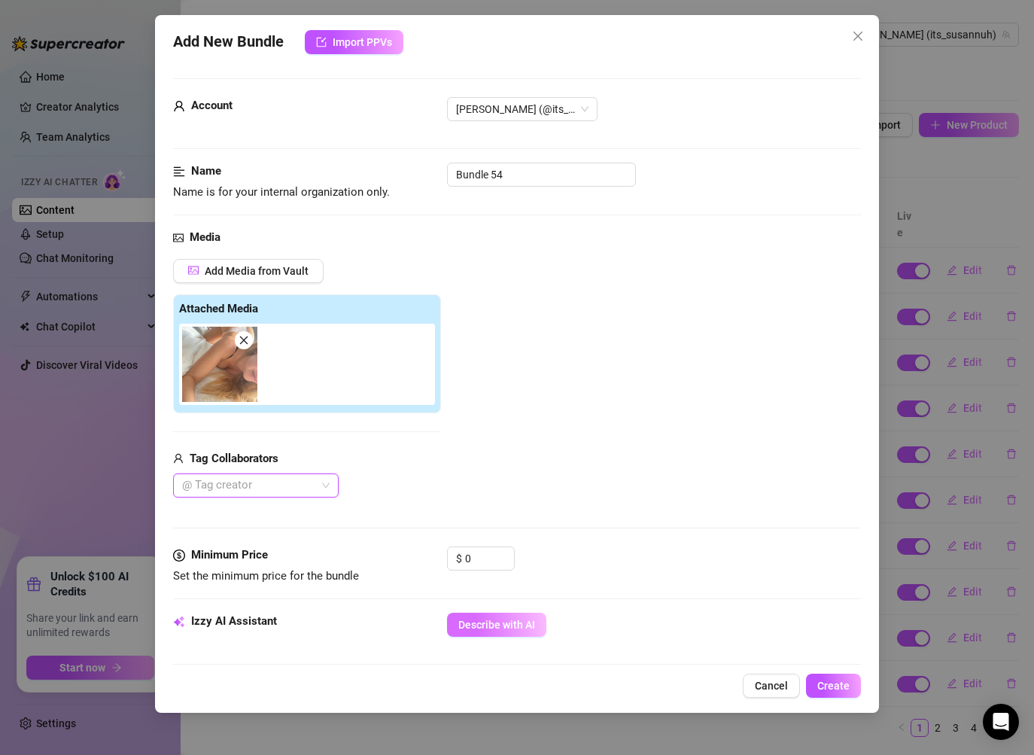
click at [481, 627] on span "Describe with AI" at bounding box center [496, 624] width 77 height 12
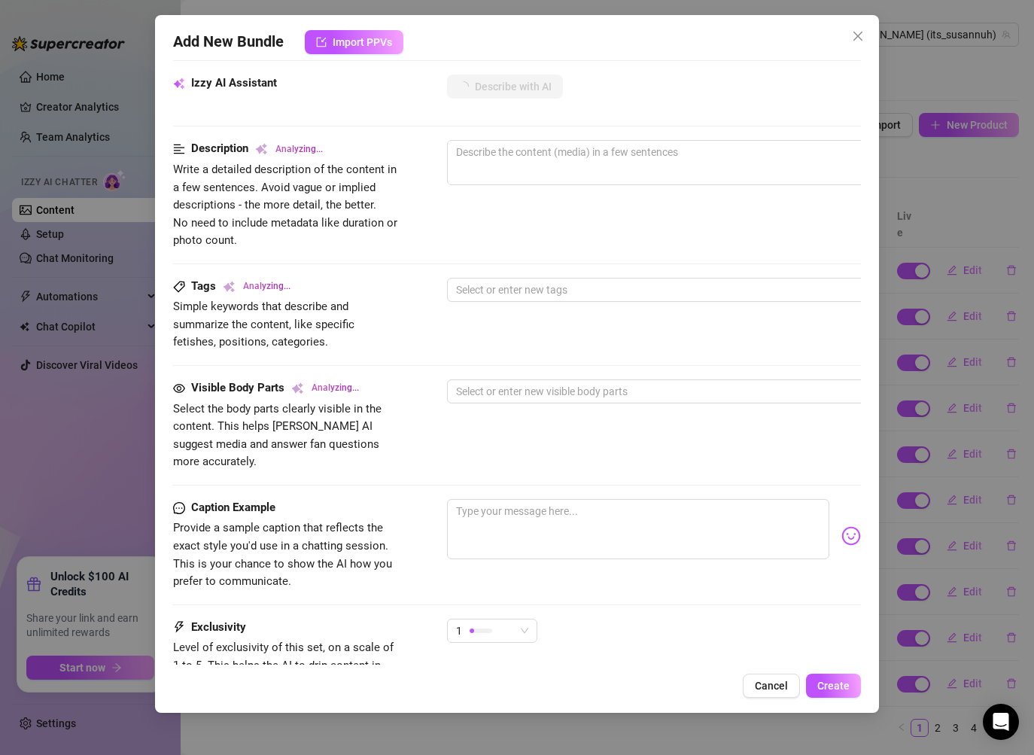
scroll to position [545, 0]
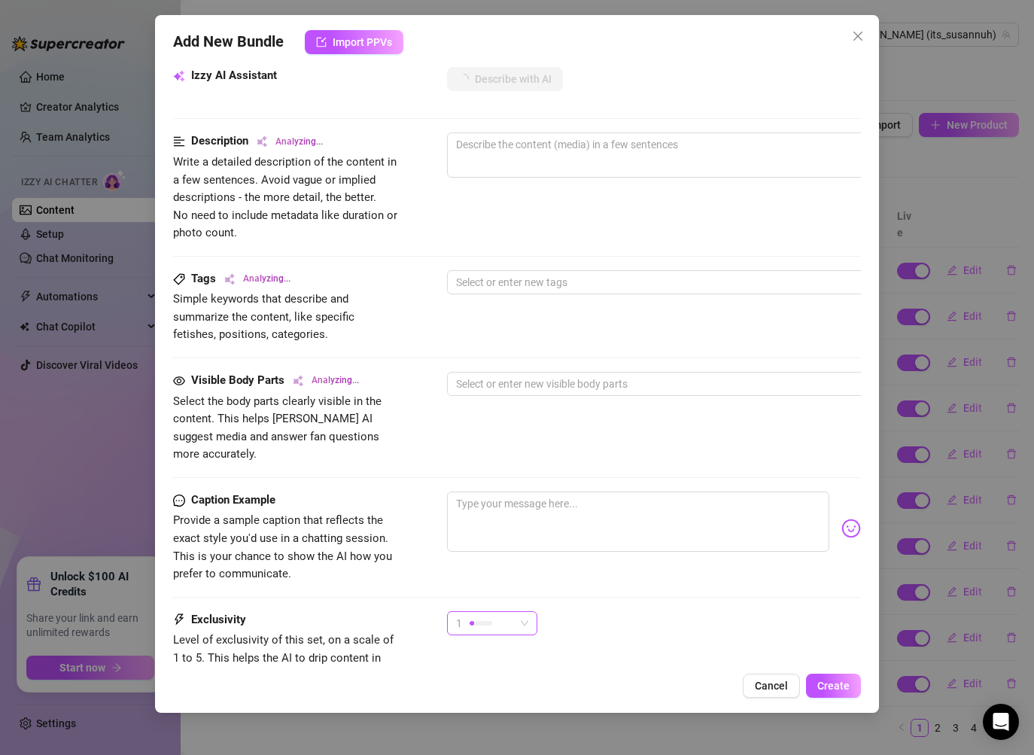
click at [513, 612] on div "1" at bounding box center [485, 623] width 59 height 23
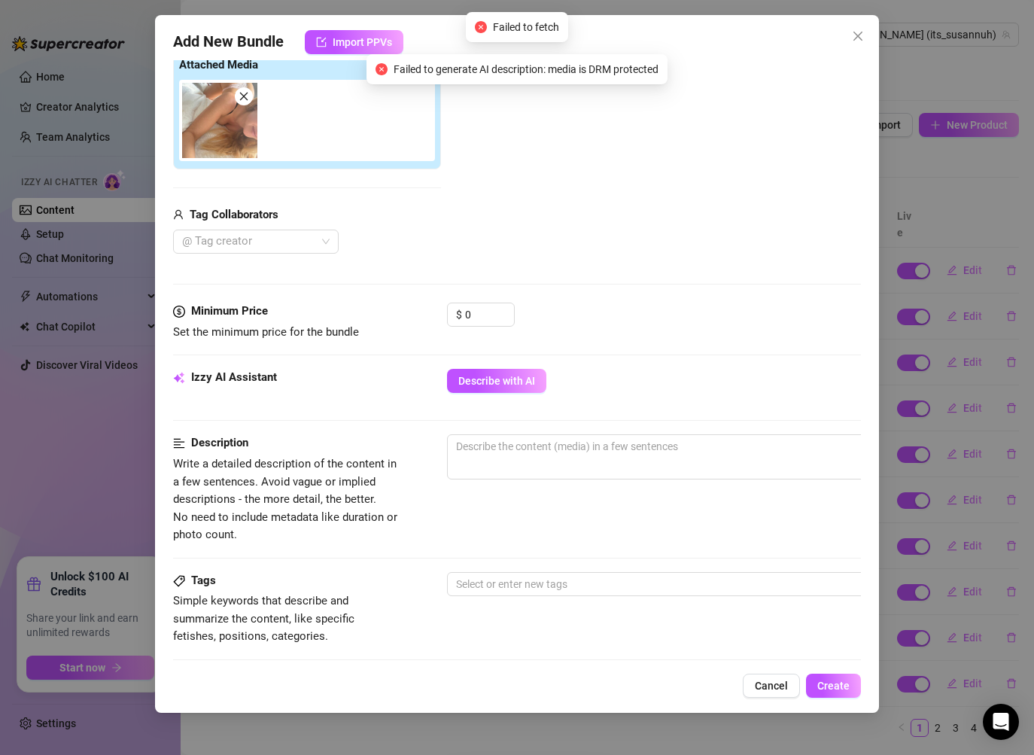
scroll to position [211, 0]
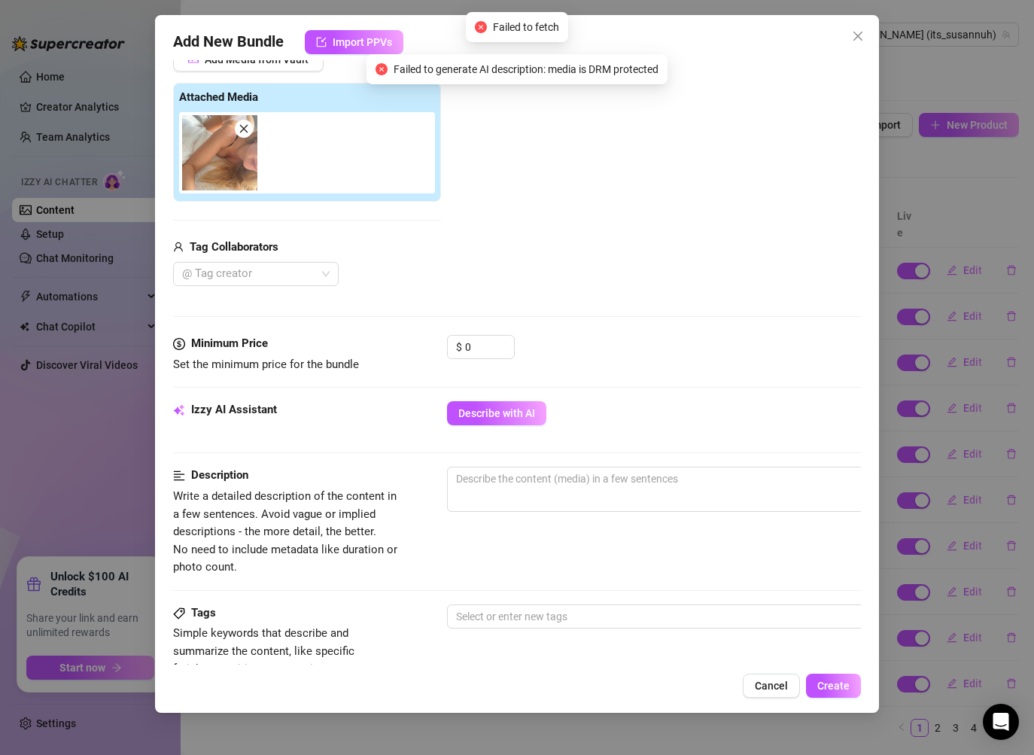
click at [408, 506] on div "Description Write a detailed description of the content in a few sentences. Avo…" at bounding box center [517, 520] width 688 height 109
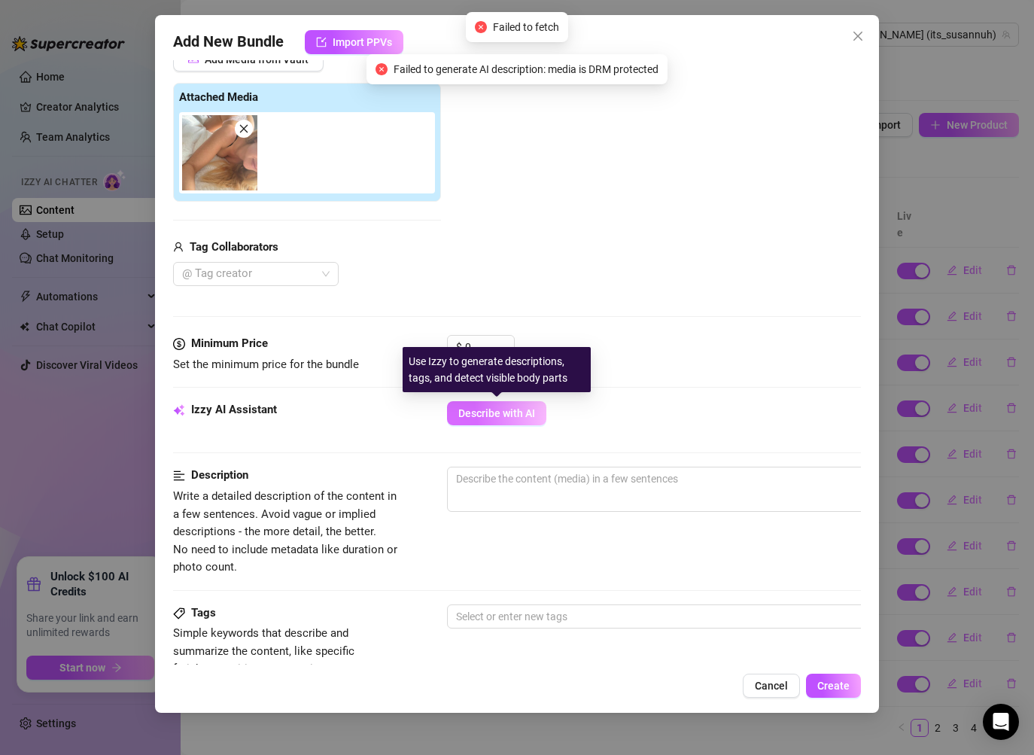
click at [466, 401] on button "Describe with AI" at bounding box center [496, 413] width 99 height 24
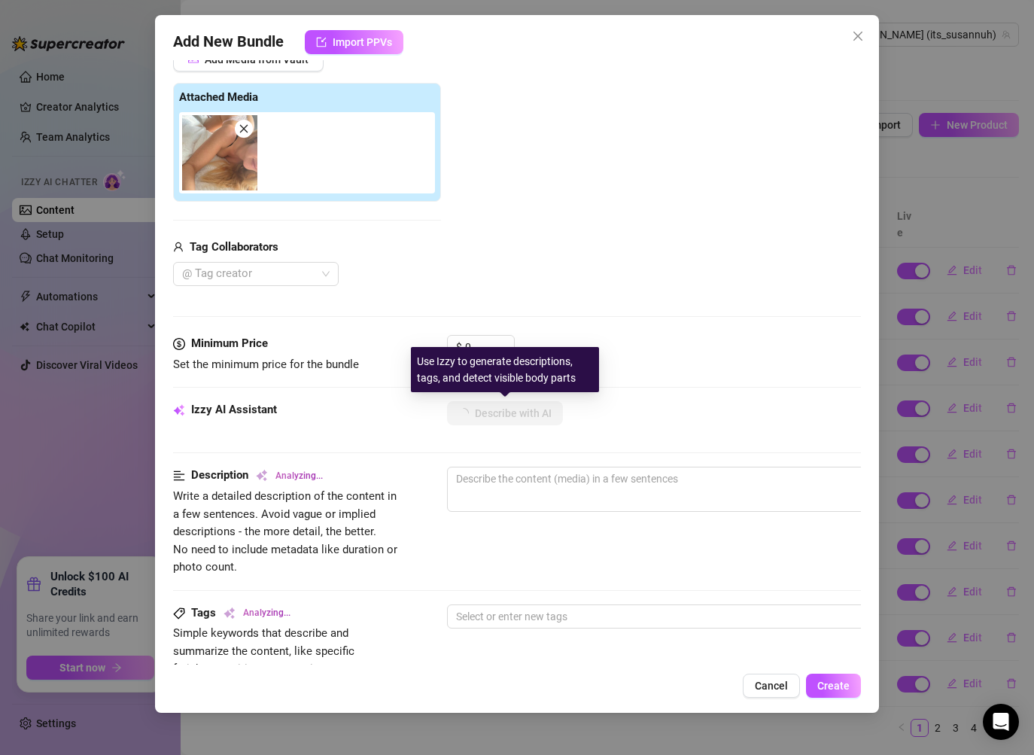
type textarea "[PERSON_NAME]"
type textarea "[PERSON_NAME] is"
type textarea "[PERSON_NAME] is on"
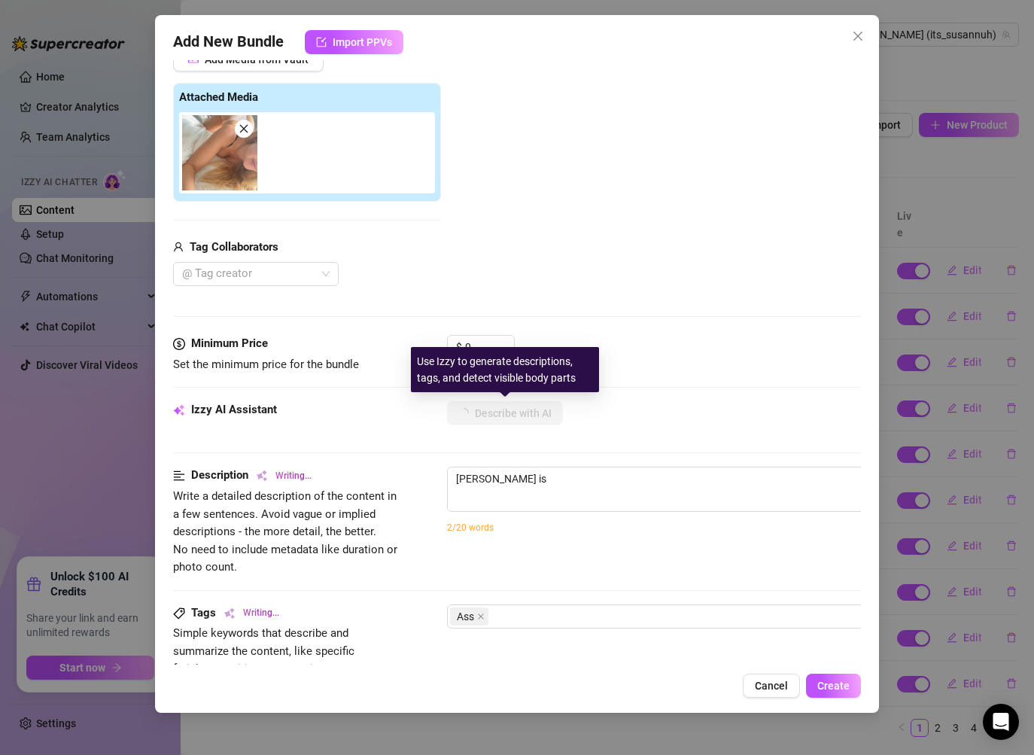
type textarea "[PERSON_NAME] is on"
type textarea "[PERSON_NAME] is on all"
type textarea "[PERSON_NAME] is on all fours"
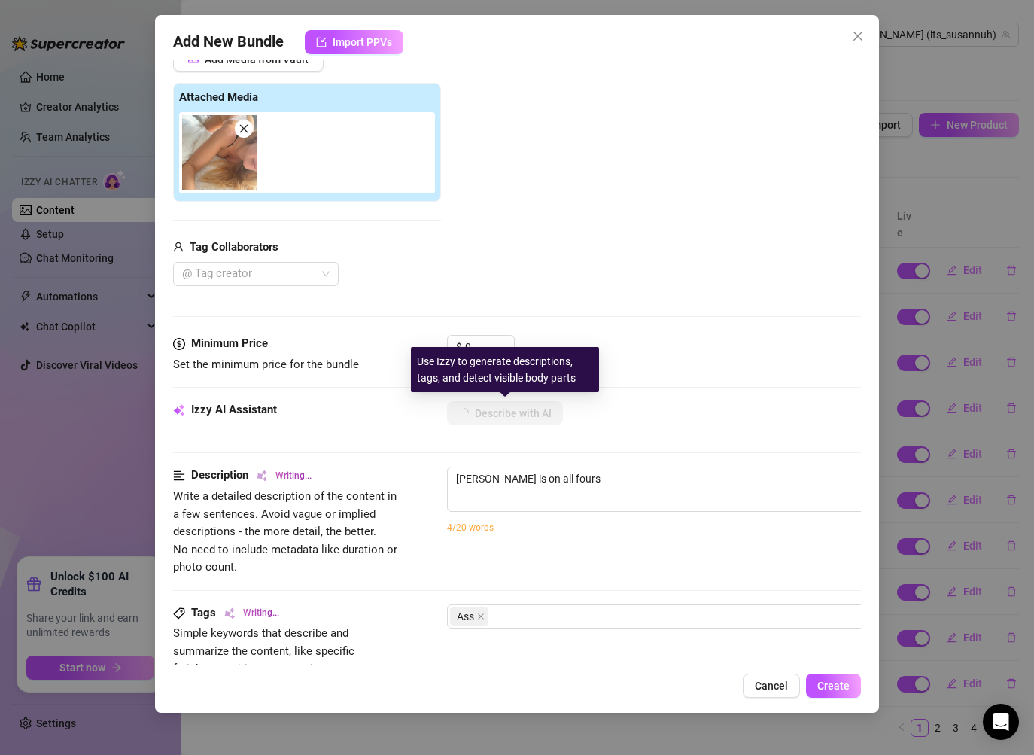
type textarea "[PERSON_NAME] is on all fours on"
type textarea "[PERSON_NAME] is on all fours on a"
type textarea "[PERSON_NAME] is on all fours on a bed,"
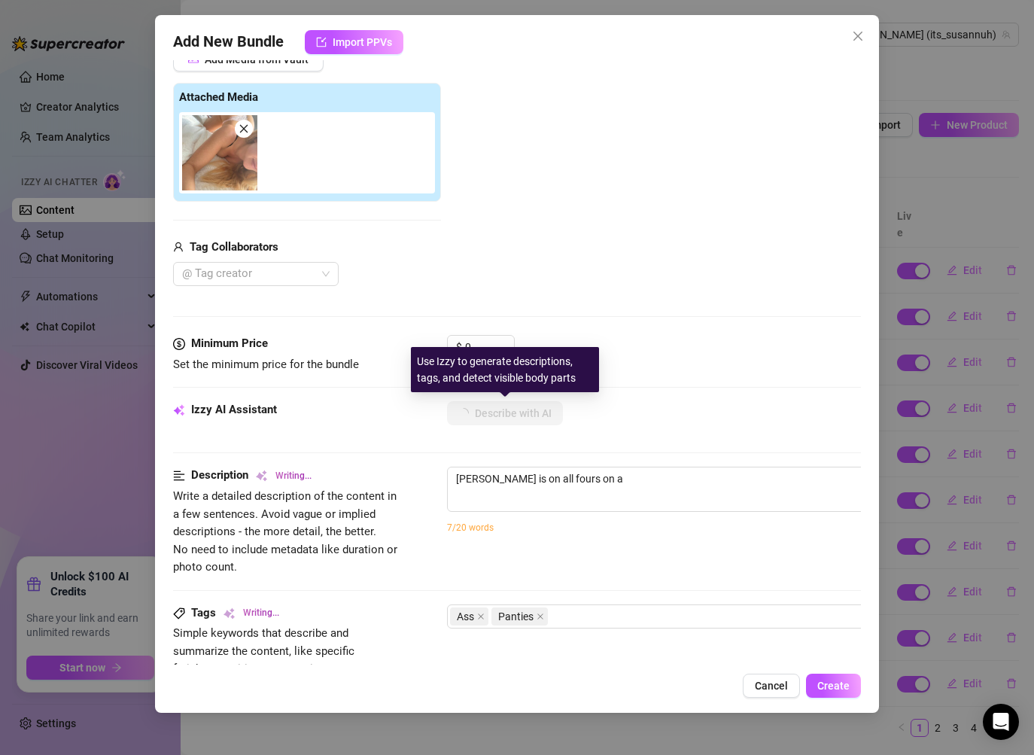
type textarea "[PERSON_NAME] is on all fours on a bed,"
type textarea "[PERSON_NAME] is on all fours on a bed, wearing"
type textarea "[PERSON_NAME] is on all fours on a bed, wearing sheer"
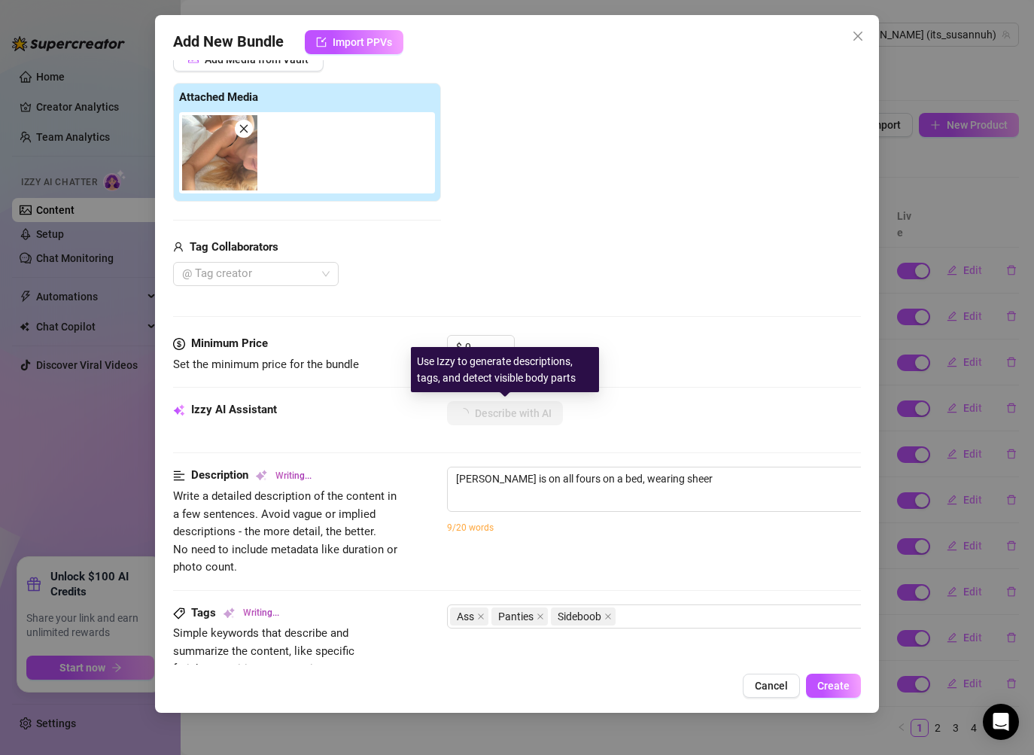
type textarea "[PERSON_NAME] is on all fours on a bed, wearing sheer white"
type textarea "[PERSON_NAME] is on all fours on a bed, wearing sheer white lace"
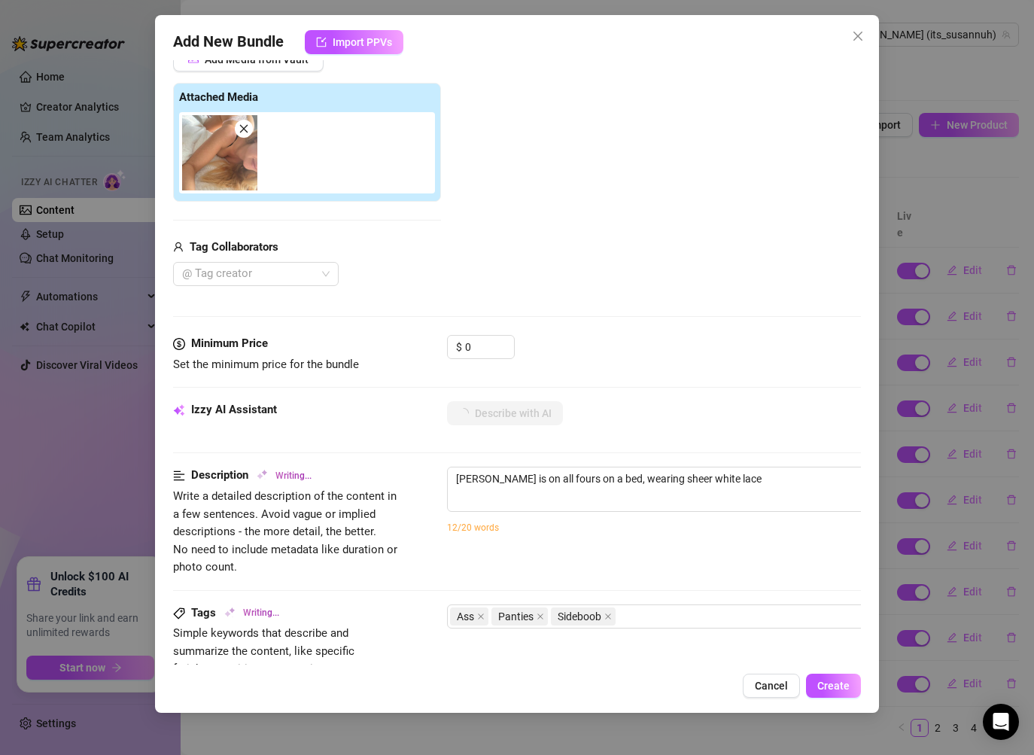
type textarea "[PERSON_NAME] is on all fours on a bed, wearing sheer white lace panties"
type textarea "[PERSON_NAME] is on all fours on a bed, wearing sheer white lace panties that"
type textarea "[PERSON_NAME] is on all fours on a bed, wearing sheer white lace panties that r…"
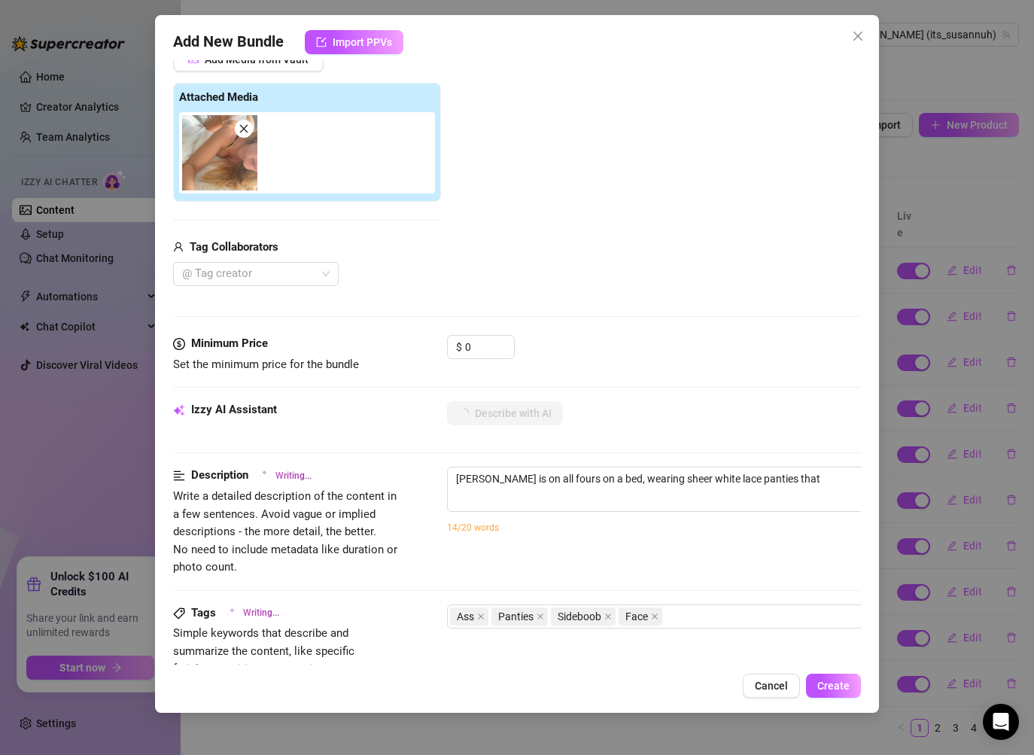
type textarea "[PERSON_NAME] is on all fours on a bed, wearing sheer white lace panties that r…"
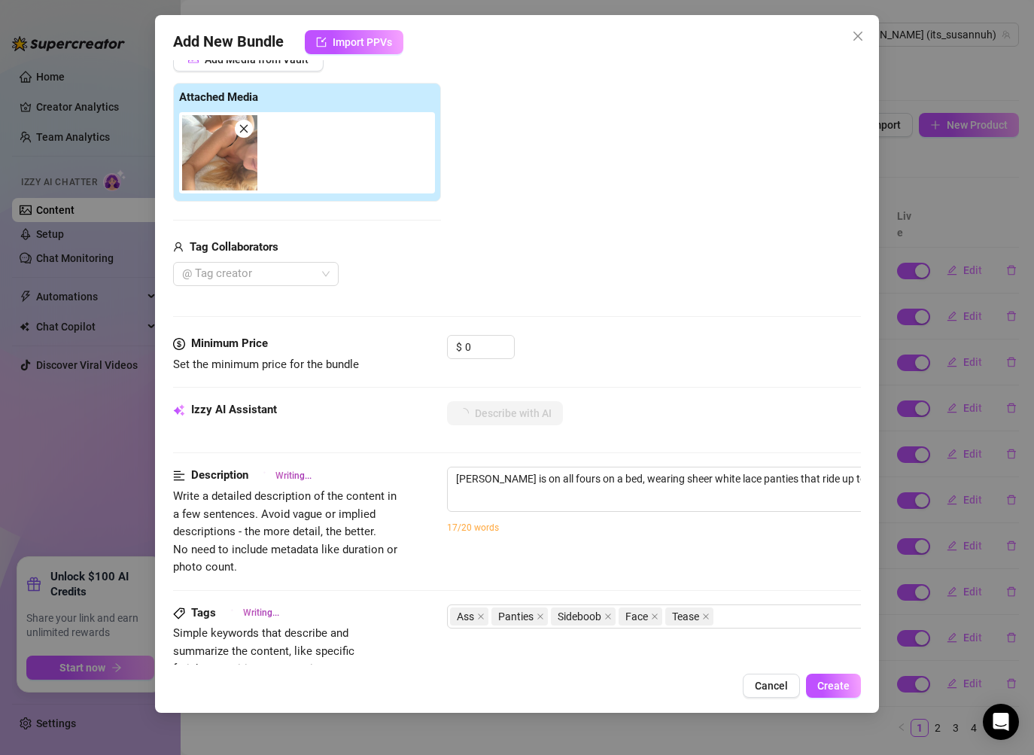
type textarea "[PERSON_NAME] is on all fours on a bed, wearing sheer white lace panties that r…"
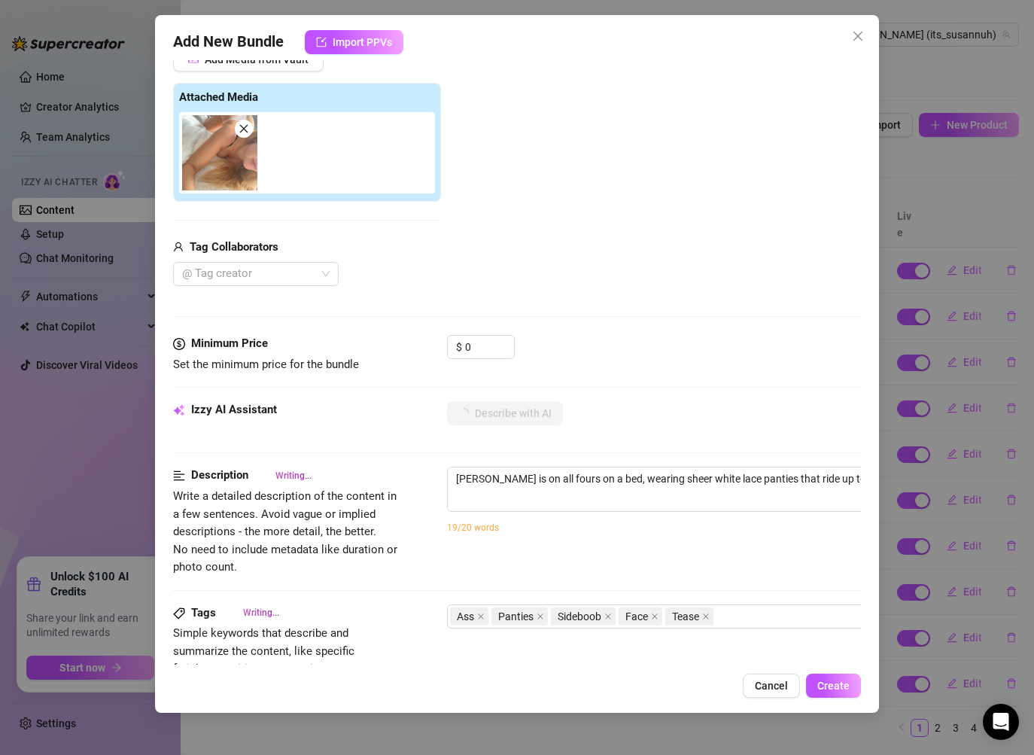
type textarea "[PERSON_NAME] is on all fours on a bed, wearing sheer white lace panties that r…"
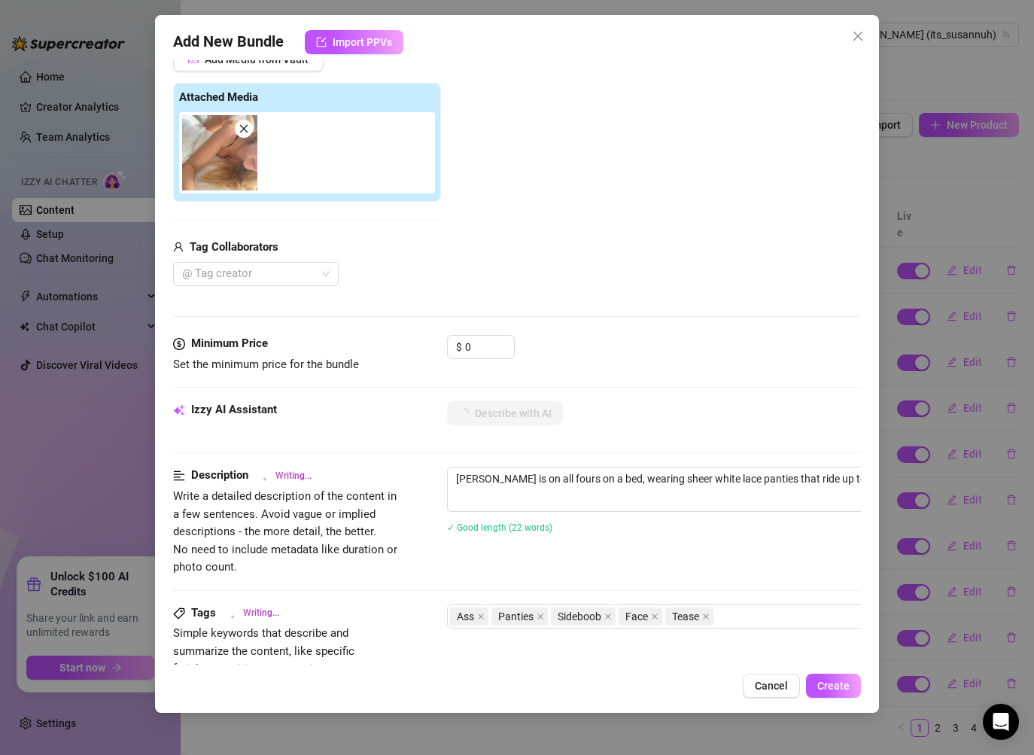
type textarea "[PERSON_NAME] is on all fours on a bed, wearing sheer white lace panties that r…"
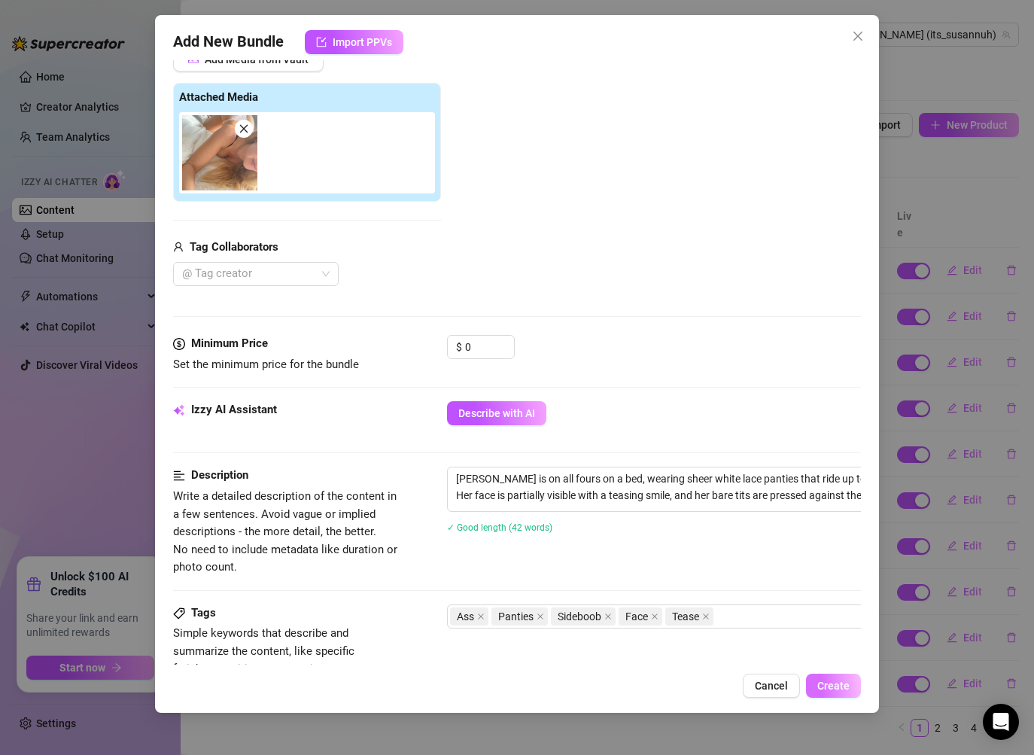
click at [832, 682] on span "Create" at bounding box center [833, 685] width 32 height 12
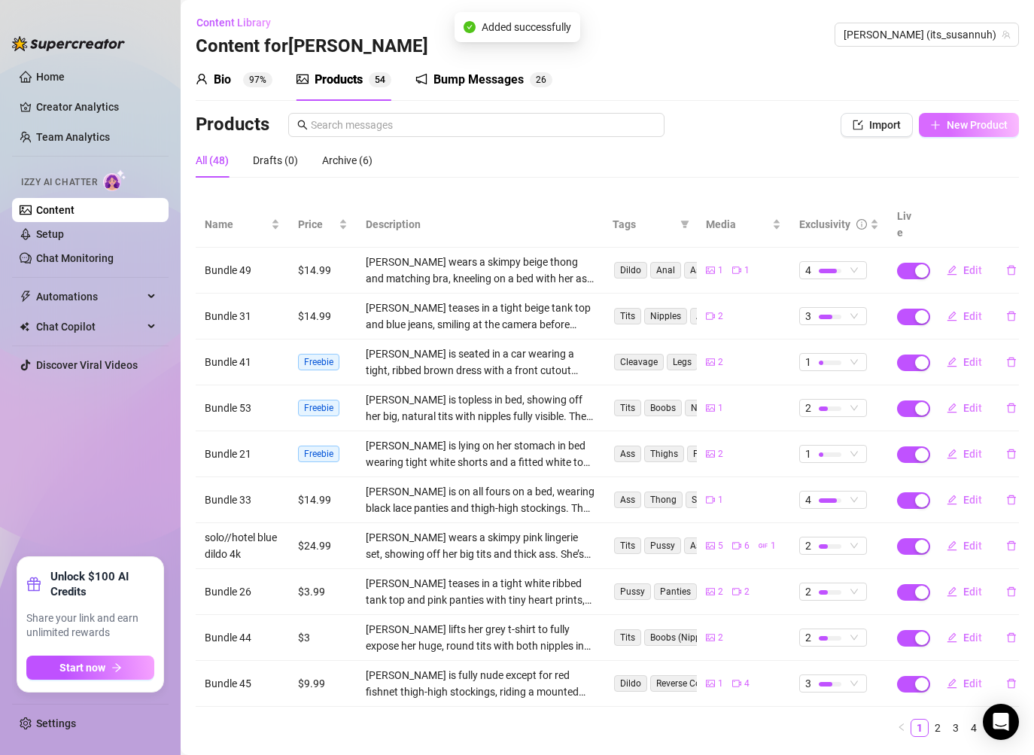
click at [977, 114] on button "New Product" at bounding box center [969, 125] width 100 height 24
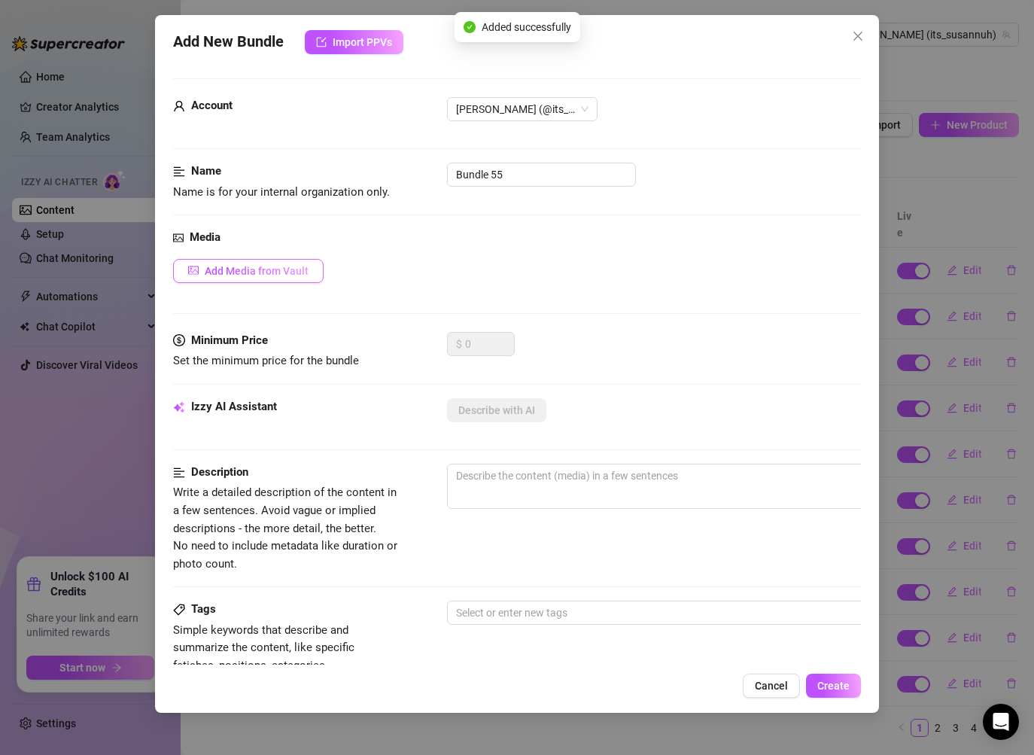
click at [232, 275] on span "Add Media from Vault" at bounding box center [257, 271] width 104 height 12
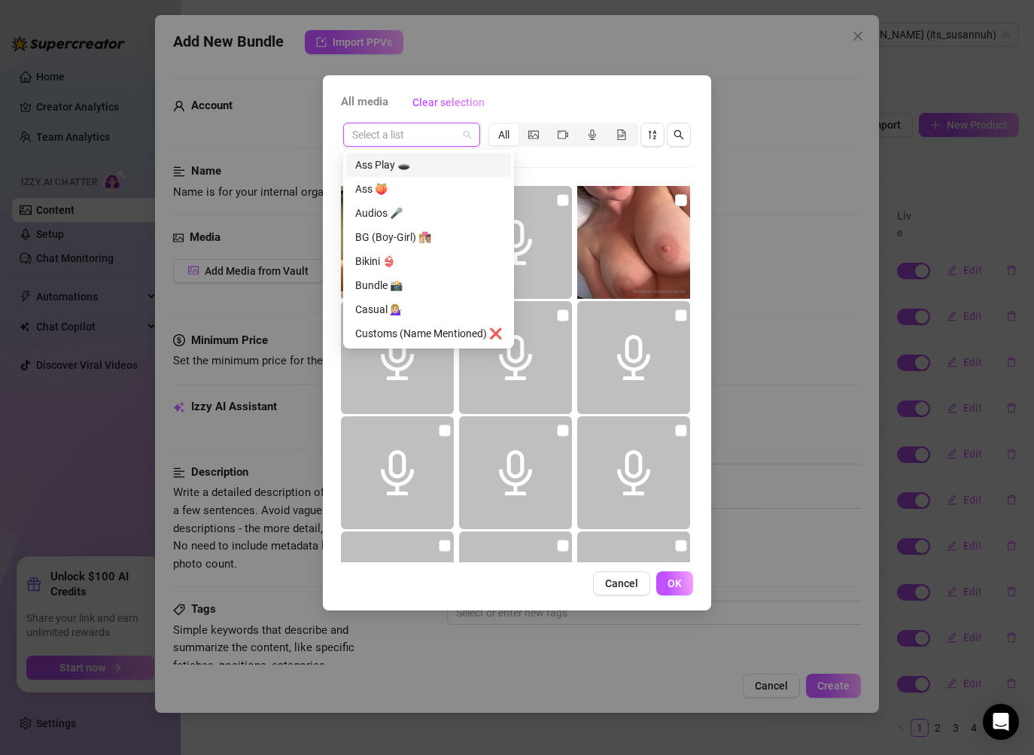
click at [366, 136] on input "search" at bounding box center [404, 134] width 105 height 23
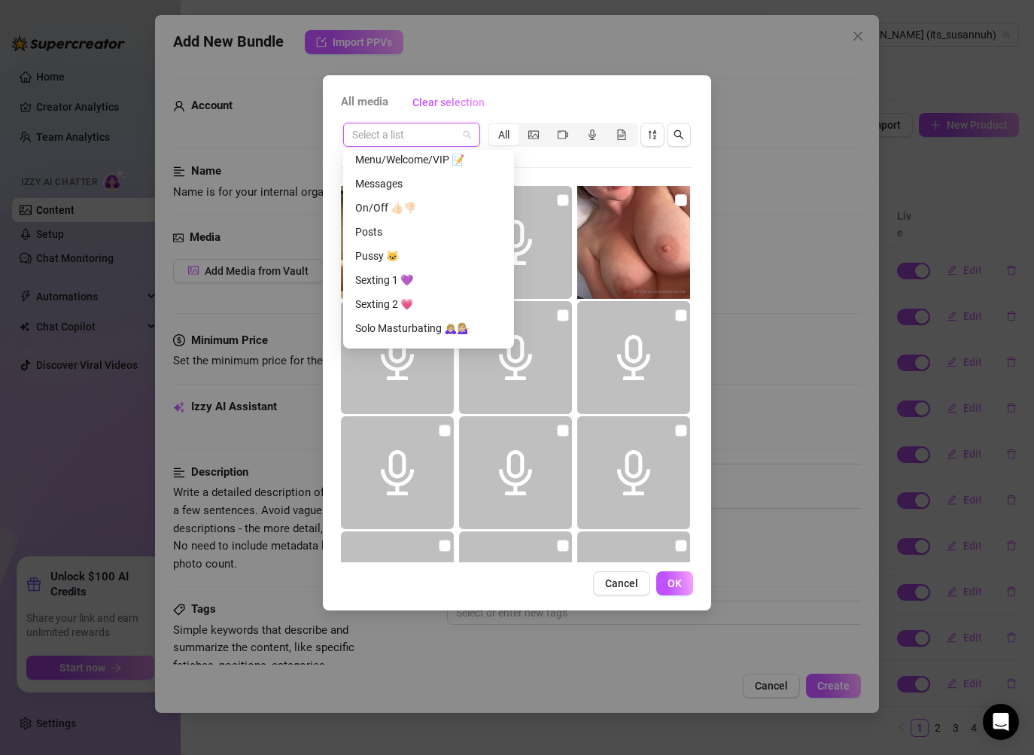
scroll to position [424, 0]
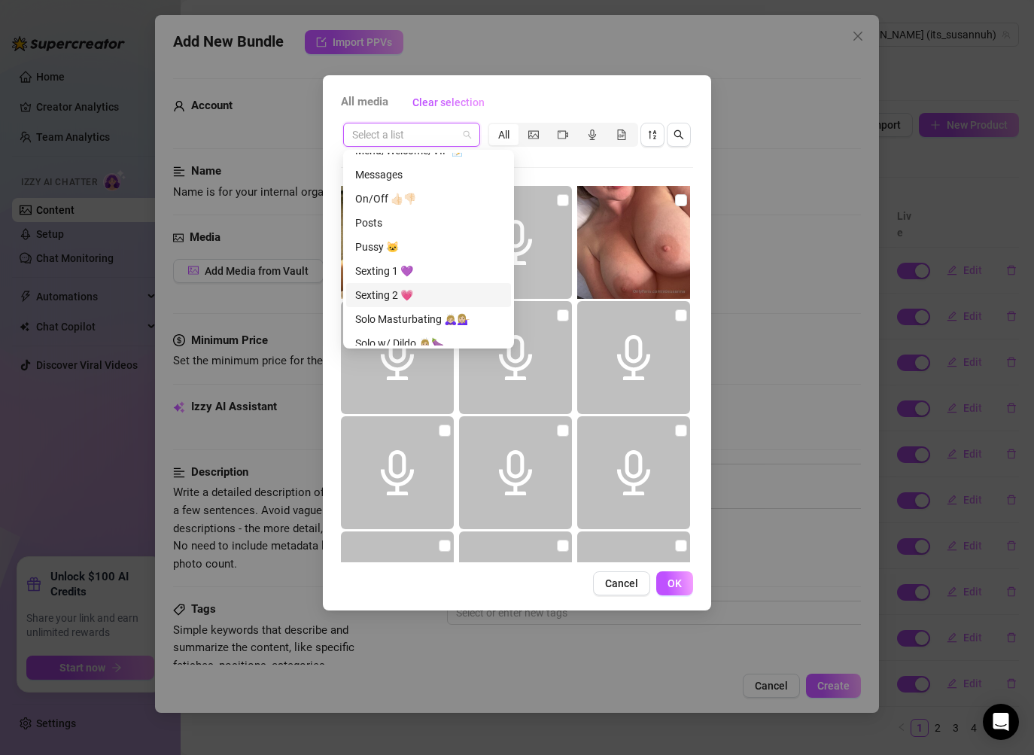
click at [393, 296] on div "Sexting 2 💗" at bounding box center [428, 295] width 147 height 17
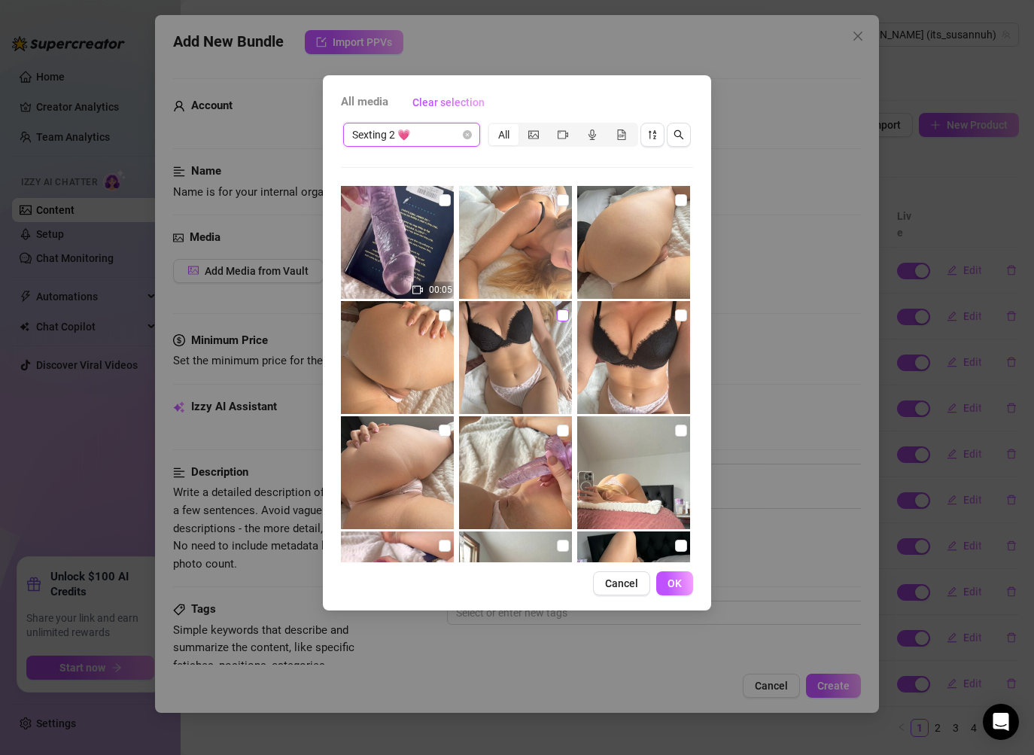
click at [563, 312] on input "checkbox" at bounding box center [563, 315] width 12 height 12
click at [680, 319] on input "checkbox" at bounding box center [681, 315] width 12 height 12
click at [676, 578] on span "OK" at bounding box center [674, 583] width 14 height 12
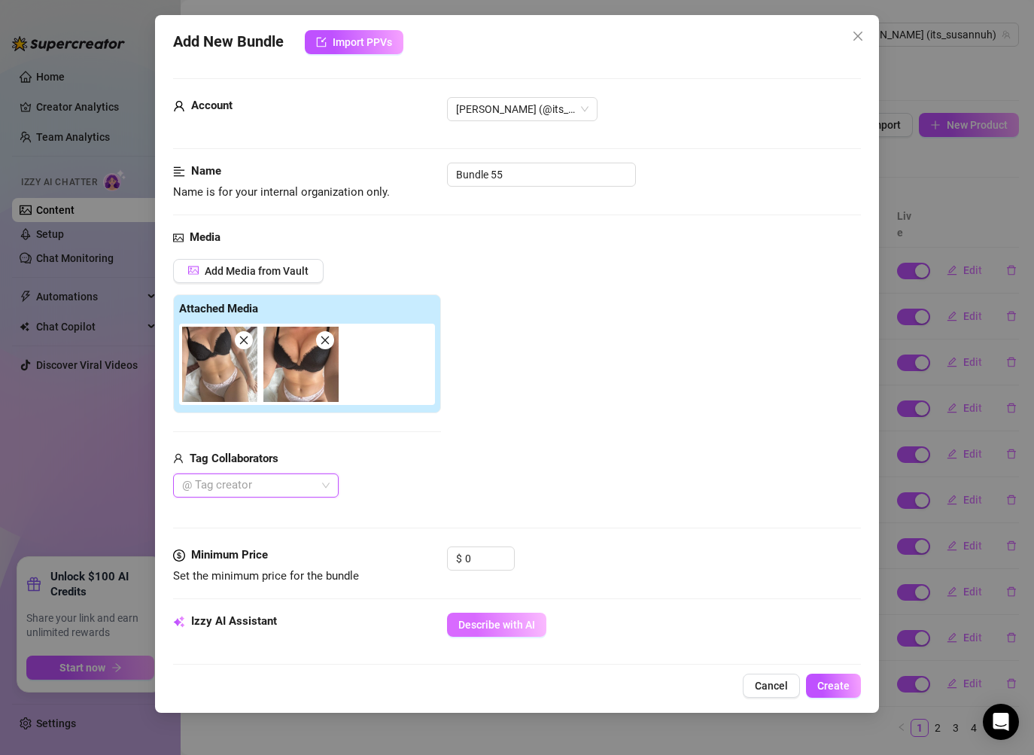
click at [514, 624] on span "Describe with AI" at bounding box center [496, 624] width 77 height 12
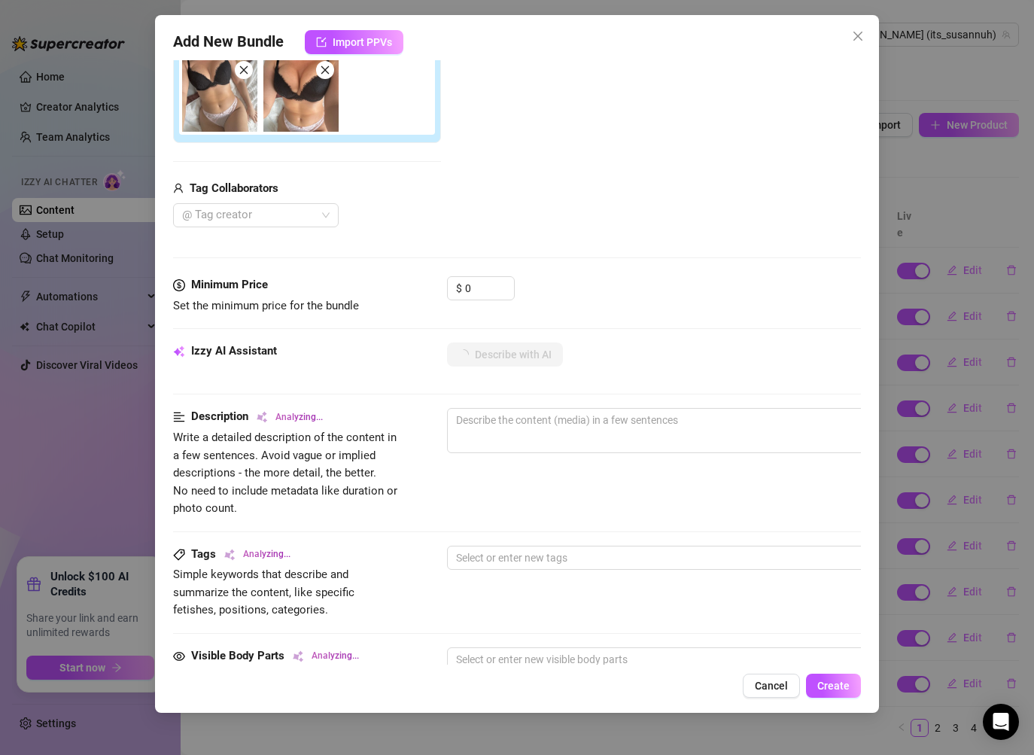
scroll to position [265, 0]
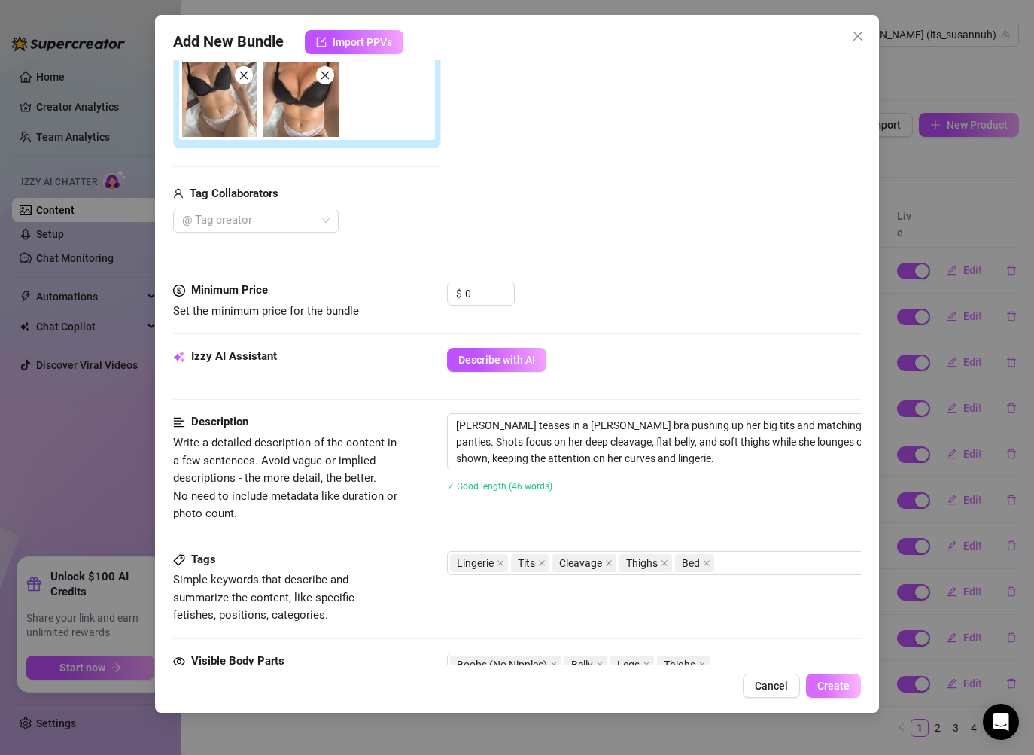
click at [842, 683] on span "Create" at bounding box center [833, 685] width 32 height 12
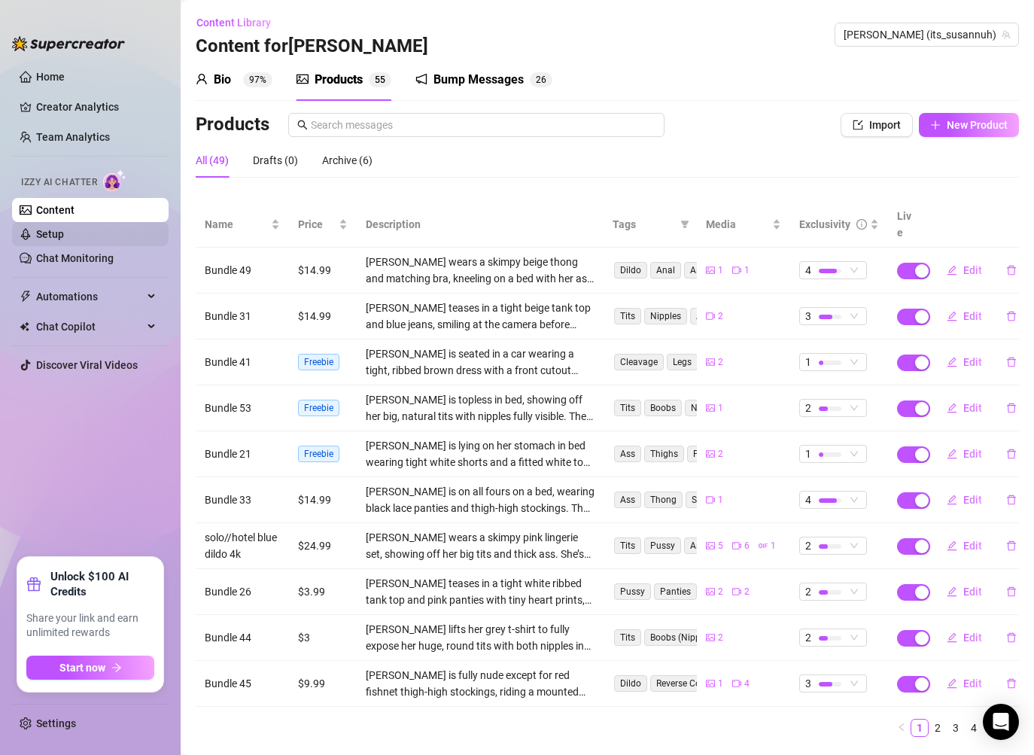
click at [60, 229] on link "Setup" at bounding box center [50, 234] width 28 height 12
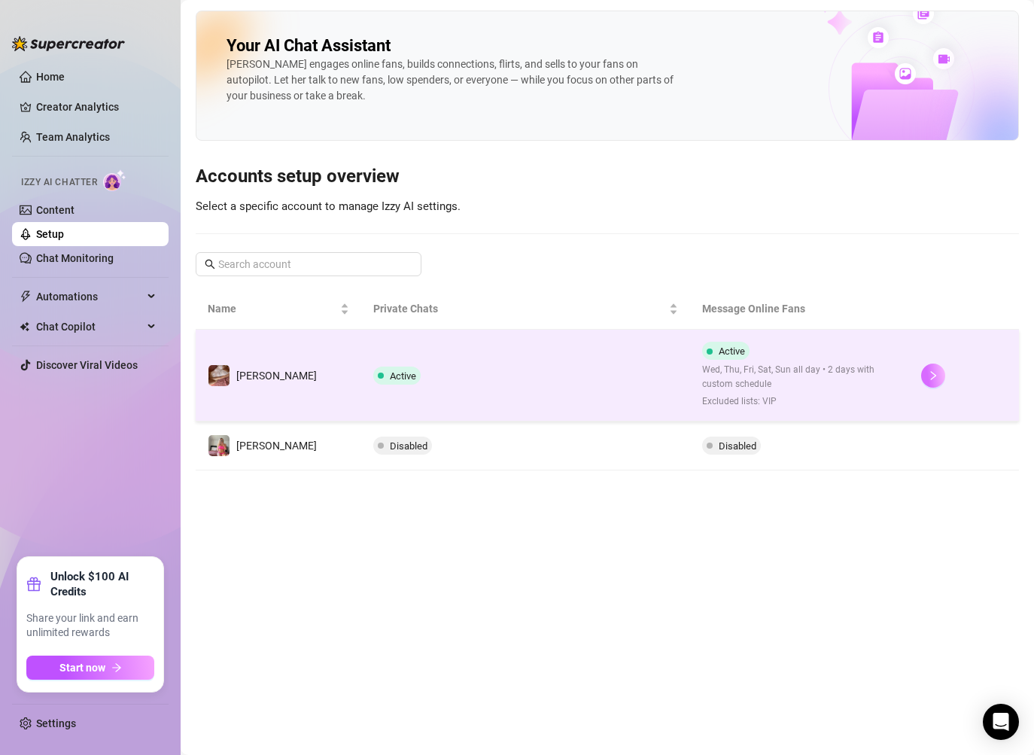
click at [928, 376] on icon "right" at bounding box center [933, 375] width 11 height 11
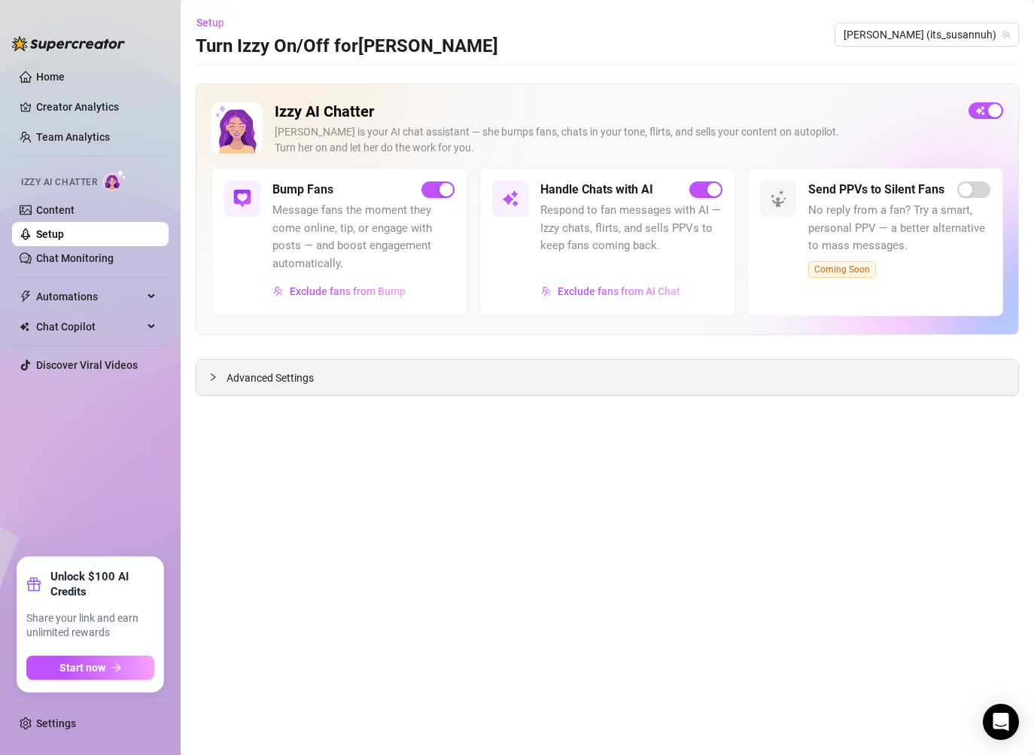
click at [278, 374] on span "Advanced Settings" at bounding box center [269, 377] width 87 height 17
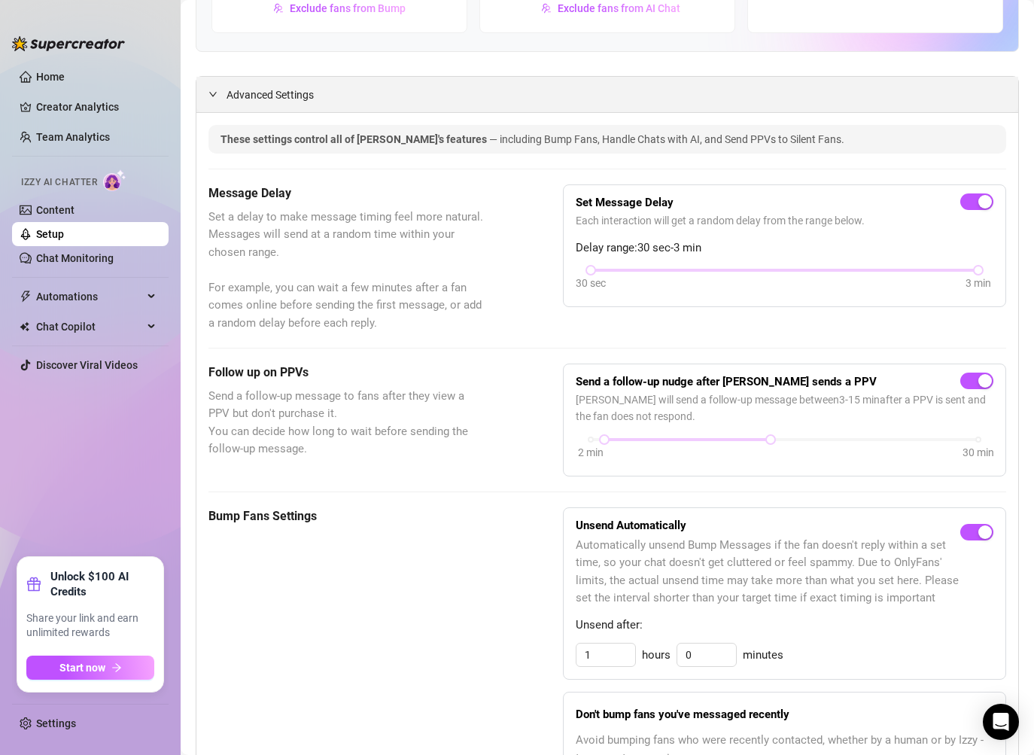
scroll to position [282, 0]
drag, startPoint x: 979, startPoint y: 271, endPoint x: 843, endPoint y: 279, distance: 137.2
click at [843, 279] on div "30 sec 3 min" at bounding box center [784, 280] width 418 height 29
click at [824, 313] on div "Message Delay Set a delay to make message timing feel more natural. Messages wi…" at bounding box center [606, 259] width 797 height 148
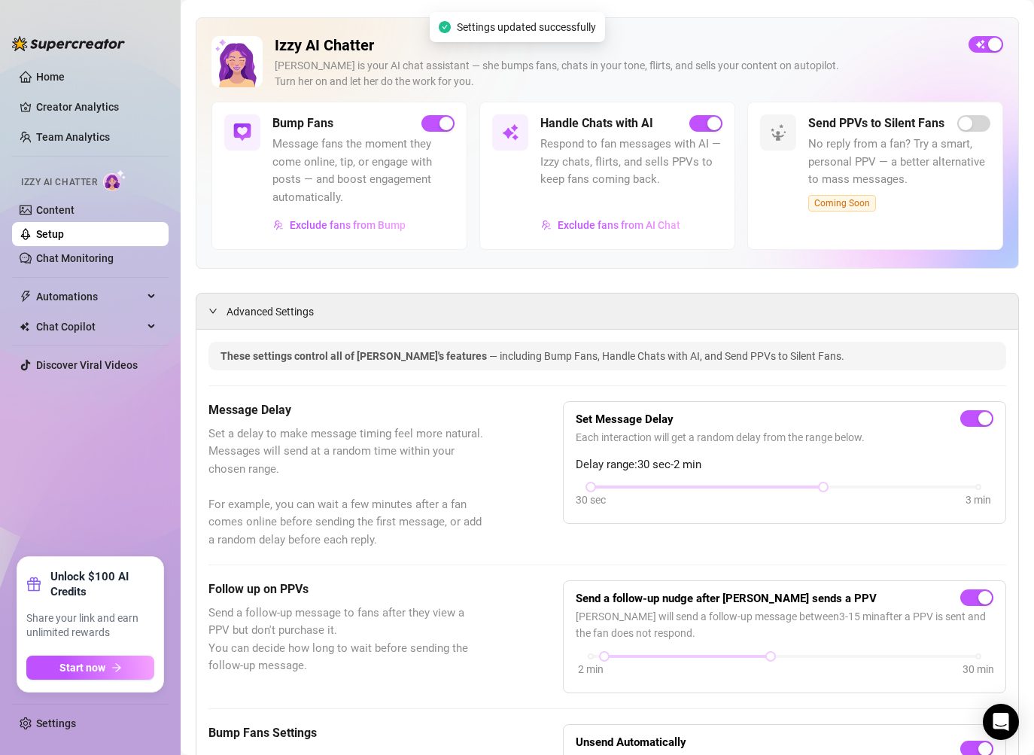
scroll to position [0, 0]
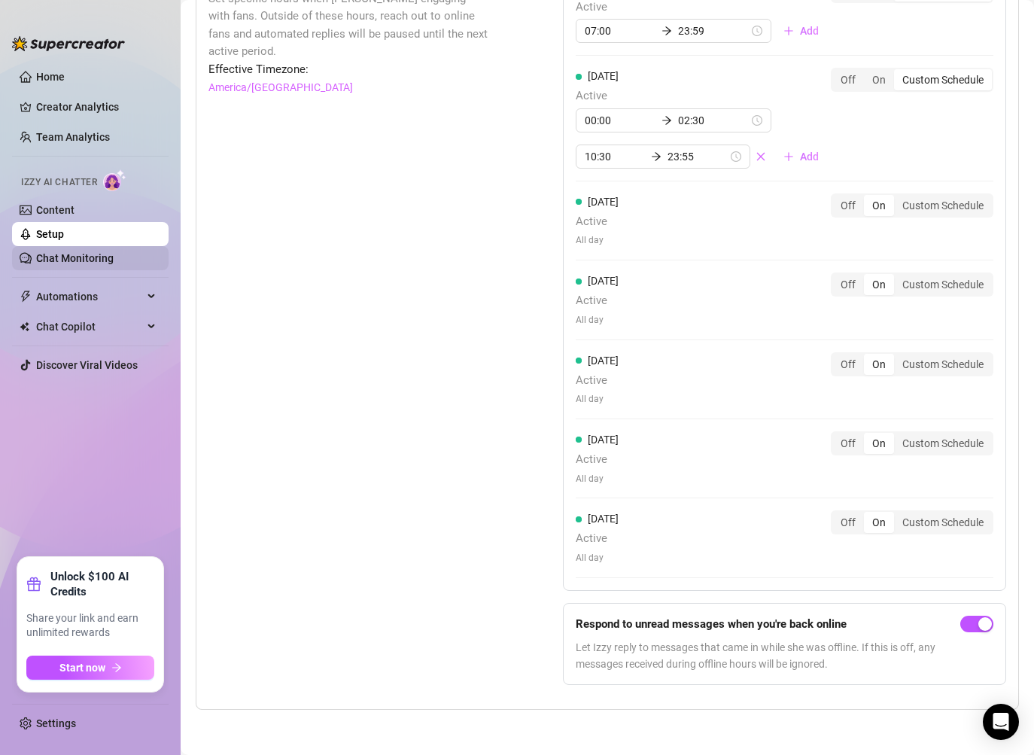
click at [80, 252] on link "Chat Monitoring" at bounding box center [74, 258] width 77 height 12
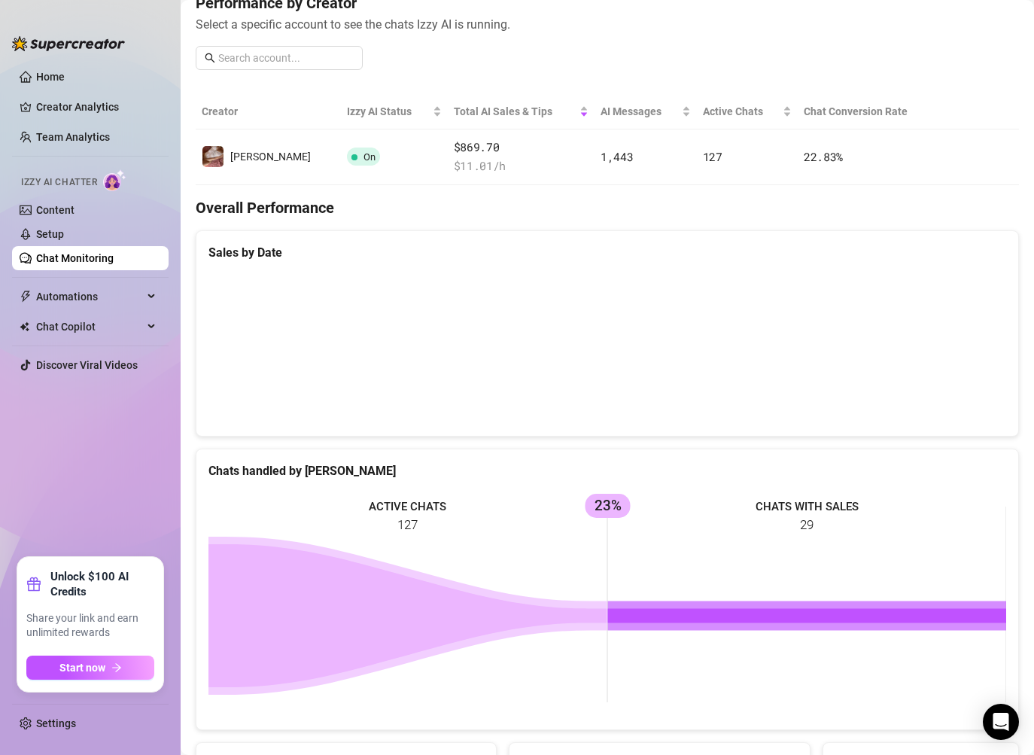
scroll to position [317, 0]
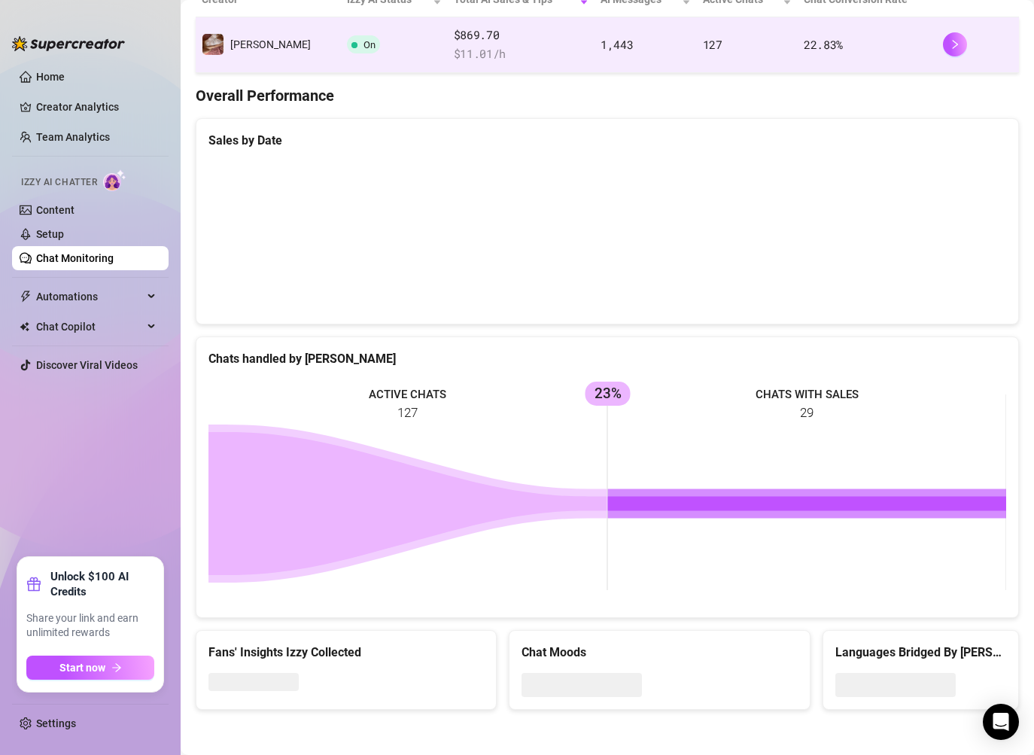
click at [931, 45] on td "22.83 %" at bounding box center [866, 45] width 139 height 56
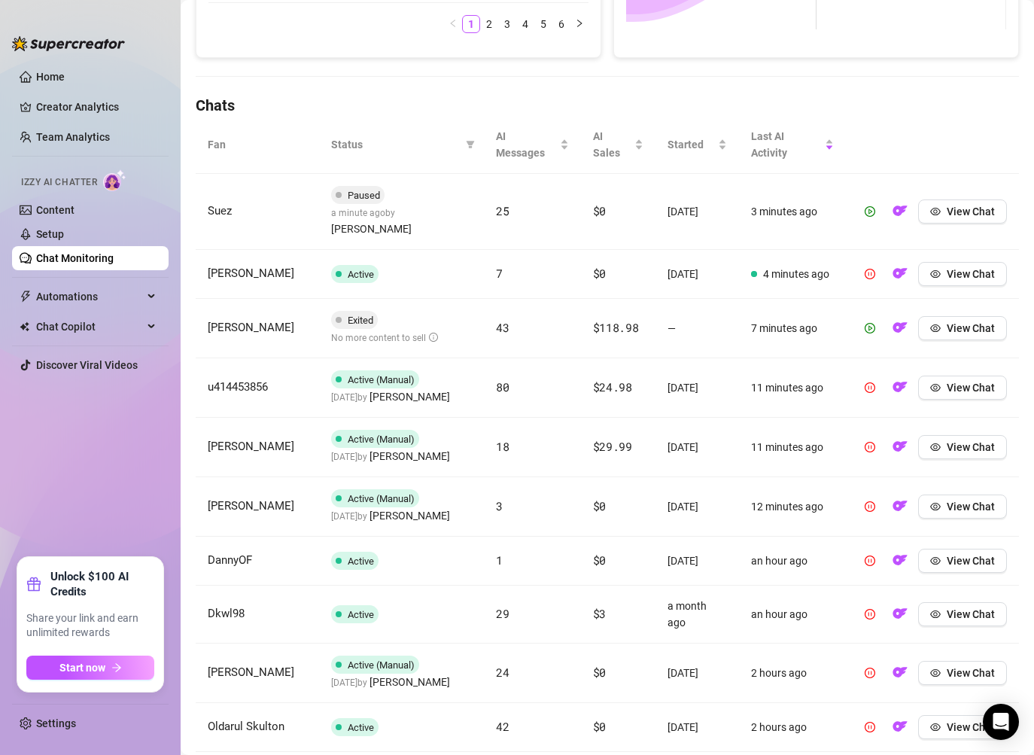
scroll to position [518, 0]
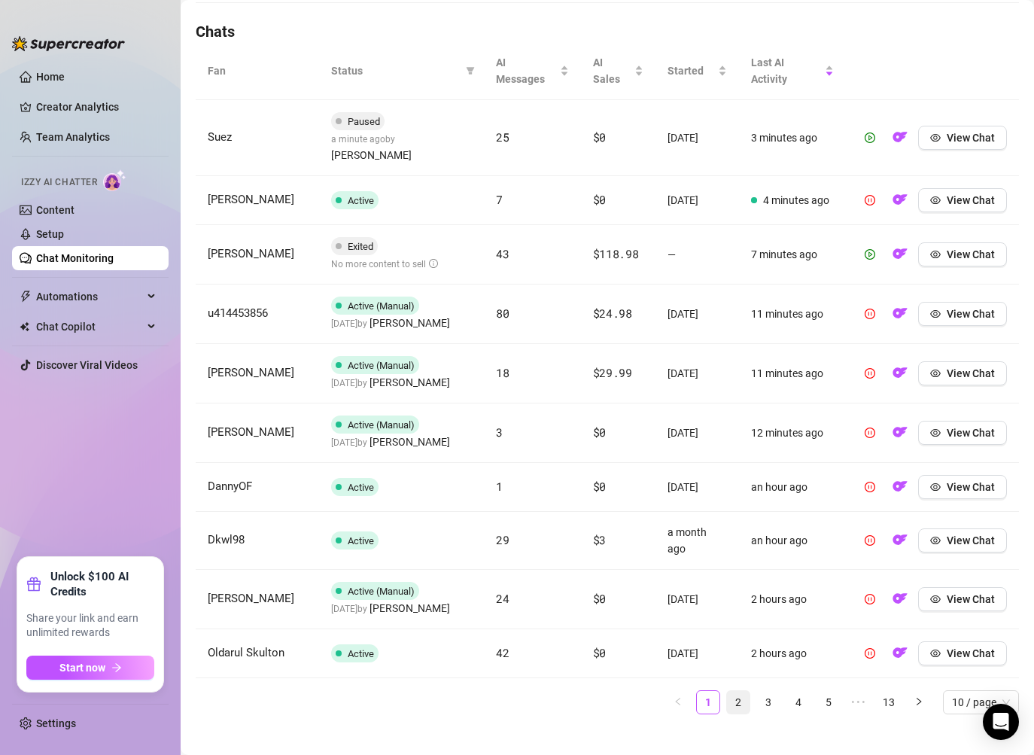
click at [743, 691] on link "2" at bounding box center [738, 702] width 23 height 23
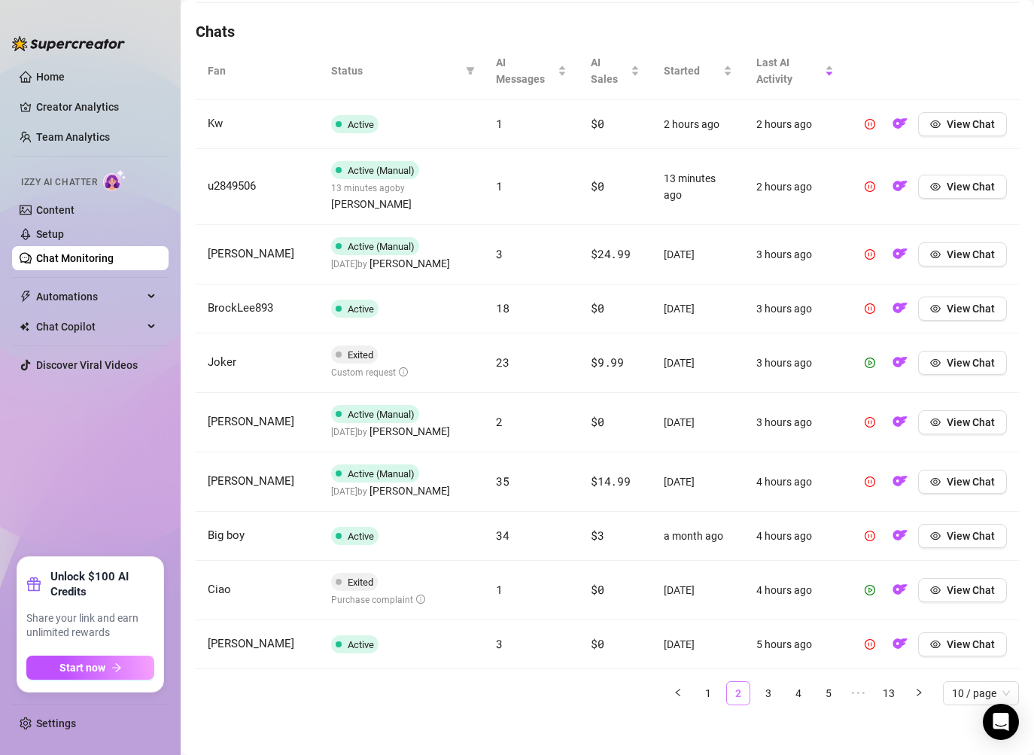
scroll to position [509, 0]
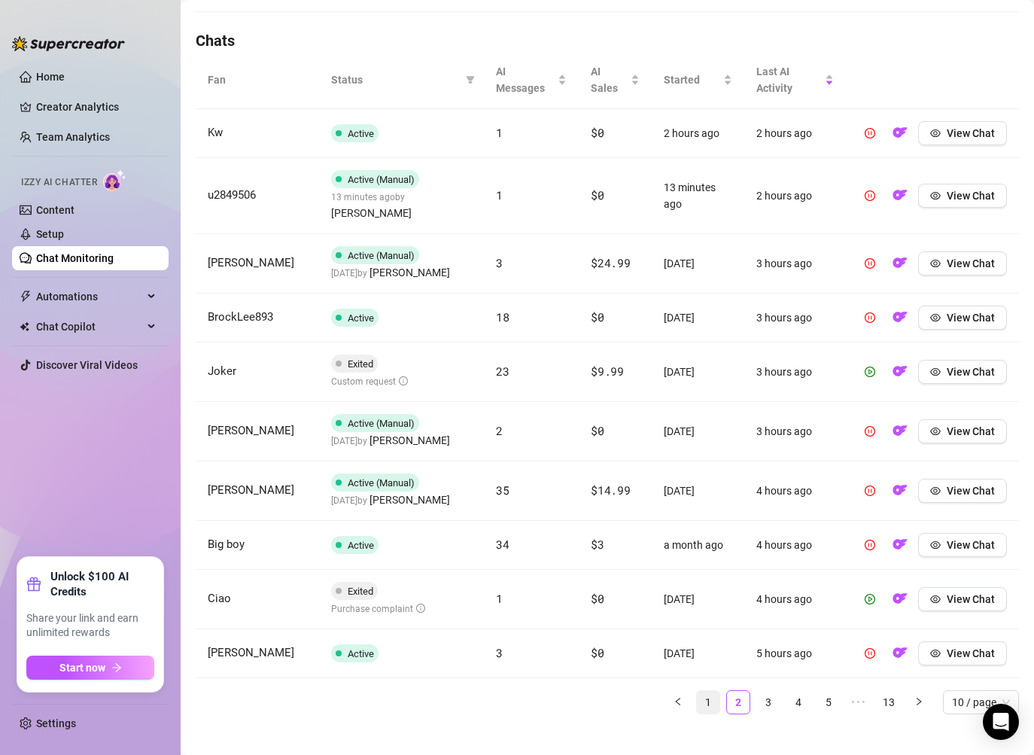
click at [702, 691] on link "1" at bounding box center [708, 702] width 23 height 23
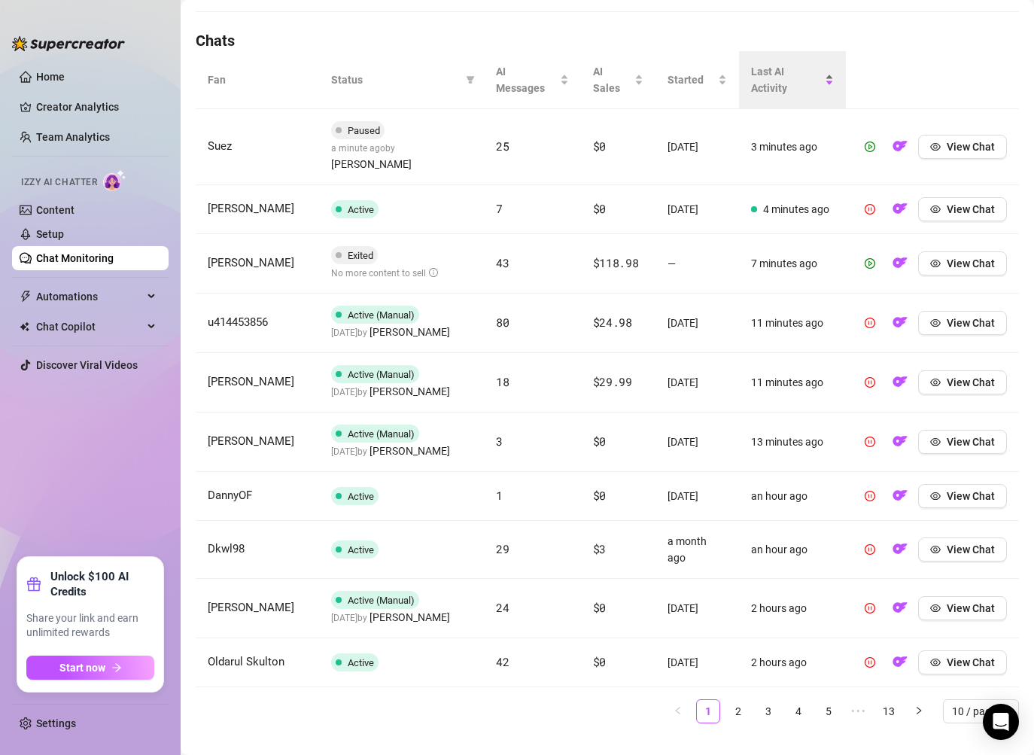
click at [782, 94] on span "Last AI Activity" at bounding box center [786, 79] width 71 height 33
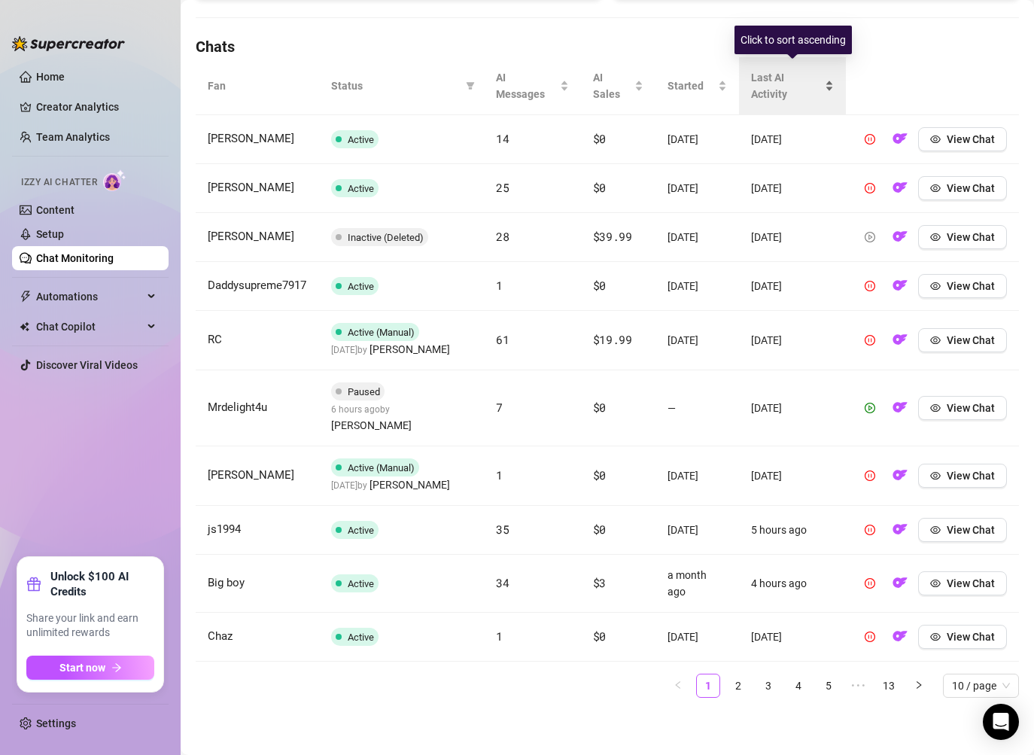
scroll to position [498, 0]
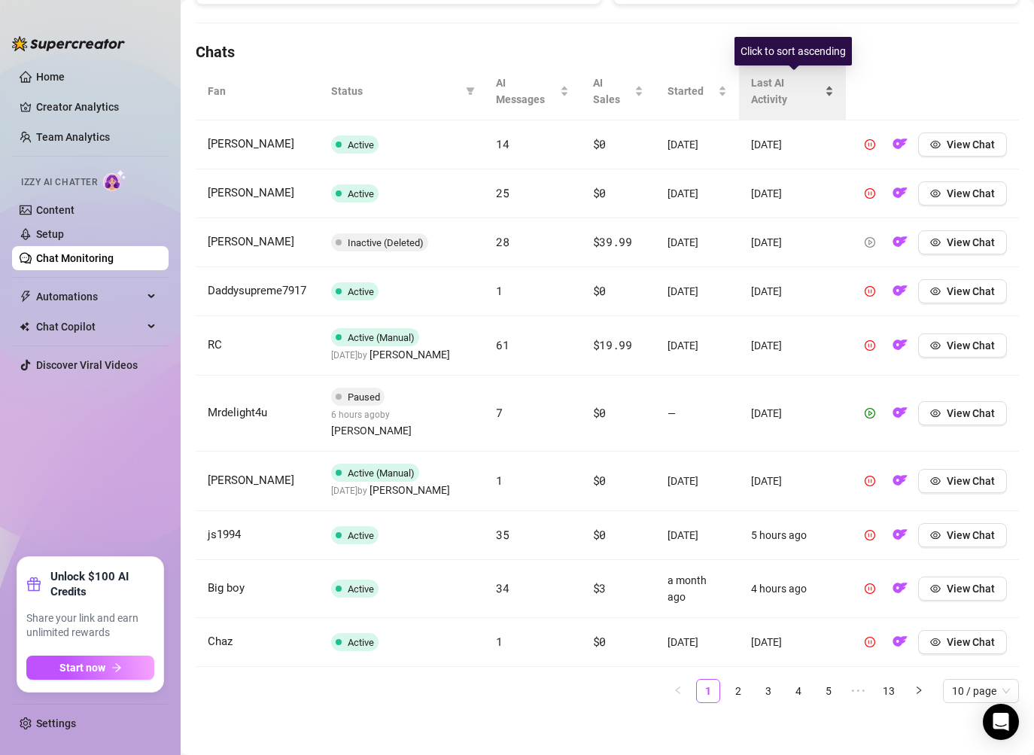
click at [782, 94] on span "Last AI Activity" at bounding box center [786, 90] width 71 height 33
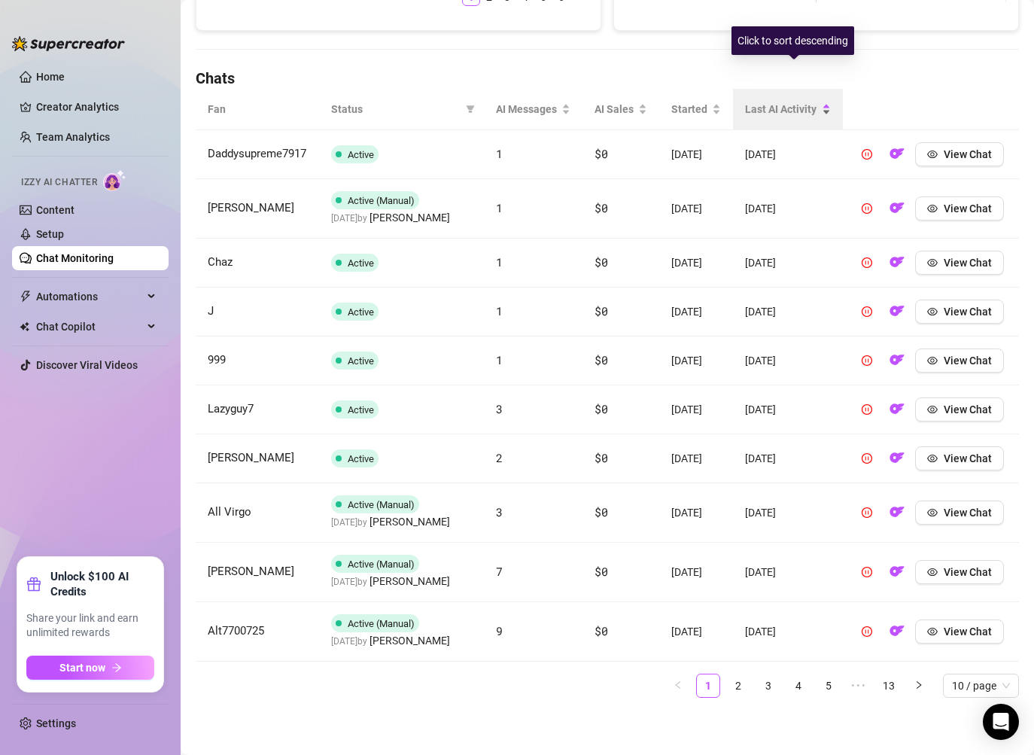
scroll to position [509, 0]
click at [757, 101] on div "Last AI Activity" at bounding box center [788, 109] width 86 height 17
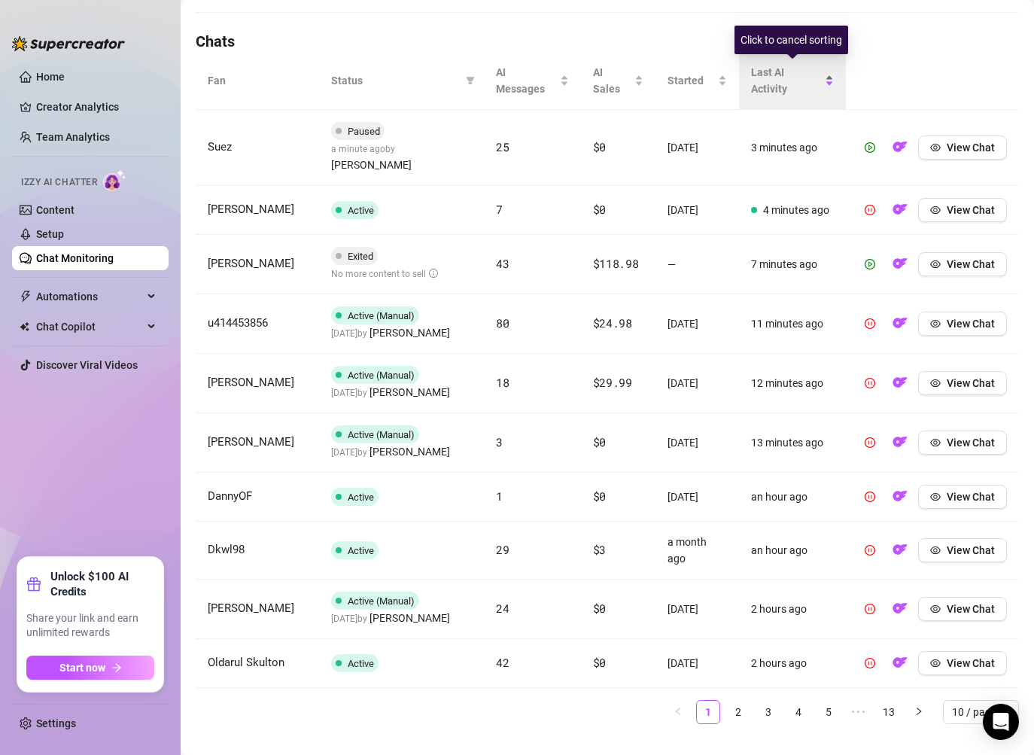
scroll to position [509, 0]
click at [743, 700] on link "2" at bounding box center [738, 711] width 23 height 23
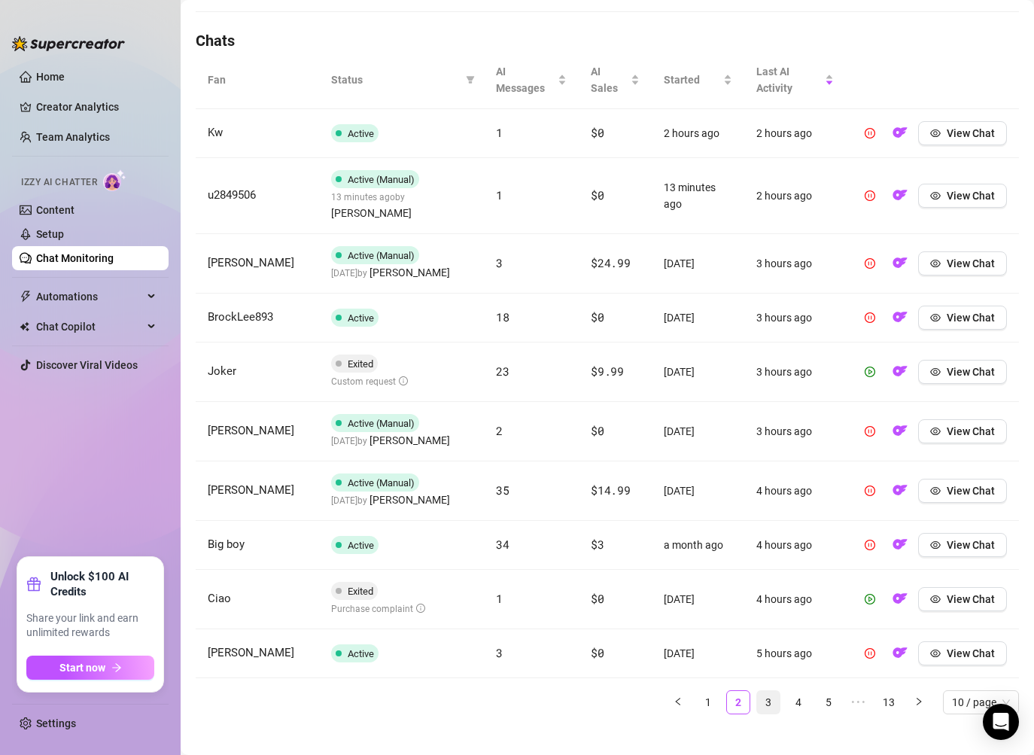
click at [767, 691] on link "3" at bounding box center [768, 702] width 23 height 23
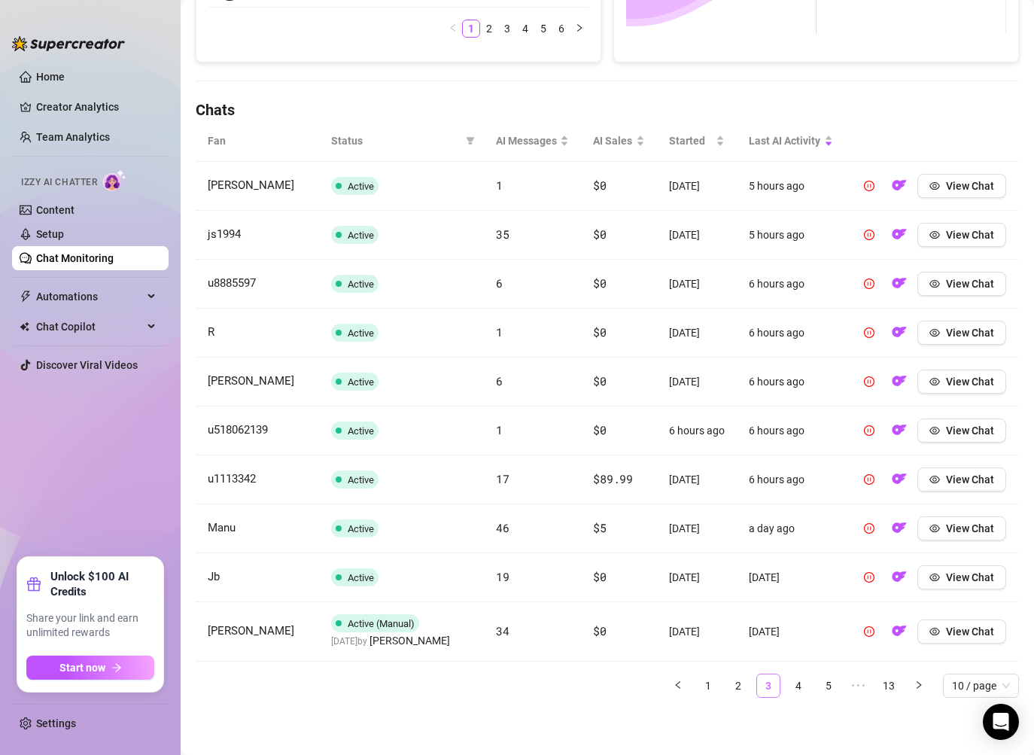
scroll to position [484, 0]
click at [745, 687] on link "2" at bounding box center [738, 685] width 23 height 23
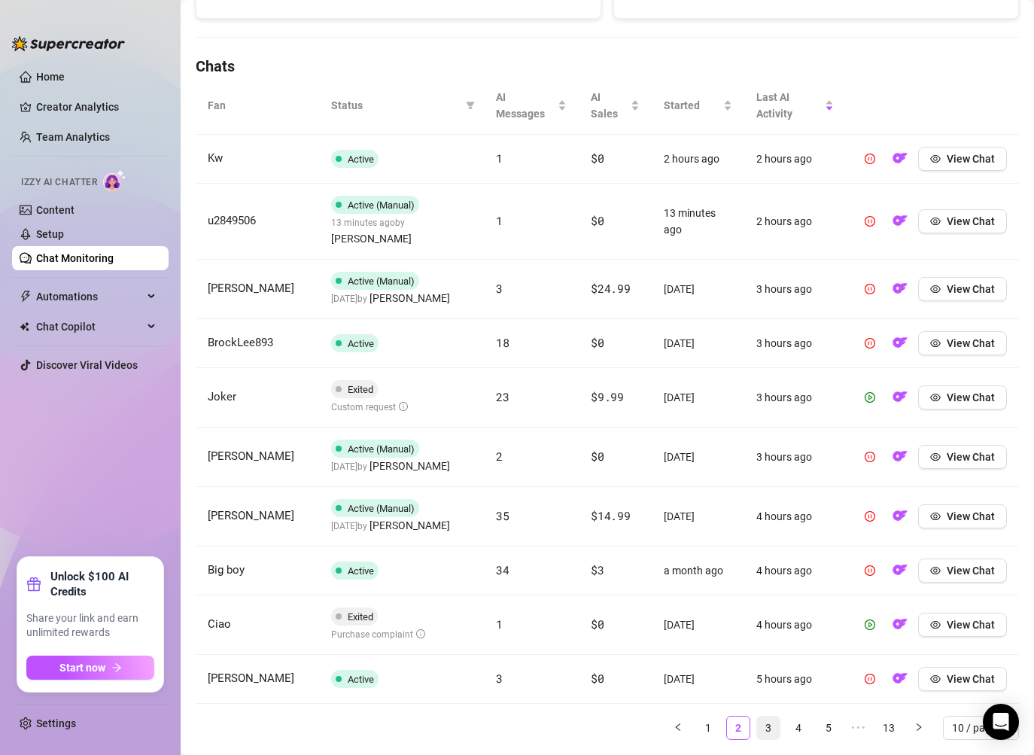
click at [768, 716] on link "3" at bounding box center [768, 727] width 23 height 23
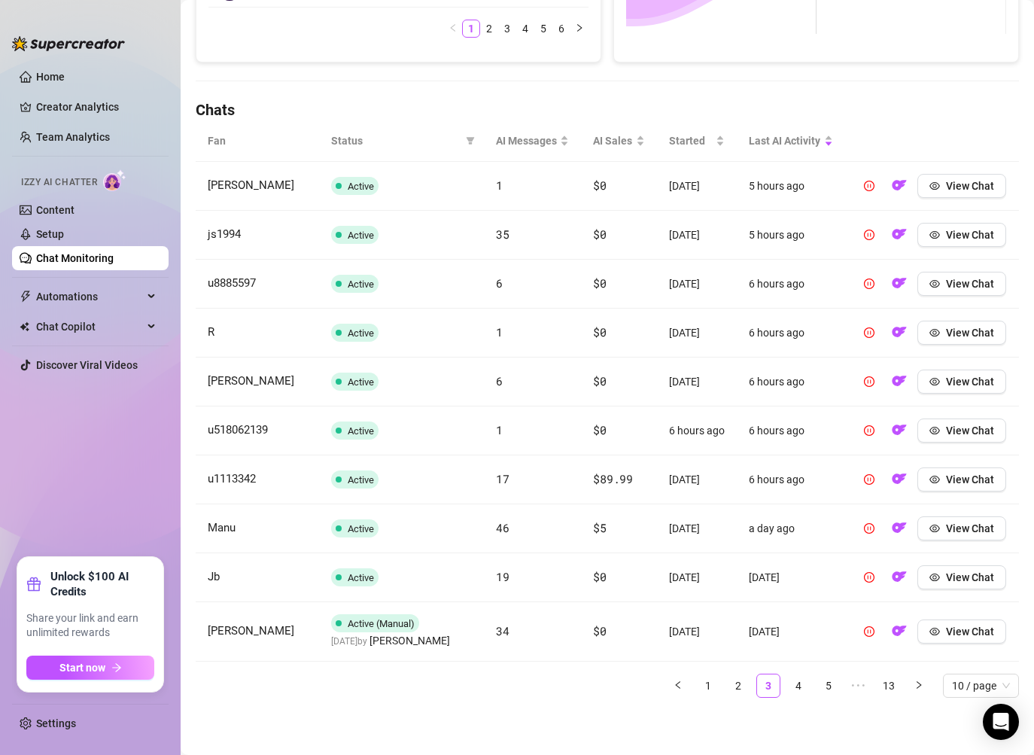
click at [784, 705] on div "Fan Status AI Messages AI Sales Started Last AI Activity [PERSON_NAME] Active 1…" at bounding box center [607, 414] width 823 height 589
click at [794, 679] on link "4" at bounding box center [798, 685] width 23 height 23
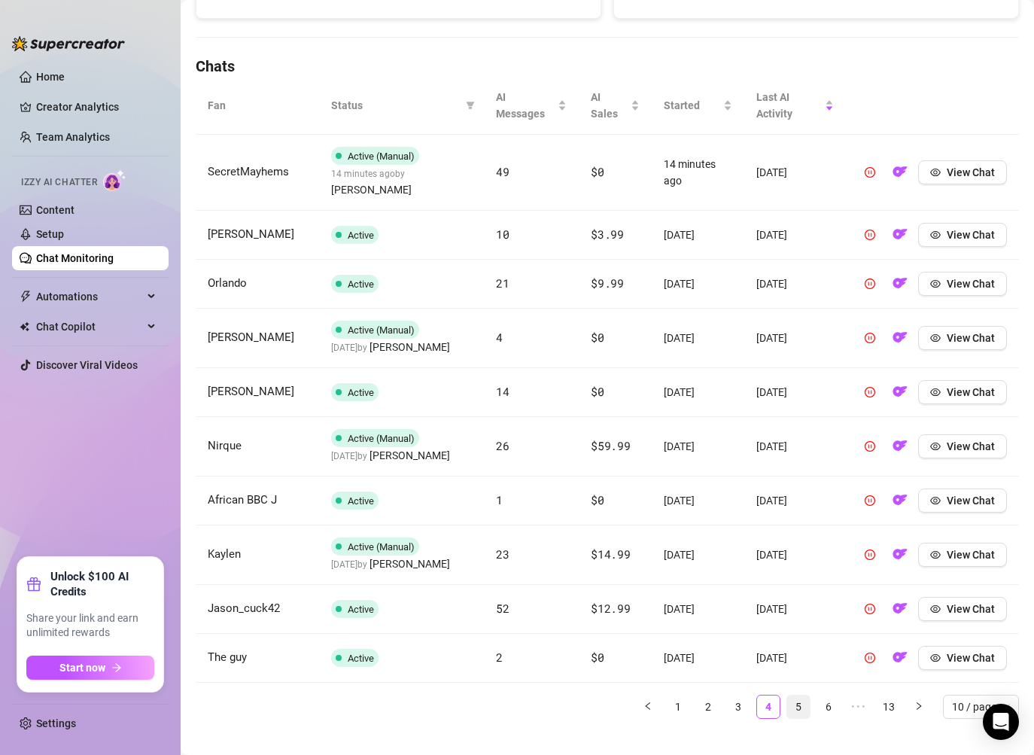
click at [804, 695] on link "5" at bounding box center [798, 706] width 23 height 23
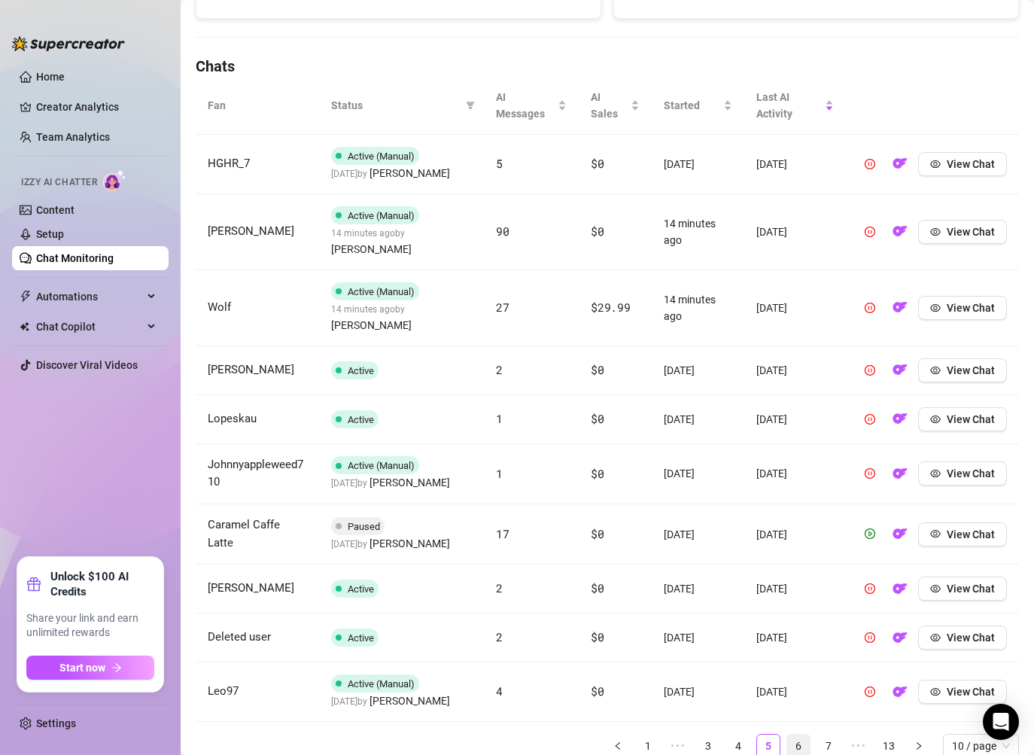
click at [796, 734] on link "6" at bounding box center [798, 745] width 23 height 23
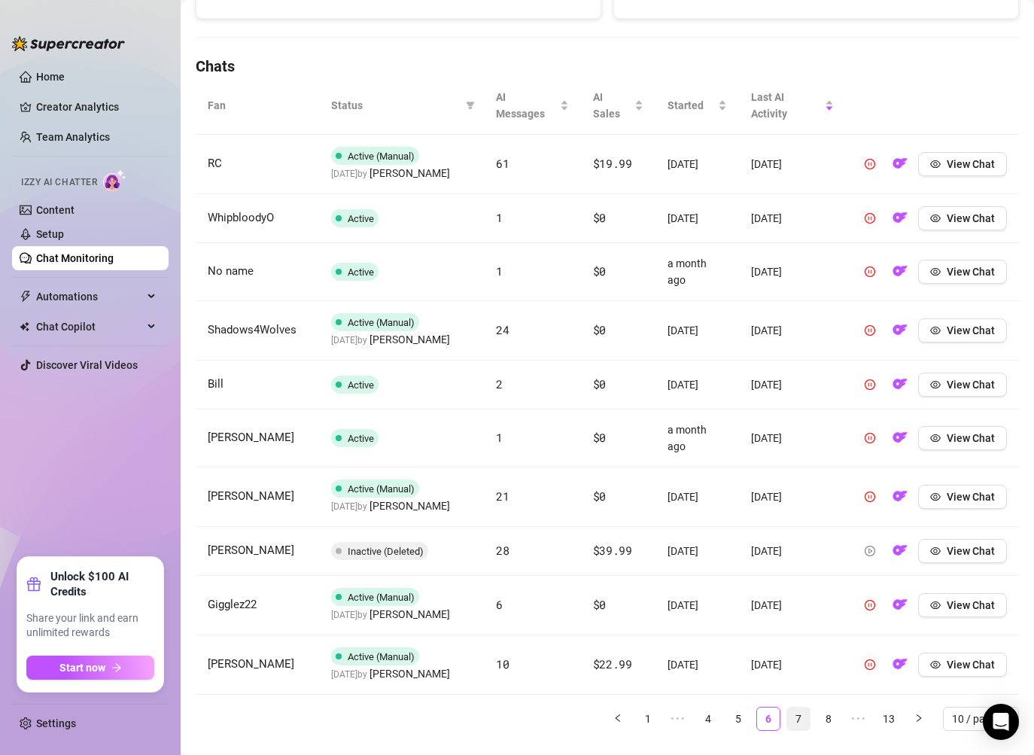
click at [806, 707] on link "7" at bounding box center [798, 718] width 23 height 23
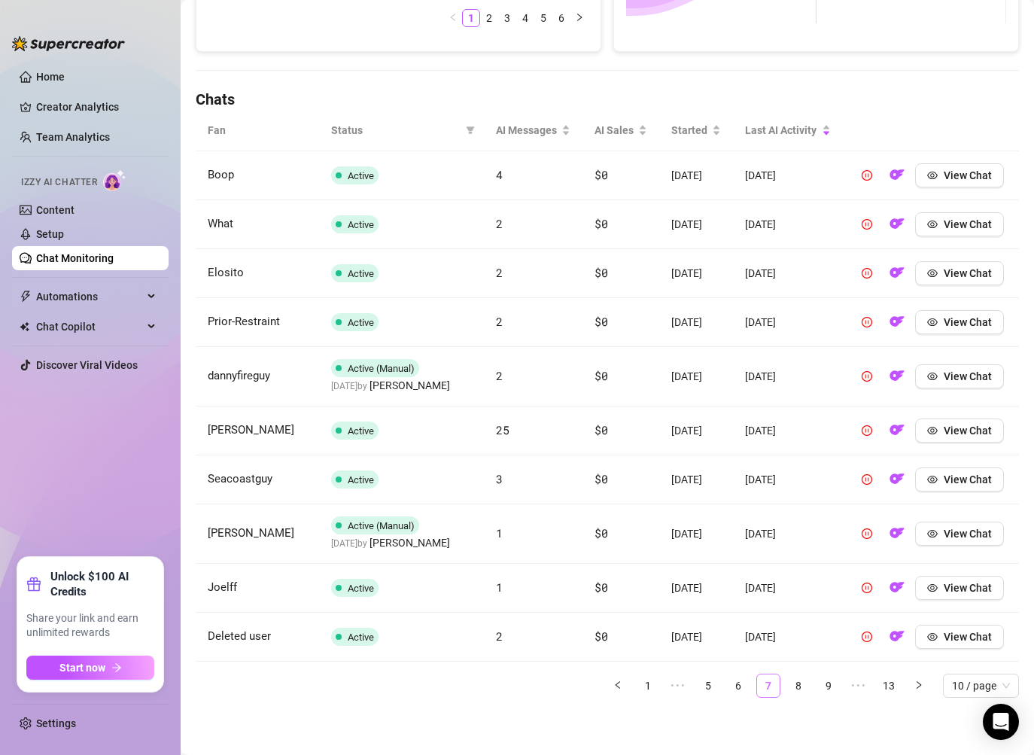
scroll to position [476, 0]
click at [800, 691] on link "8" at bounding box center [798, 685] width 23 height 23
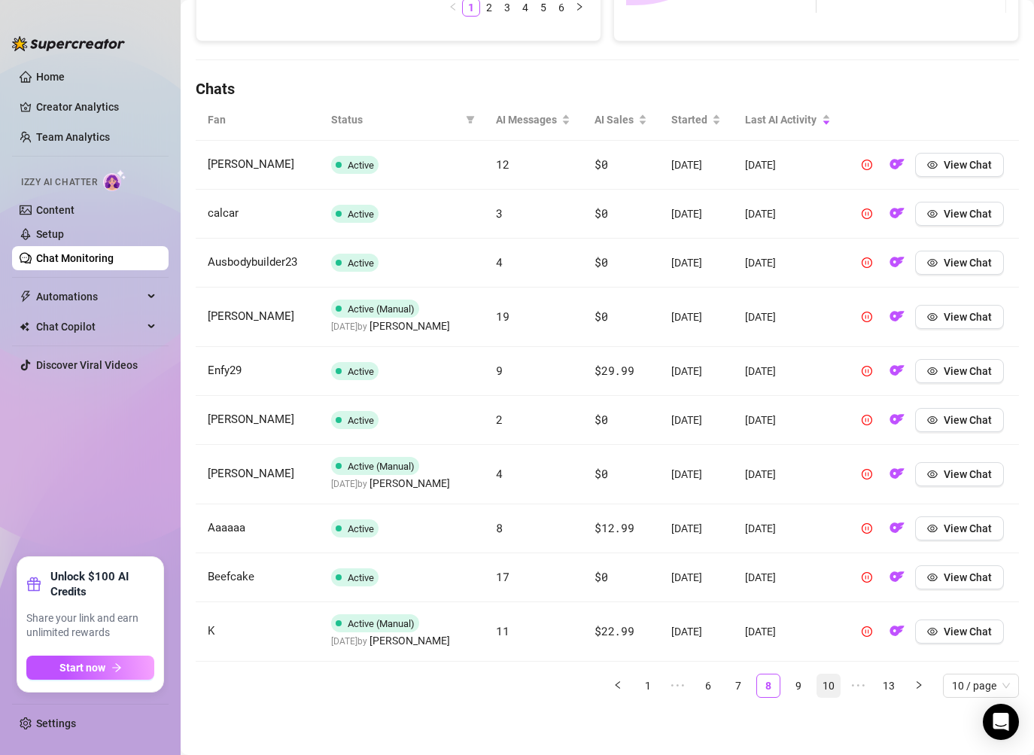
click at [819, 688] on link "10" at bounding box center [828, 685] width 23 height 23
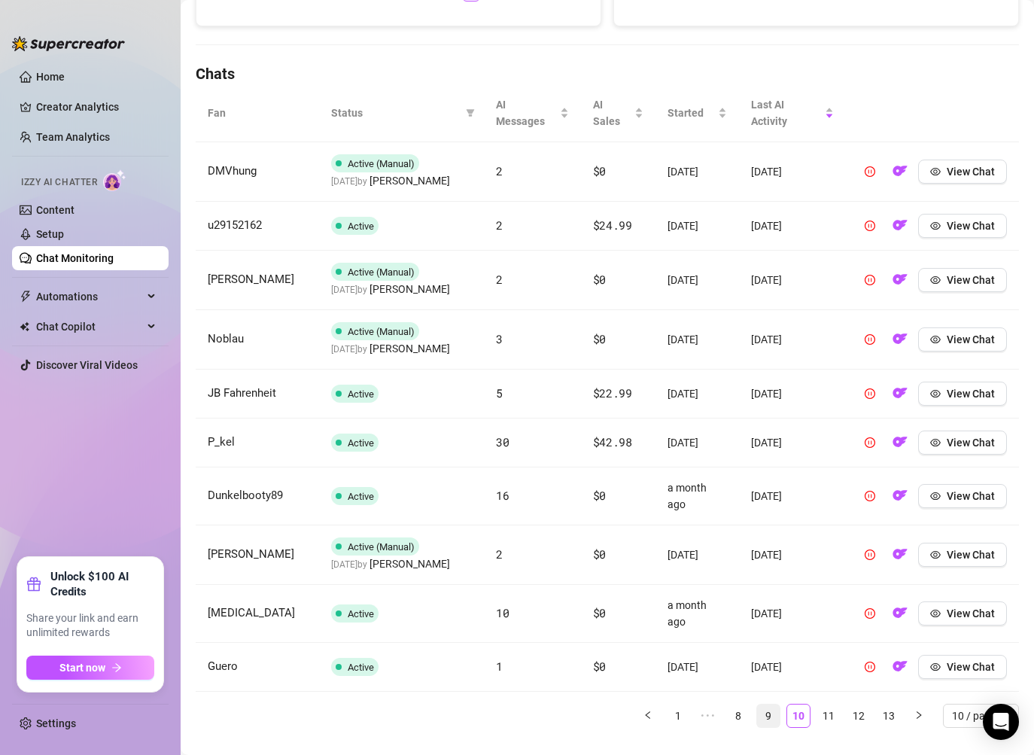
click at [772, 704] on link "9" at bounding box center [768, 715] width 23 height 23
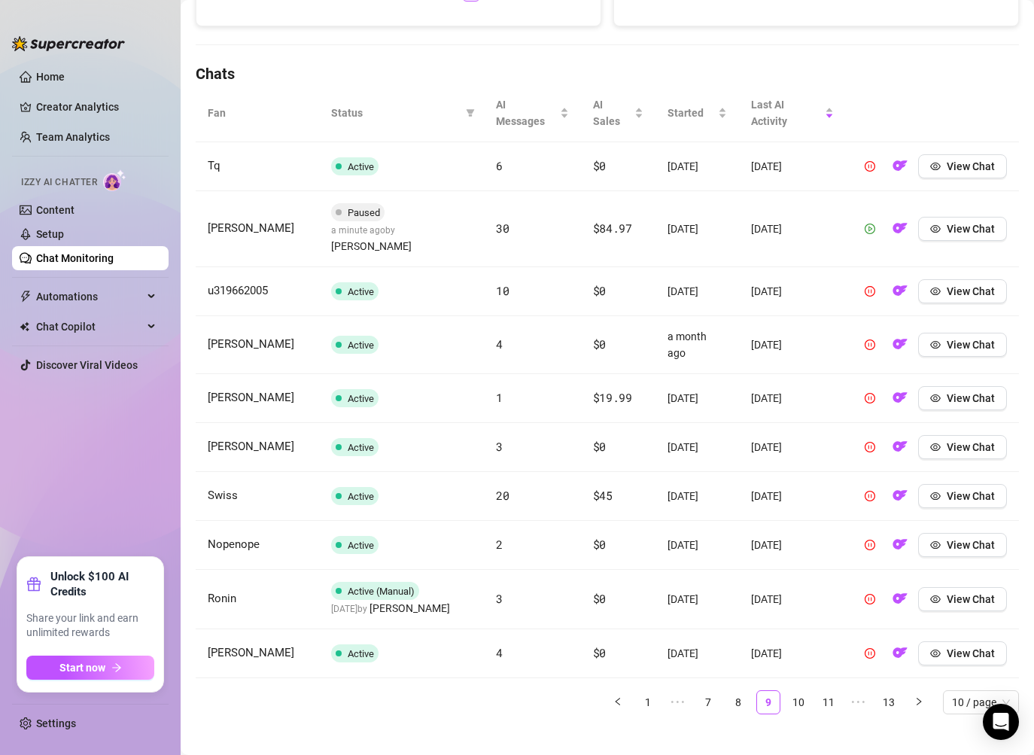
click at [871, 223] on icon "play-circle" at bounding box center [869, 228] width 11 height 11
click at [940, 223] on icon "eye" at bounding box center [935, 228] width 11 height 11
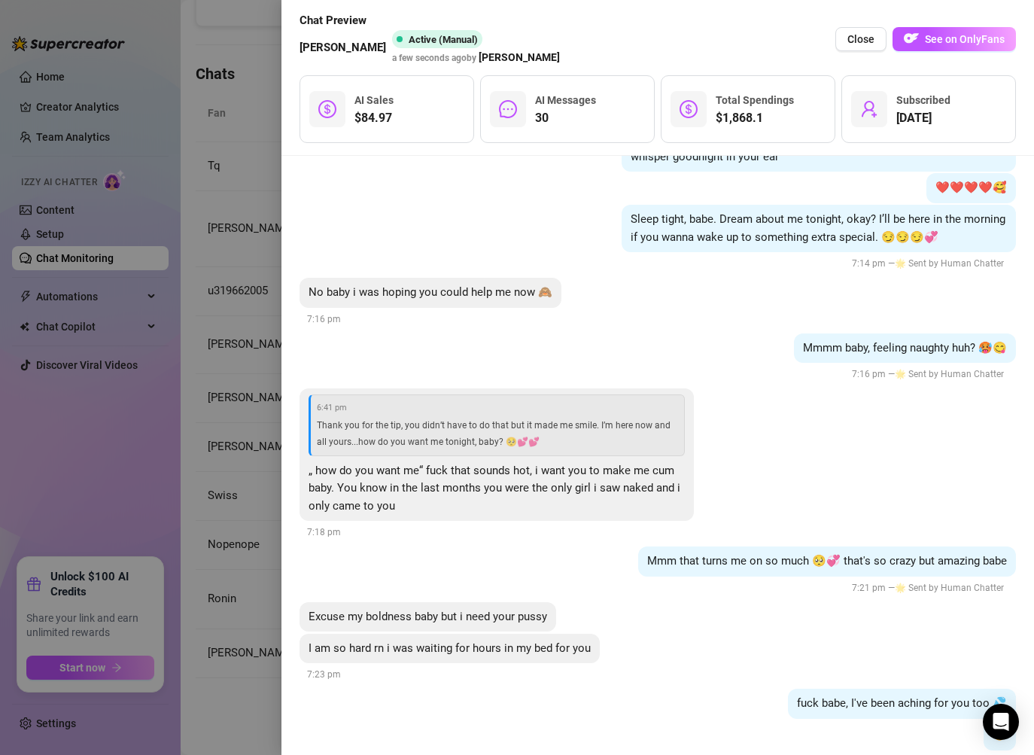
scroll to position [16814, 0]
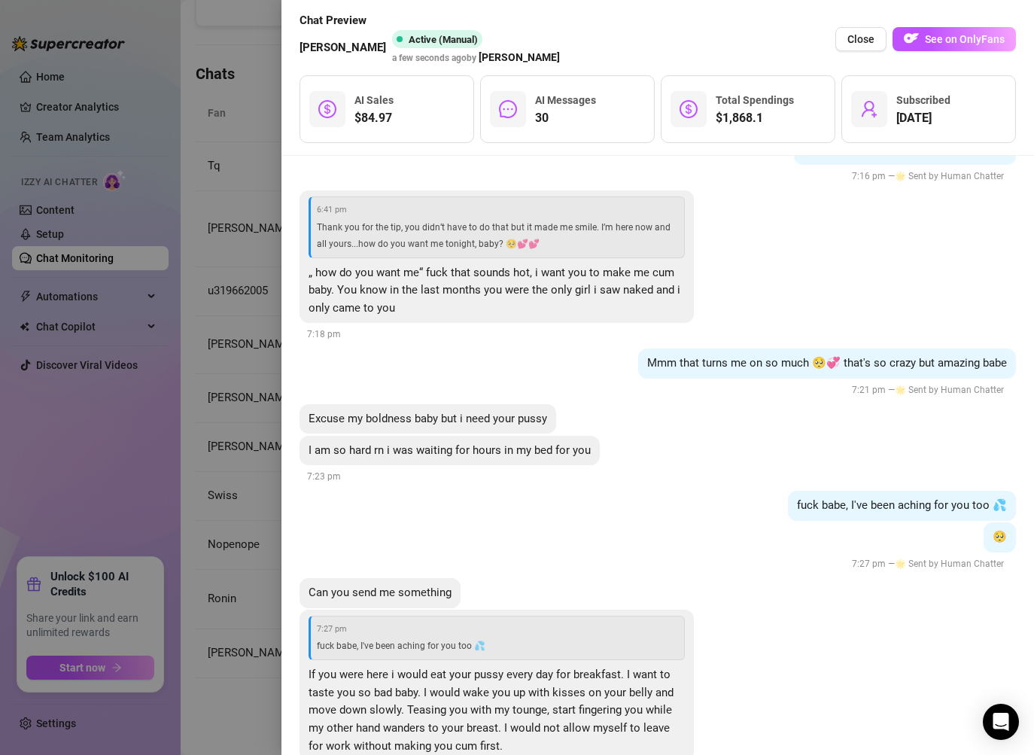
click at [296, 446] on div "[DATE] Its ok, now i can use it for my morning wood ❤️ 12:24 am Fuuuck 😩😩😩 i di…" at bounding box center [657, 455] width 752 height 599
click at [262, 449] on div at bounding box center [517, 377] width 1034 height 755
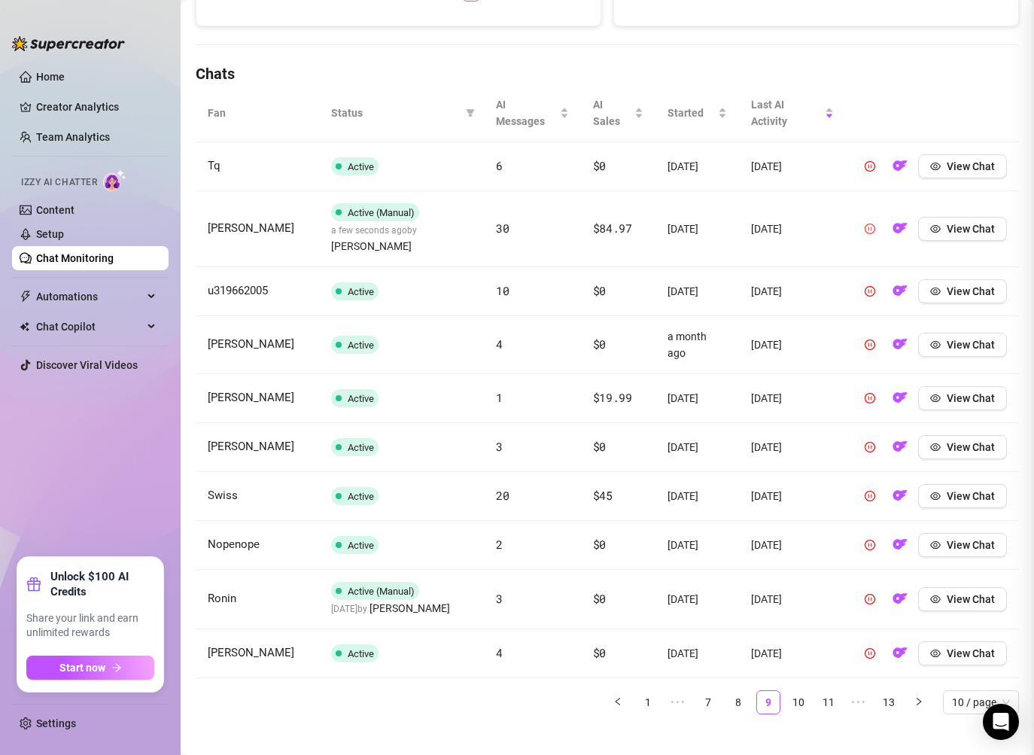
scroll to position [0, 0]
click at [746, 705] on link "8" at bounding box center [738, 702] width 23 height 23
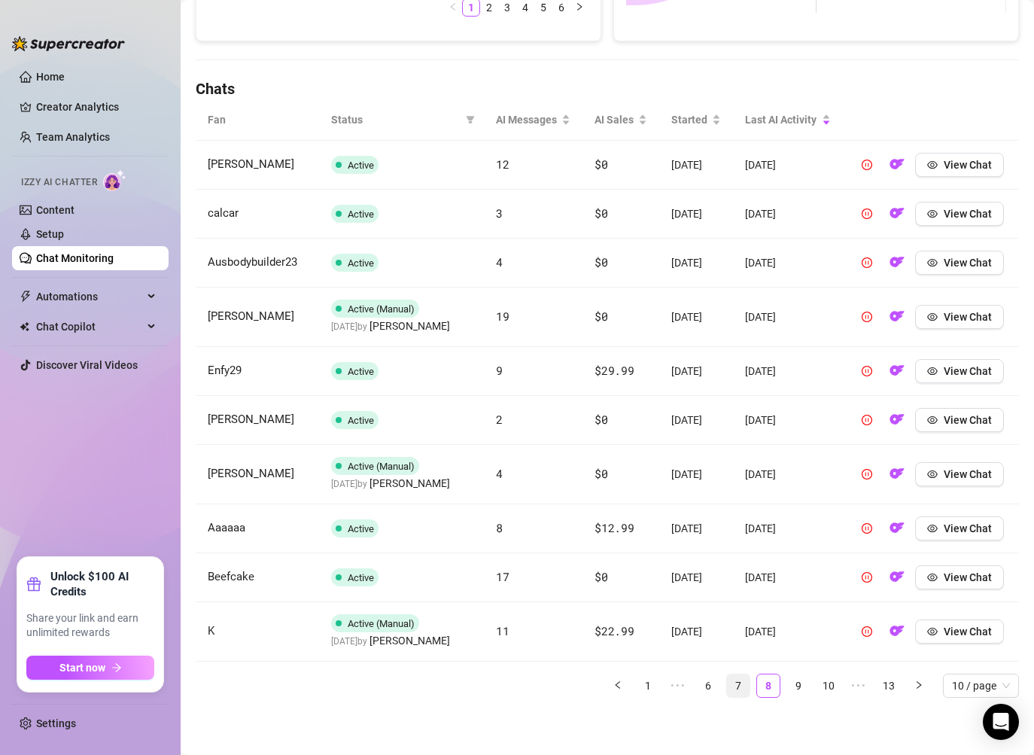
click at [745, 697] on link "7" at bounding box center [738, 685] width 23 height 23
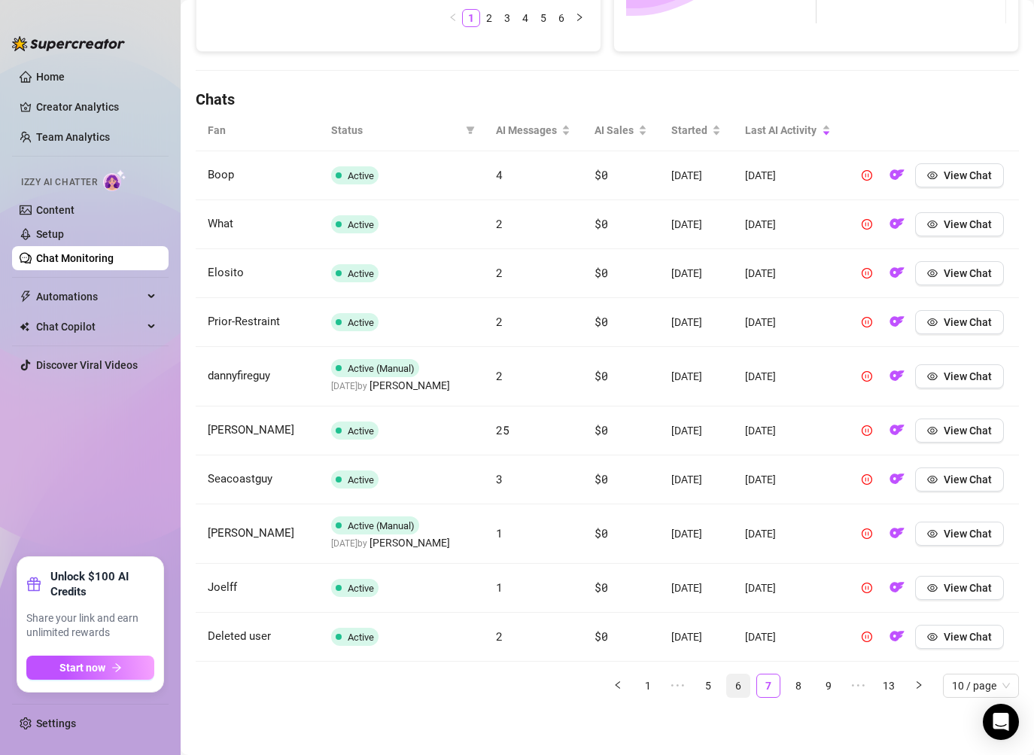
click at [733, 689] on link "6" at bounding box center [738, 685] width 23 height 23
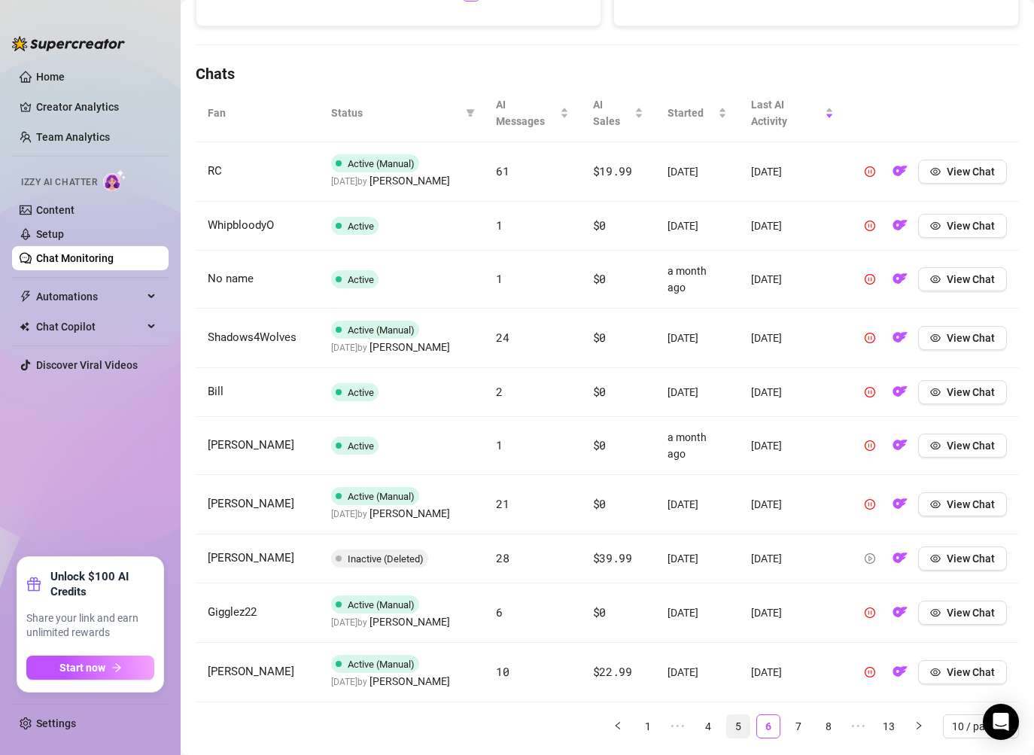
click at [743, 724] on link "5" at bounding box center [738, 726] width 23 height 23
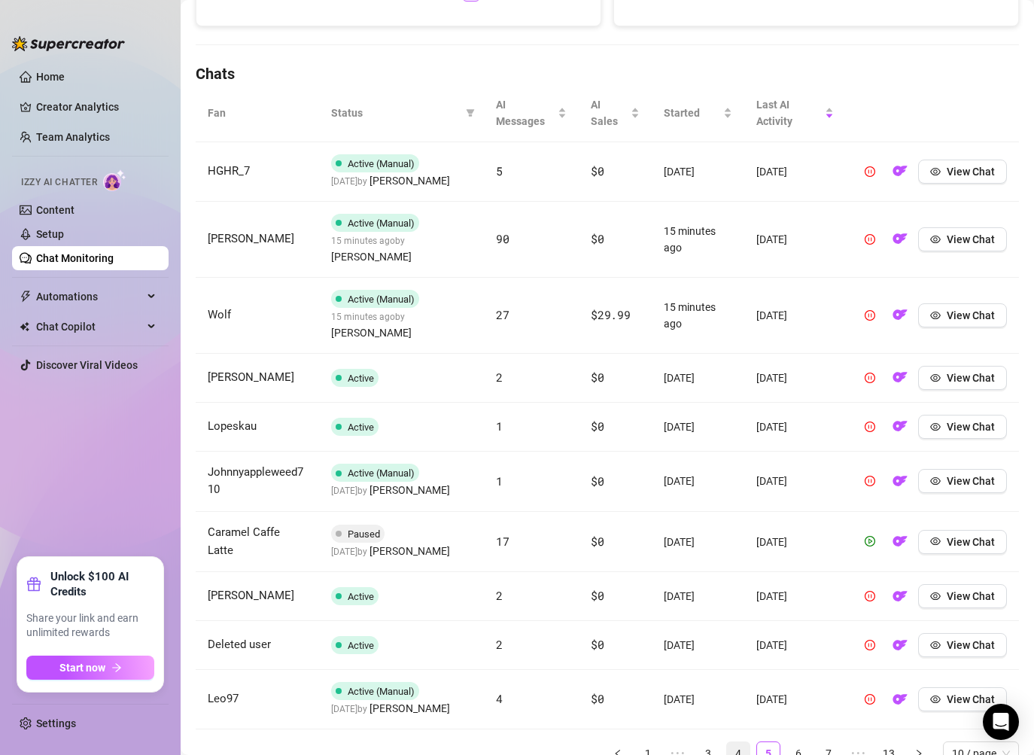
click at [743, 742] on link "4" at bounding box center [738, 753] width 23 height 23
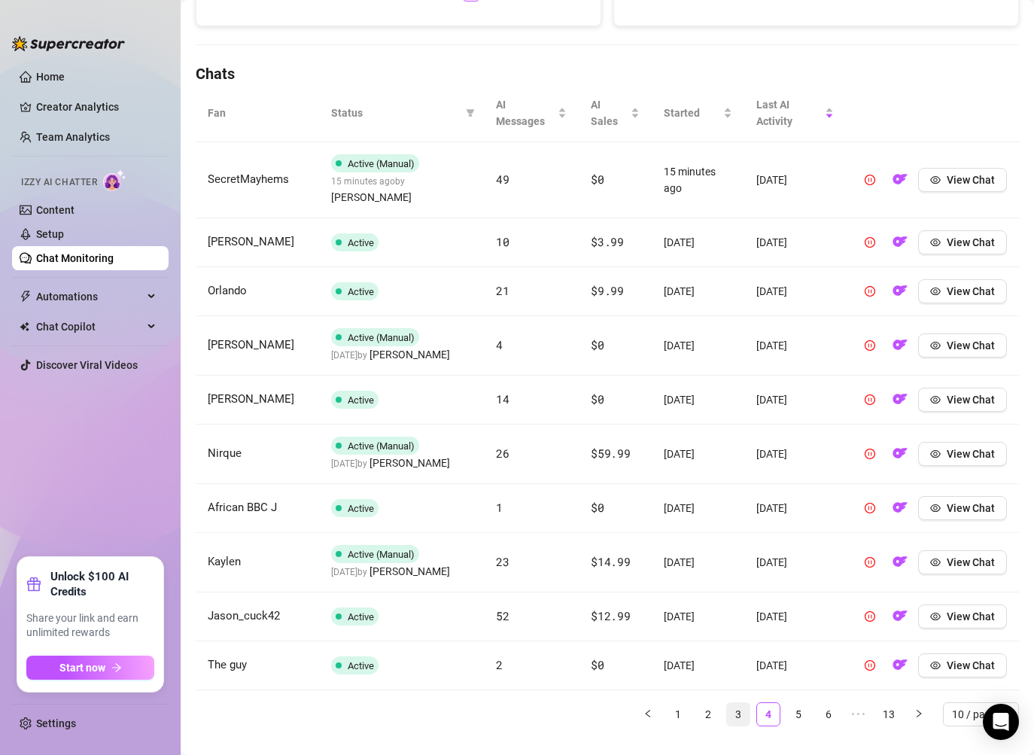
click at [740, 703] on link "3" at bounding box center [738, 714] width 23 height 23
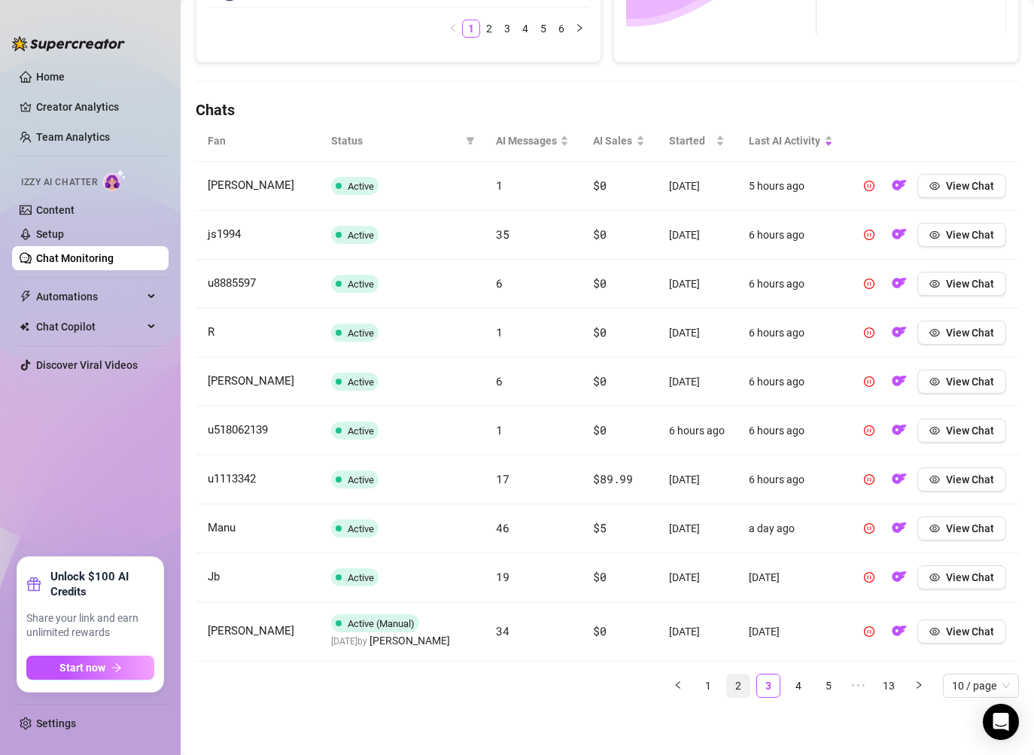
click at [740, 691] on link "2" at bounding box center [738, 685] width 23 height 23
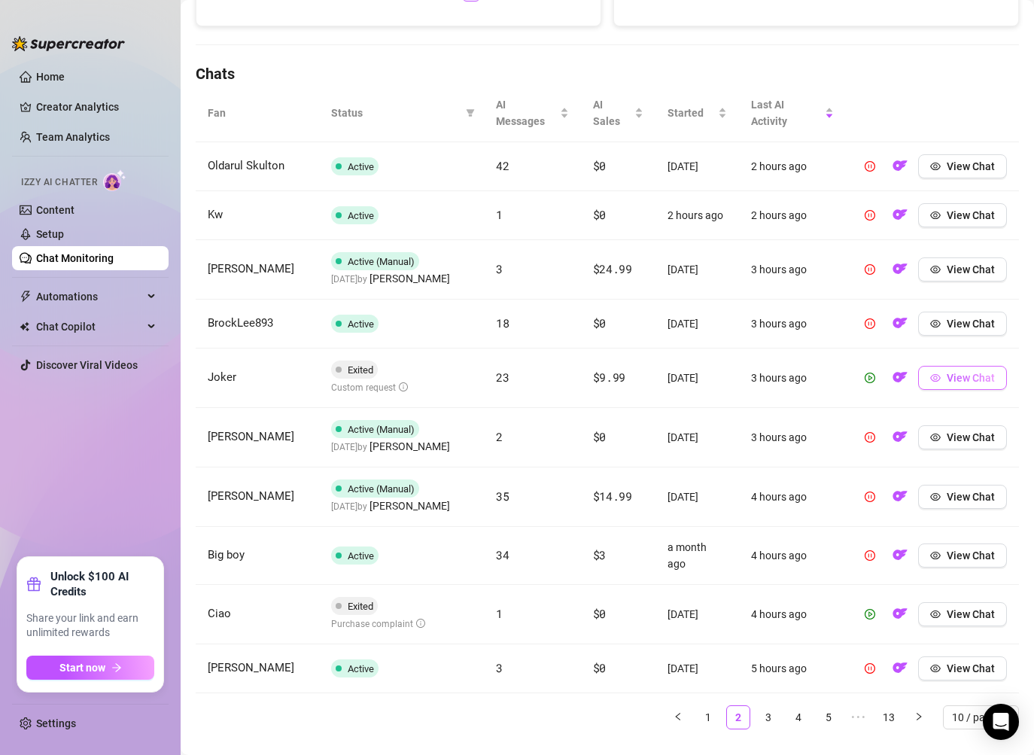
click at [943, 390] on button "View Chat" at bounding box center [962, 378] width 89 height 24
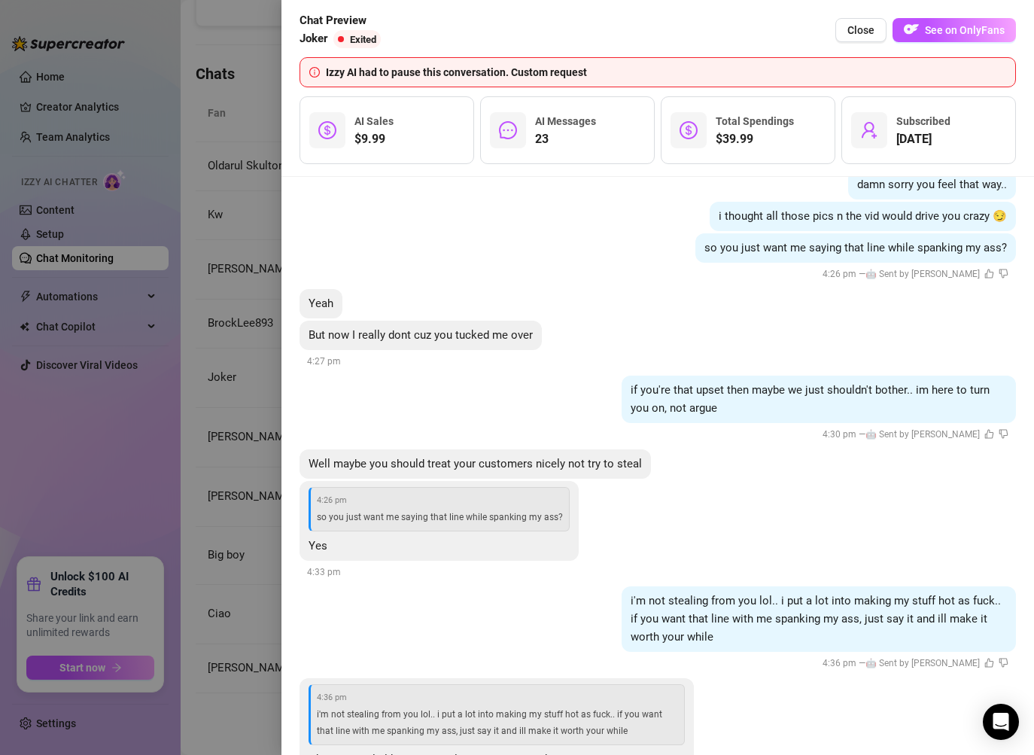
scroll to position [3750, 0]
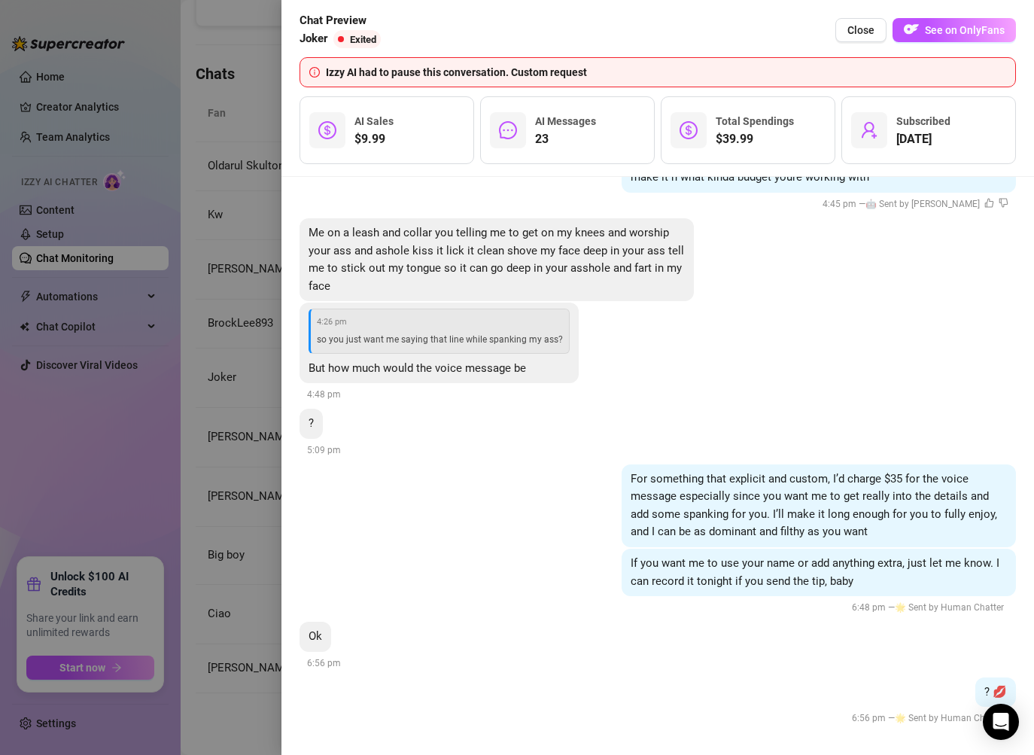
click at [558, 567] on div "If you want me to use your name or add anything extra, just let me know. I can …" at bounding box center [657, 581] width 716 height 67
click at [242, 560] on div at bounding box center [517, 377] width 1034 height 755
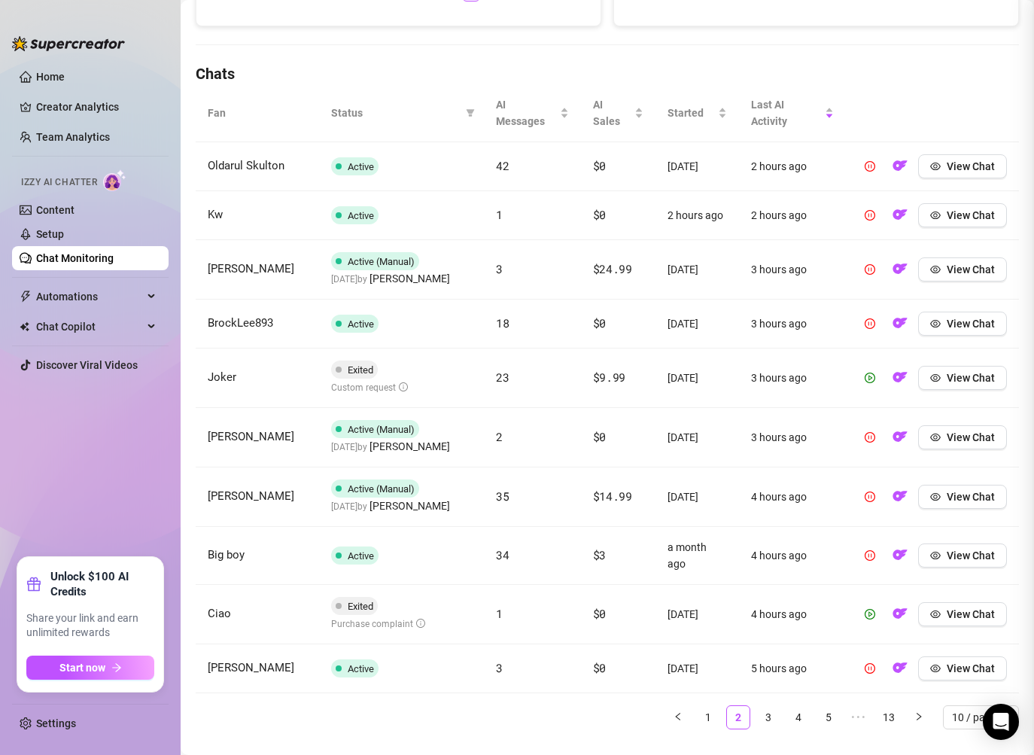
scroll to position [0, 0]
click at [869, 380] on icon "play-circle" at bounding box center [870, 377] width 4 height 5
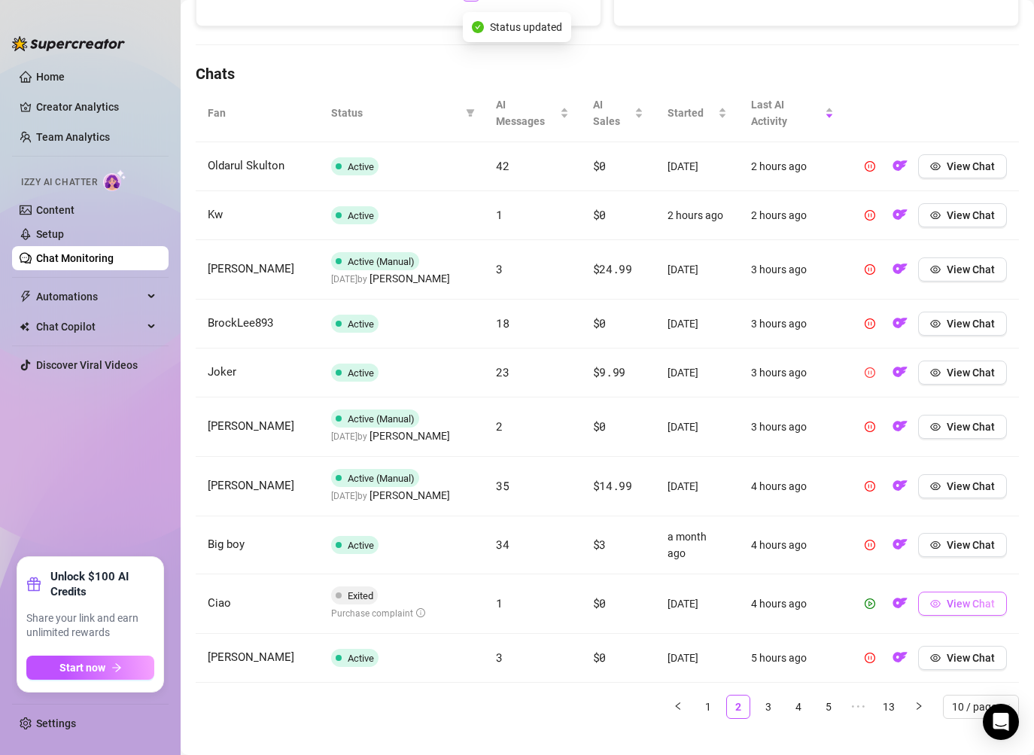
click at [965, 609] on span "View Chat" at bounding box center [970, 603] width 48 height 12
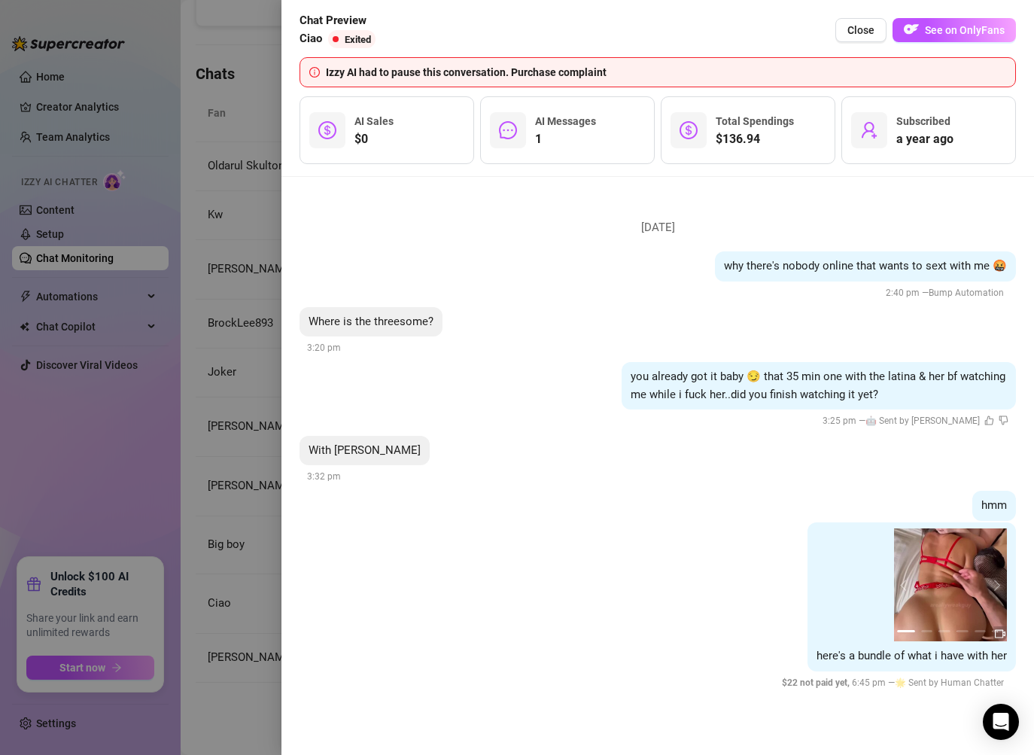
click at [588, 714] on div "[DATE] why there's nobody online that wants to sext with me 🤬 2:40 pm — Bump Au…" at bounding box center [657, 466] width 752 height 578
click at [260, 613] on div at bounding box center [517, 377] width 1034 height 755
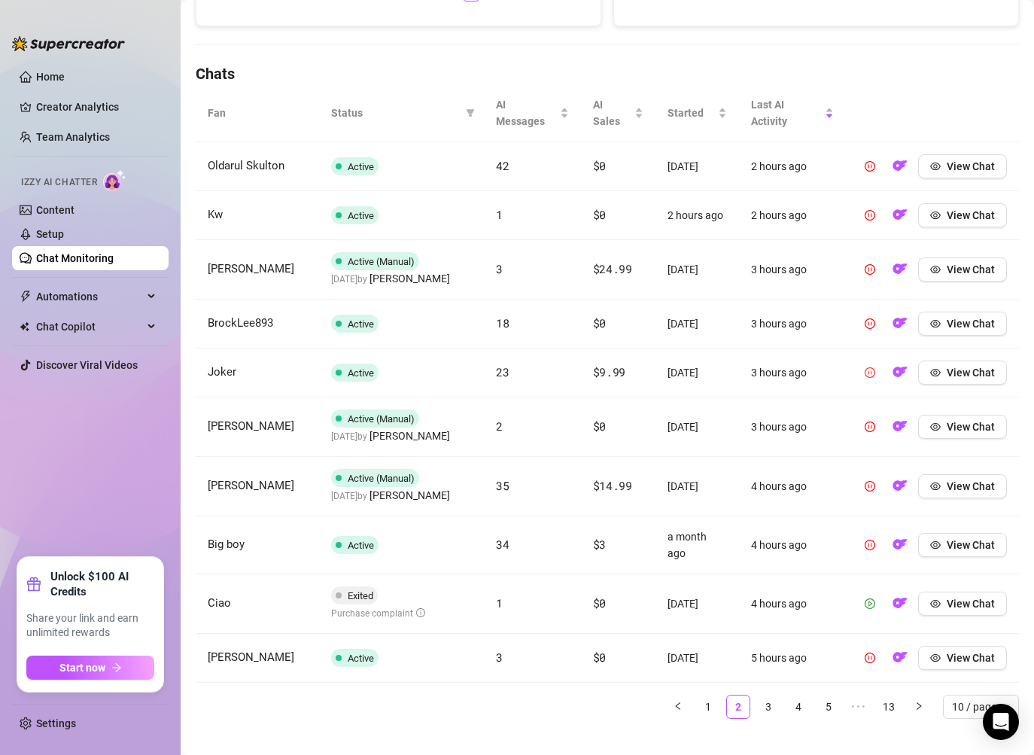
click at [873, 609] on icon "play-circle" at bounding box center [869, 603] width 11 height 11
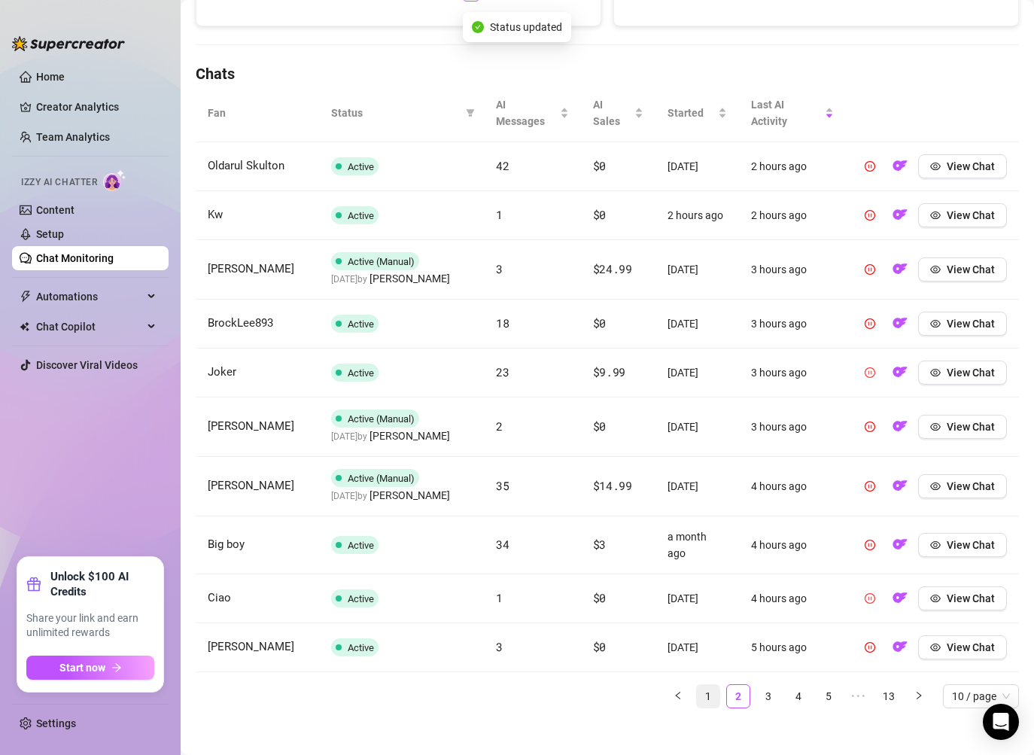
click at [709, 706] on link "1" at bounding box center [708, 696] width 23 height 23
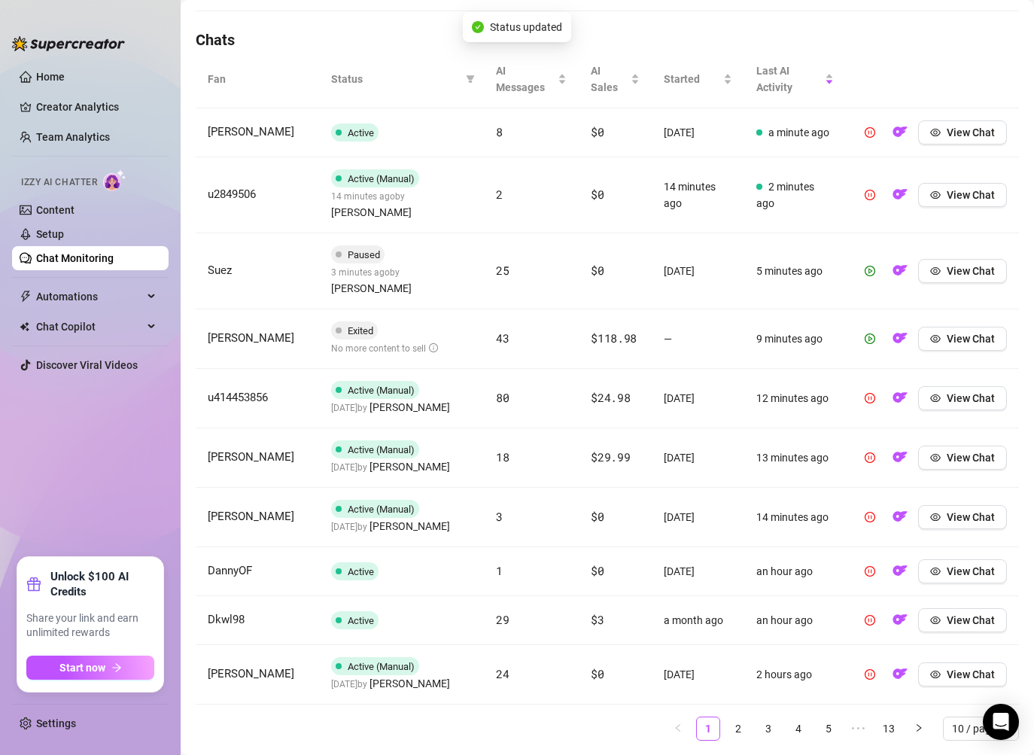
scroll to position [512, 0]
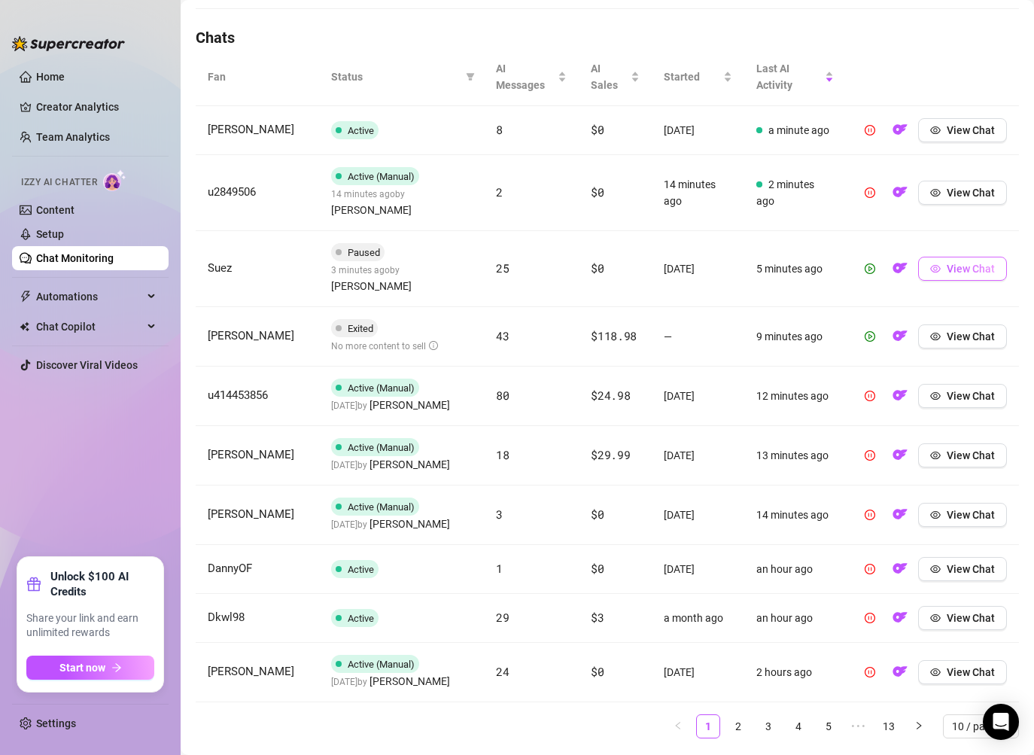
click at [940, 257] on button "View Chat" at bounding box center [962, 269] width 89 height 24
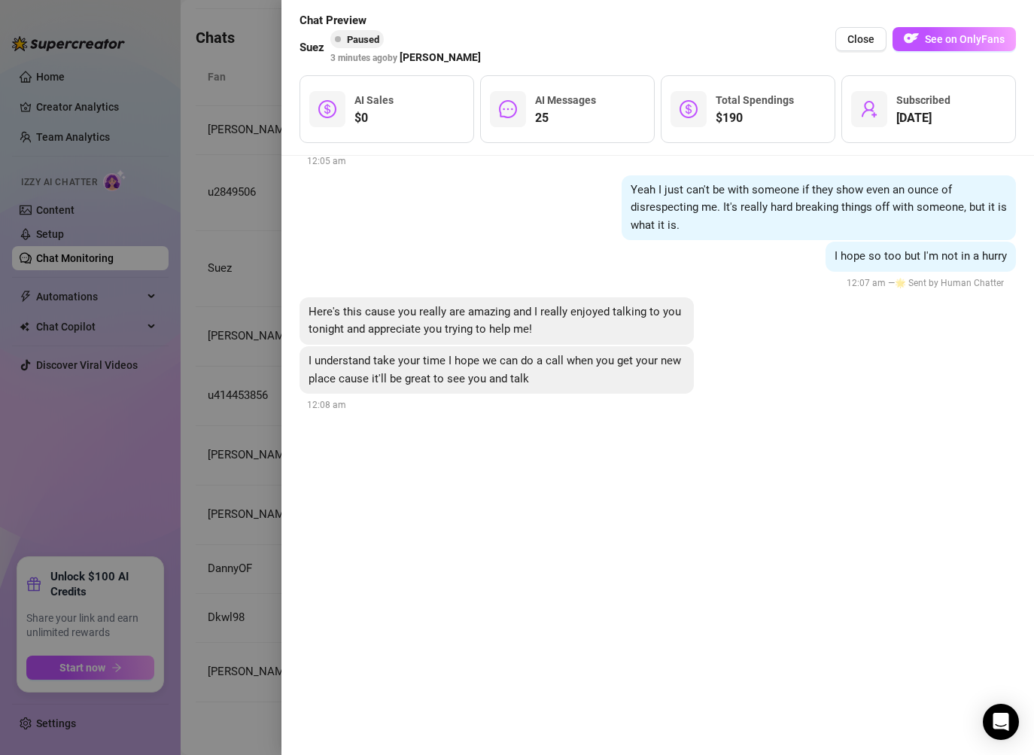
scroll to position [22586, 0]
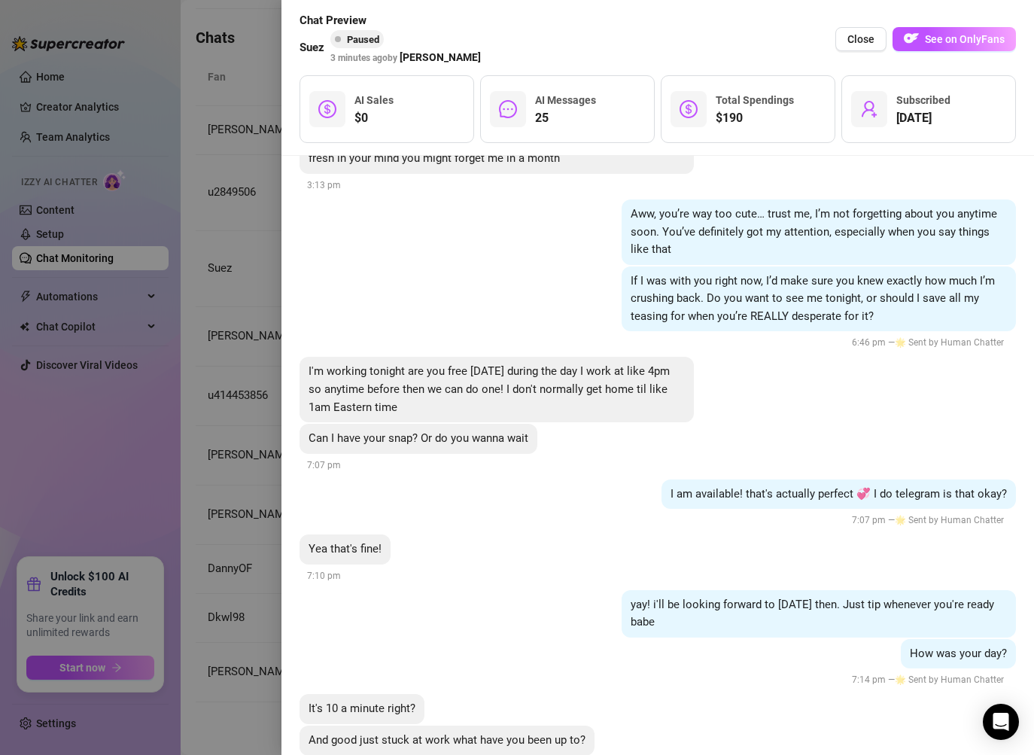
click at [524, 639] on div "How was your day? 7:14 pm — 🌟 Sent by Human Chatter" at bounding box center [657, 664] width 716 height 50
click at [212, 618] on div at bounding box center [517, 377] width 1034 height 755
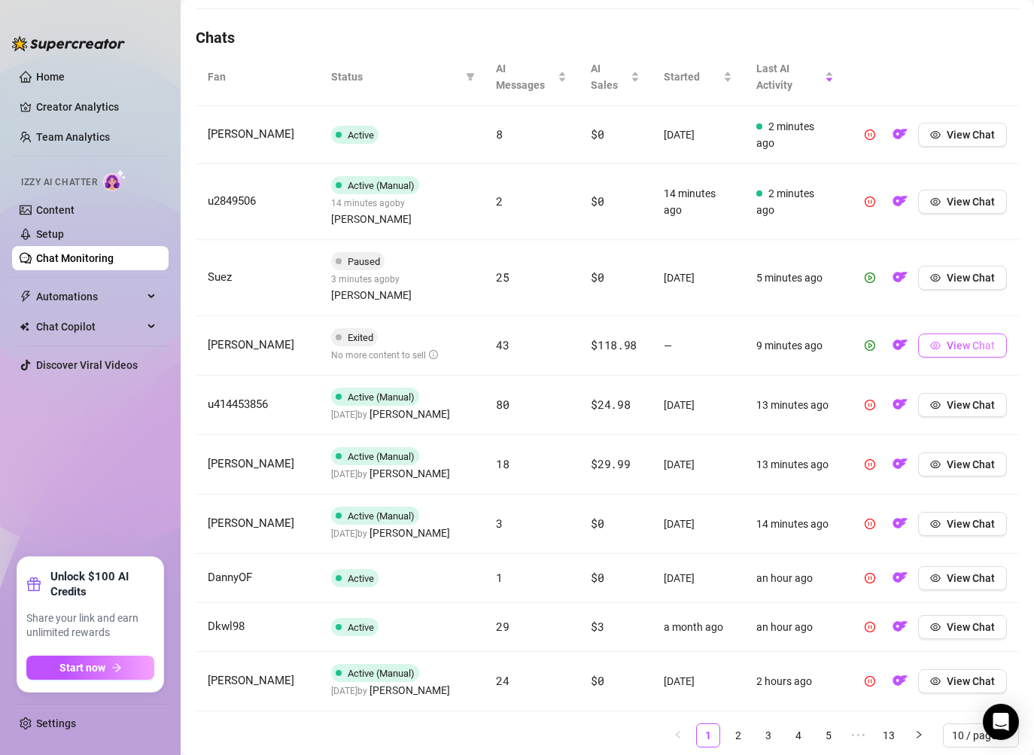
click at [945, 333] on button "View Chat" at bounding box center [962, 345] width 89 height 24
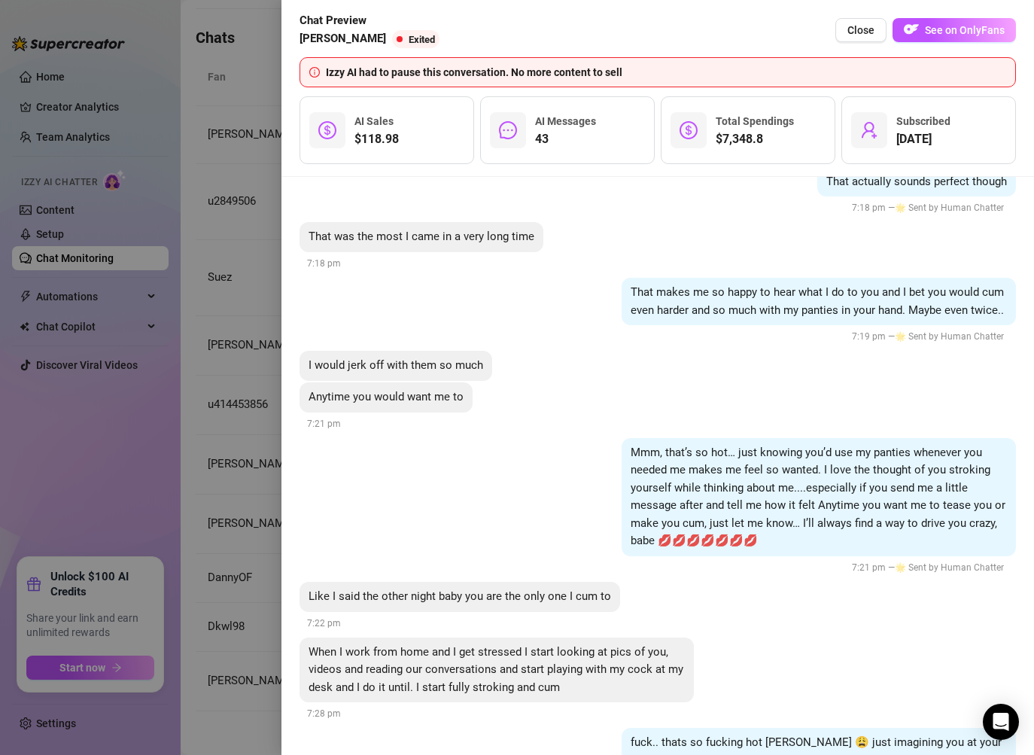
scroll to position [26684, 0]
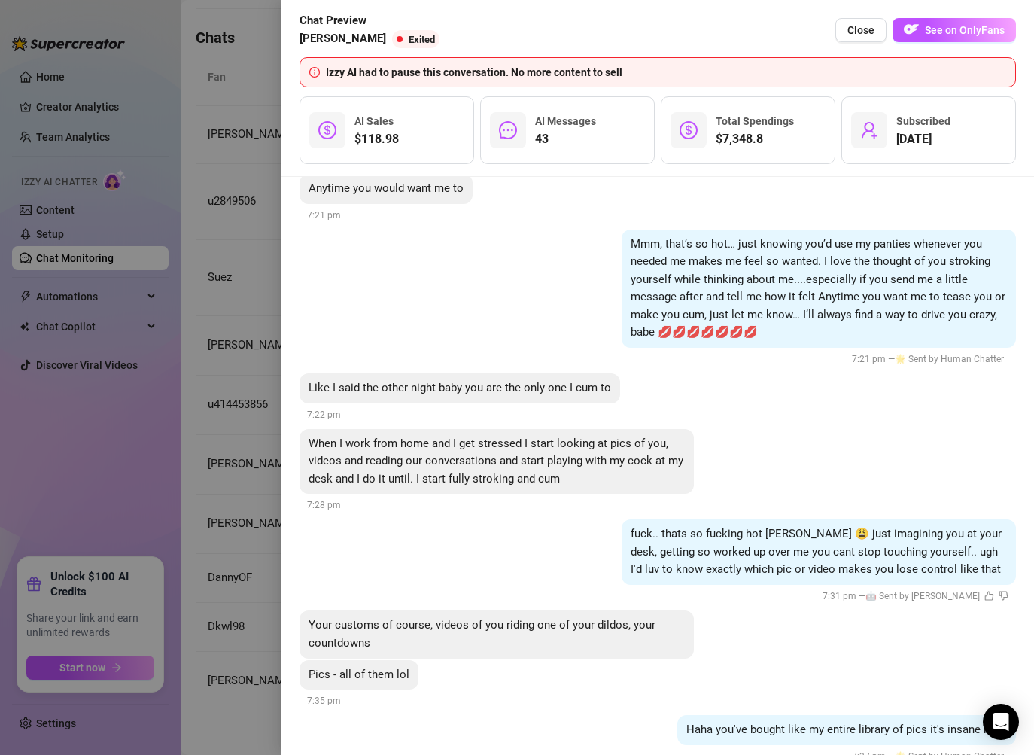
click at [191, 628] on div at bounding box center [517, 377] width 1034 height 755
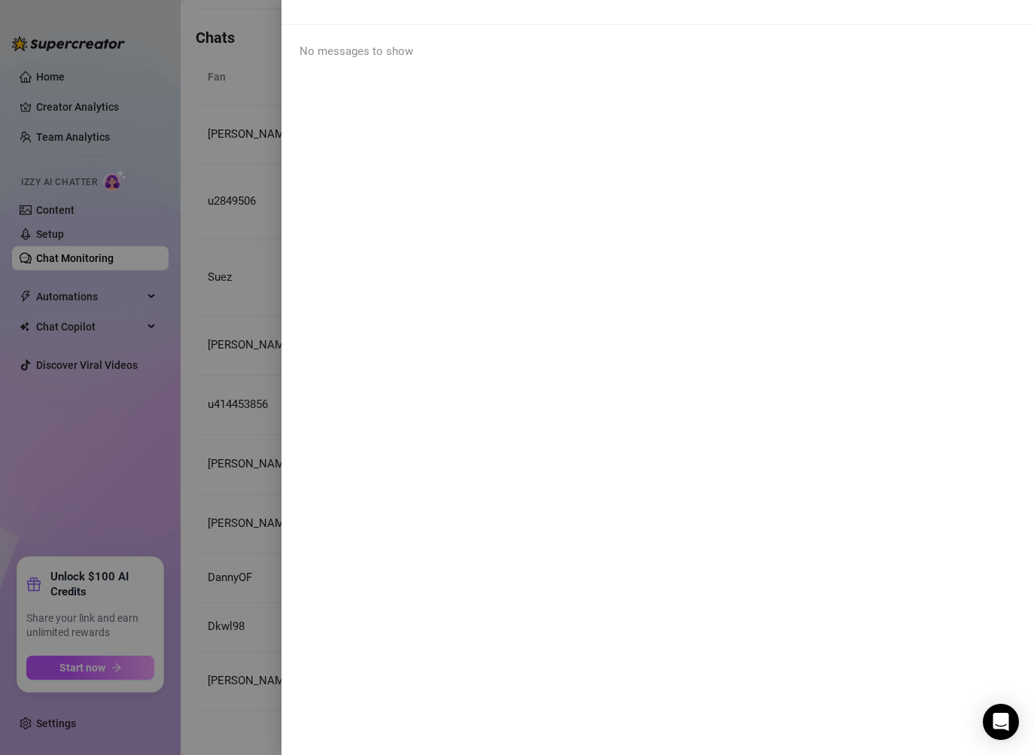
scroll to position [0, 0]
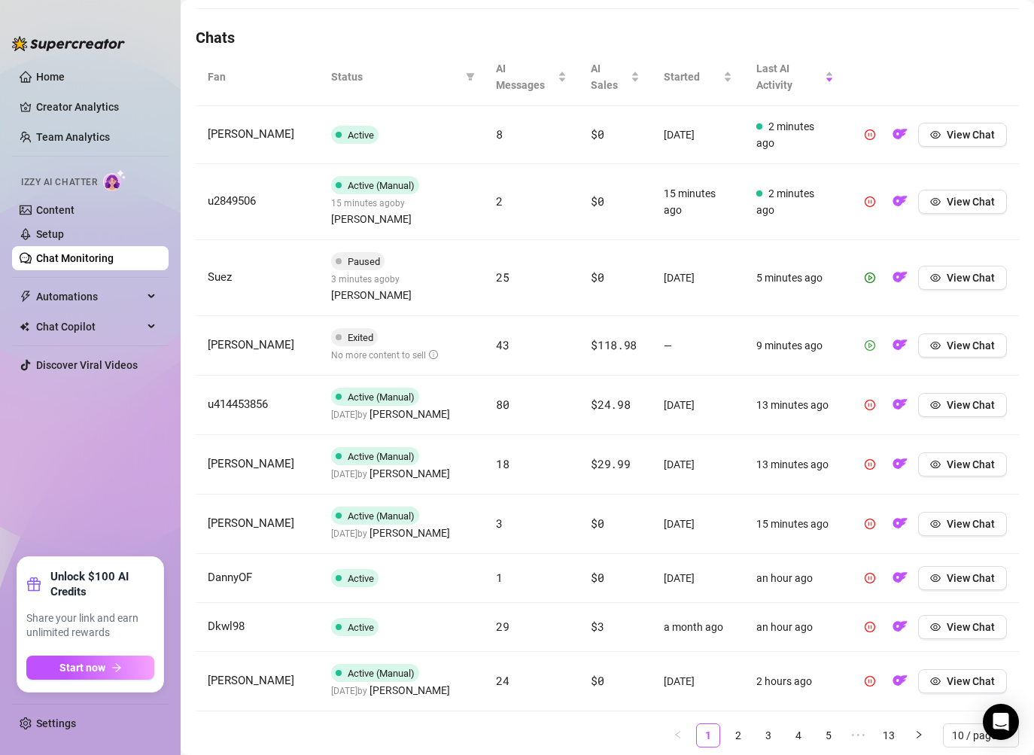
click at [863, 333] on button "button" at bounding box center [870, 345] width 24 height 24
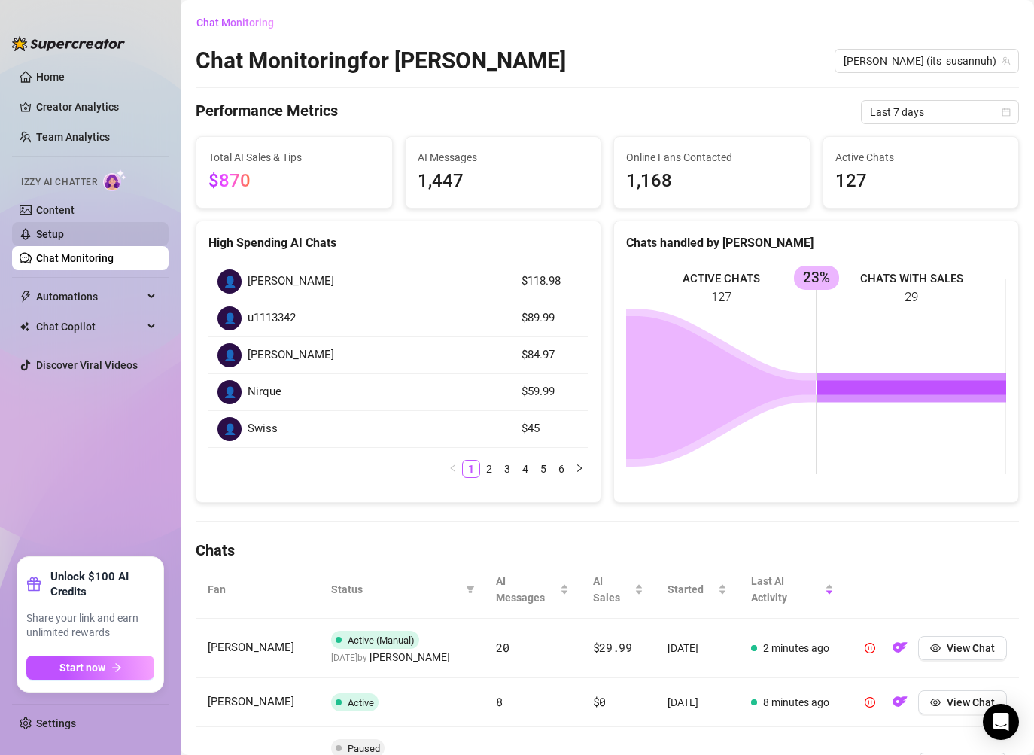
click at [64, 233] on link "Setup" at bounding box center [50, 234] width 28 height 12
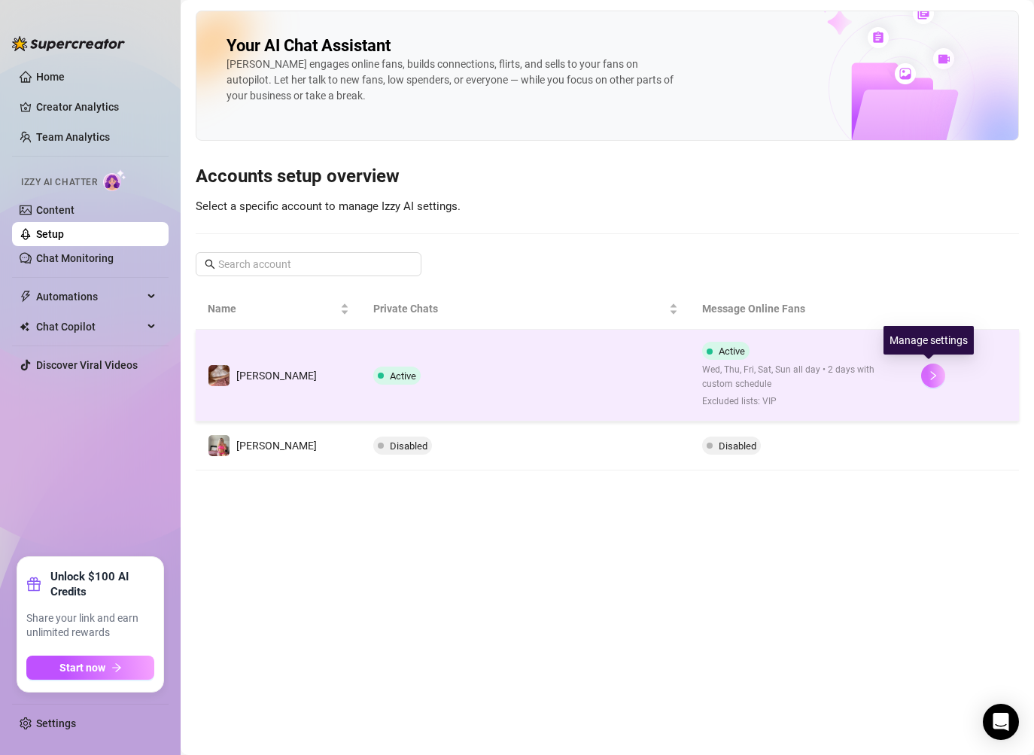
click at [931, 369] on button "button" at bounding box center [933, 375] width 24 height 24
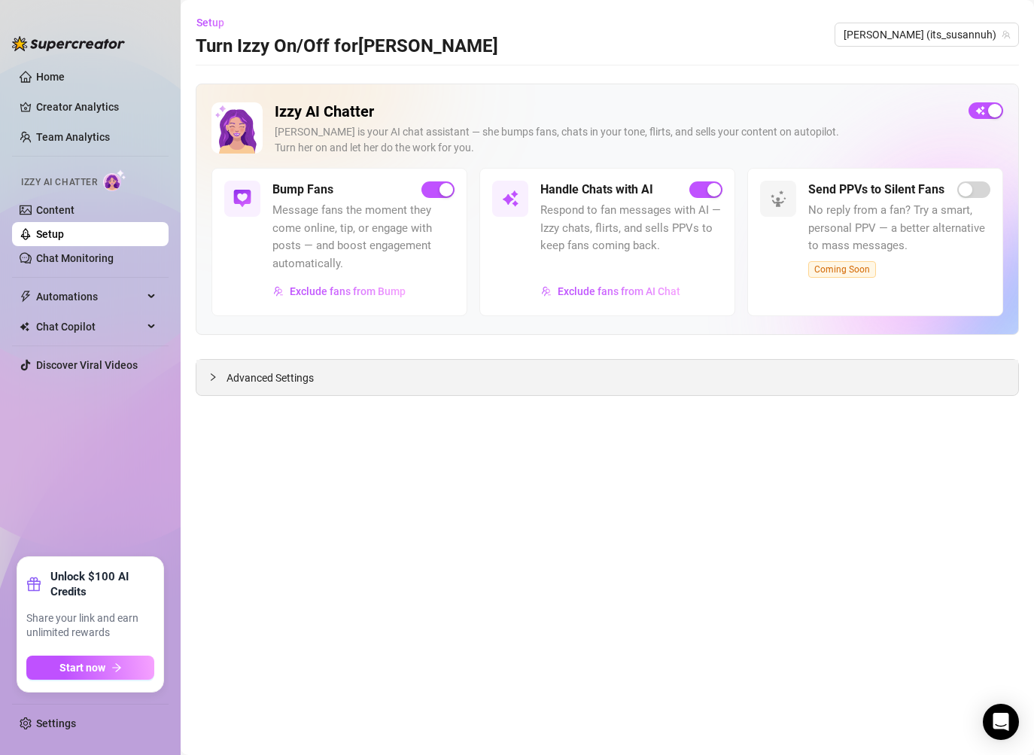
click at [259, 373] on span "Advanced Settings" at bounding box center [269, 377] width 87 height 17
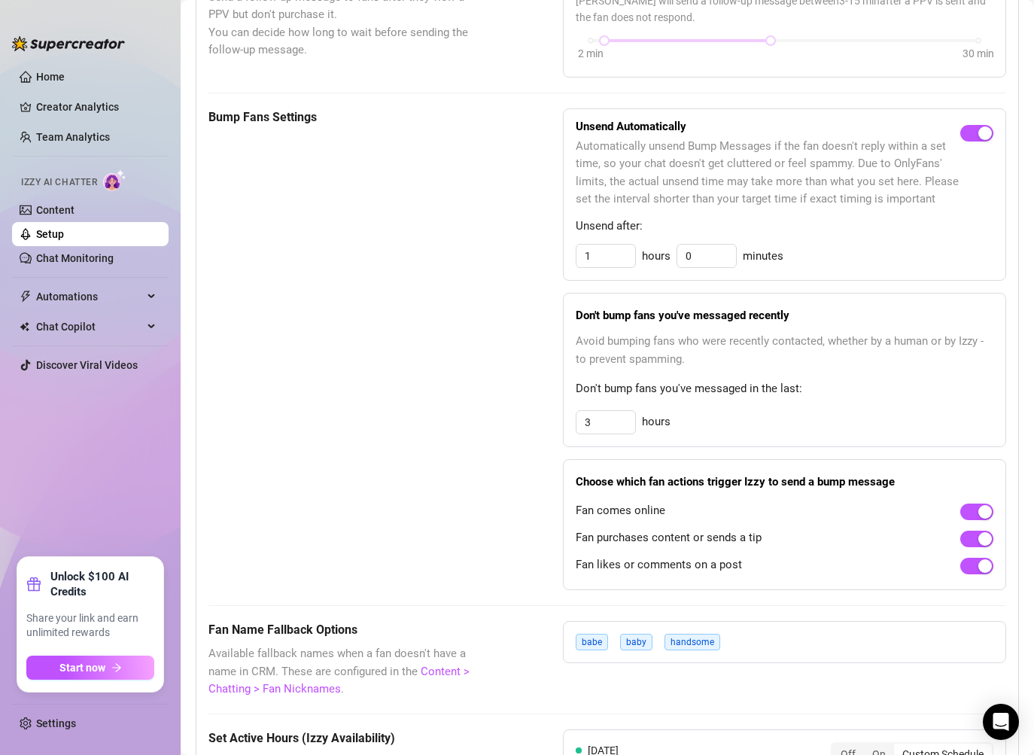
scroll to position [1086, 0]
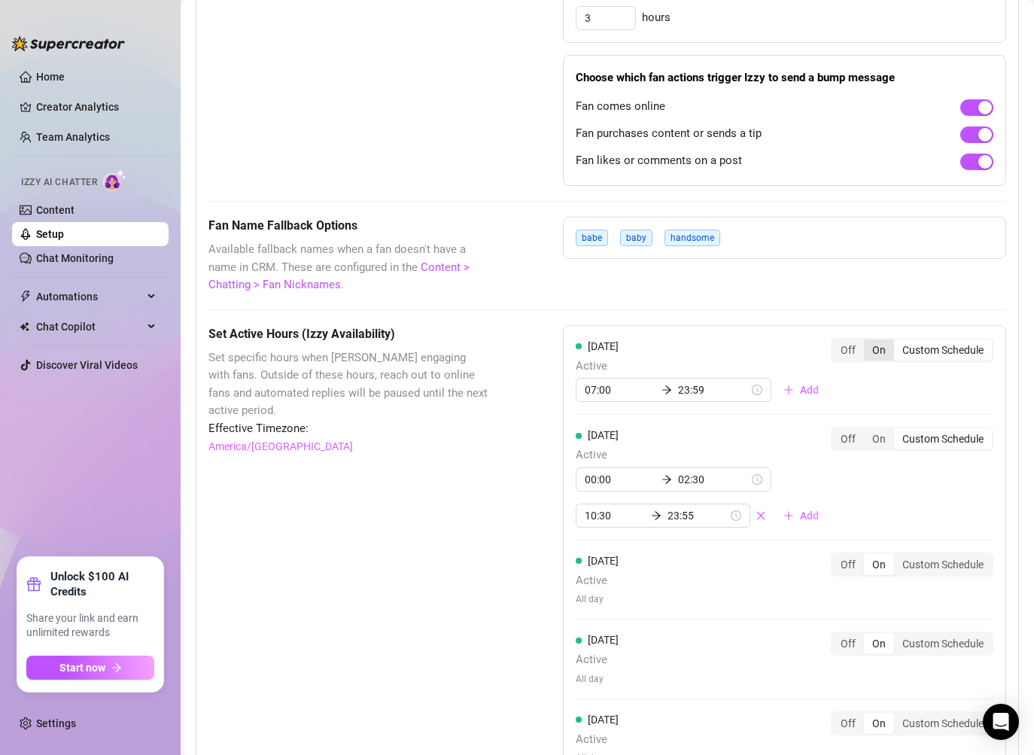
click at [890, 352] on div "On" at bounding box center [879, 349] width 30 height 21
click at [867, 342] on input "On" at bounding box center [867, 342] width 0 height 0
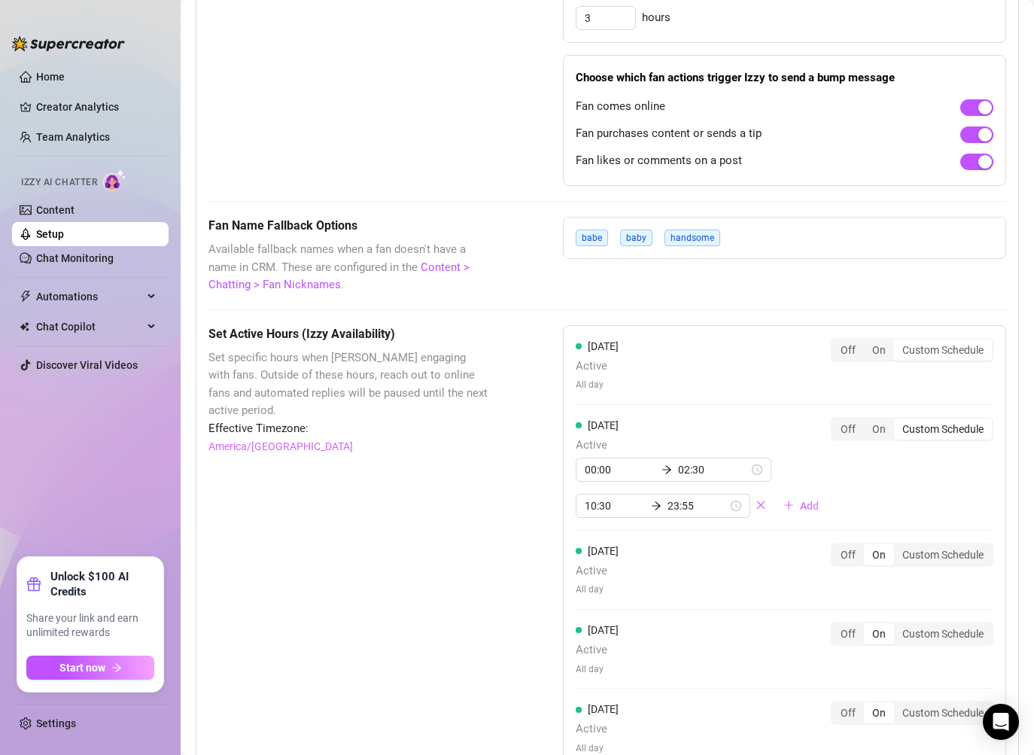
click at [878, 398] on div "Monday Active All day Off On Custom Schedule" at bounding box center [784, 371] width 418 height 67
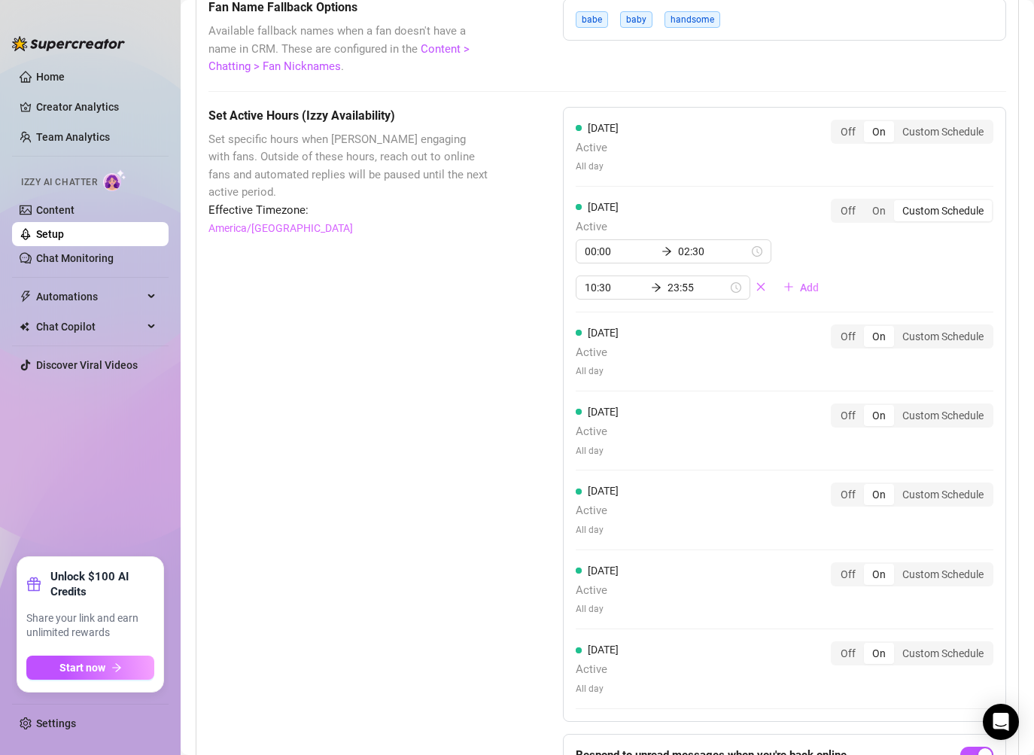
scroll to position [1317, 0]
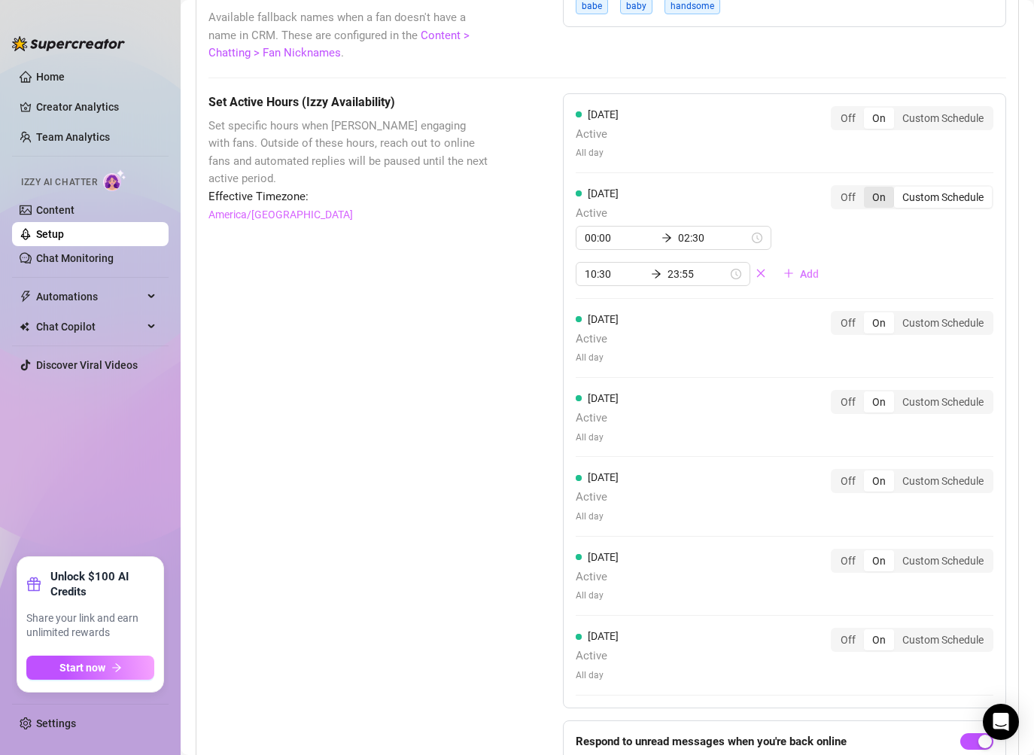
click at [879, 201] on div "On" at bounding box center [879, 197] width 30 height 21
click at [867, 189] on input "On" at bounding box center [867, 189] width 0 height 0
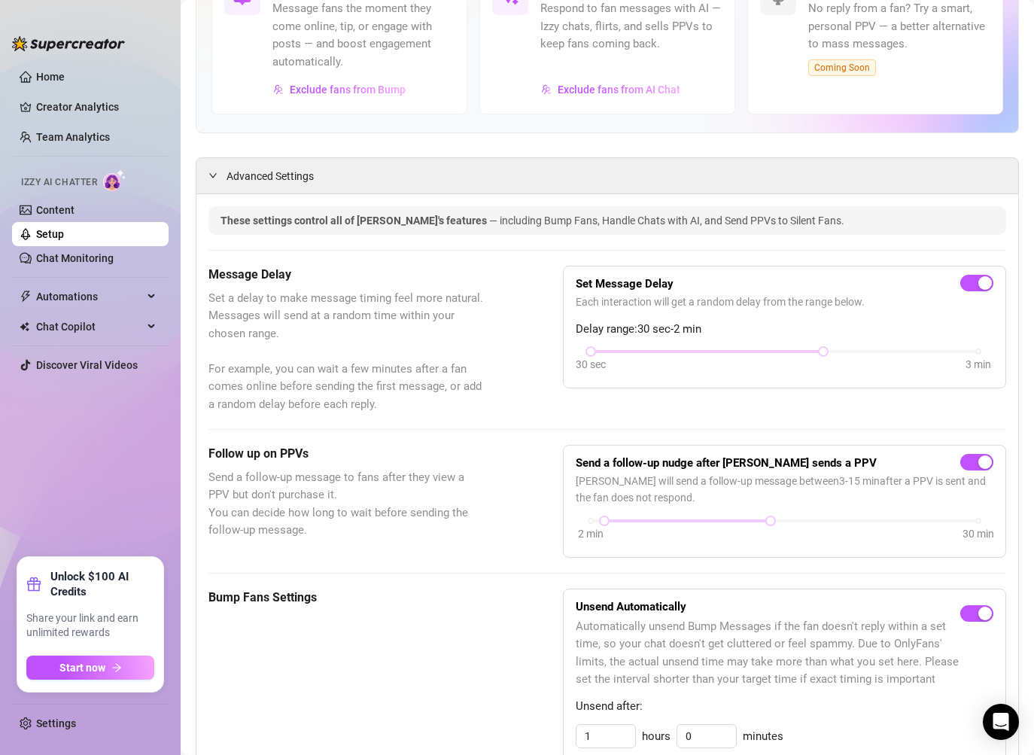
scroll to position [197, 0]
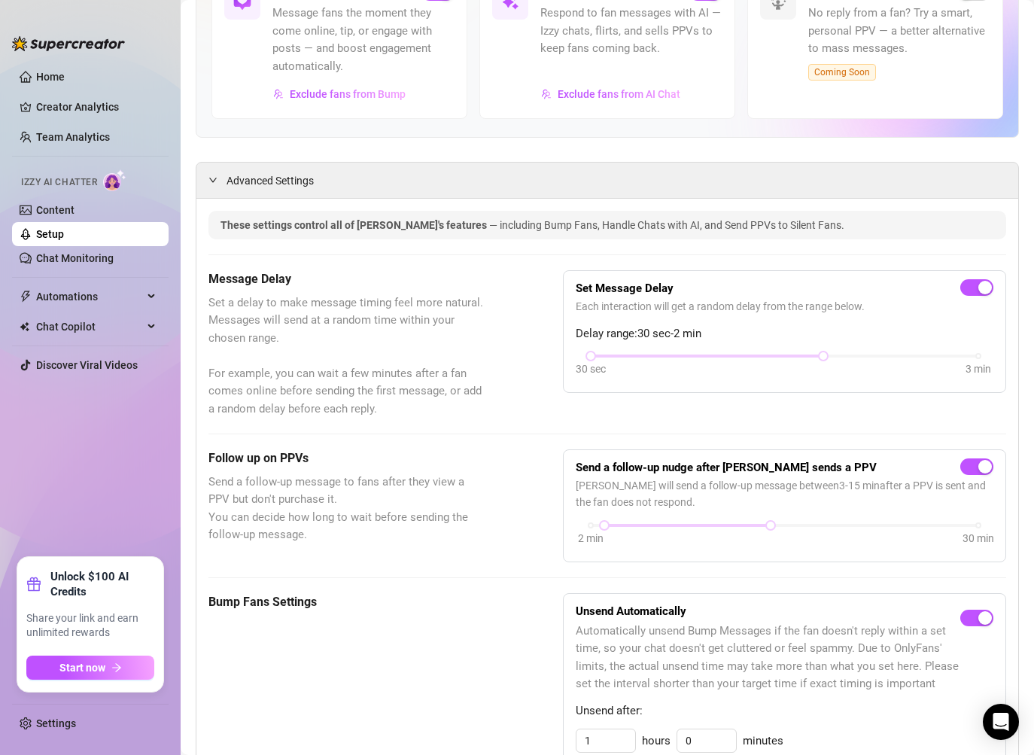
click at [463, 477] on span "Send a follow-up message to fans after they view a PPV but don't purchase it. Y…" at bounding box center [347, 508] width 279 height 71
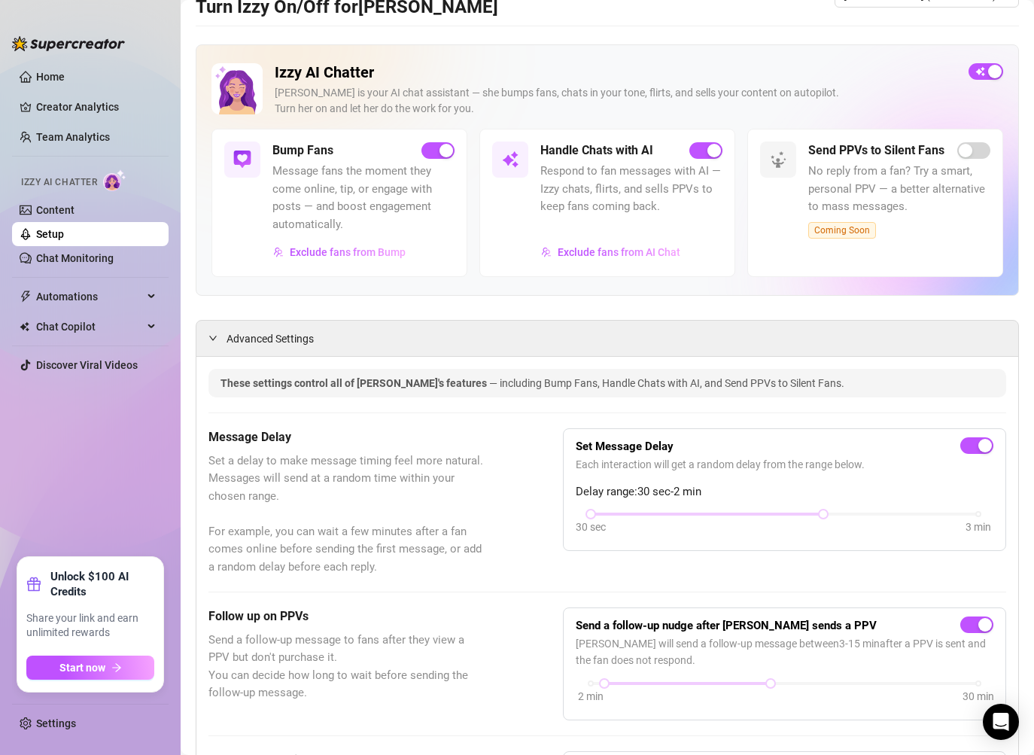
scroll to position [0, 0]
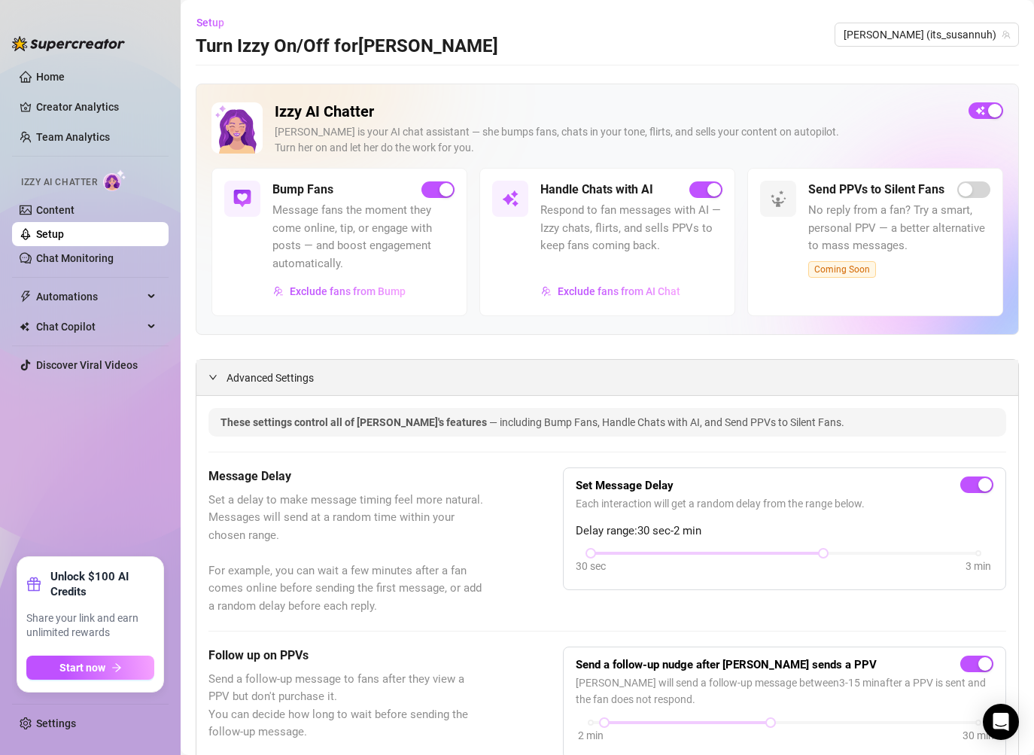
click at [257, 372] on span "Advanced Settings" at bounding box center [269, 377] width 87 height 17
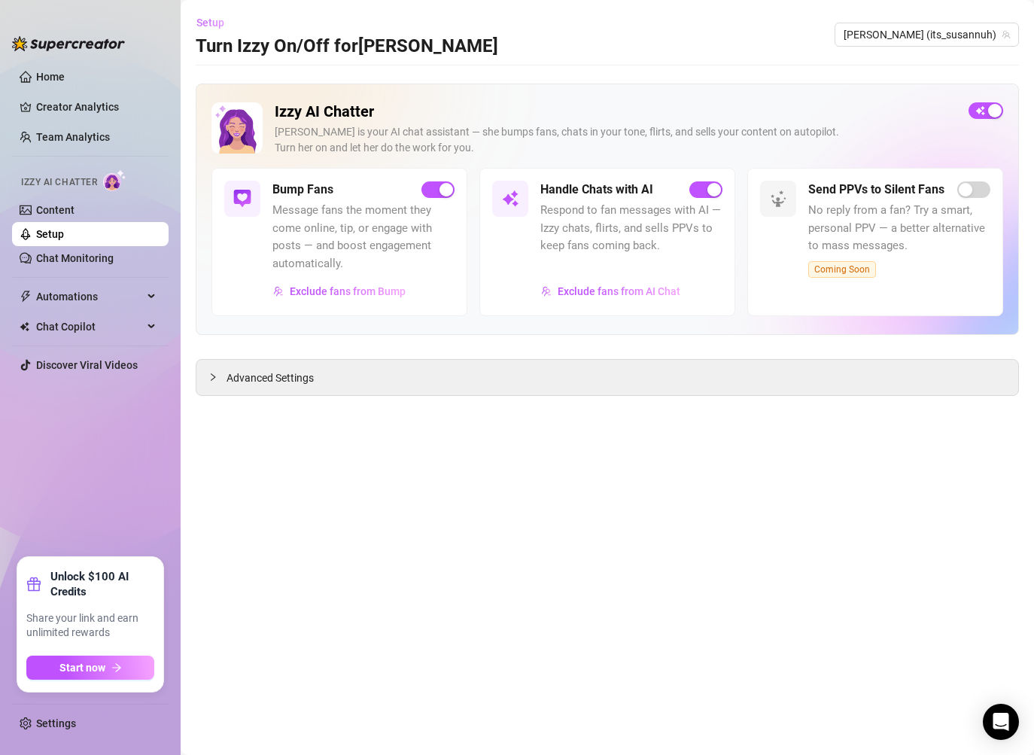
click at [217, 17] on span "Setup" at bounding box center [210, 23] width 28 height 12
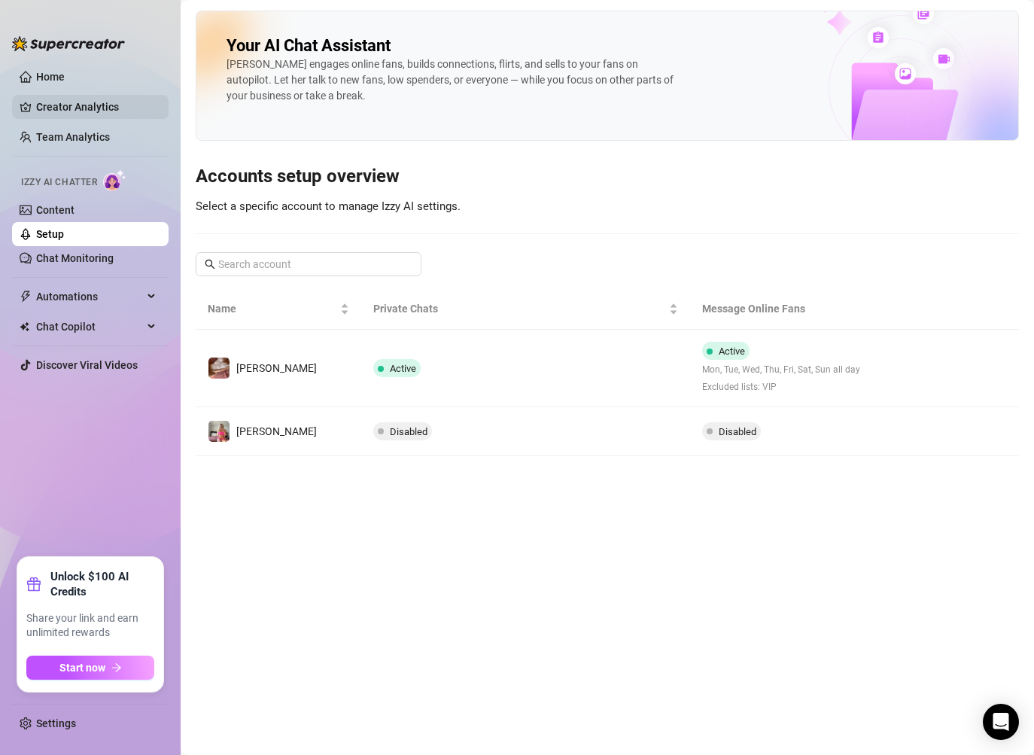
click at [124, 106] on link "Creator Analytics" at bounding box center [96, 107] width 120 height 24
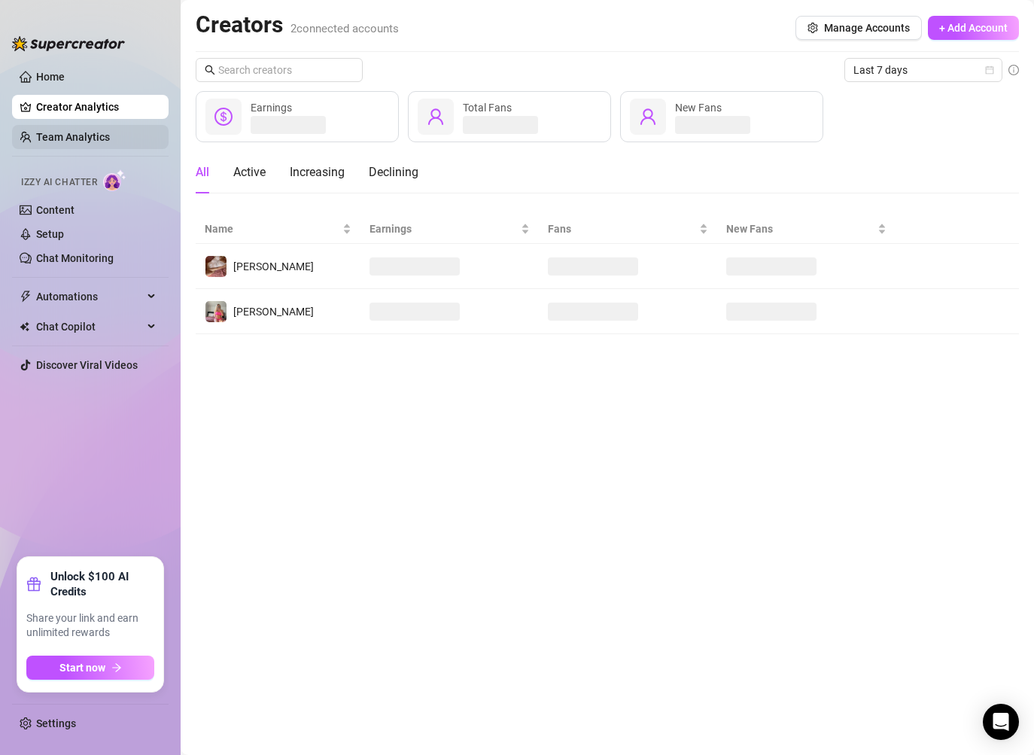
click at [102, 138] on link "Team Analytics" at bounding box center [73, 137] width 74 height 12
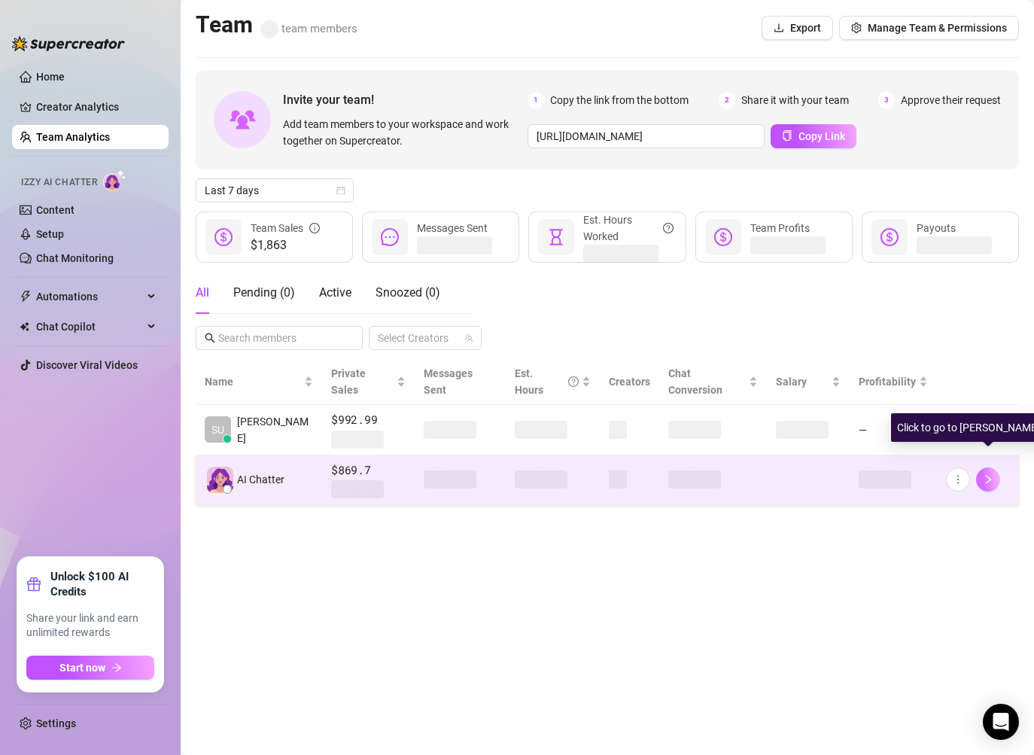
click at [984, 474] on icon "right" at bounding box center [987, 479] width 11 height 11
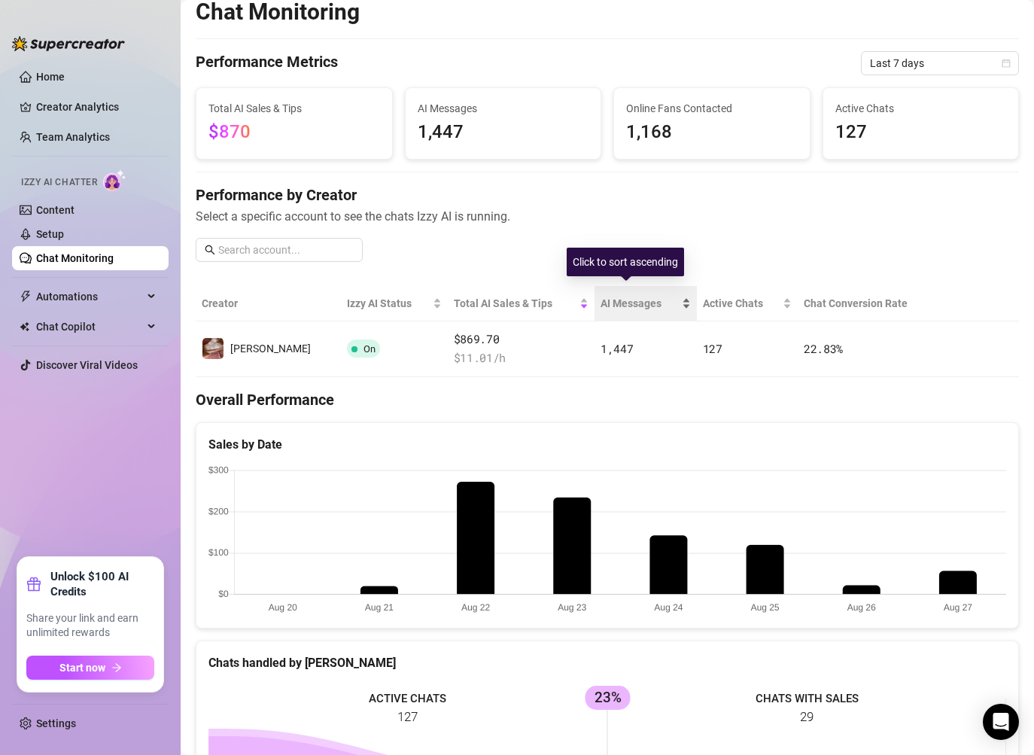
scroll to position [23, 0]
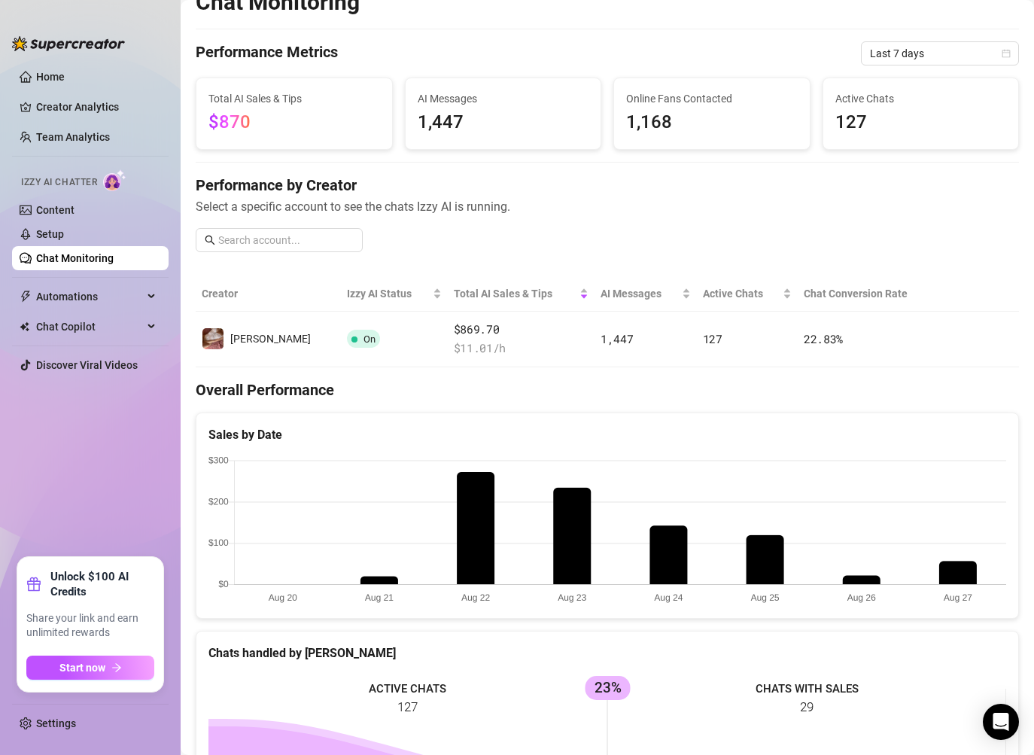
click at [238, 121] on span "$870" at bounding box center [229, 121] width 42 height 21
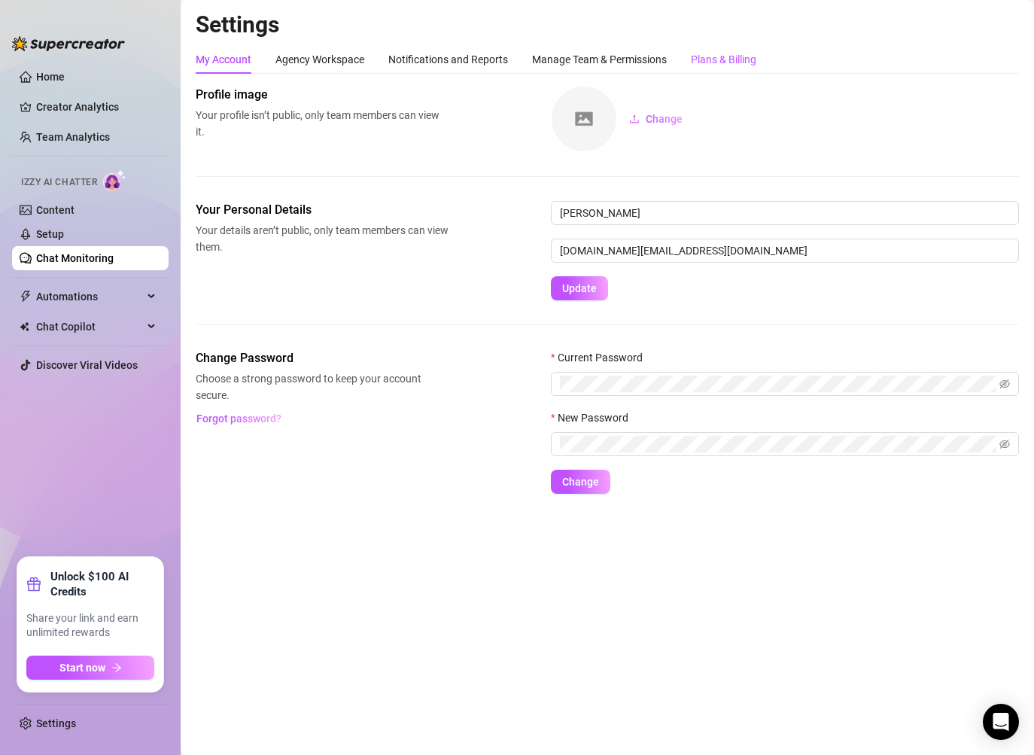
click at [749, 62] on div "Plans & Billing" at bounding box center [723, 59] width 65 height 17
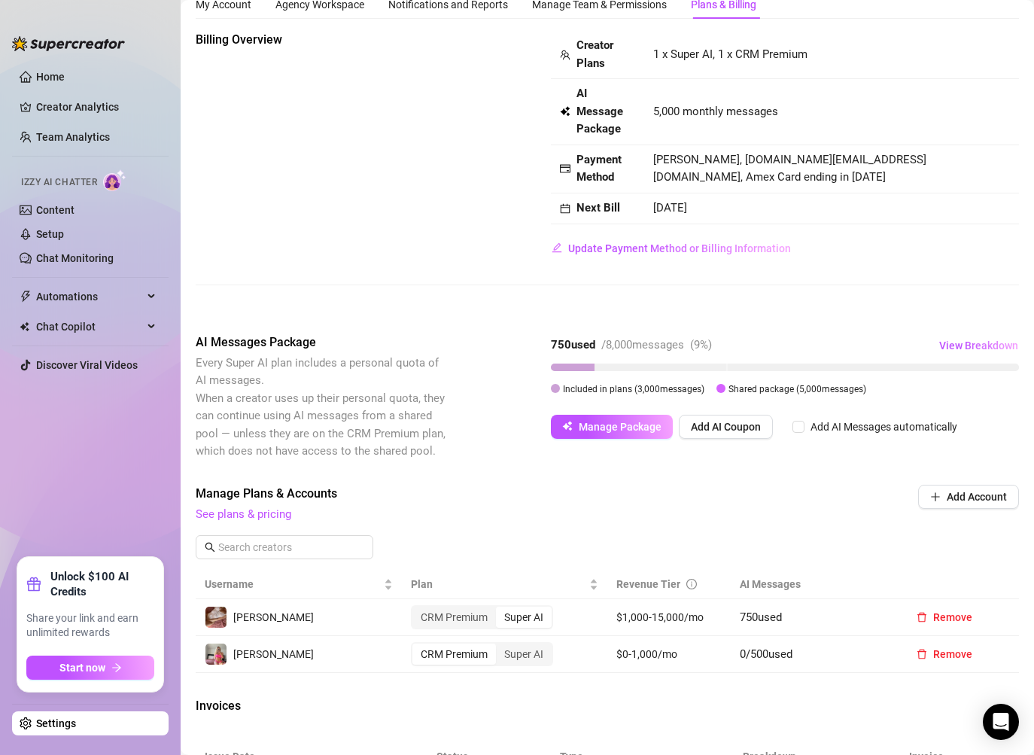
scroll to position [10, 0]
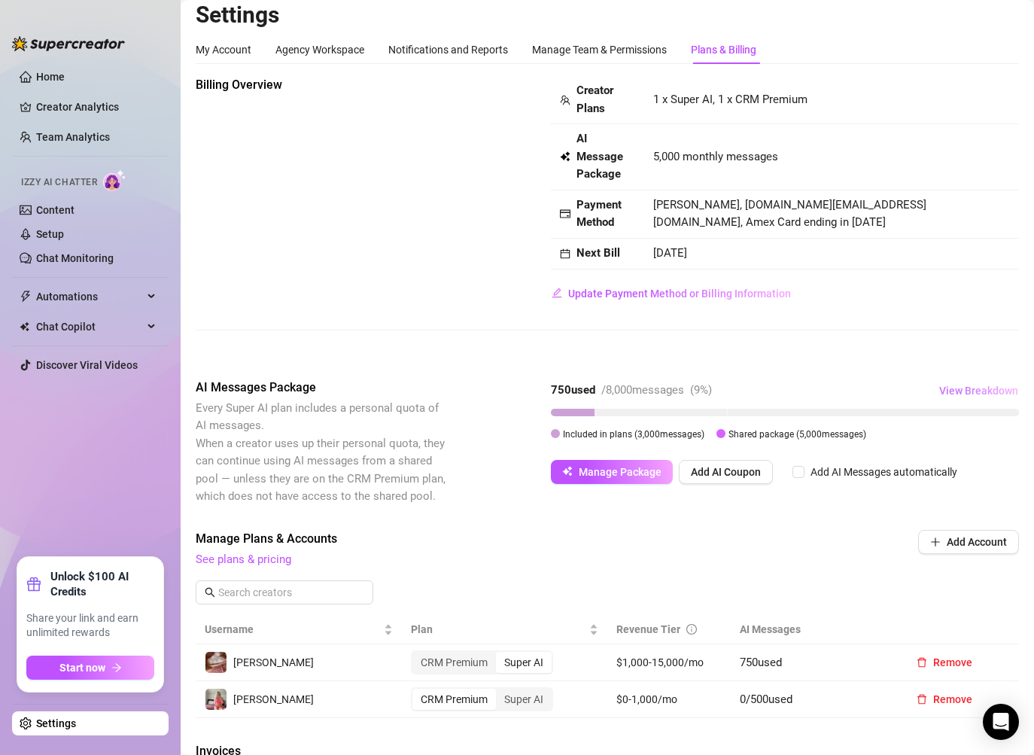
click at [985, 386] on span "View Breakdown" at bounding box center [978, 390] width 79 height 12
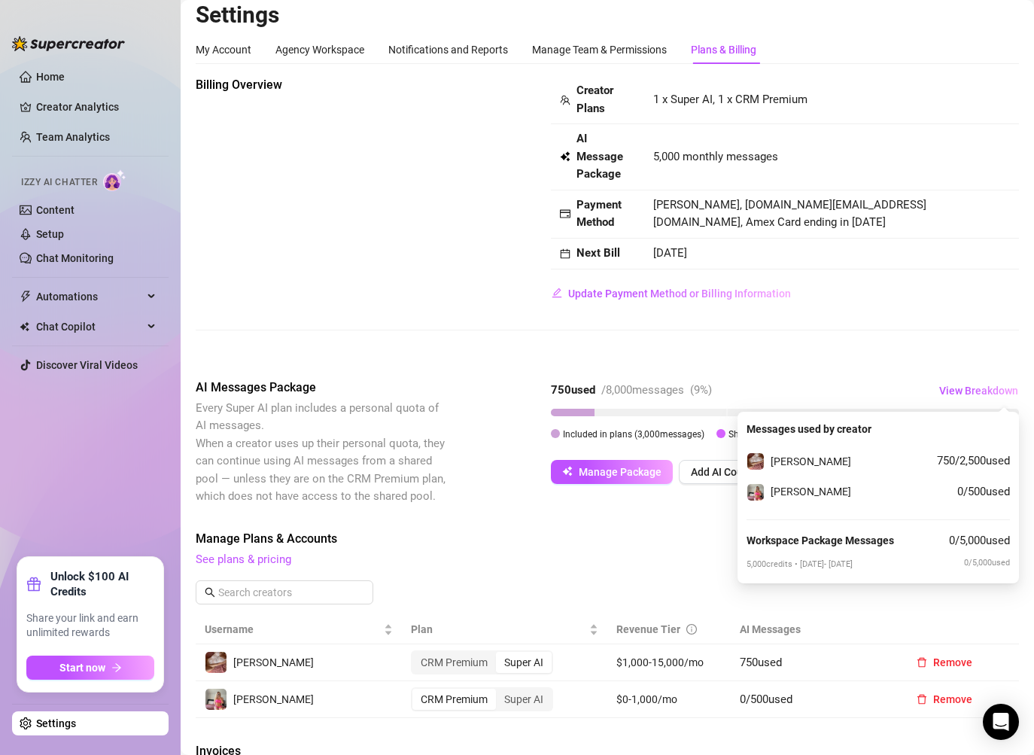
click at [775, 364] on div "Billing Overview Creator Plans 1 x Super AI, 1 x CRM Premium AI Message Package…" at bounding box center [607, 598] width 823 height 1045
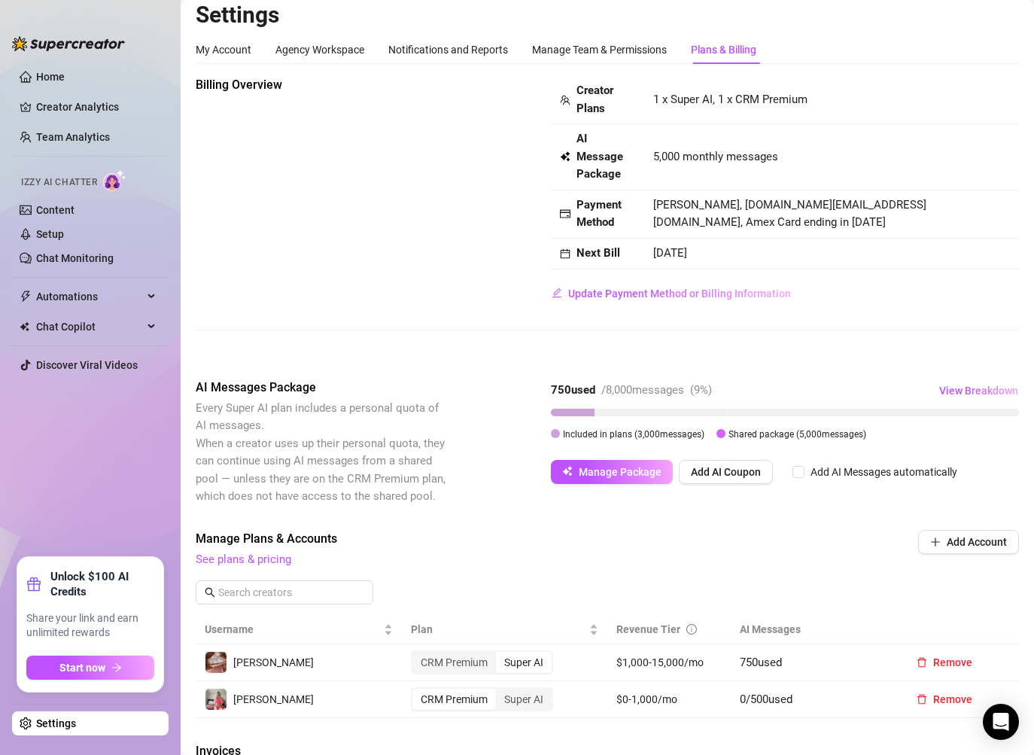
scroll to position [0, 0]
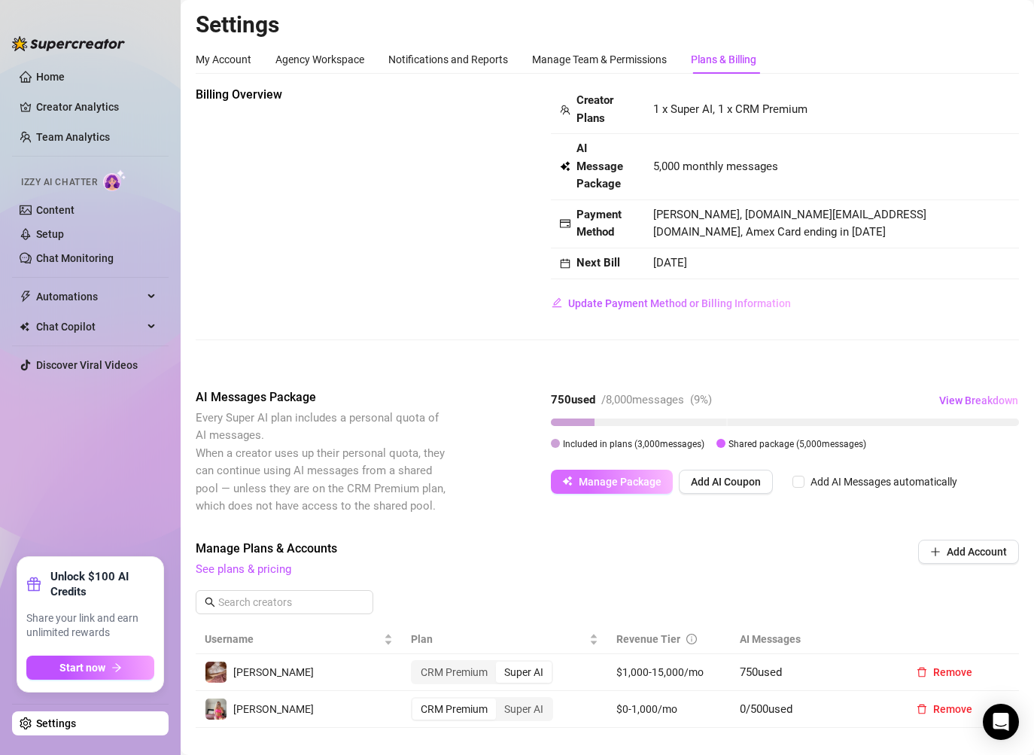
click at [623, 476] on span "Manage Package" at bounding box center [619, 481] width 83 height 12
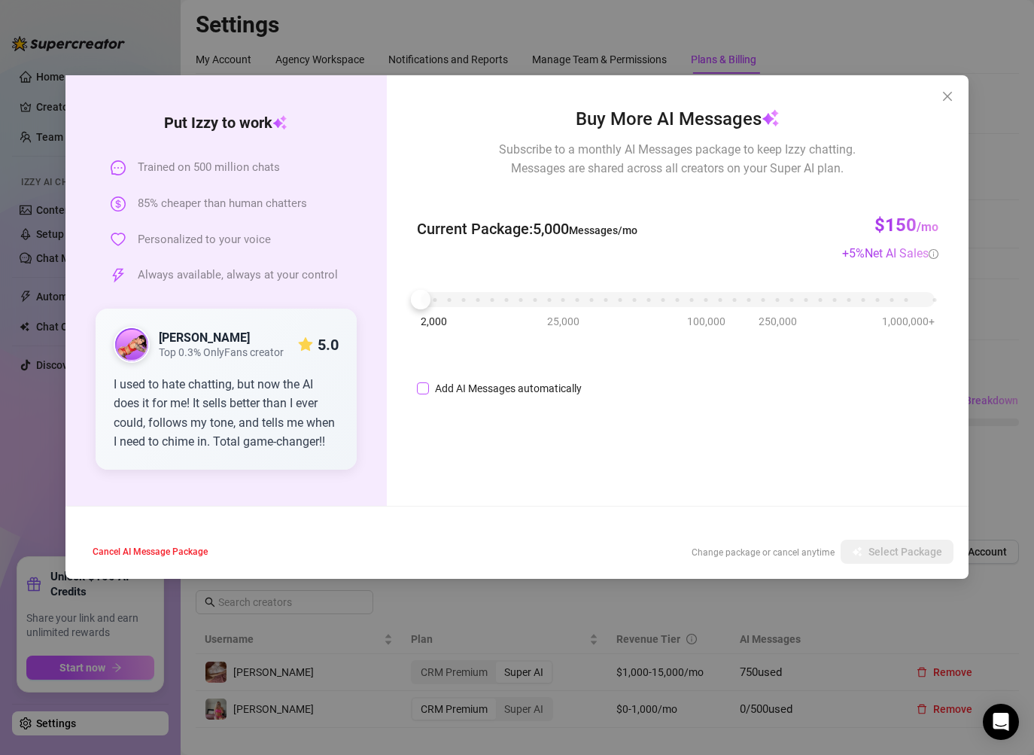
click at [430, 388] on span "Add AI Messages automatically" at bounding box center [508, 388] width 159 height 17
click at [429, 388] on input "Add AI Messages automatically" at bounding box center [423, 388] width 12 height 12
click at [421, 387] on input "Add AI Messages automatically" at bounding box center [423, 388] width 12 height 12
checkbox input "false"
click at [487, 644] on div "Put Izzy to work Trained on 500 million chats 85% cheaper than human chatters P…" at bounding box center [517, 377] width 1034 height 755
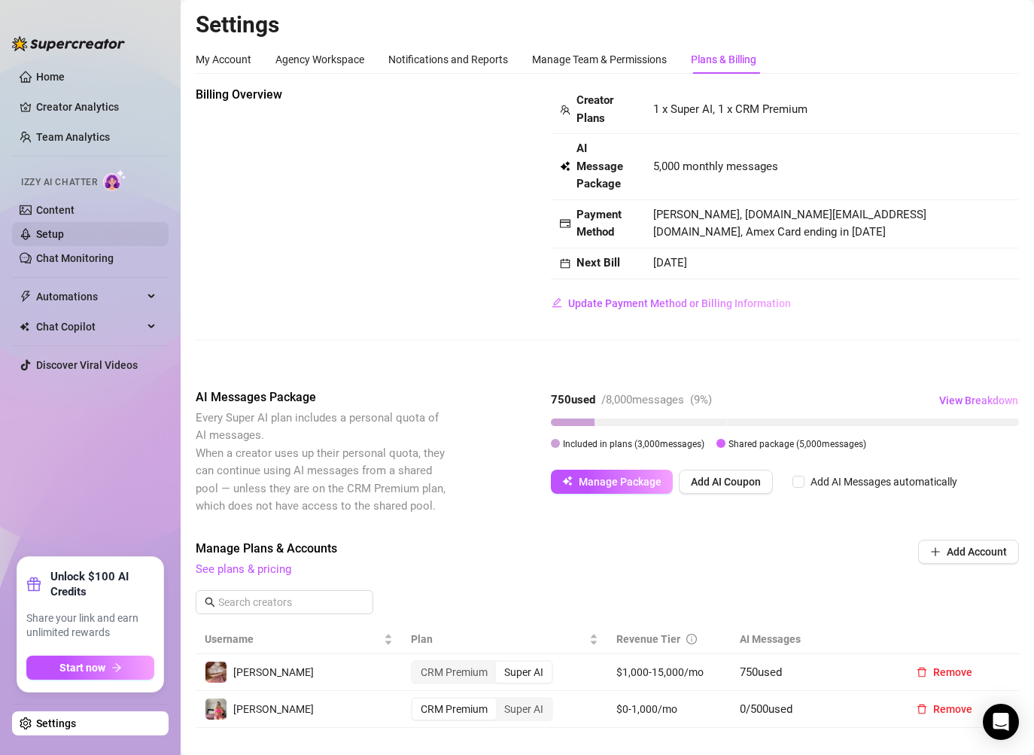
click at [64, 240] on link "Setup" at bounding box center [50, 234] width 28 height 12
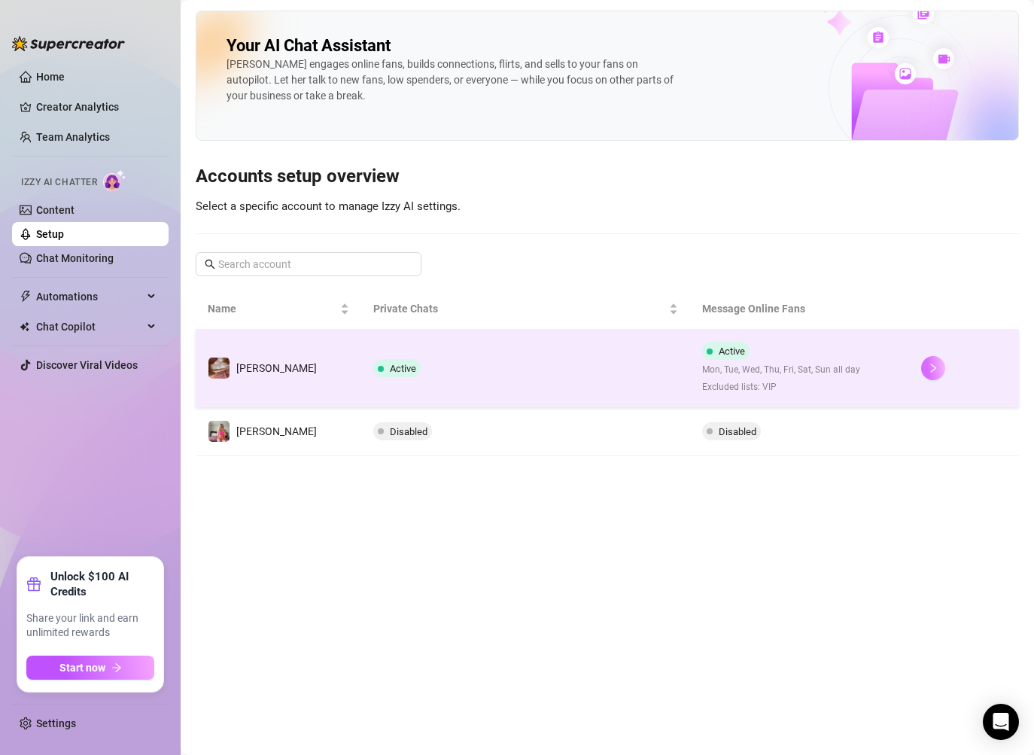
click at [928, 363] on icon "right" at bounding box center [933, 368] width 11 height 11
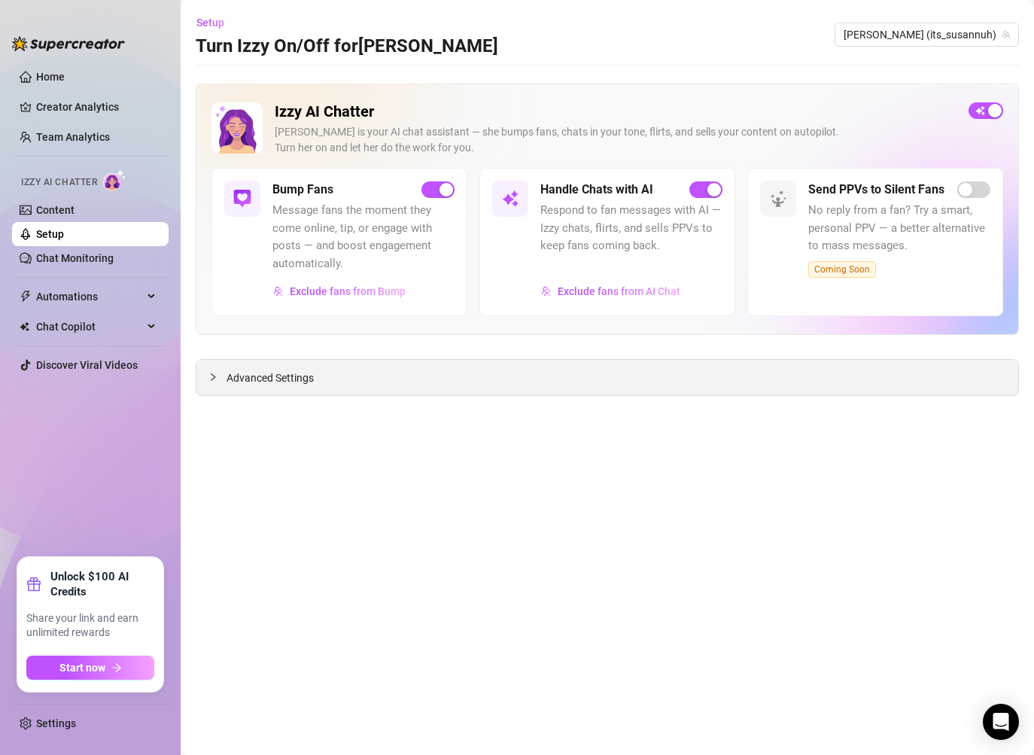
click at [281, 382] on span "Advanced Settings" at bounding box center [269, 377] width 87 height 17
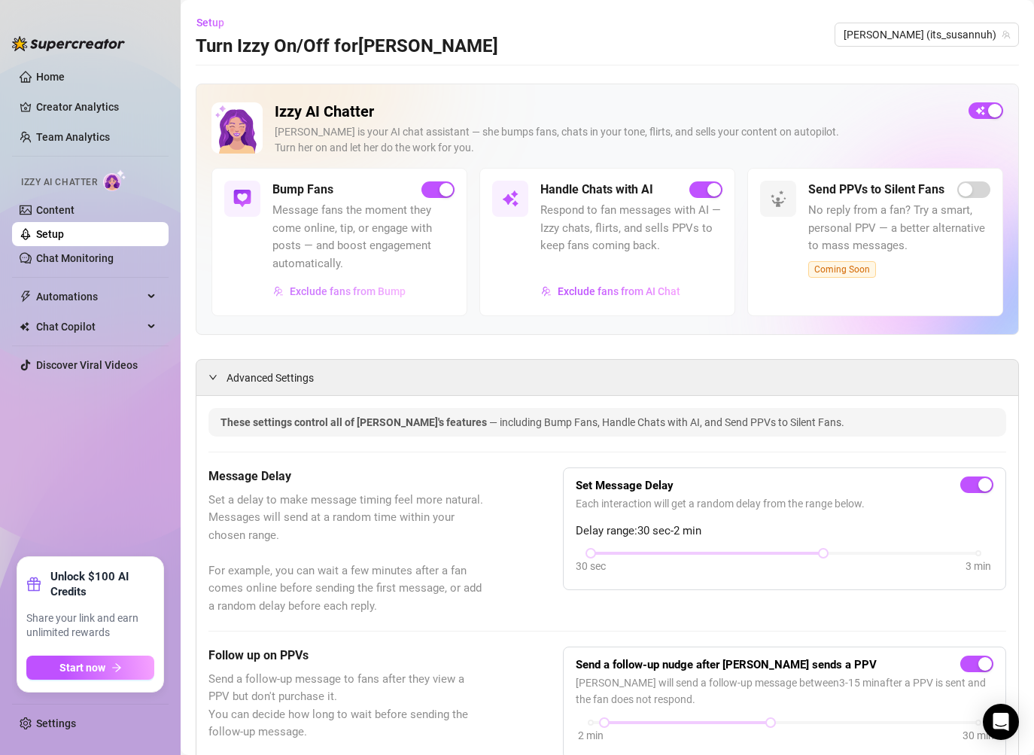
click at [382, 285] on span "Exclude fans from Bump" at bounding box center [348, 291] width 116 height 12
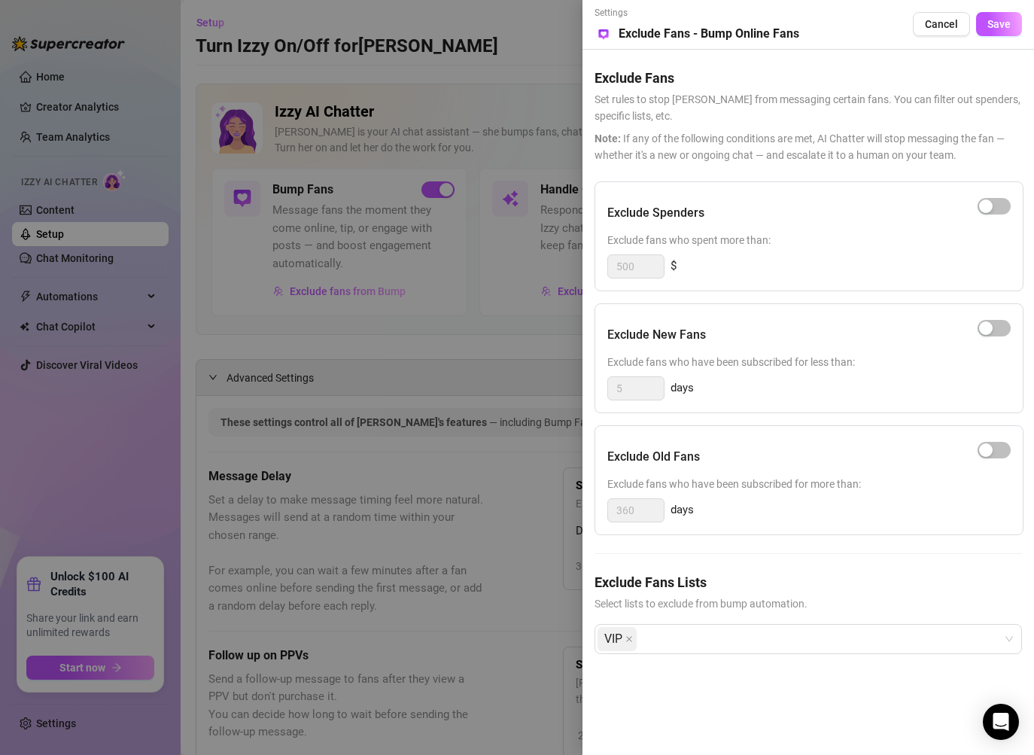
click at [360, 359] on div at bounding box center [517, 377] width 1034 height 755
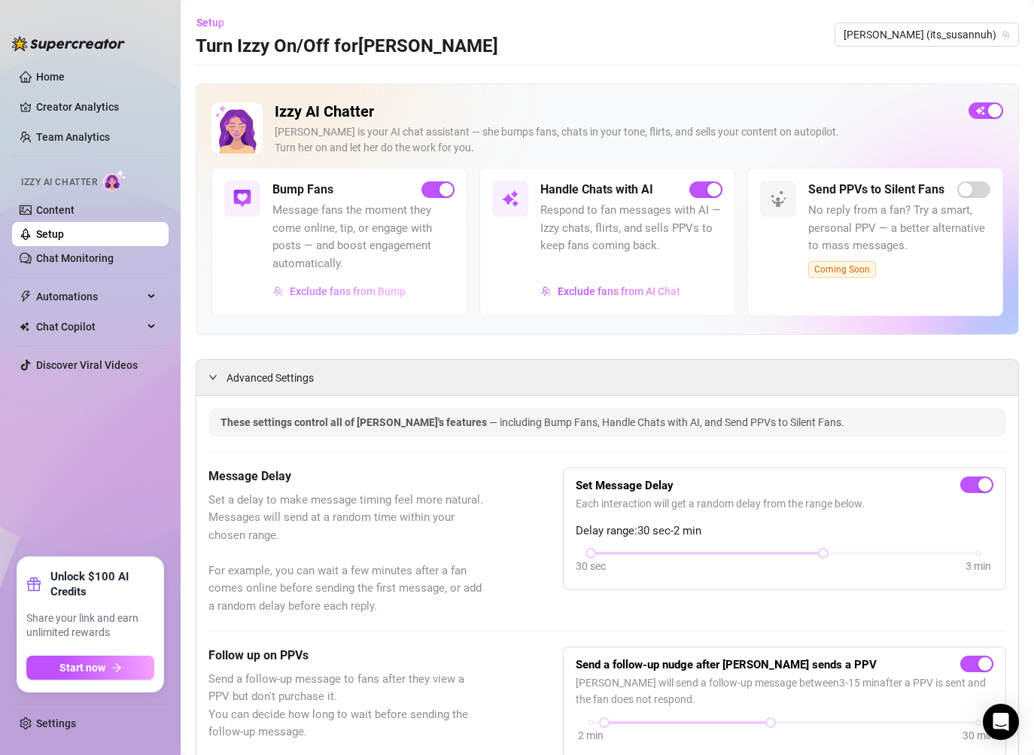
click at [340, 296] on span "Exclude fans from Bump" at bounding box center [348, 291] width 116 height 12
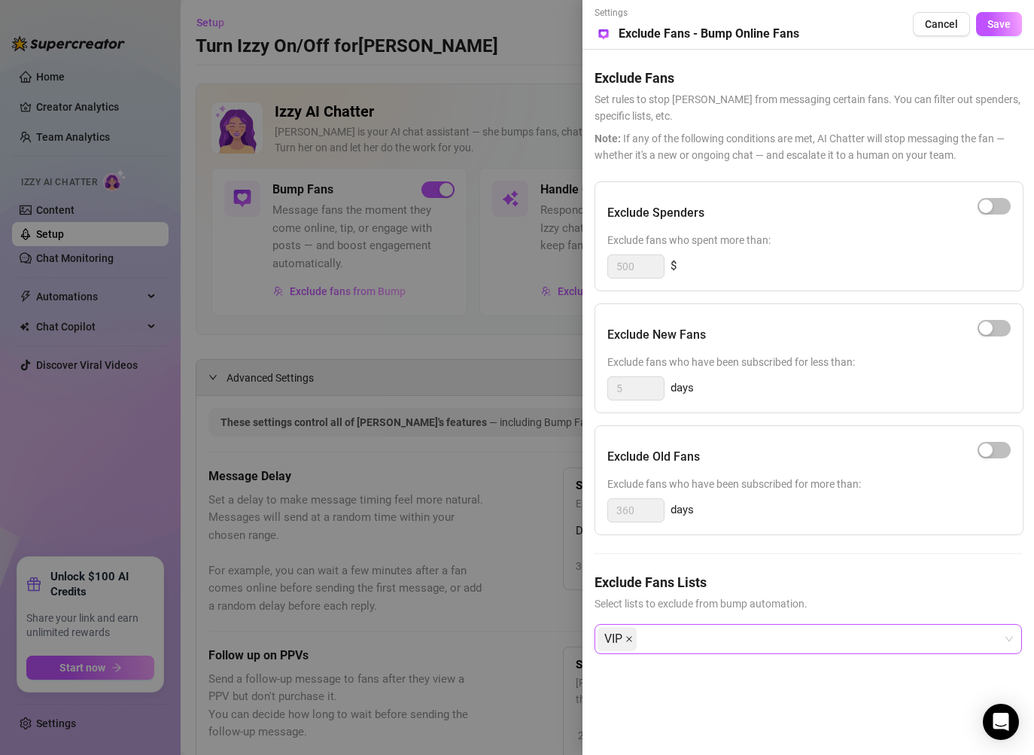
click at [629, 635] on icon "close" at bounding box center [629, 639] width 8 height 8
click at [992, 26] on span "Save" at bounding box center [998, 24] width 23 height 12
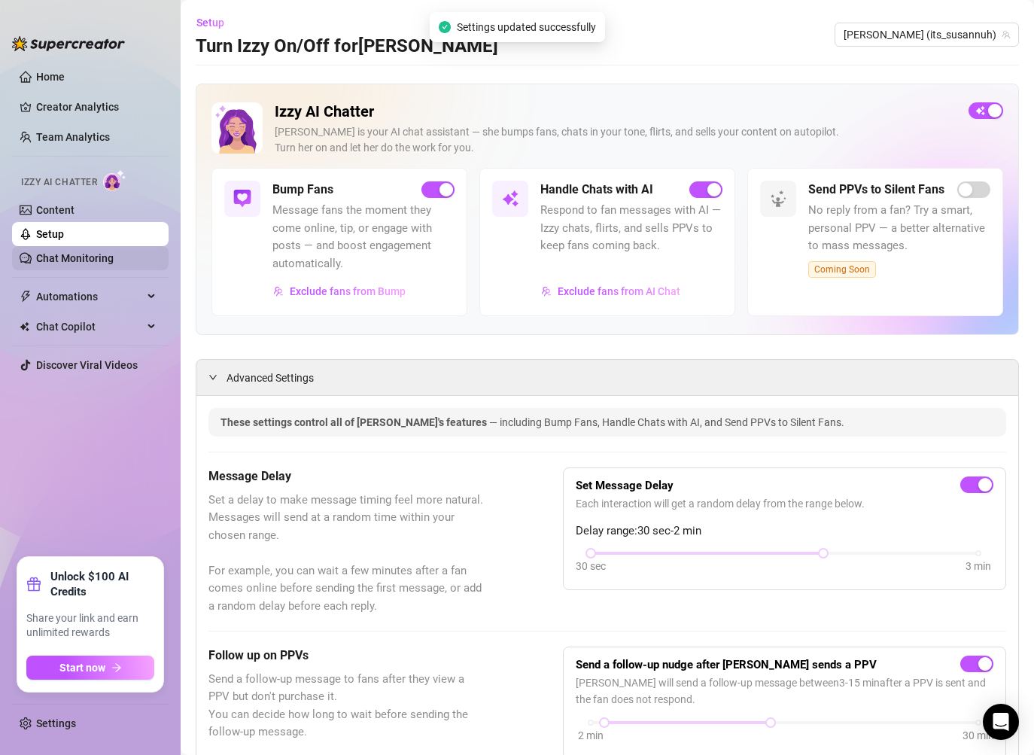
click at [108, 264] on link "Chat Monitoring" at bounding box center [74, 258] width 77 height 12
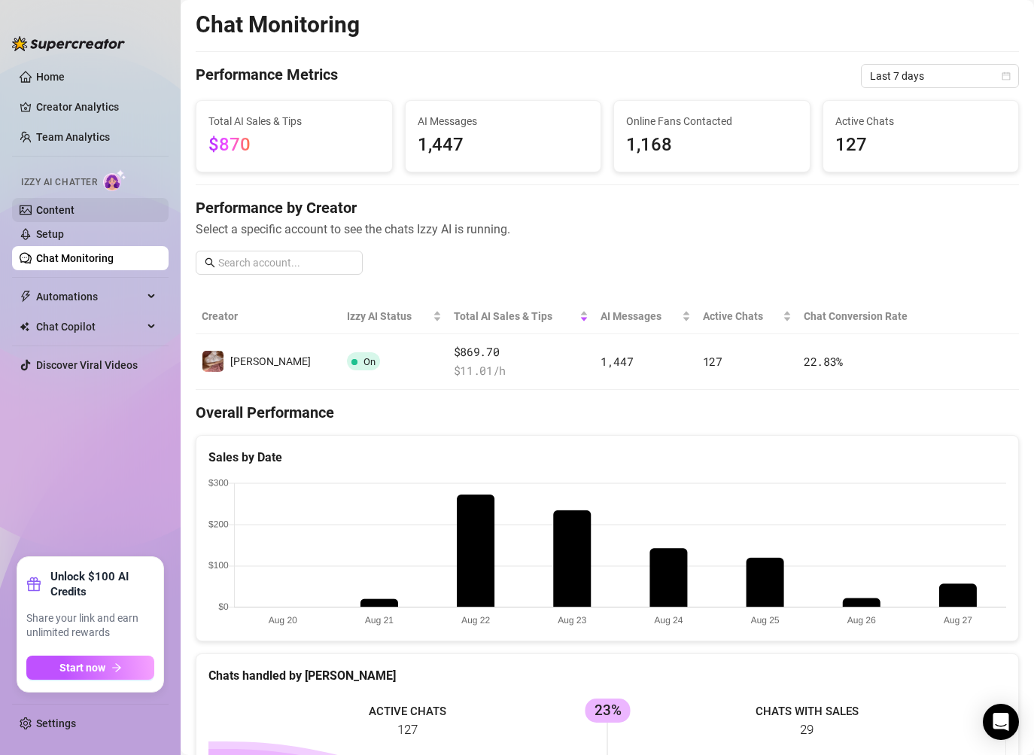
click at [74, 205] on link "Content" at bounding box center [55, 210] width 38 height 12
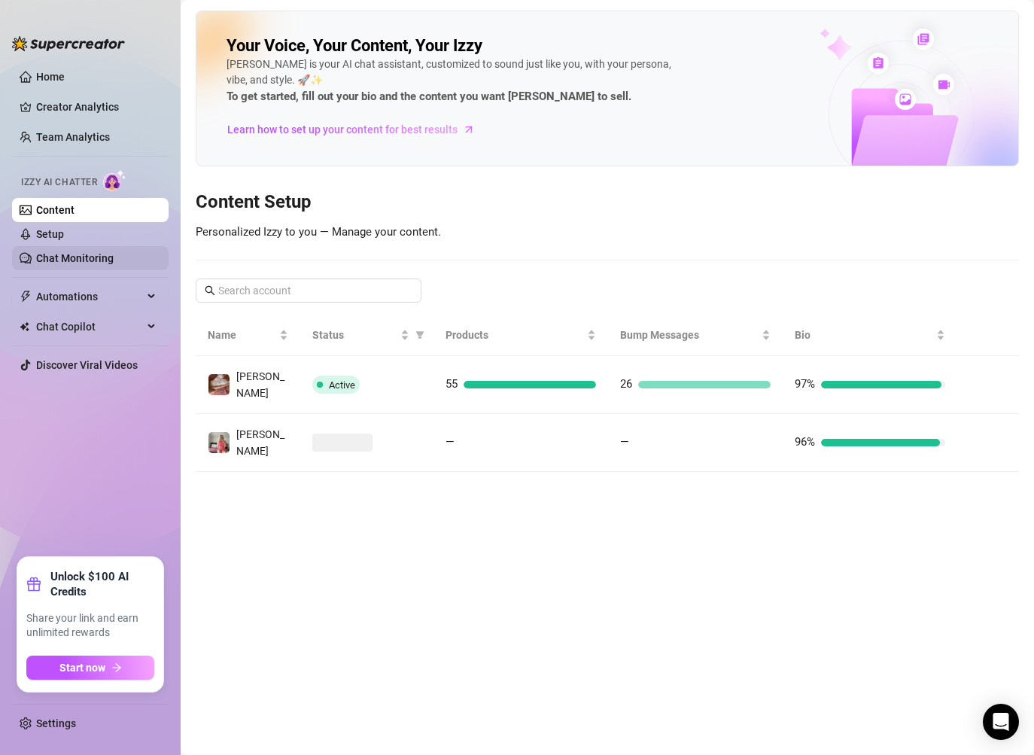
click at [114, 260] on link "Chat Monitoring" at bounding box center [74, 258] width 77 height 12
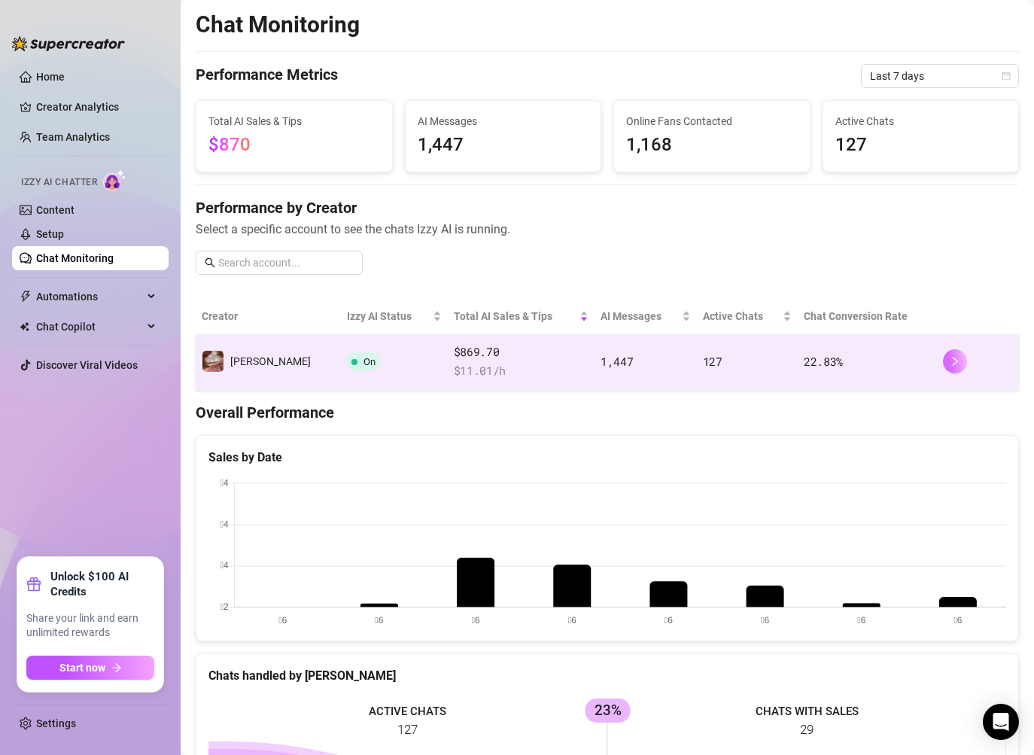
click at [950, 361] on icon "right" at bounding box center [954, 361] width 11 height 11
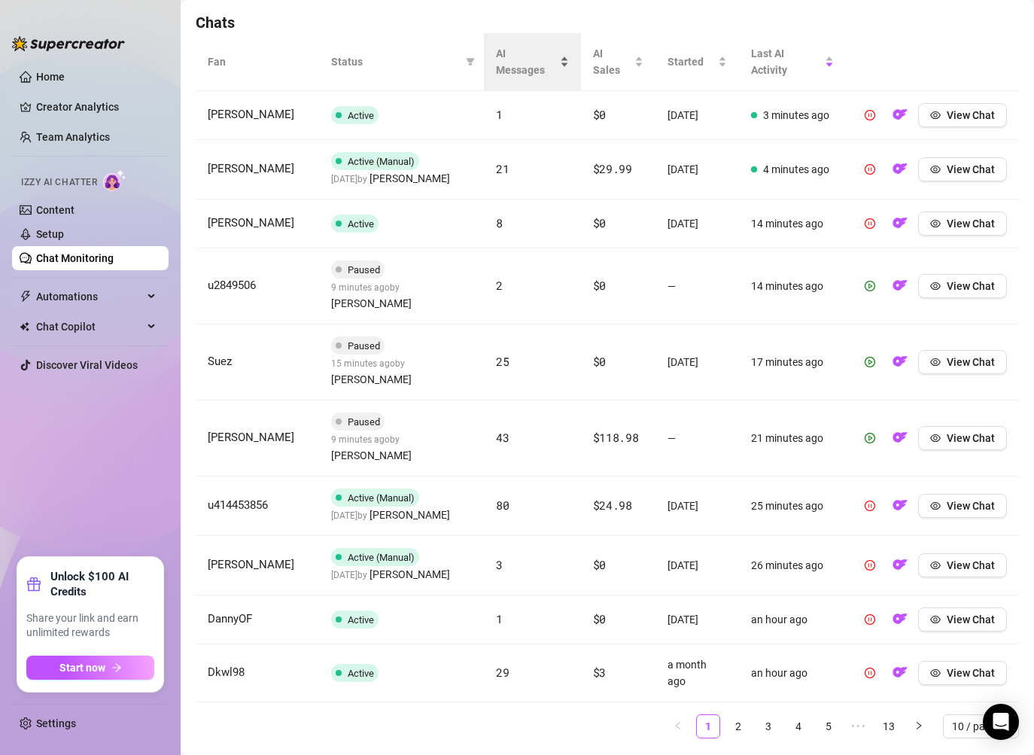
scroll to position [530, 0]
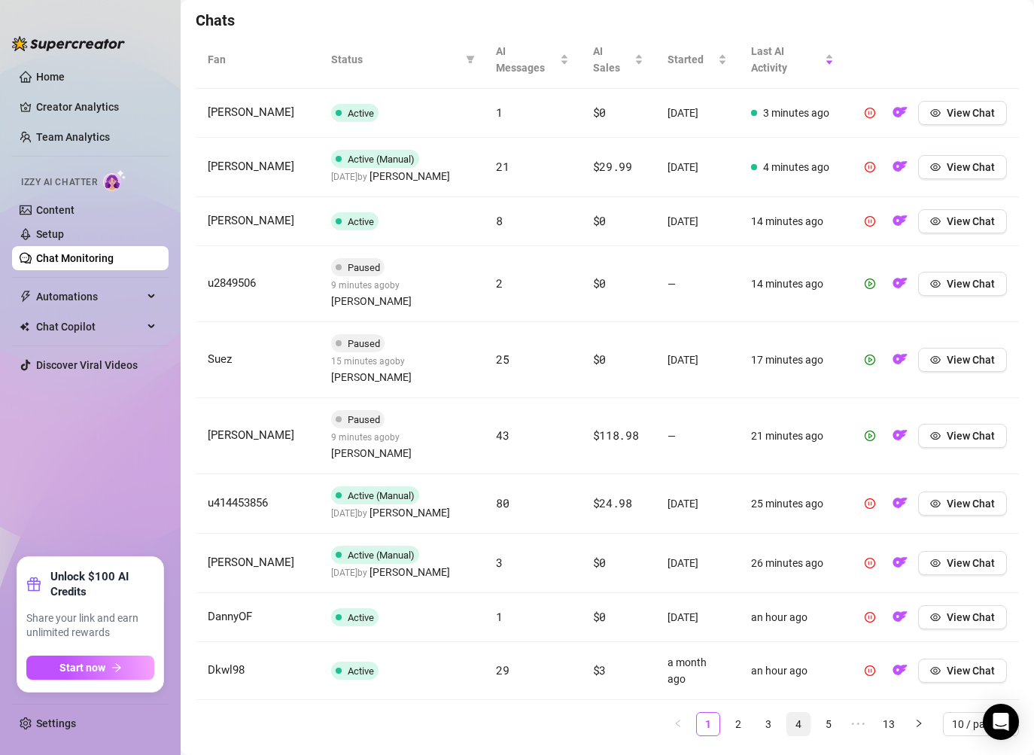
click at [793, 712] on link "4" at bounding box center [798, 723] width 23 height 23
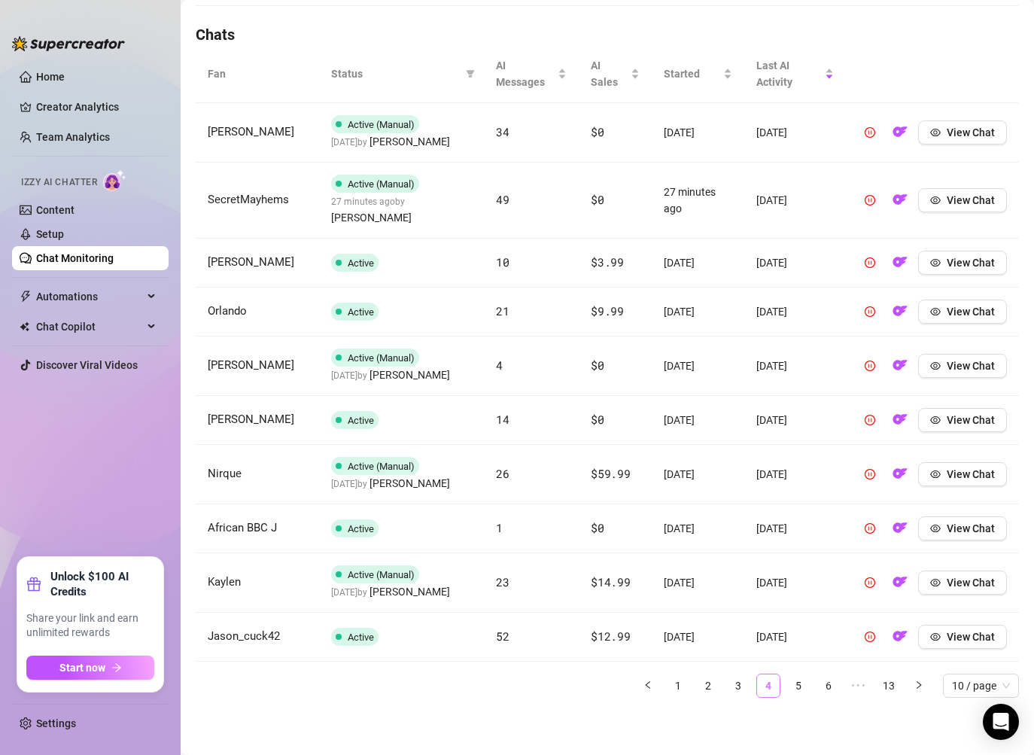
scroll to position [499, 0]
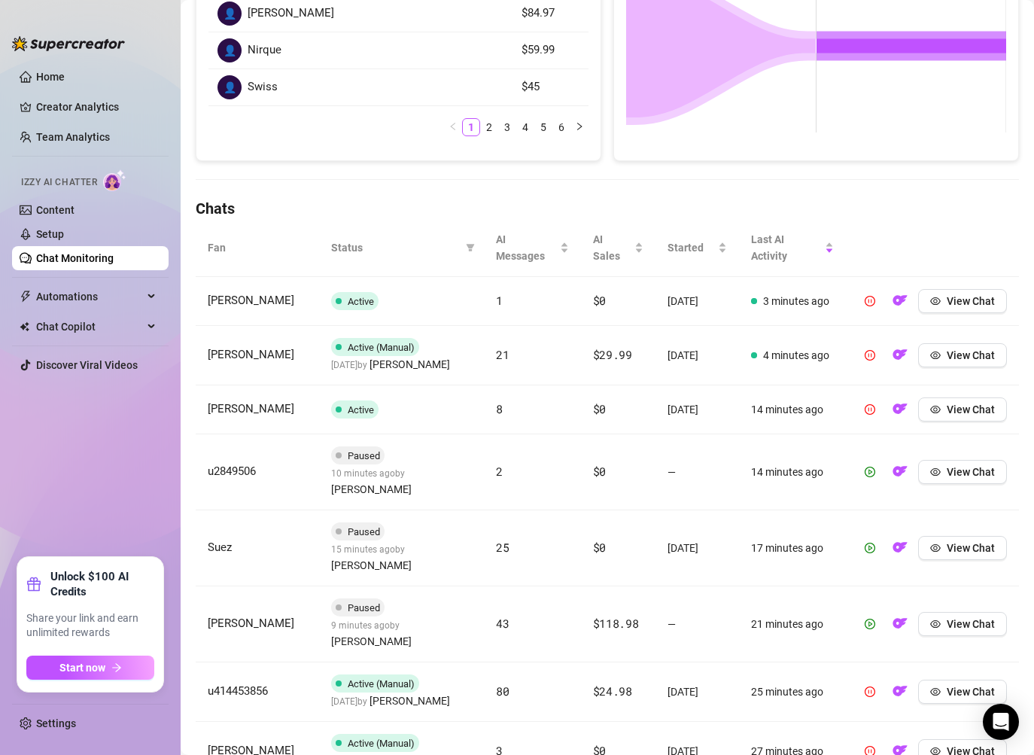
scroll to position [530, 0]
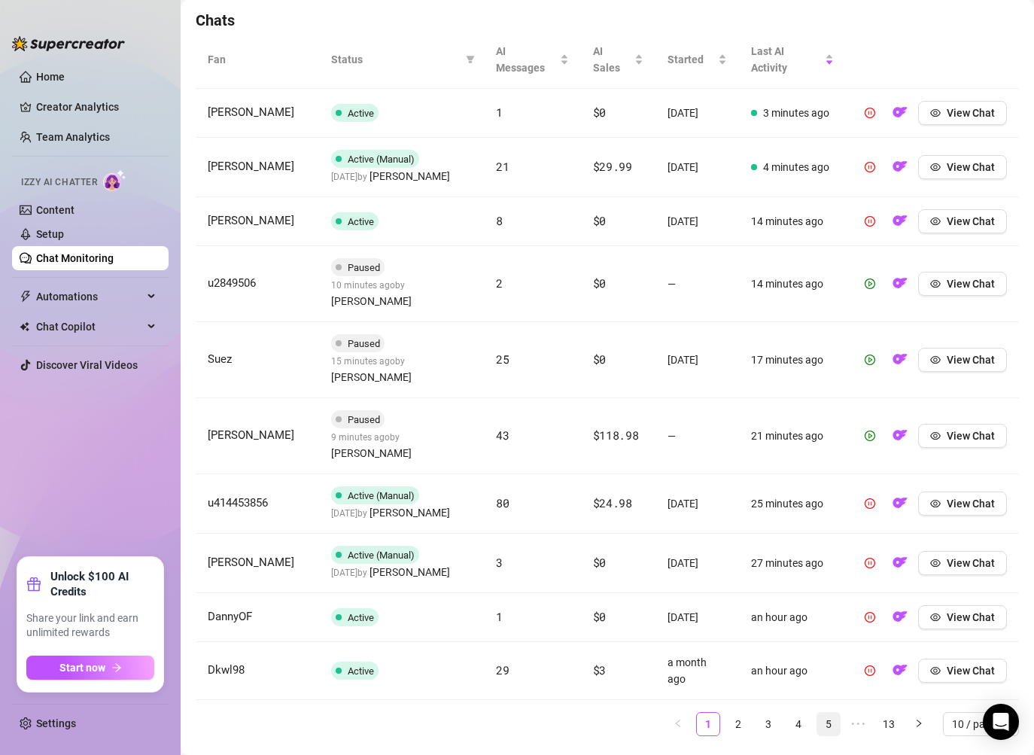
click at [831, 712] on link "5" at bounding box center [828, 723] width 23 height 23
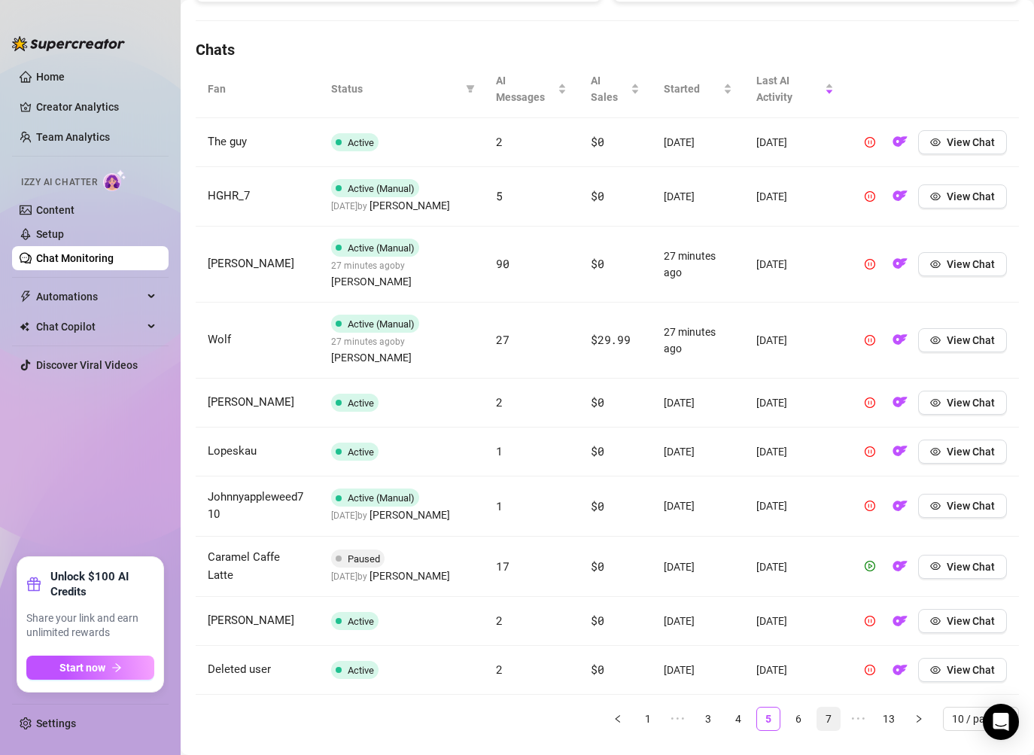
click at [824, 707] on link "7" at bounding box center [828, 718] width 23 height 23
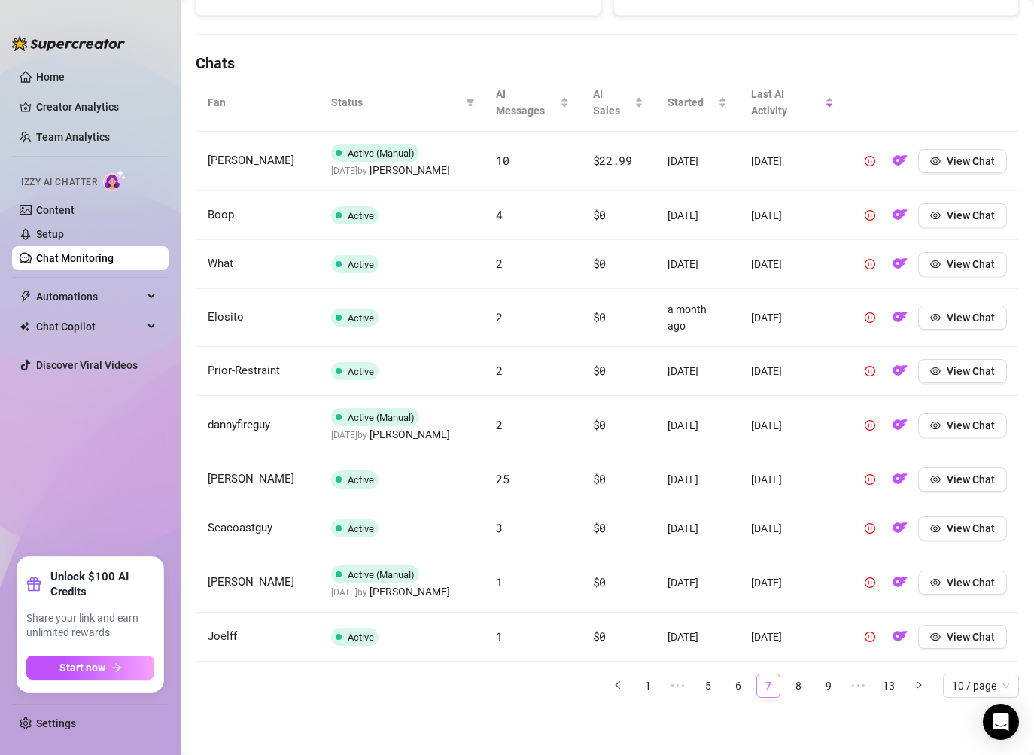
scroll to position [487, 0]
click at [827, 685] on link "9" at bounding box center [828, 685] width 23 height 23
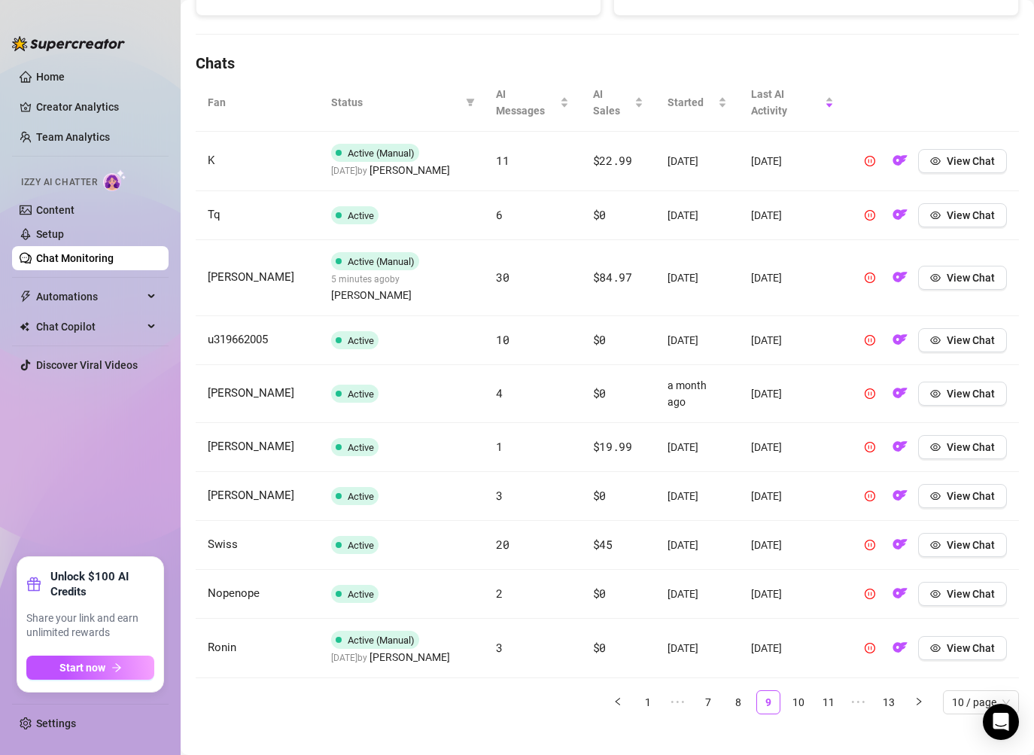
click at [391, 258] on span "Active (Manual)" at bounding box center [381, 261] width 67 height 11
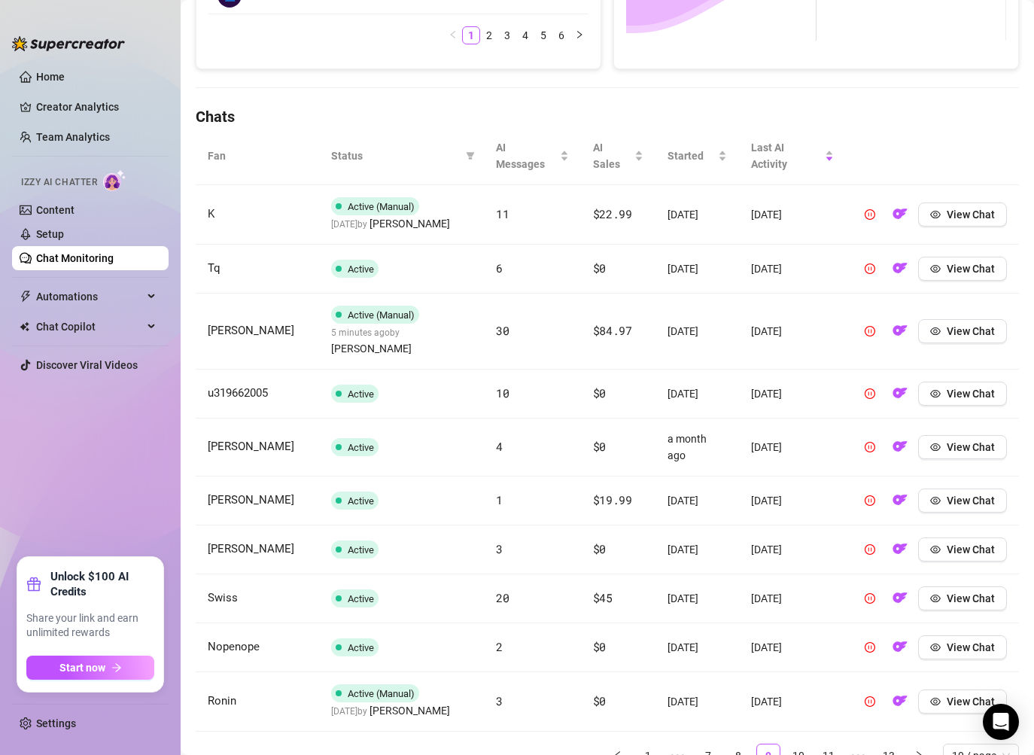
scroll to position [430, 0]
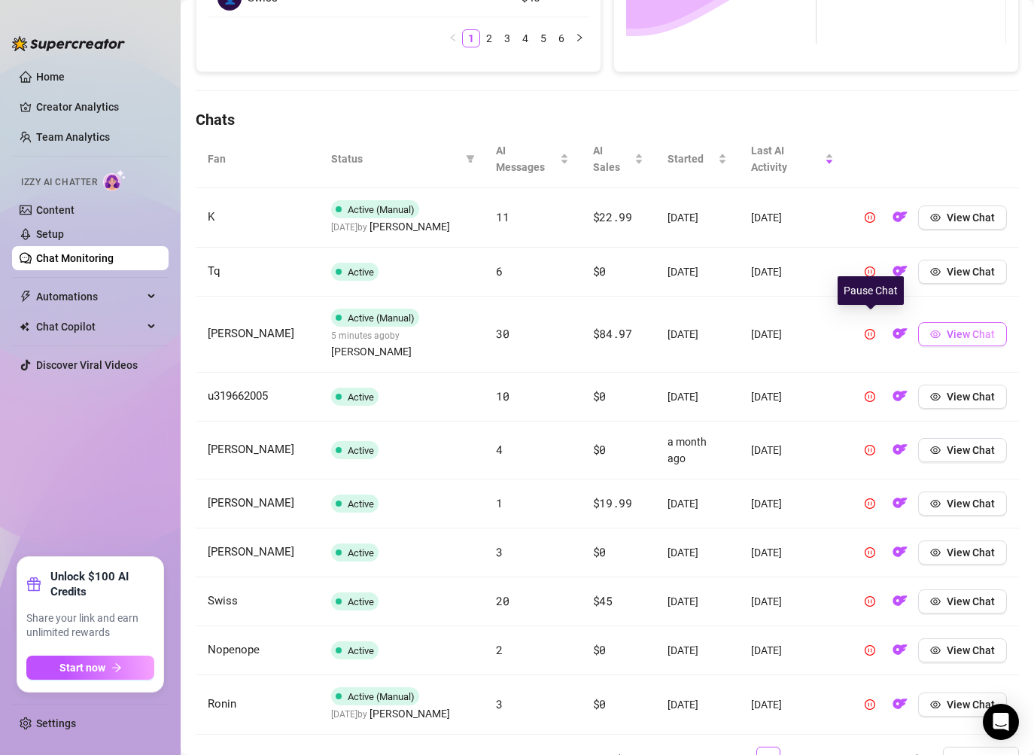
click at [954, 328] on span "View Chat" at bounding box center [970, 334] width 48 height 12
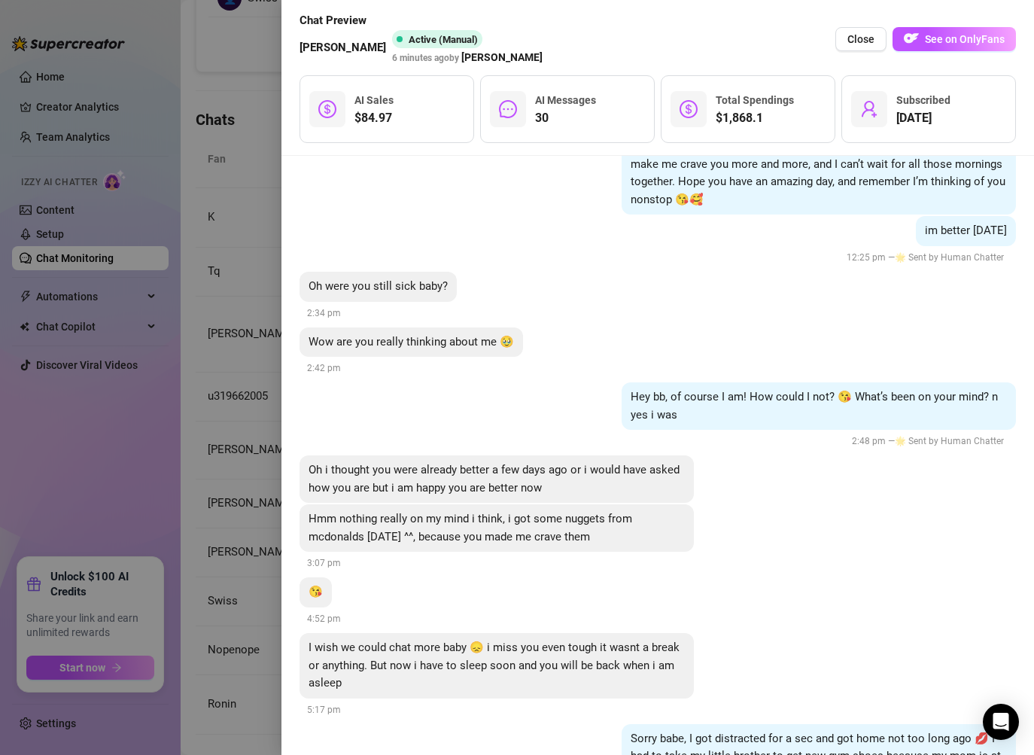
scroll to position [0, 0]
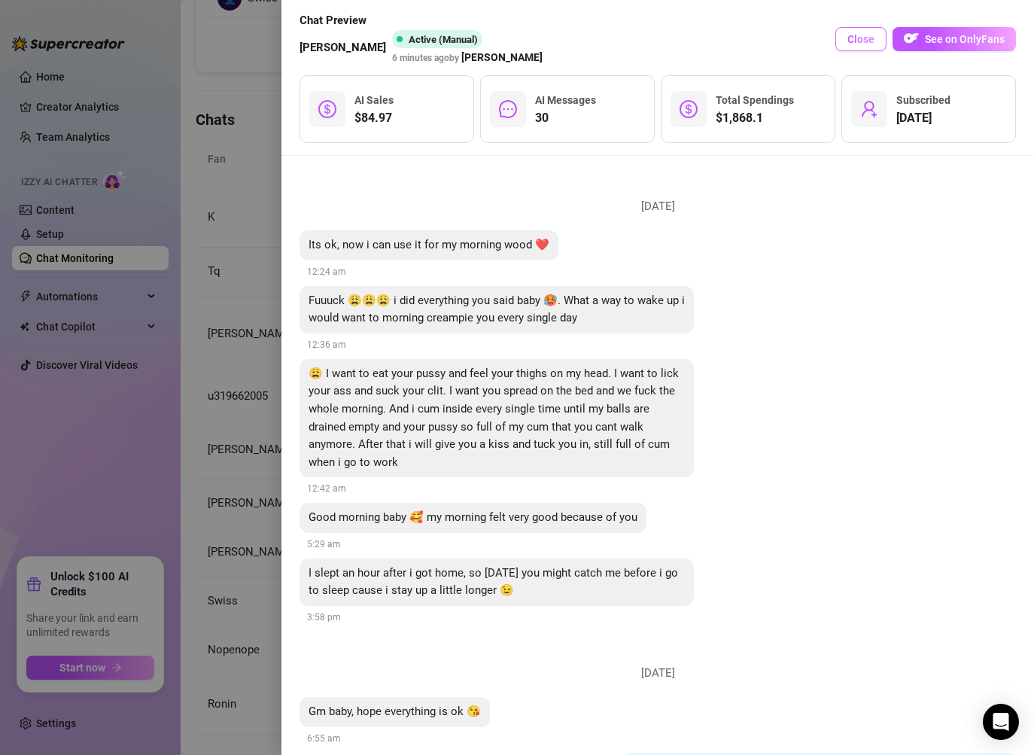
click at [858, 41] on span "Close" at bounding box center [860, 39] width 27 height 12
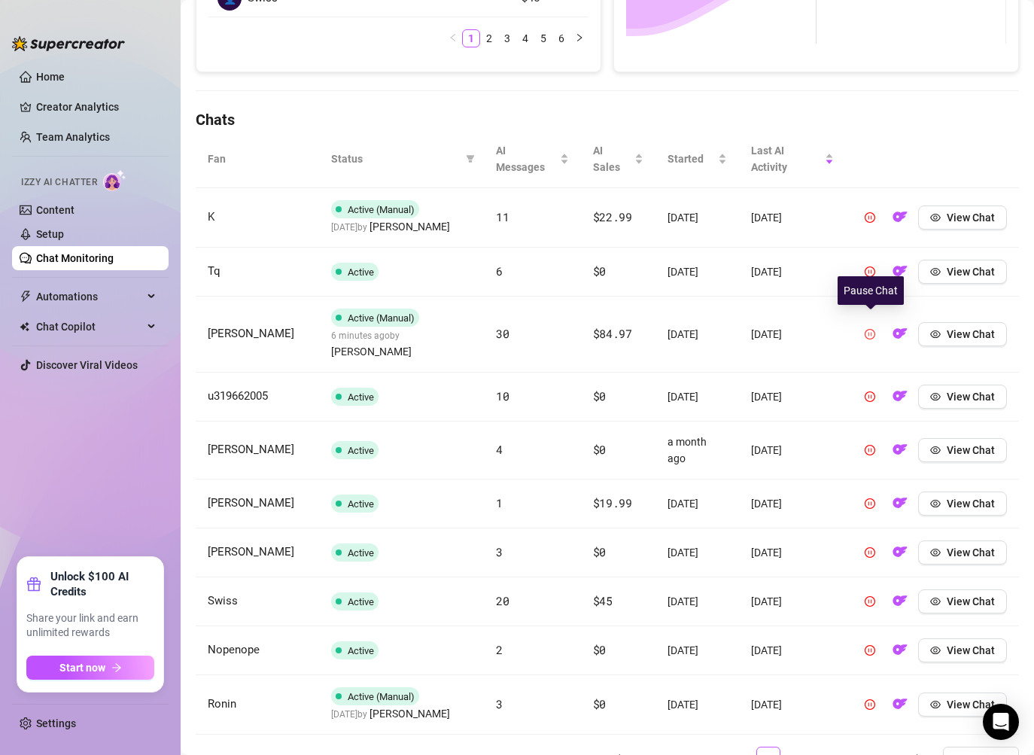
click at [867, 329] on icon "pause-circle" at bounding box center [869, 334] width 11 height 11
click at [870, 329] on icon "play-circle" at bounding box center [869, 334] width 11 height 11
